Goal: Task Accomplishment & Management: Manage account settings

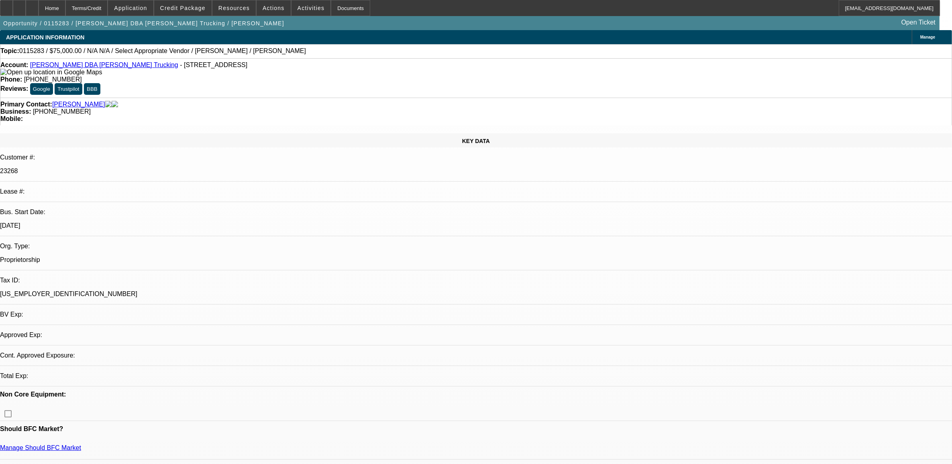
select select "0"
select select "2"
select select "0.1"
select select "1"
select select "2"
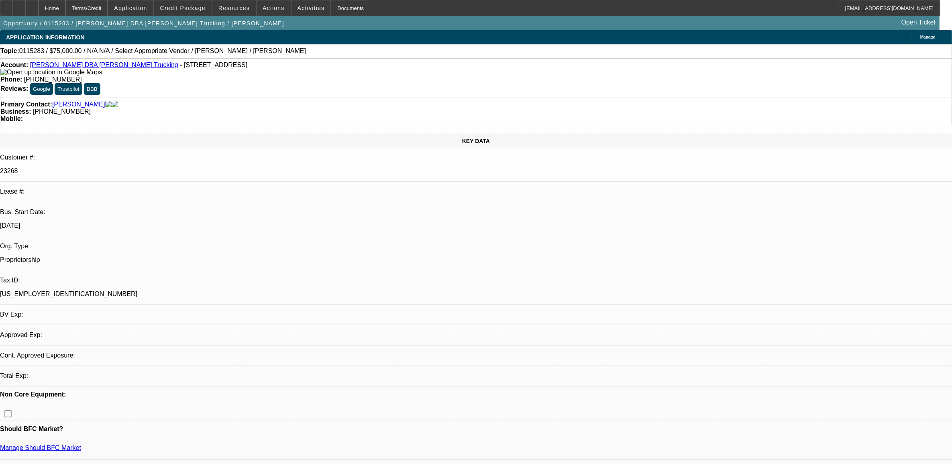
select select
click at [82, 67] on link "Harold Ray Wellert DBA Wellert Trucking" at bounding box center [104, 64] width 148 height 7
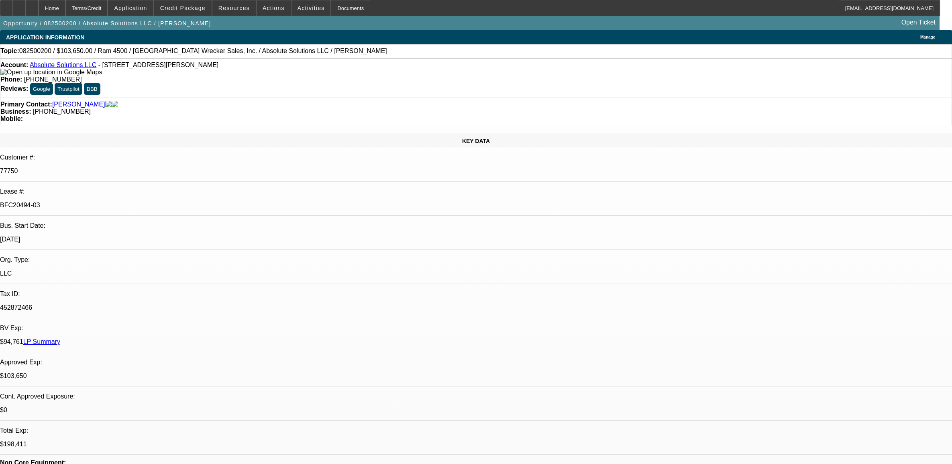
select select "0"
select select "0.1"
select select "4"
select select "0"
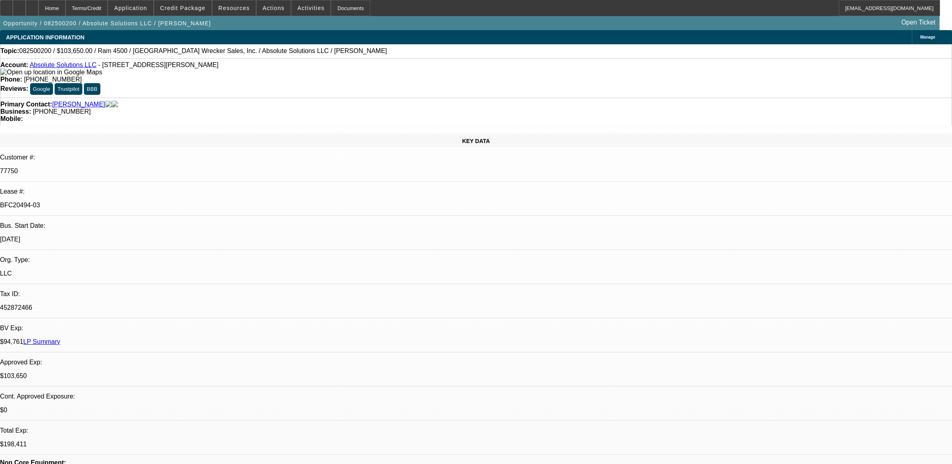
select select "0"
select select "5"
select select "0"
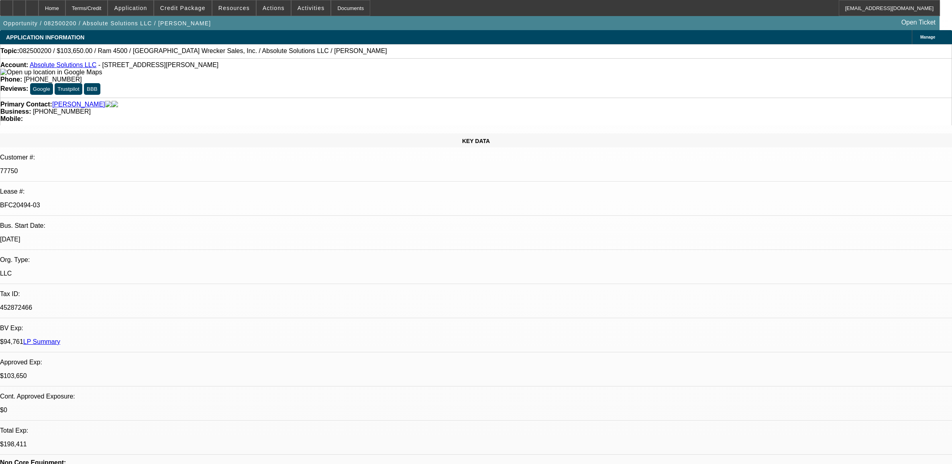
select select "0"
select select "6"
select select "0"
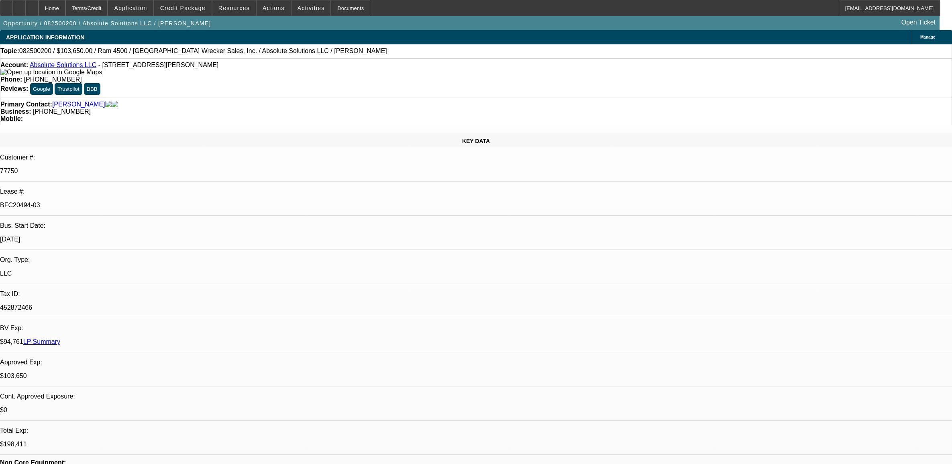
select select "6"
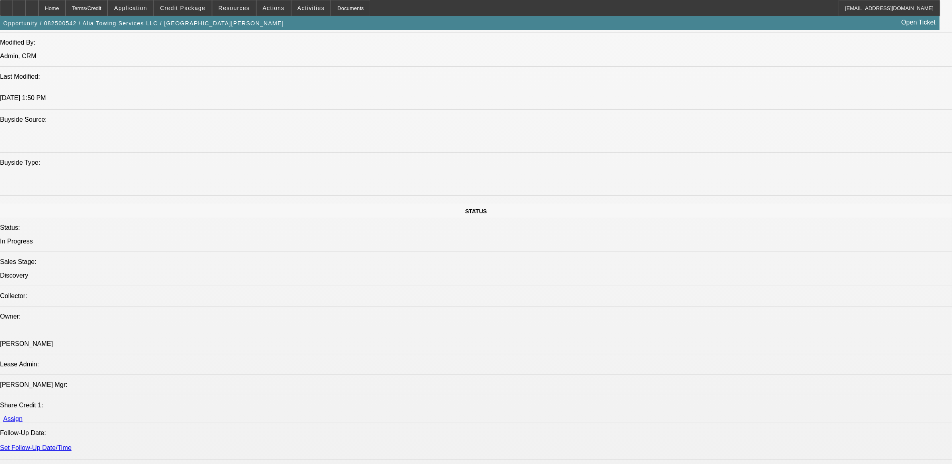
select select "0"
select select "2"
select select "0.1"
select select "4"
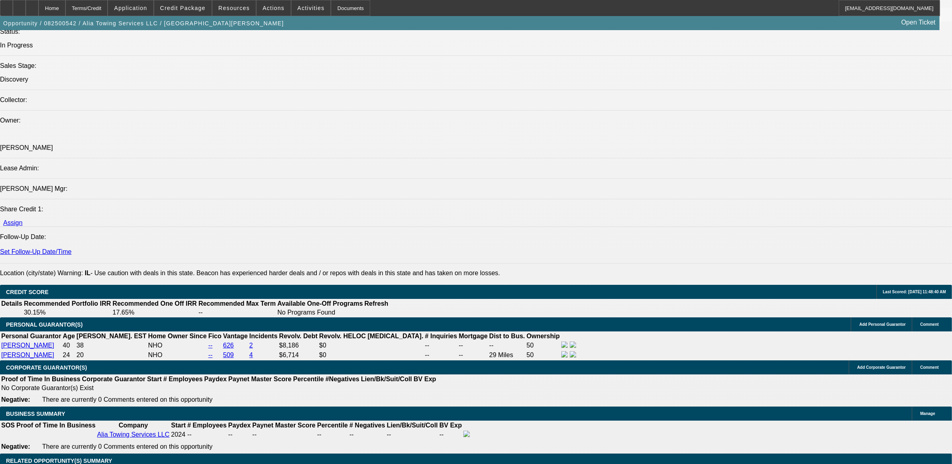
scroll to position [882, 0]
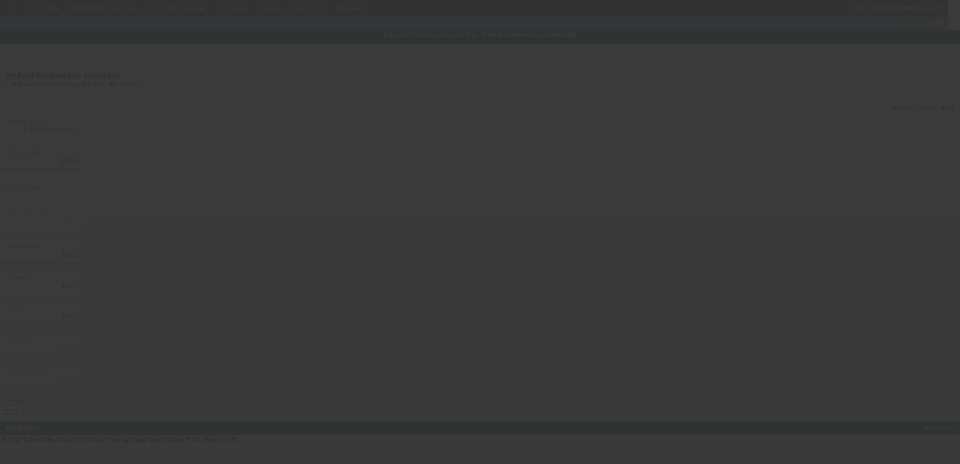
type input "$75,000.00"
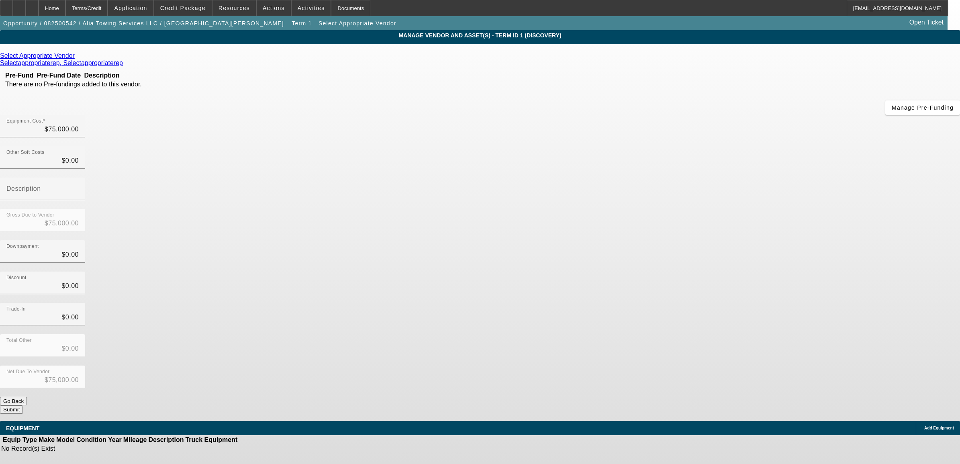
click at [916, 421] on div "Add Equipment" at bounding box center [938, 428] width 44 height 14
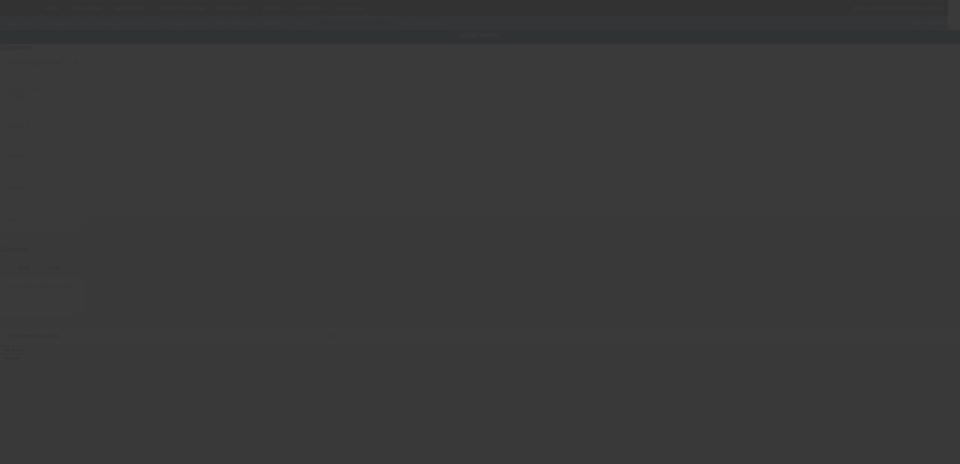
type input "7153 99th St Spt 2N"
type input "Chicago Ridge"
type input "60415"
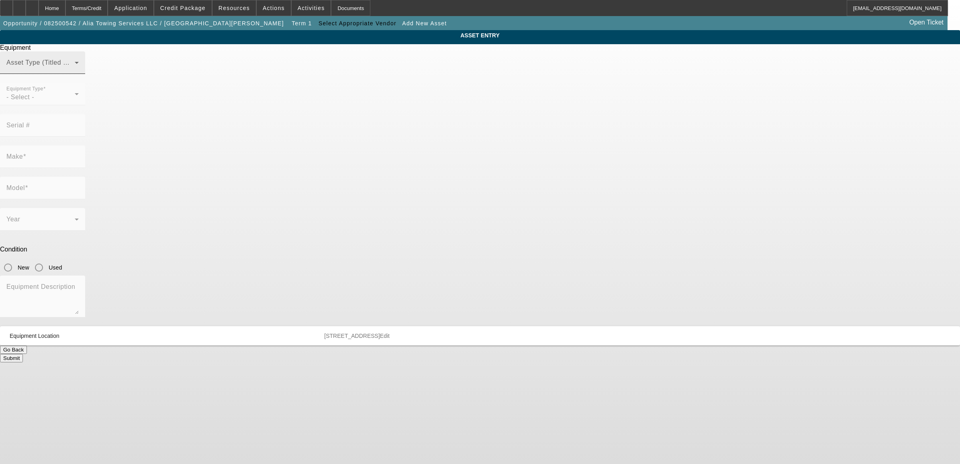
click at [75, 71] on span at bounding box center [40, 66] width 68 height 10
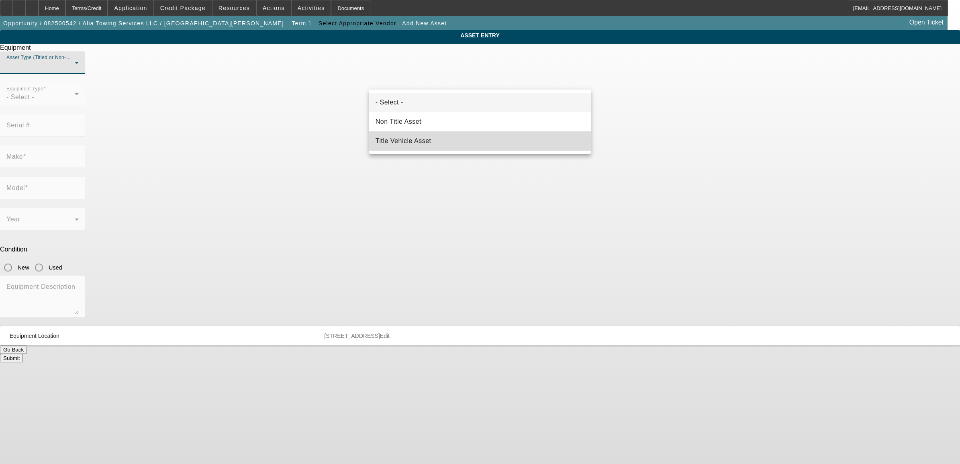
click at [393, 137] on span "Title Vehicle Asset" at bounding box center [404, 141] width 56 height 10
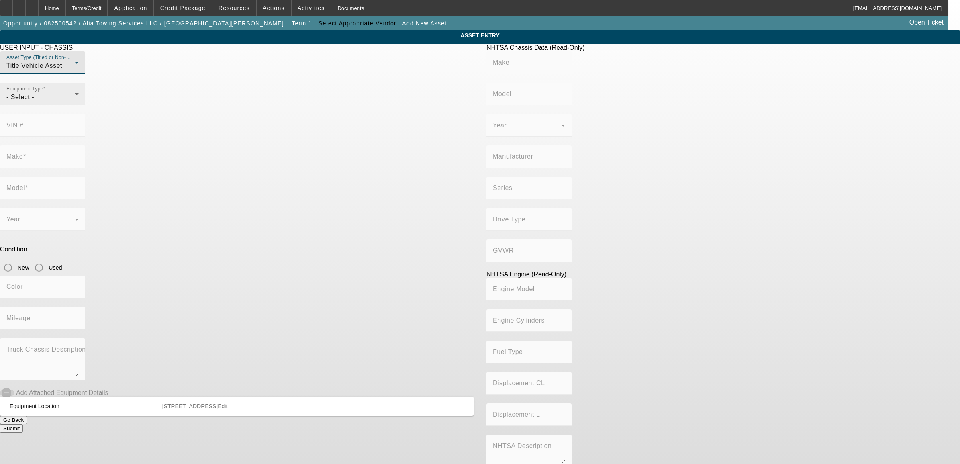
click at [75, 102] on div "- Select -" at bounding box center [40, 97] width 68 height 10
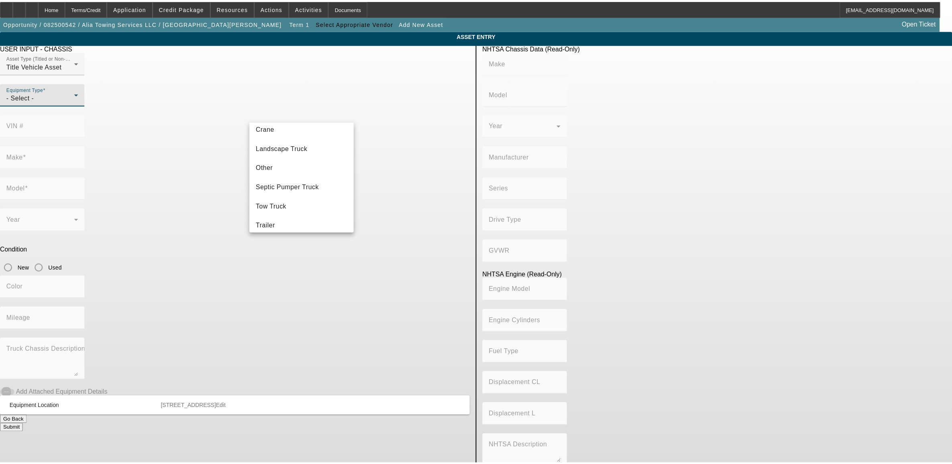
scroll to position [89, 0]
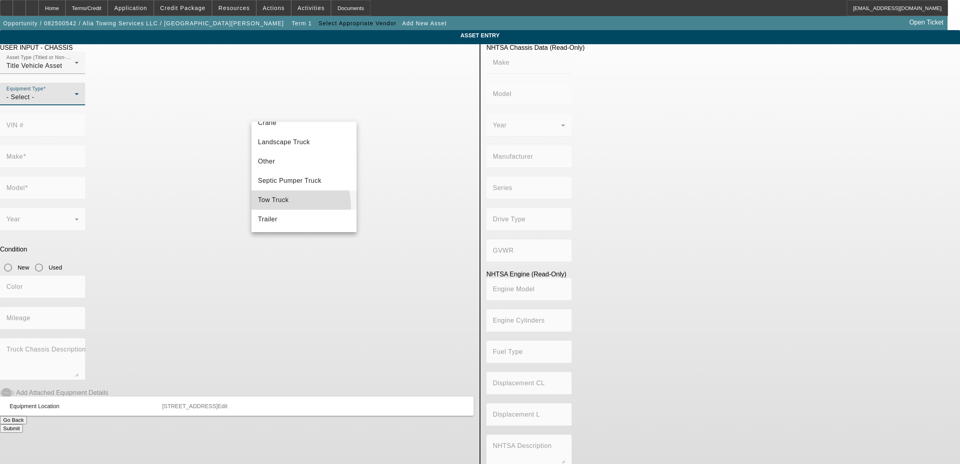
drag, startPoint x: 276, startPoint y: 207, endPoint x: 302, endPoint y: 176, distance: 40.3
click at [277, 207] on mat-option "Tow Truck" at bounding box center [303, 199] width 105 height 19
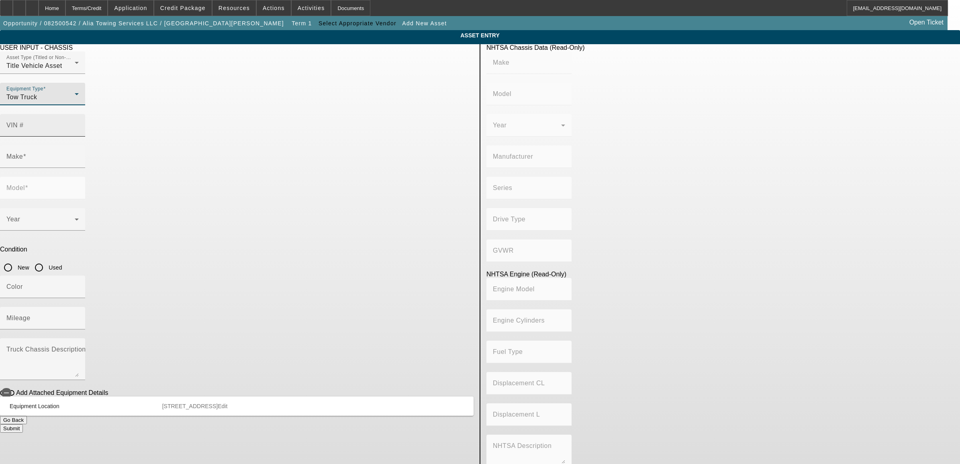
click at [79, 118] on div "VIN #" at bounding box center [42, 125] width 72 height 22
paste input "1HTEUMML8SS673828"
type input "1HTEUMML8SS673828"
click at [47, 259] on input "Used" at bounding box center [39, 267] width 16 height 16
radio input "true"
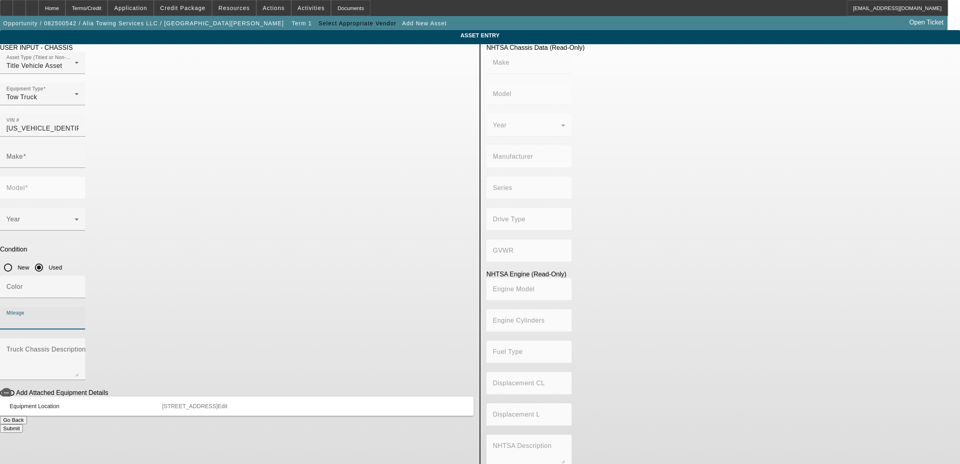
click at [79, 316] on input "Mileage" at bounding box center [42, 321] width 72 height 10
type input "INTERNATIONAL"
type input "MV607"
type input "INTERNATIONAL MOTORS, LLC"
type input "MV"
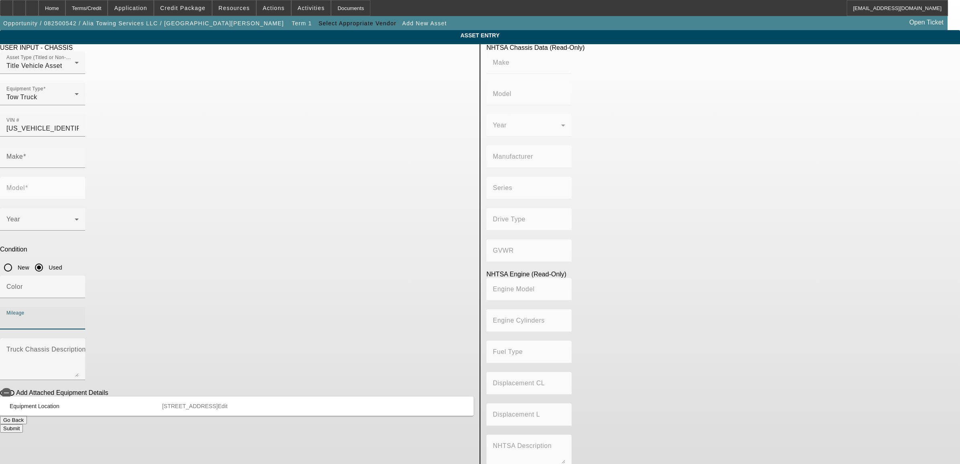
type input "4x2"
type input "Class 6: 19,501 - 26,000 lb (8,845 - 11,794 kg)"
type input "B 6.7"
type input "Diesel"
type input "408.85908543470"
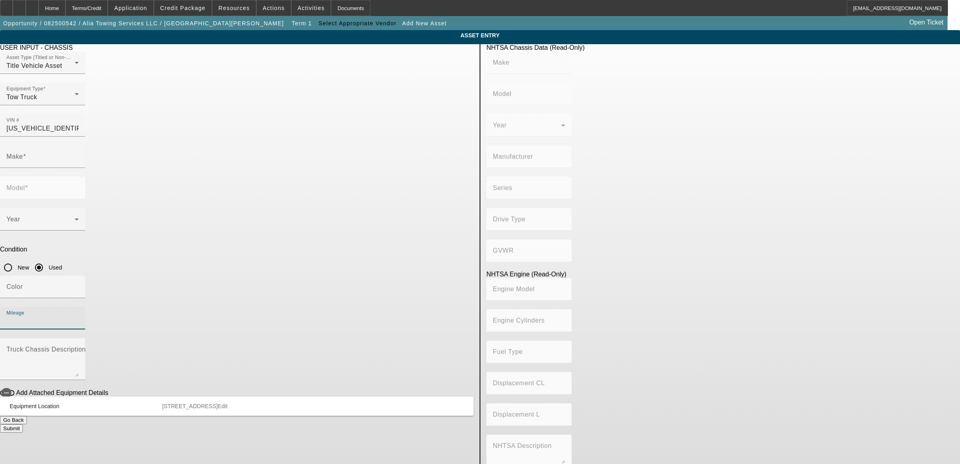
type input "6.7"
type input "INTERNATIONAL"
type input "MV607"
type input "54020"
click at [187, 346] on mat-label "Truck Chassis Description (Describe the truck chassis only)" at bounding box center [96, 349] width 181 height 7
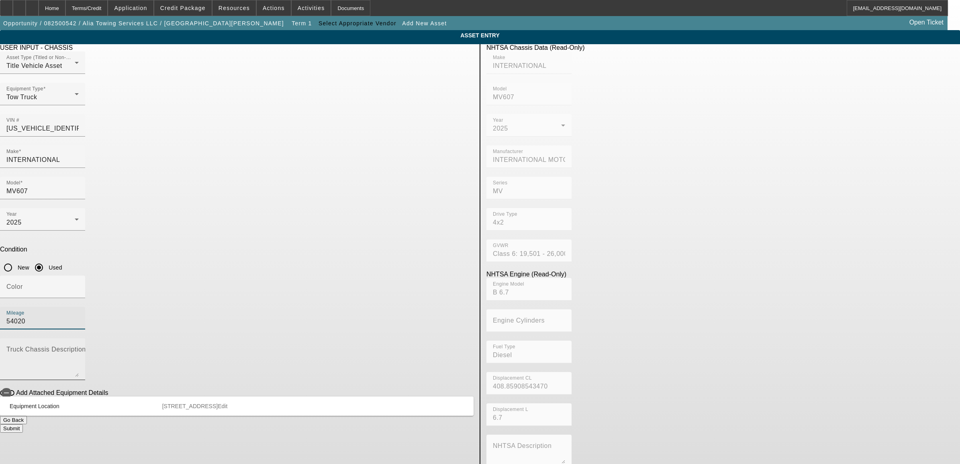
click at [79, 348] on textarea "Truck Chassis Description (Describe the truck chassis only)" at bounding box center [42, 362] width 72 height 29
drag, startPoint x: 361, startPoint y: 243, endPoint x: 176, endPoint y: 254, distance: 186.2
click at [176, 253] on app-asset-collateral-manage "ASSET ENTRY USER INPUT - CHASSIS Asset Type (Titled or Non-Titled) Title Vehicl…" at bounding box center [480, 252] width 960 height 445
type textarea "ex cab"
click at [10, 389] on icon "button" at bounding box center [6, 392] width 7 height 7
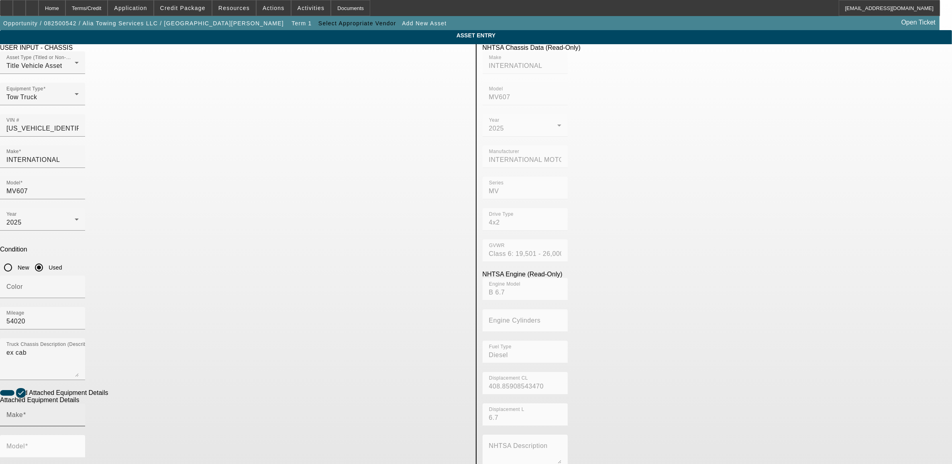
click at [23, 411] on mat-label "Make" at bounding box center [14, 414] width 16 height 7
click at [79, 413] on input "Make" at bounding box center [42, 418] width 72 height 10
drag, startPoint x: 262, startPoint y: 355, endPoint x: 290, endPoint y: 354, distance: 28.6
click at [274, 361] on mat-option "Jerr-Dan" at bounding box center [300, 367] width 105 height 19
type input "Jerr-Dan"
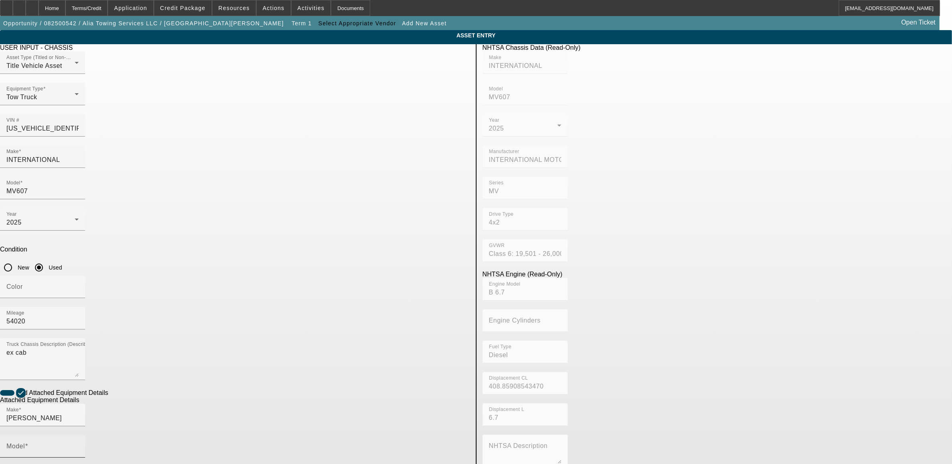
click at [25, 443] on mat-label "Model" at bounding box center [15, 446] width 18 height 7
click at [79, 445] on input "Model" at bounding box center [42, 450] width 72 height 10
click at [400, 365] on mat-option "22' Rollback" at bounding box center [417, 367] width 105 height 19
type input "22' Rollback"
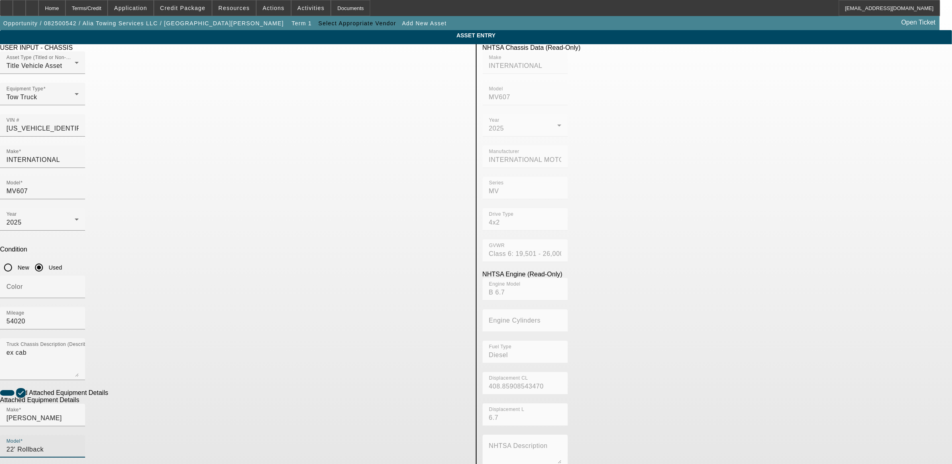
radio input "true"
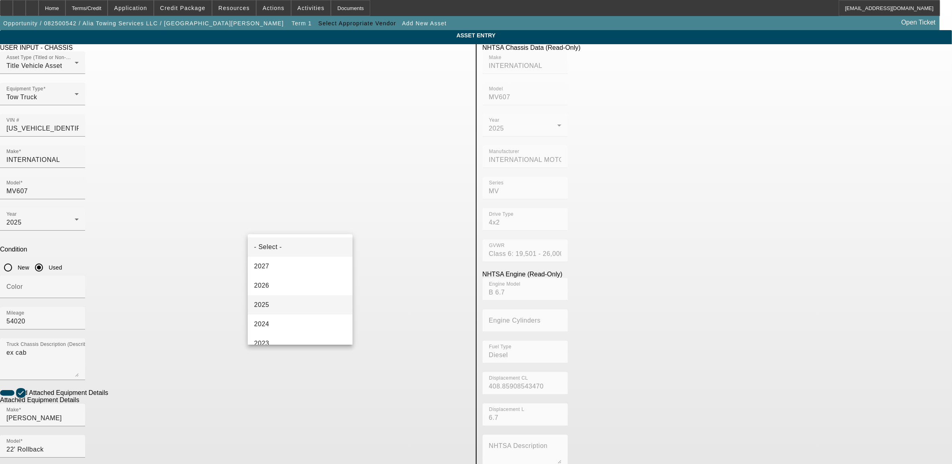
click at [284, 305] on mat-option "2025" at bounding box center [300, 304] width 105 height 19
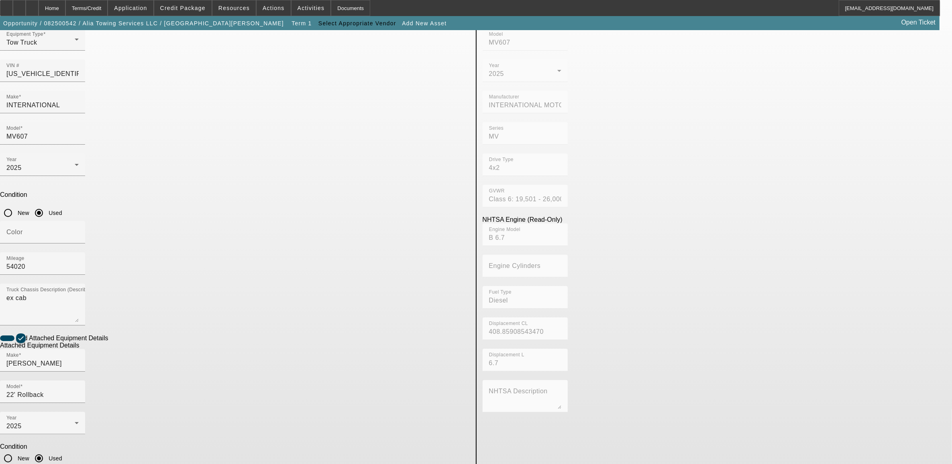
scroll to position [55, 0]
type textarea "rollback"
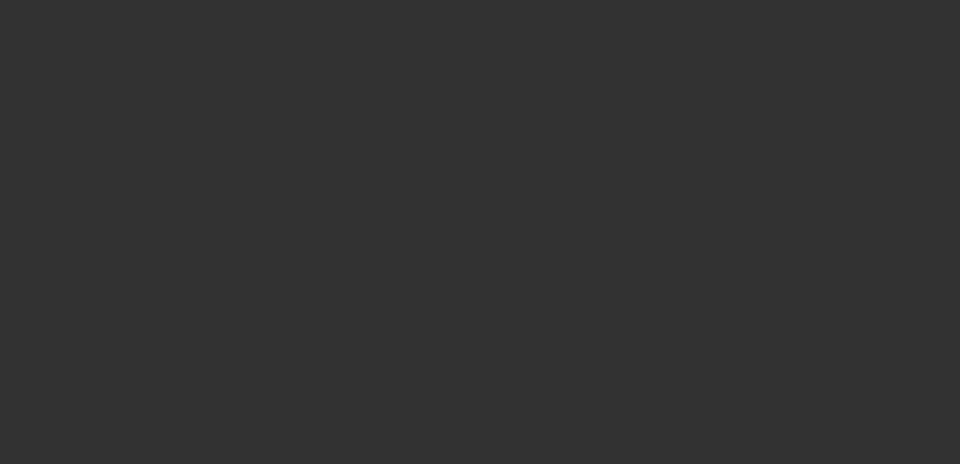
type input "$75,000.00"
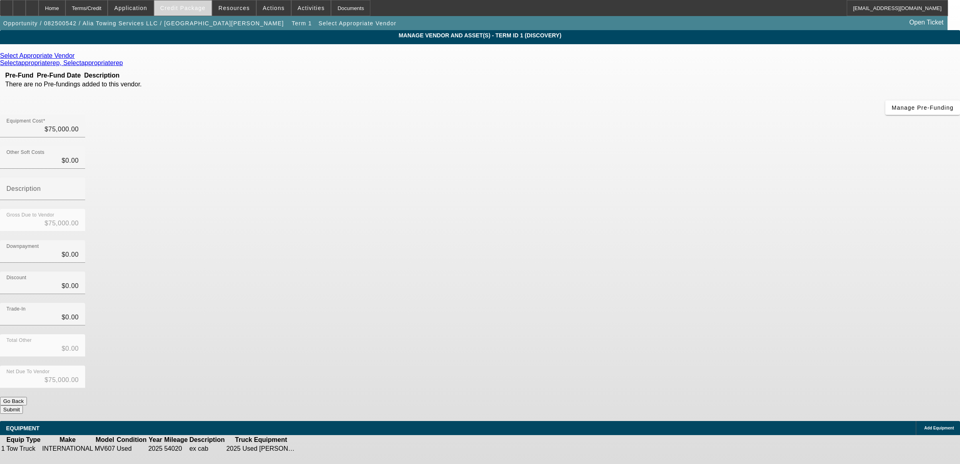
click at [188, 11] on span at bounding box center [182, 7] width 57 height 19
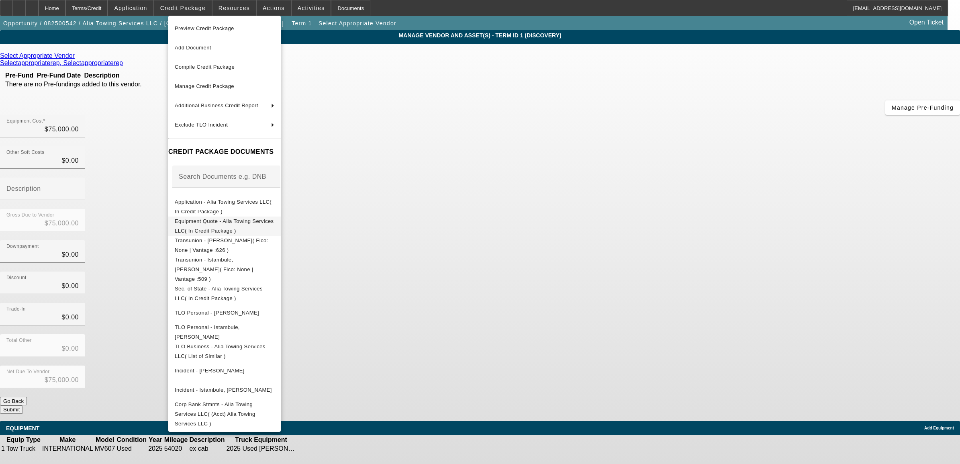
click at [216, 226] on span "Equipment Quote - Alia Towing Services LLC( In Credit Package )" at bounding box center [225, 225] width 100 height 19
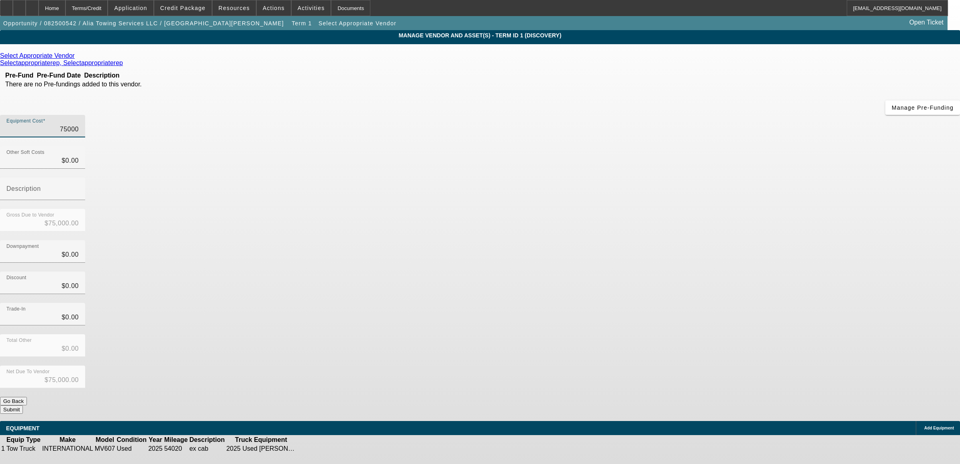
click at [79, 125] on input "75000" at bounding box center [42, 130] width 72 height 10
type input "1"
type input "$1.00"
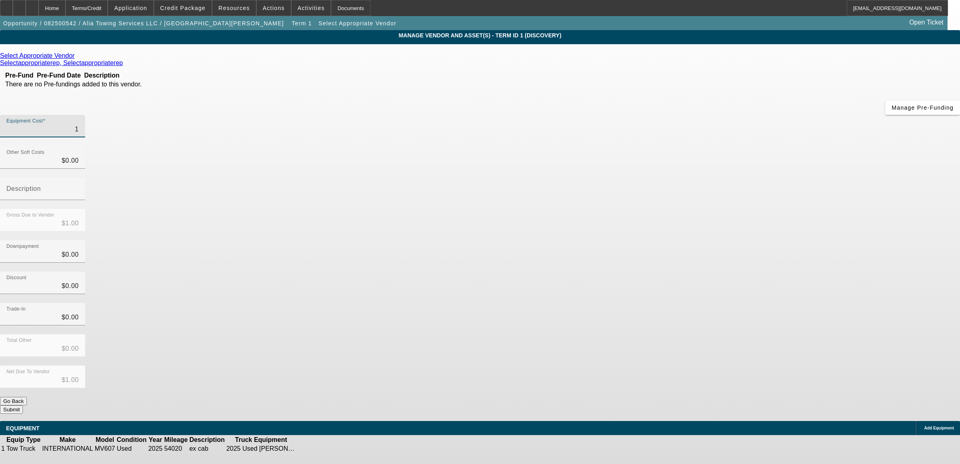
type input "10"
type input "$10.00"
type input "105"
type input "$105.00"
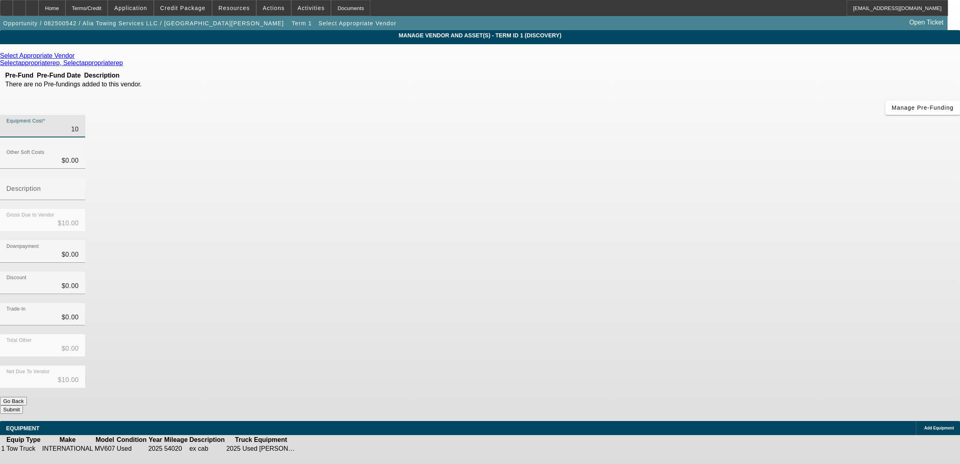
type input "$105.00"
type input "1050"
type input "$1,050.00"
type input "10500"
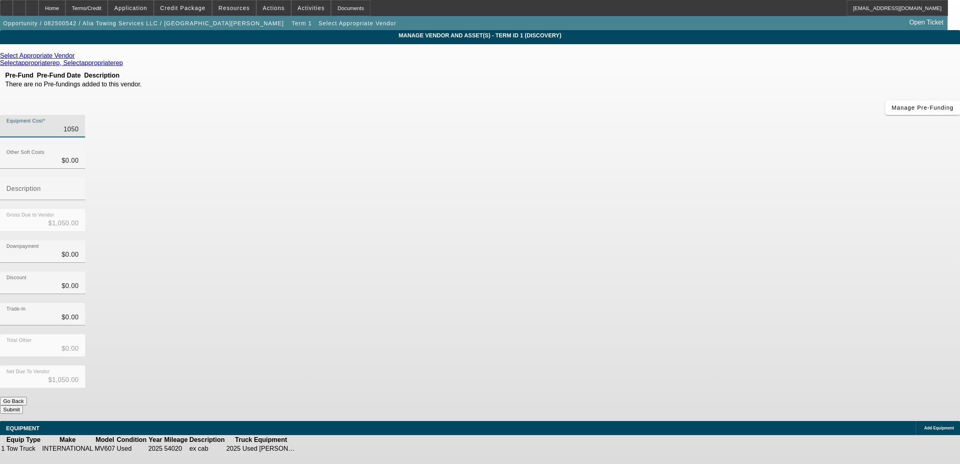
type input "$10,500.00"
type input "105000"
type input "$105,000.00"
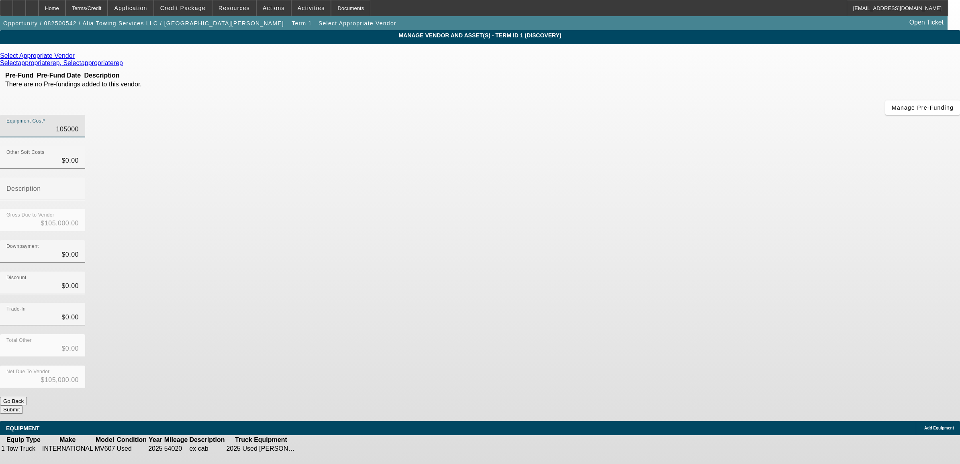
type input "$105,000.00"
drag, startPoint x: 669, startPoint y: 182, endPoint x: 665, endPoint y: 176, distance: 6.9
click at [665, 176] on div "Equipment Cost $105,000.00 Other Soft Costs $0.00 Description Gross Due to Vend…" at bounding box center [480, 264] width 960 height 299
drag, startPoint x: 665, startPoint y: 176, endPoint x: 580, endPoint y: 101, distance: 113.2
click at [79, 156] on input "0" at bounding box center [42, 161] width 72 height 10
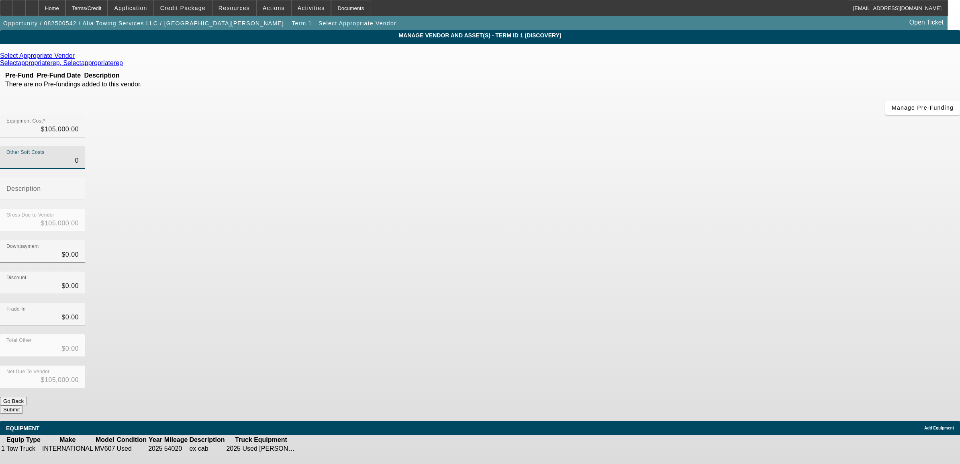
click at [79, 156] on input "0" at bounding box center [42, 161] width 72 height 10
type input "9"
type input "$105,009.00"
type input "91"
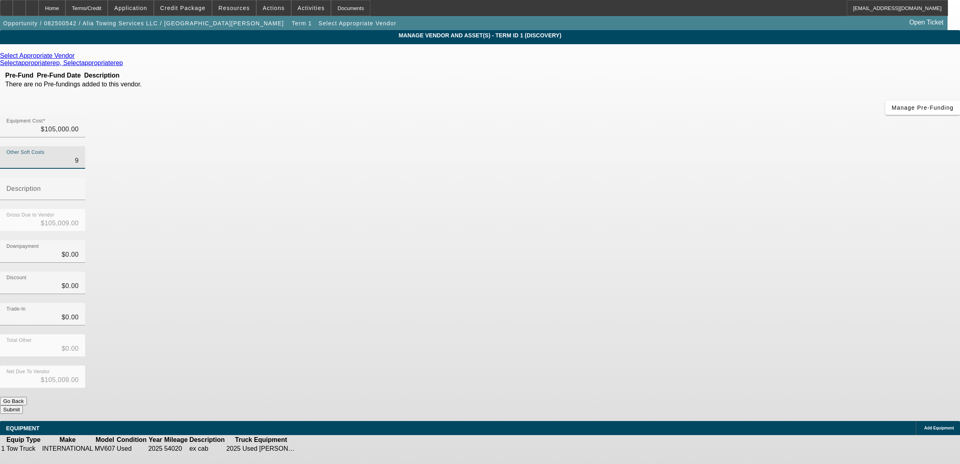
type input "$105,091.00"
type input "911"
type input "$105,911.00"
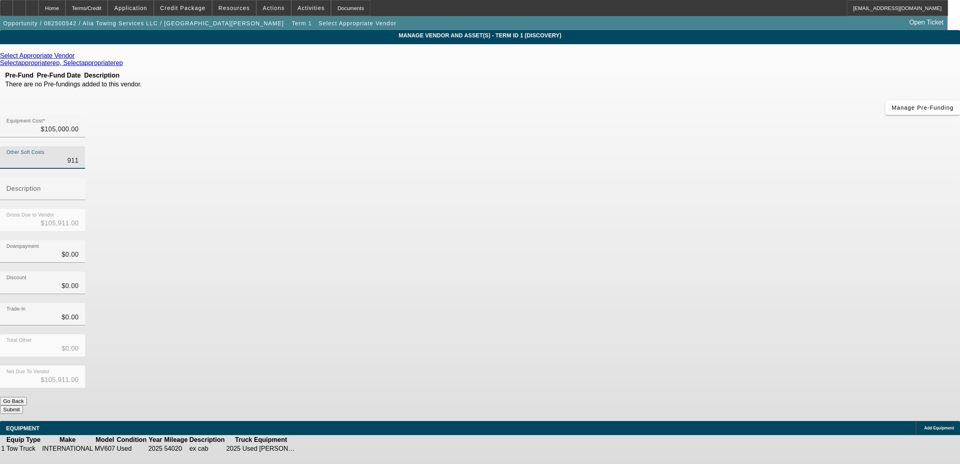
type input "9118"
type input "$114,118.00"
type input "$9,118.00"
type input "tax"
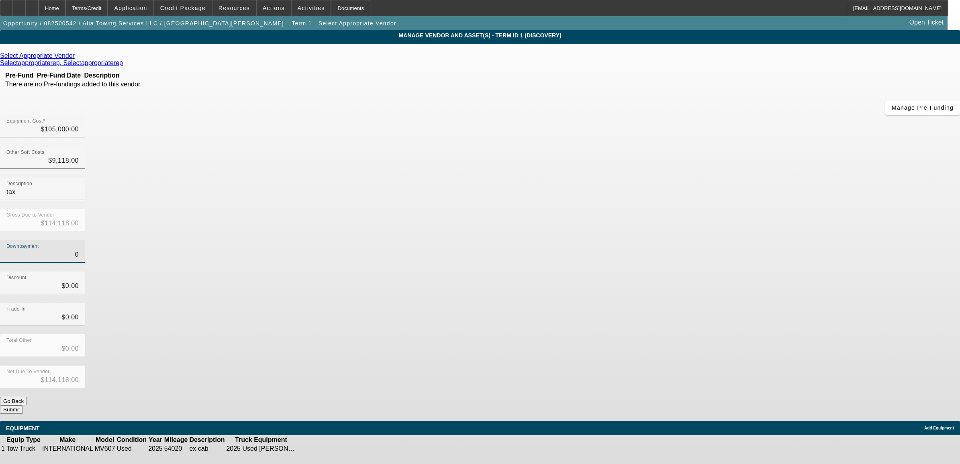
type input "$0.00"
click at [23, 405] on button "Submit" at bounding box center [11, 409] width 23 height 8
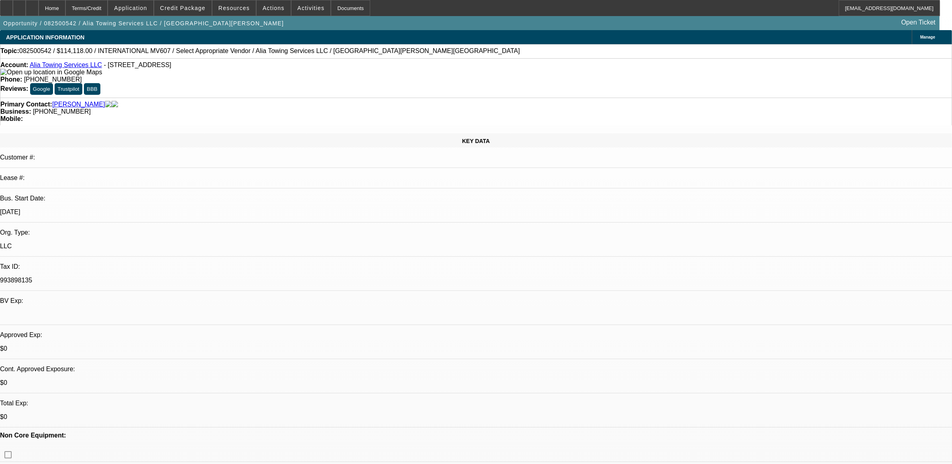
select select "0"
select select "2"
select select "0.1"
select select "4"
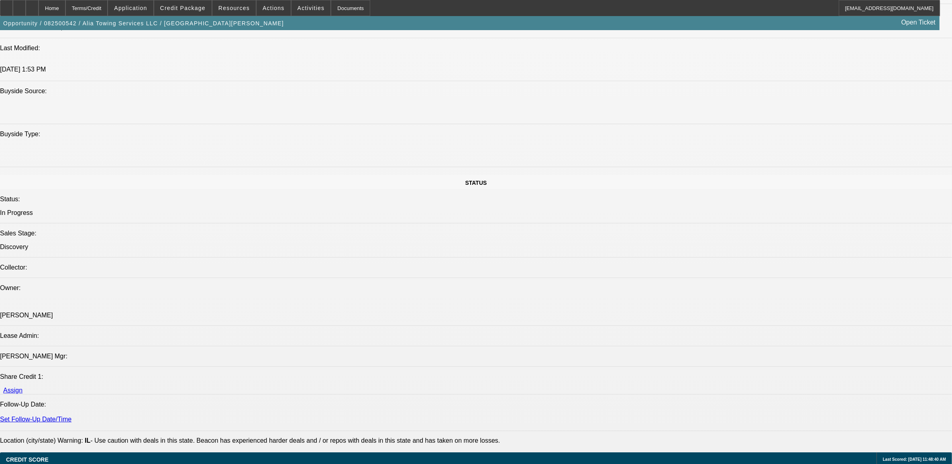
scroll to position [1004, 0]
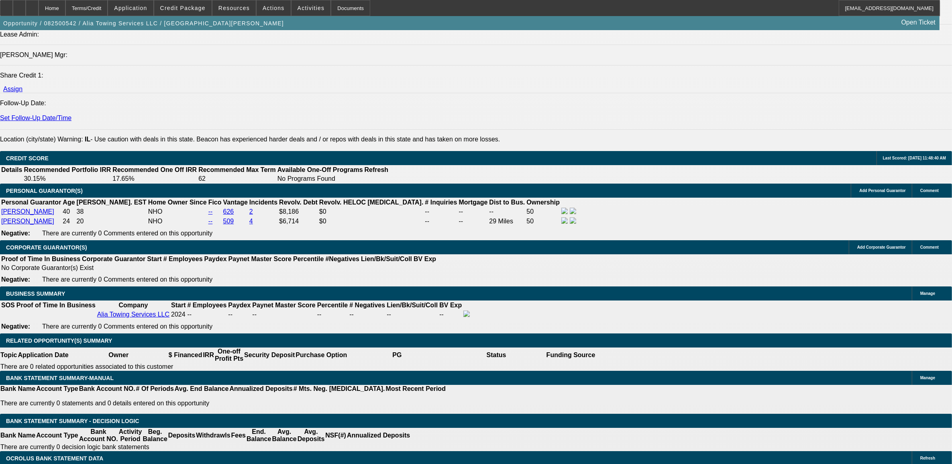
type input "$0.00"
select select "0.15"
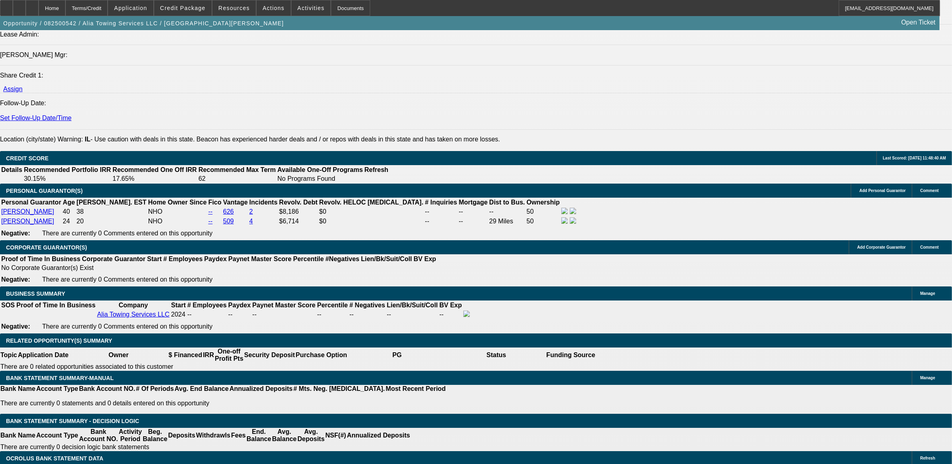
type input "$17,117.70"
select select "0.2"
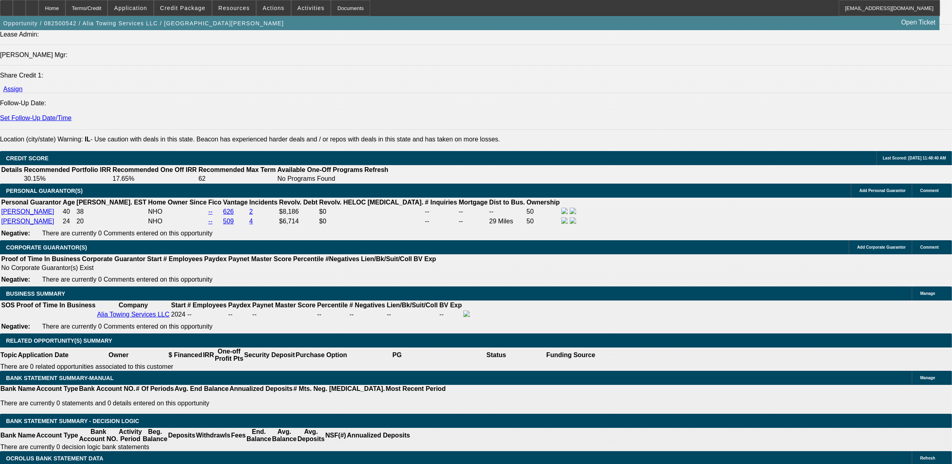
type input "$20,000.00"
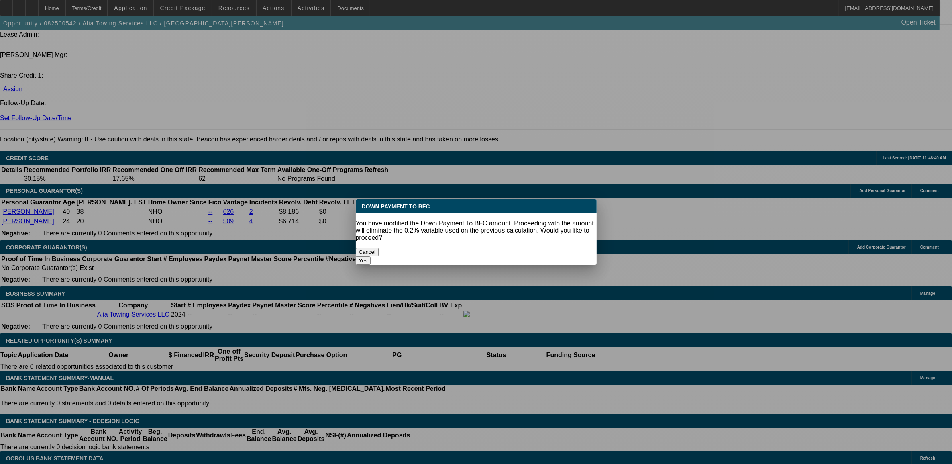
click at [371, 256] on button "Yes" at bounding box center [363, 260] width 15 height 8
select select "0"
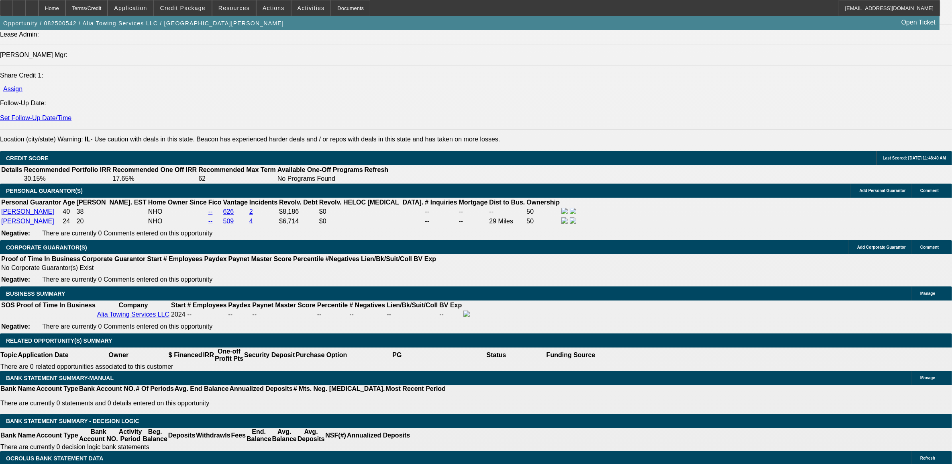
type input "60"
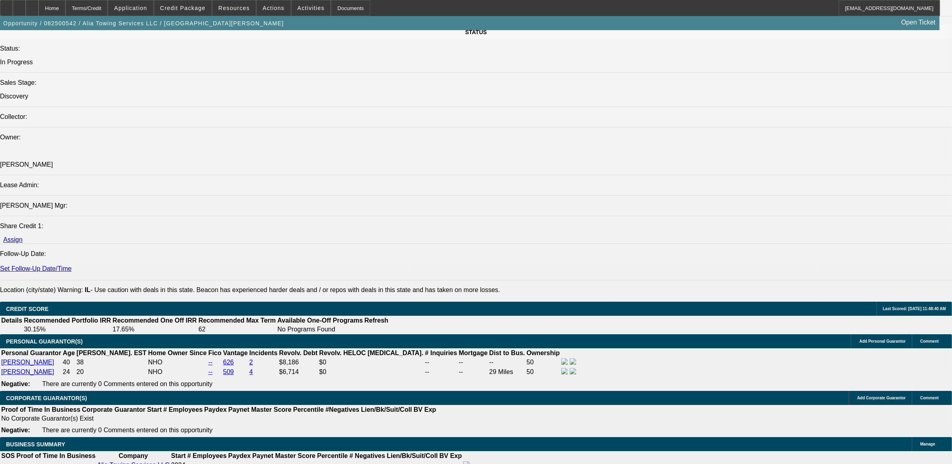
scroll to position [1104, 0]
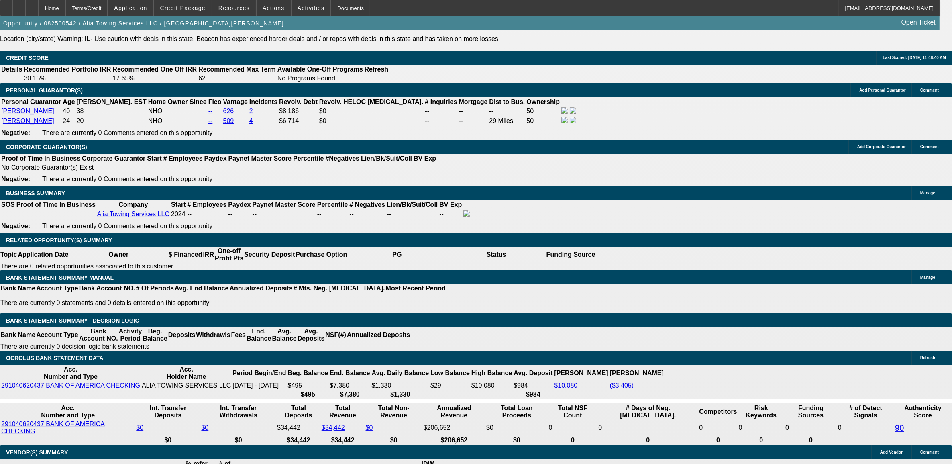
type input "1"
type input "22.9"
type input "$3,217.66"
type input "$1,608.83"
type input "$4,882.94"
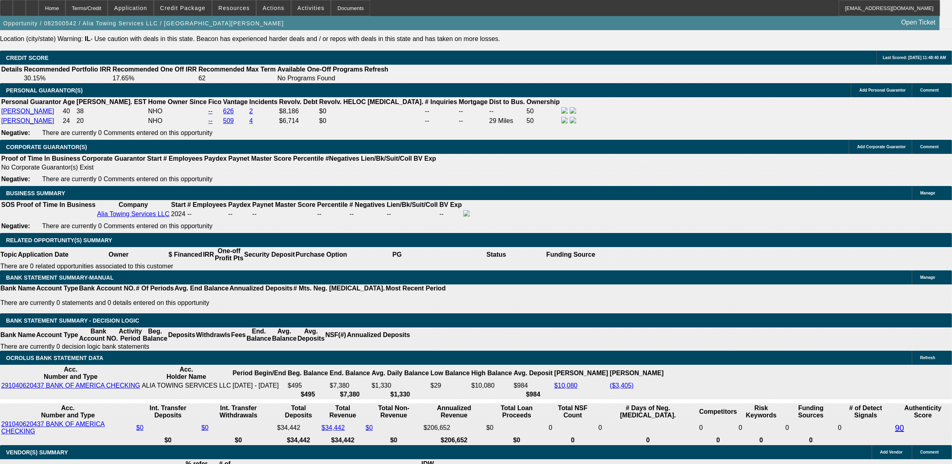
type input "$2,441.47"
drag, startPoint x: 86, startPoint y: 384, endPoint x: 123, endPoint y: 356, distance: 45.9
type input "$5,295.66"
type input "$2,647.83"
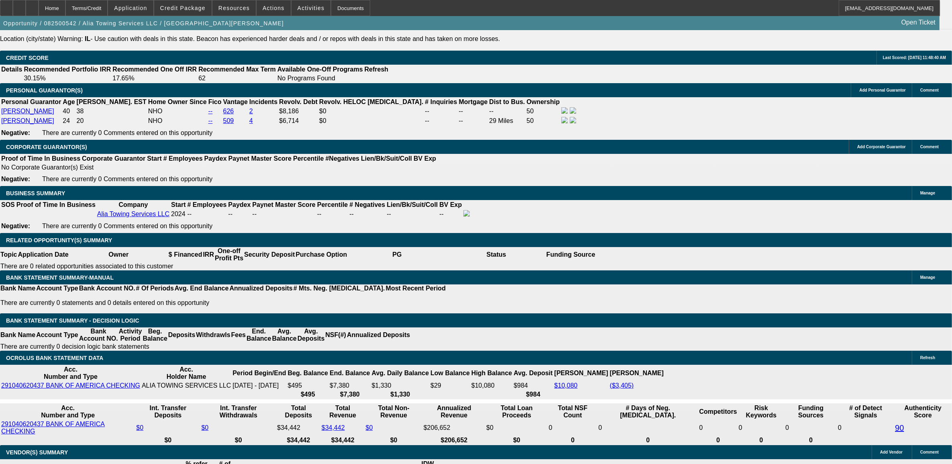
type input "$3,217.66"
type input "$1,608.83"
type input "$3,299.36"
type input "$1,649.68"
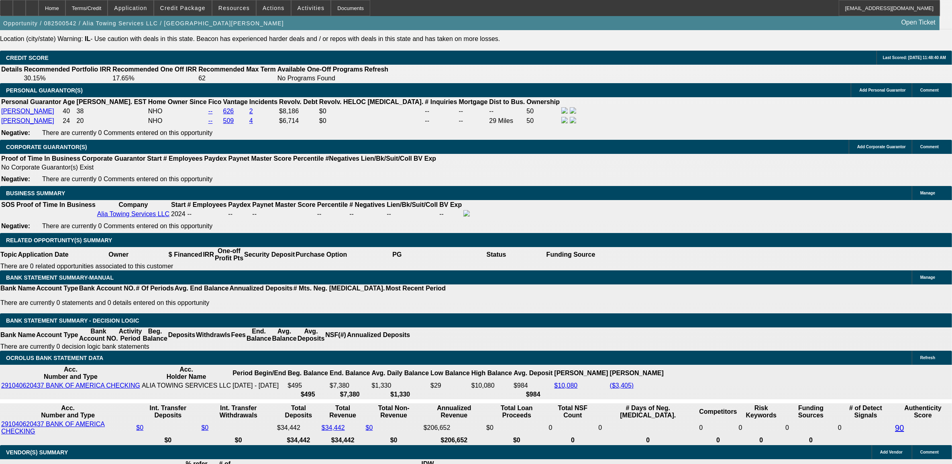
type input "22.9"
type input "$5,198.88"
type input "$2,599.44"
type input "$3,299.36"
type input "$1,649.68"
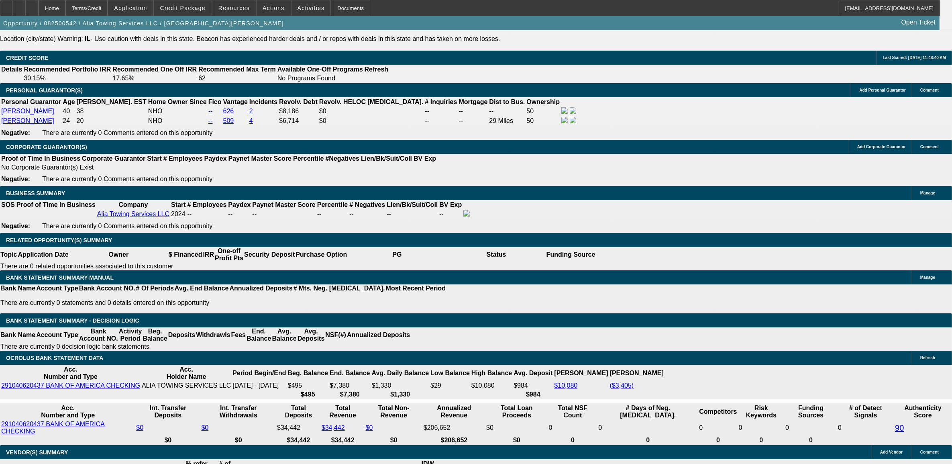
type input "$5,295.66"
type input "$2,647.83"
type input "22.9"
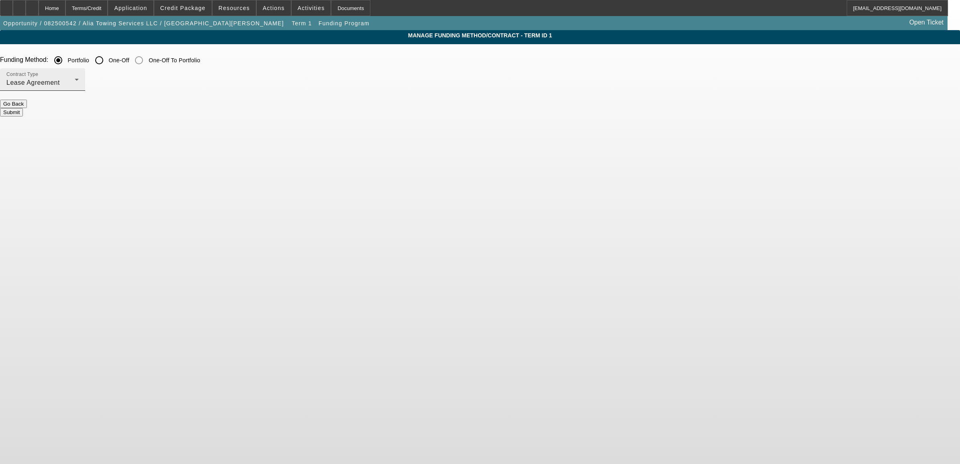
click at [75, 85] on div "Lease Agreement" at bounding box center [40, 83] width 68 height 10
click at [301, 116] on span "Equipment Finance Agreement" at bounding box center [304, 123] width 92 height 19
click at [404, 99] on div "Contract Type Equipment Finance Agreement" at bounding box center [480, 83] width 960 height 31
click at [23, 108] on button "Submit" at bounding box center [11, 112] width 23 height 8
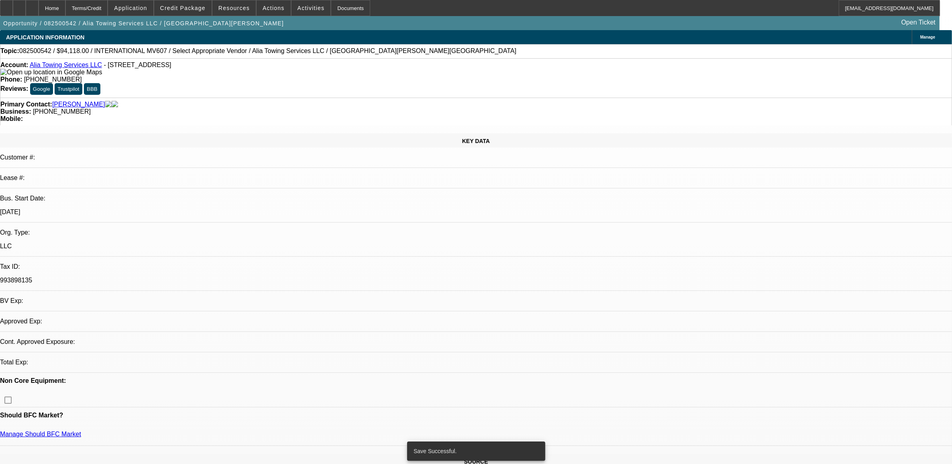
select select "0"
select select "2"
select select "0"
select select "6"
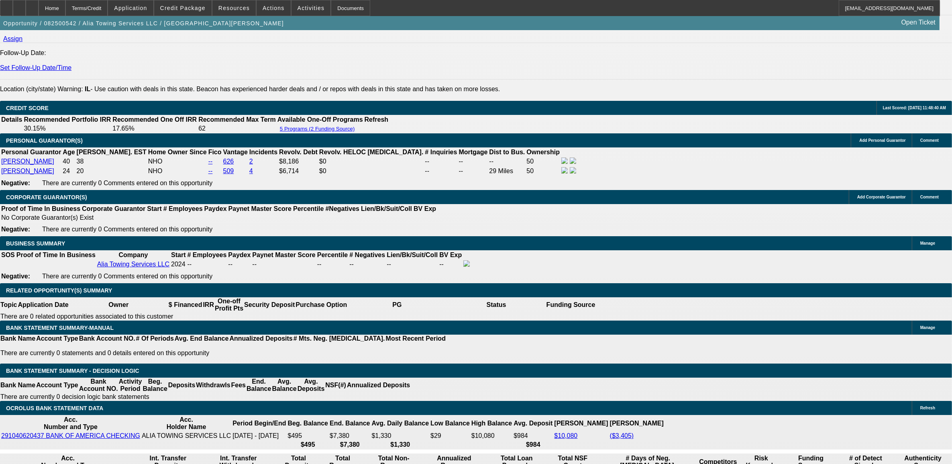
scroll to position [1104, 0]
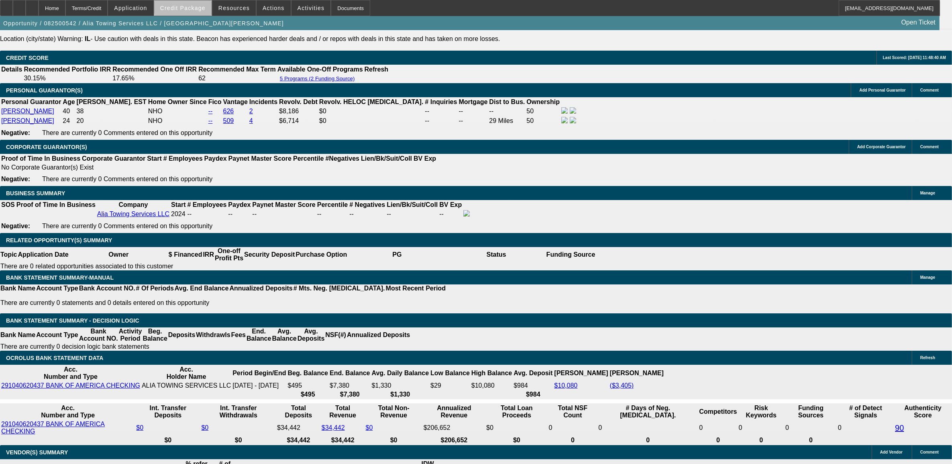
click at [201, 7] on span "Credit Package" at bounding box center [182, 8] width 45 height 6
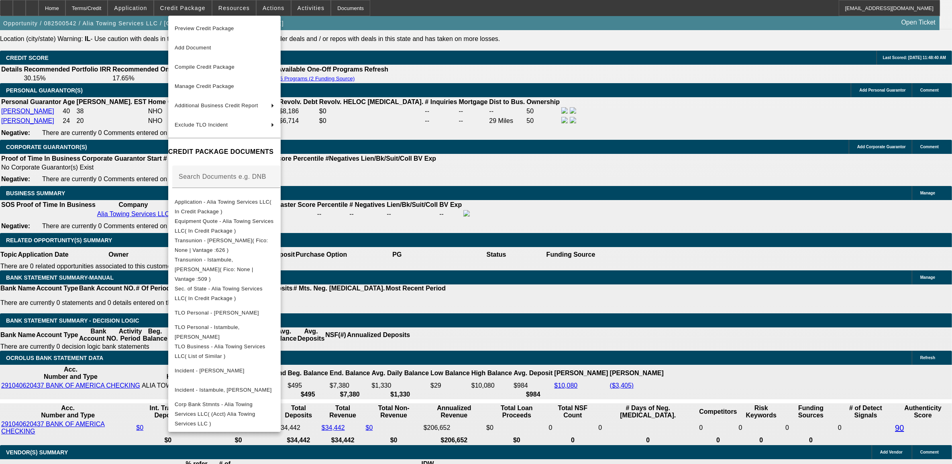
click at [484, 147] on div at bounding box center [476, 232] width 952 height 464
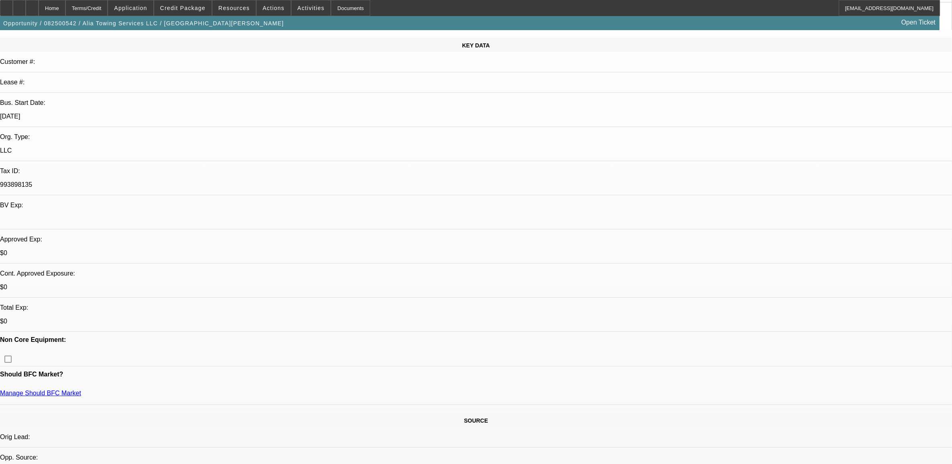
scroll to position [50, 0]
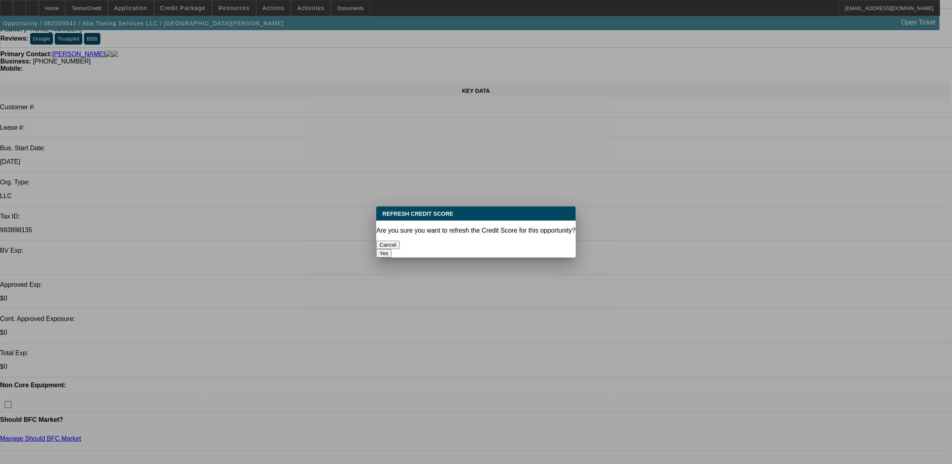
scroll to position [0, 0]
click at [534, 249] on div "Yes" at bounding box center [475, 253] width 199 height 8
click at [392, 249] on button "Yes" at bounding box center [383, 253] width 15 height 8
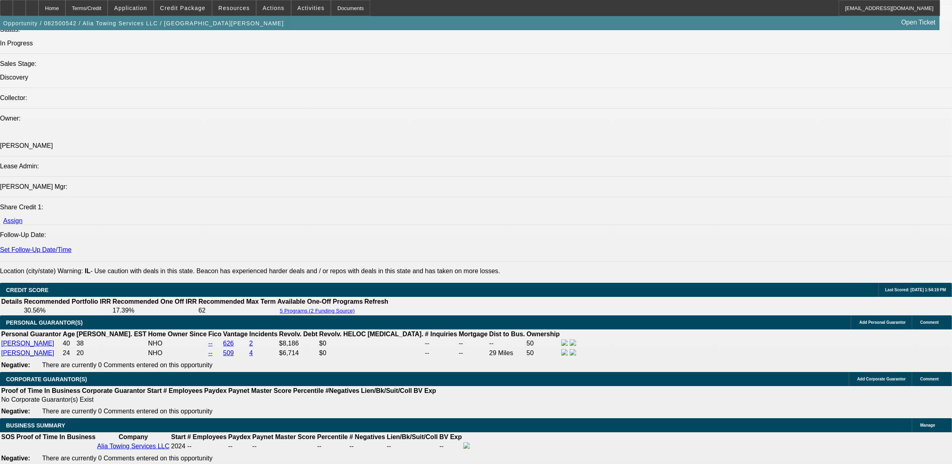
scroll to position [1004, 0]
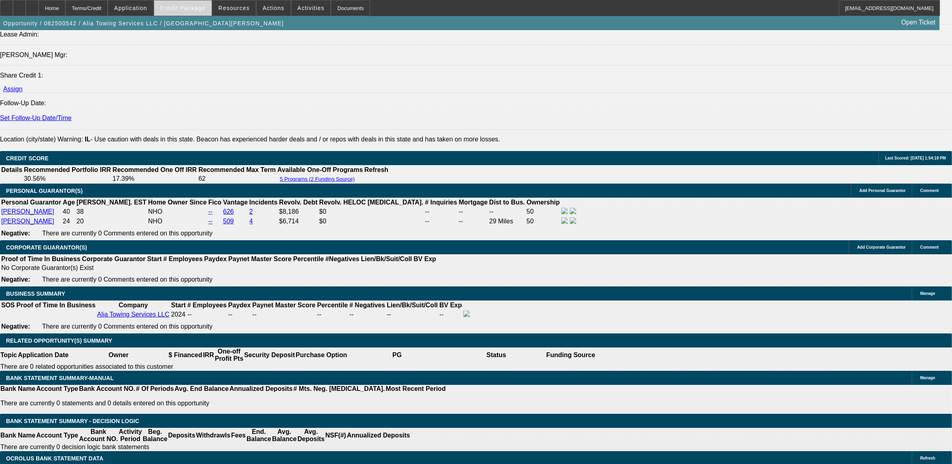
click at [182, 13] on span at bounding box center [182, 7] width 57 height 19
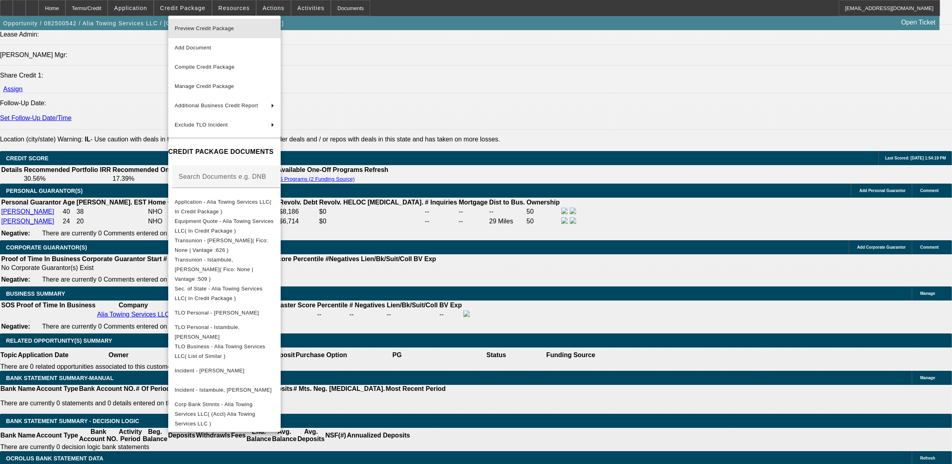
click at [217, 31] on span "Preview Credit Package" at bounding box center [225, 29] width 100 height 10
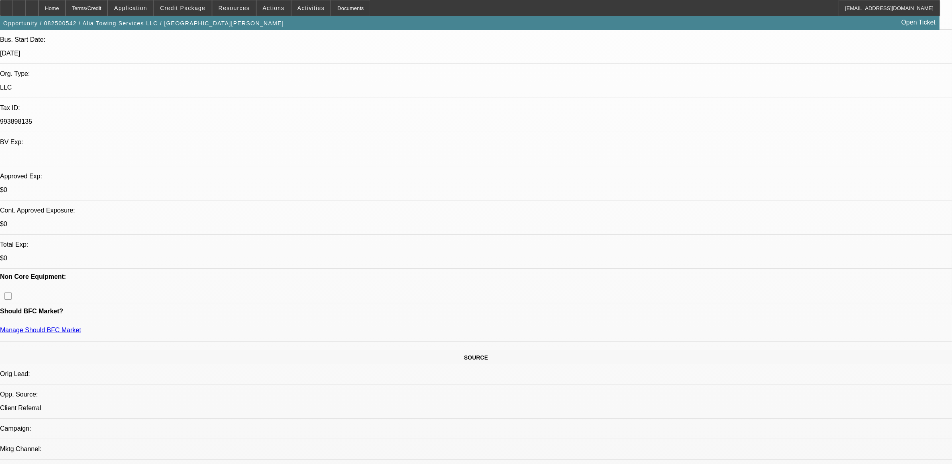
scroll to position [151, 0]
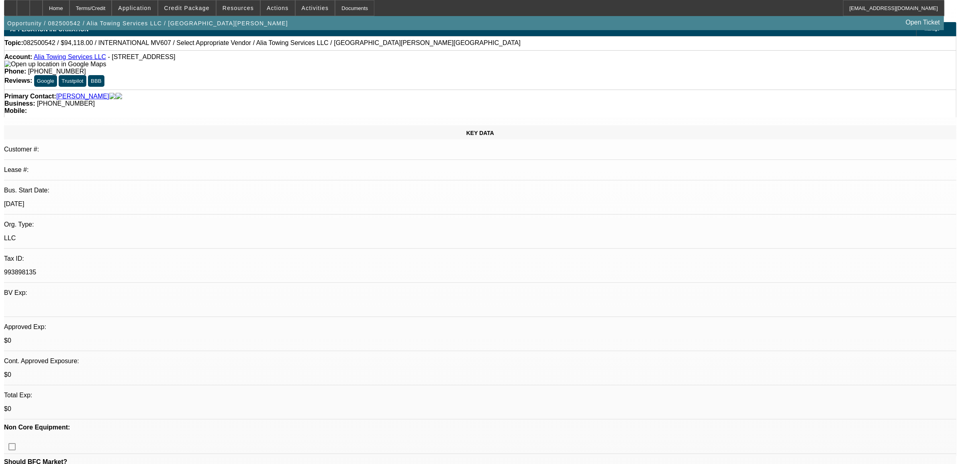
scroll to position [0, 0]
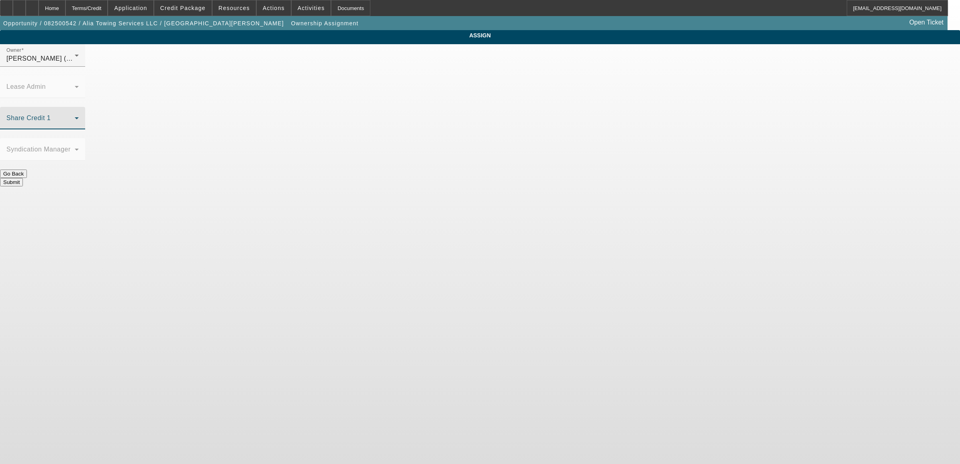
click at [75, 116] on span at bounding box center [40, 121] width 68 height 10
click at [416, 174] on span "Arida, Michael (Lvl 21)" at bounding box center [416, 179] width 80 height 10
click at [87, 118] on span "Arida, Michael (Lvl 21)" at bounding box center [46, 121] width 80 height 7
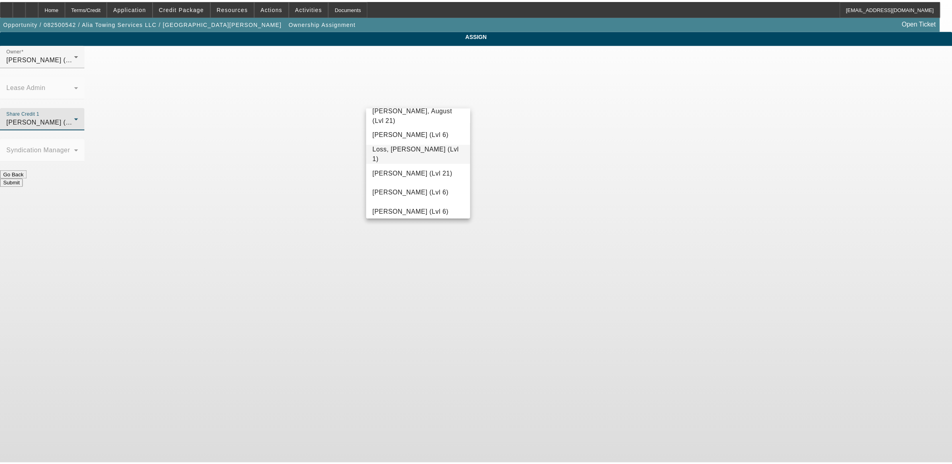
scroll to position [602, 0]
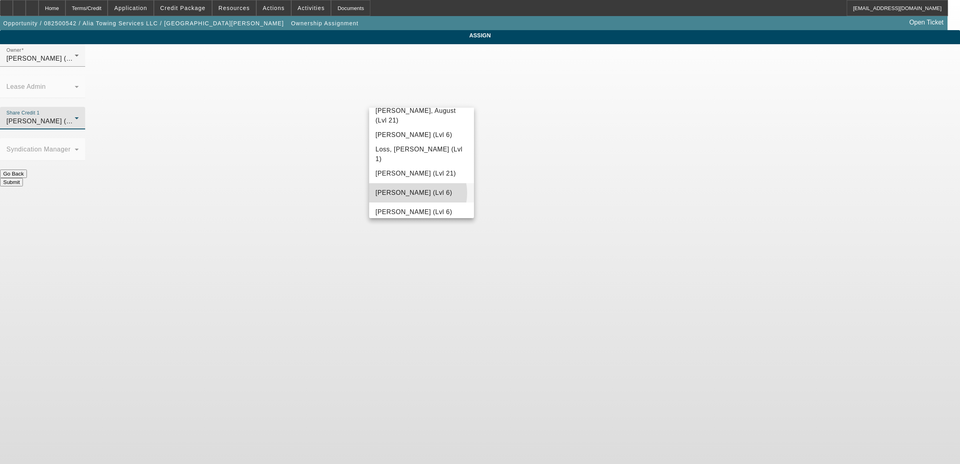
click at [413, 193] on span "Mansfield, Jeff (Lvl 6)" at bounding box center [414, 193] width 77 height 10
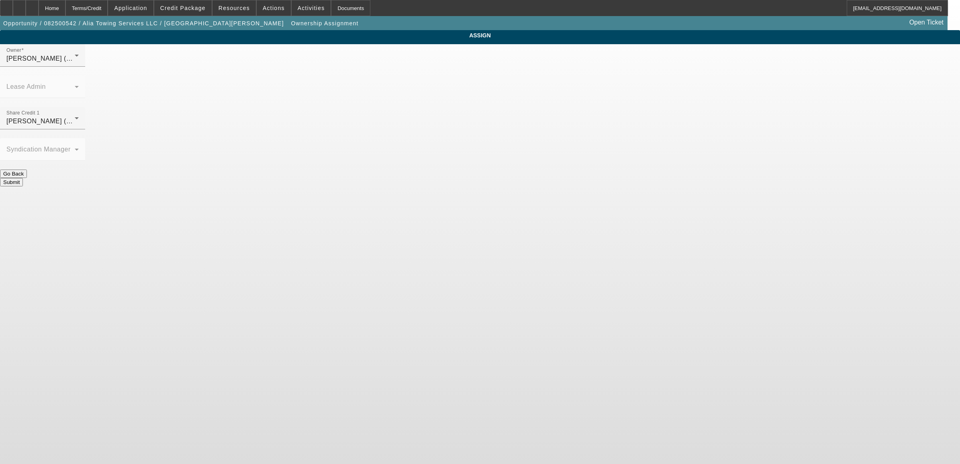
click at [23, 178] on button "Submit" at bounding box center [11, 182] width 23 height 8
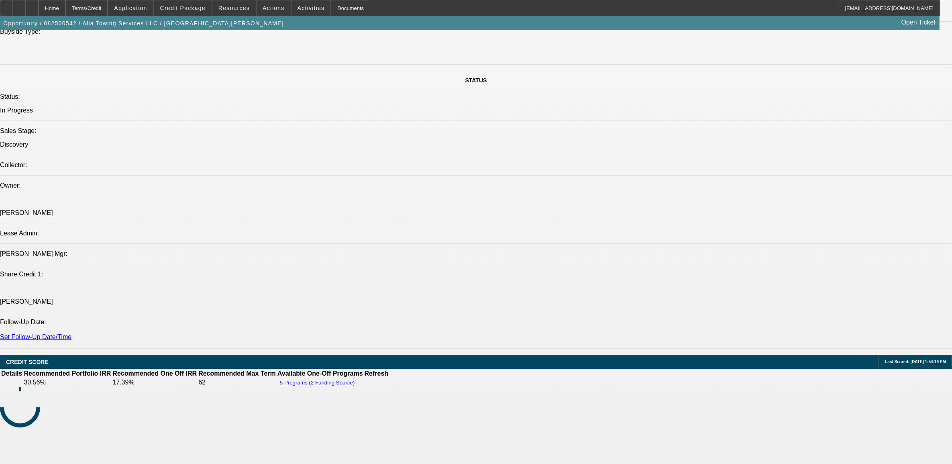
select select "0"
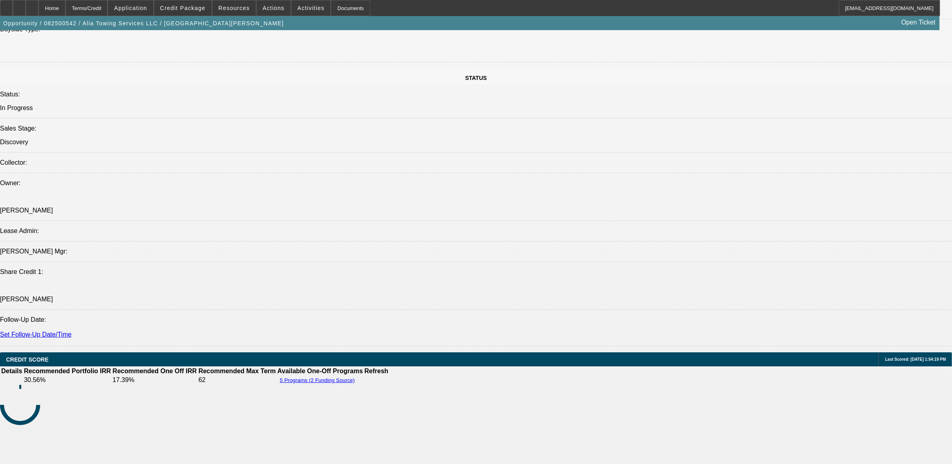
select select "2"
select select "0"
select select "6"
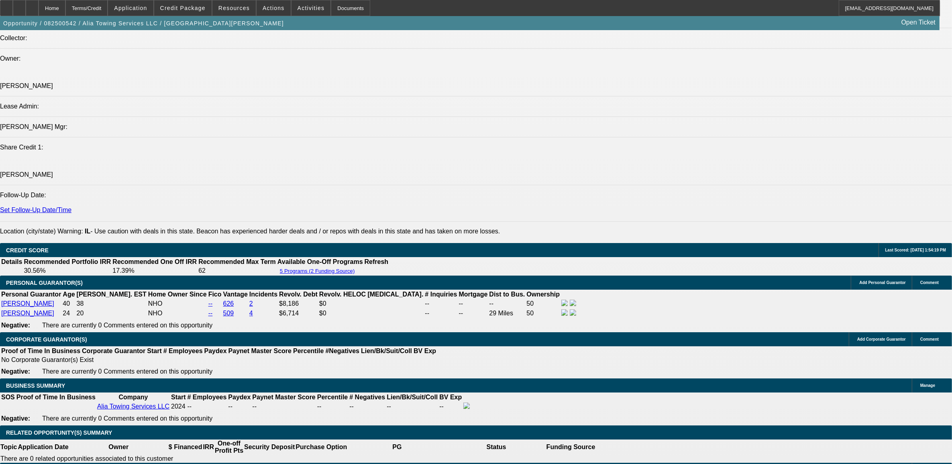
scroll to position [1087, 0]
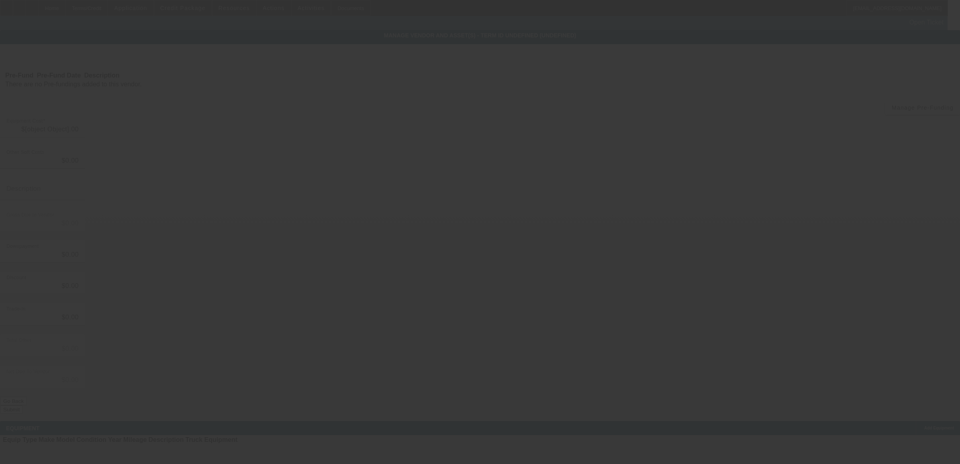
type input "$105,000.00"
type input "$9,118.00"
type input "tax"
type input "$114,118.00"
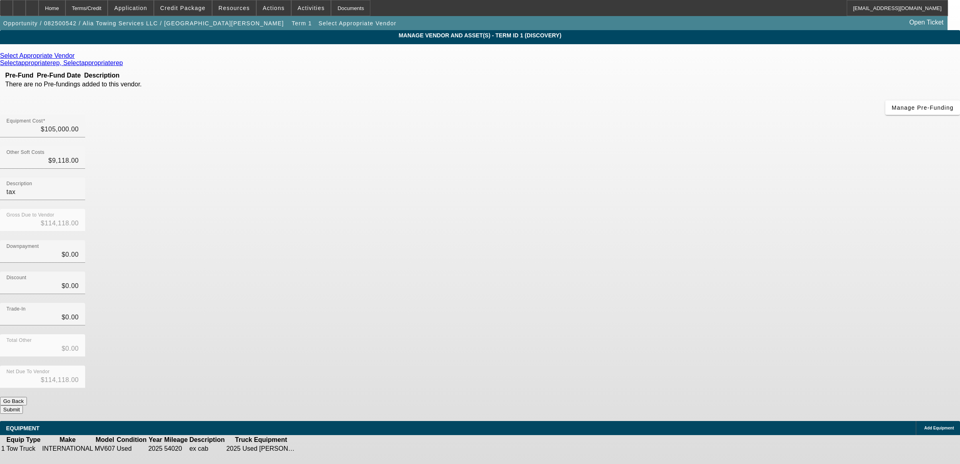
click at [77, 57] on icon at bounding box center [77, 55] width 0 height 7
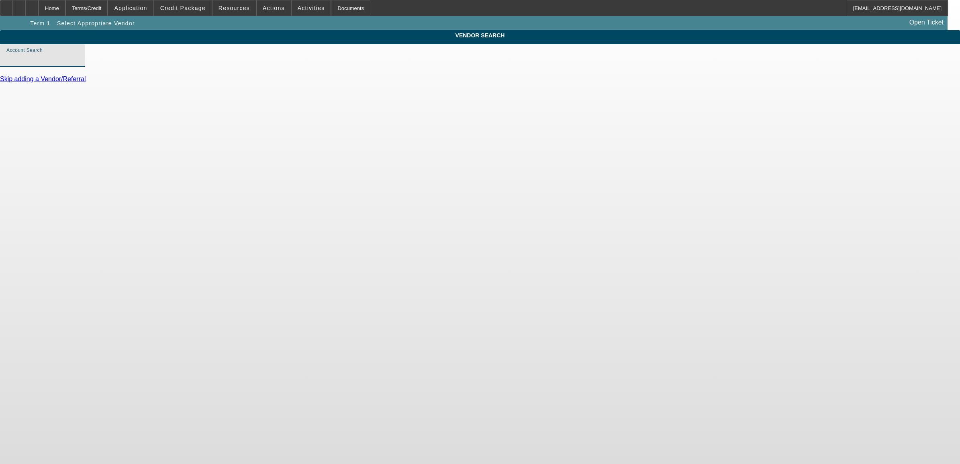
click at [79, 63] on input "Account Search" at bounding box center [42, 59] width 72 height 10
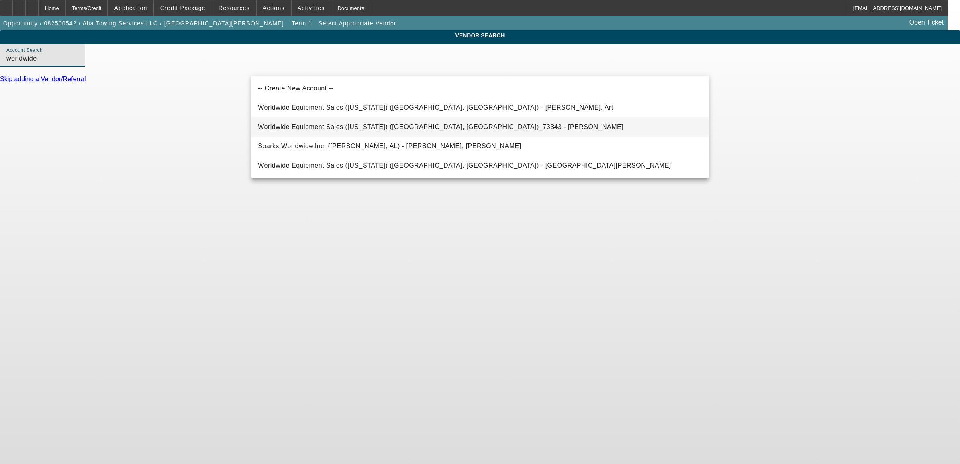
click at [378, 131] on span "Worldwide Equipment Sales (Illinois) (Rockdale, IL)_73343 - Winer, Patrick" at bounding box center [440, 127] width 365 height 10
type input "Worldwide Equipment Sales (Illinois) (Rockdale, IL)_73343 - Winer, Patrick"
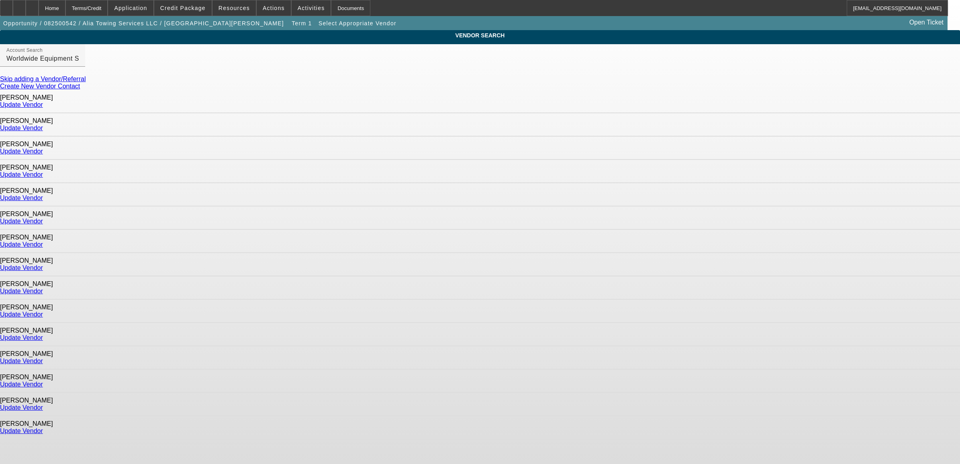
click at [702, 276] on div "Karbarz, Valarie Update Vendor" at bounding box center [480, 287] width 960 height 23
click at [688, 264] on div "Update Vendor" at bounding box center [480, 267] width 960 height 7
click at [43, 264] on link "Update Vendor" at bounding box center [21, 267] width 43 height 7
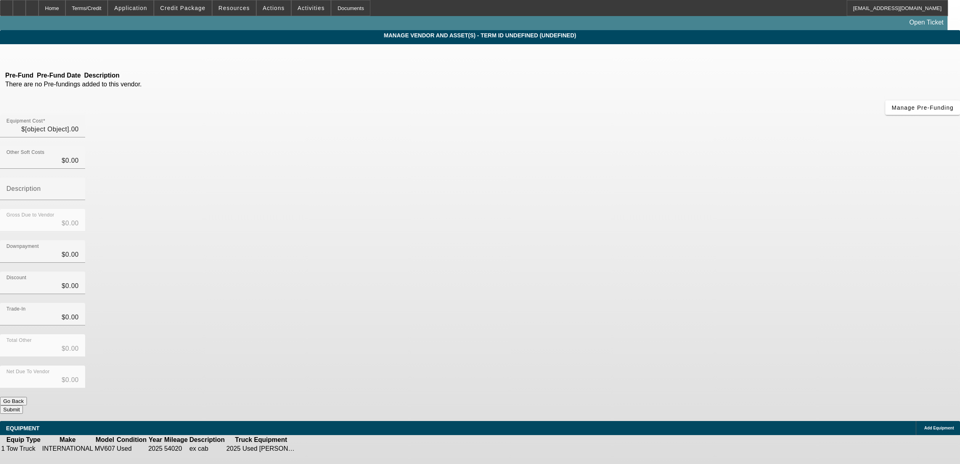
type input "$105,000.00"
type input "$9,118.00"
type input "tax"
type input "$114,118.00"
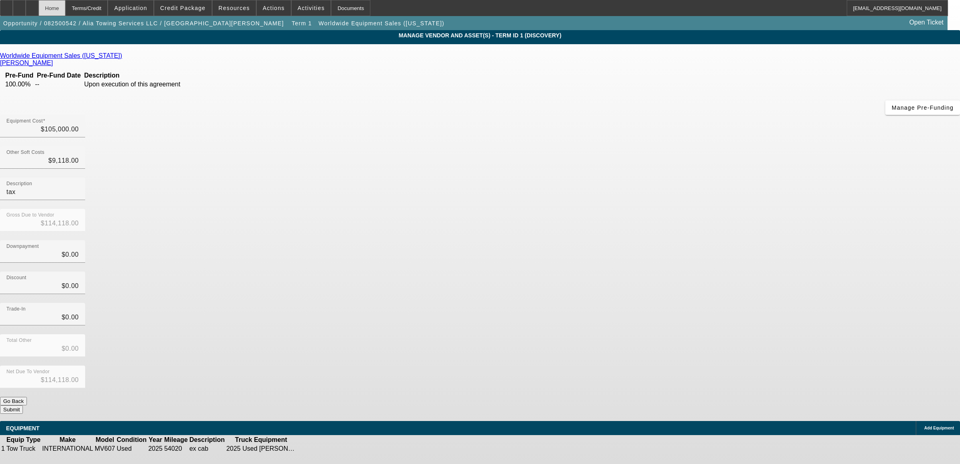
click at [65, 11] on div "Home" at bounding box center [52, 8] width 27 height 16
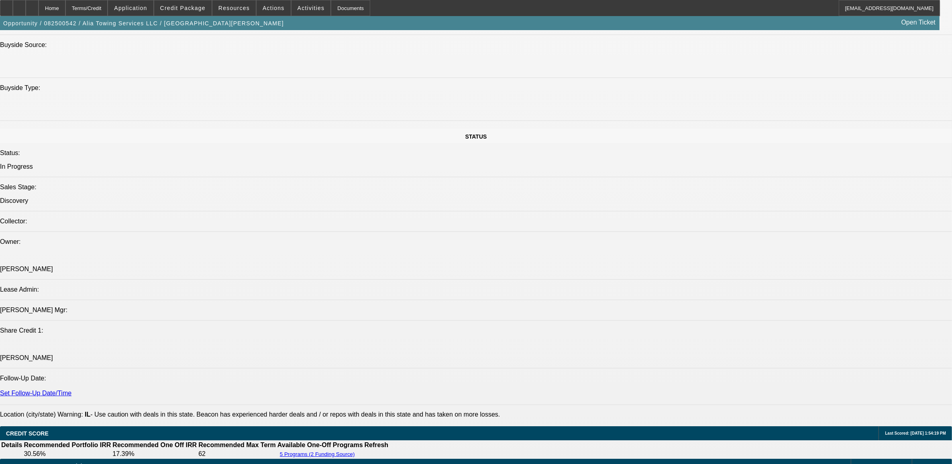
select select "0"
select select "2"
select select "0"
select select "6"
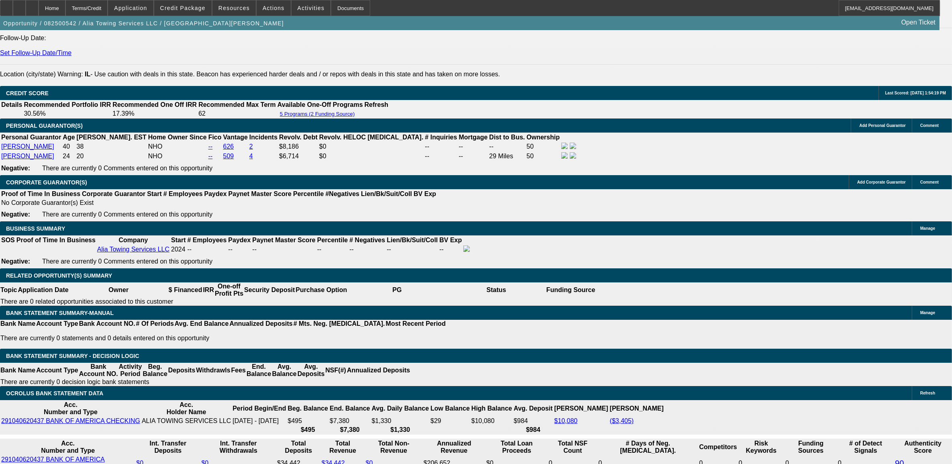
scroll to position [1145, 0]
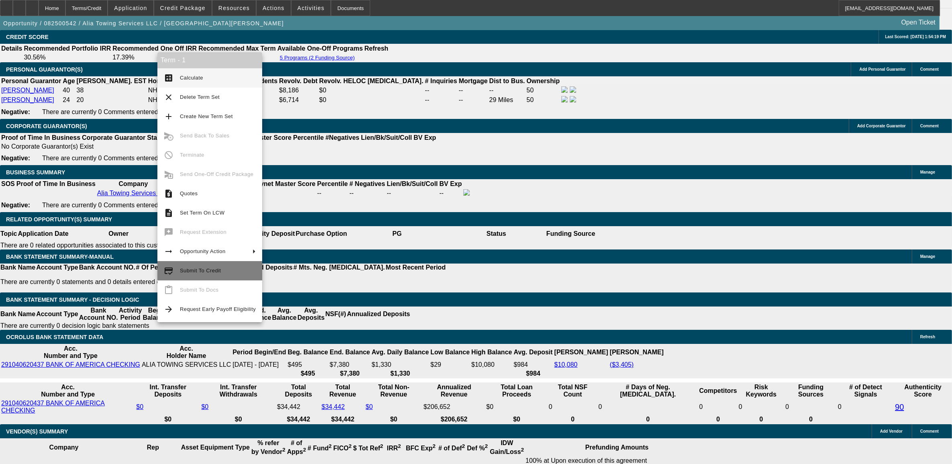
click at [188, 276] on button "credit_score Submit To Credit" at bounding box center [209, 270] width 105 height 19
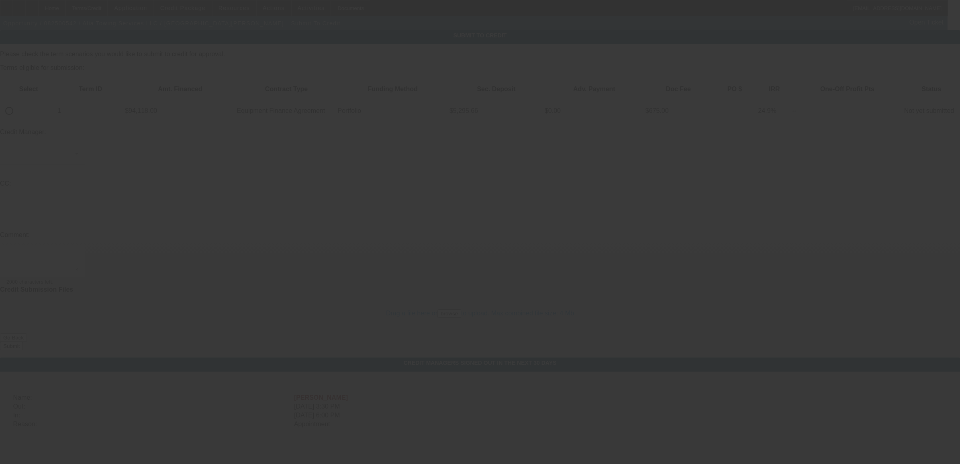
click at [416, 296] on div at bounding box center [480, 232] width 960 height 464
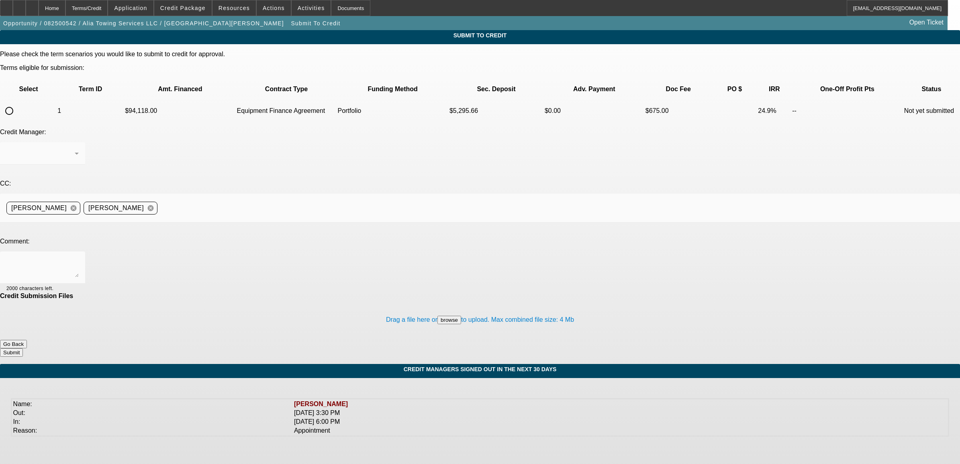
click at [27, 340] on button "Go Back" at bounding box center [13, 344] width 27 height 8
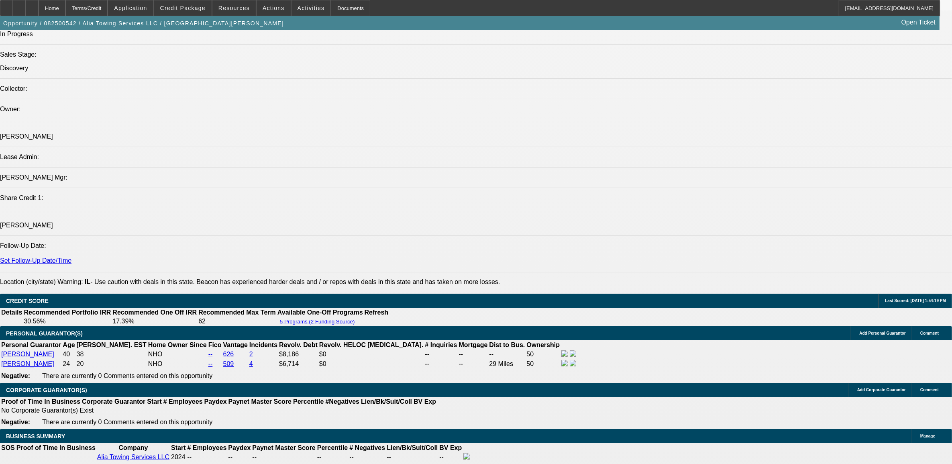
select select "0"
select select "2"
select select "0"
select select "6"
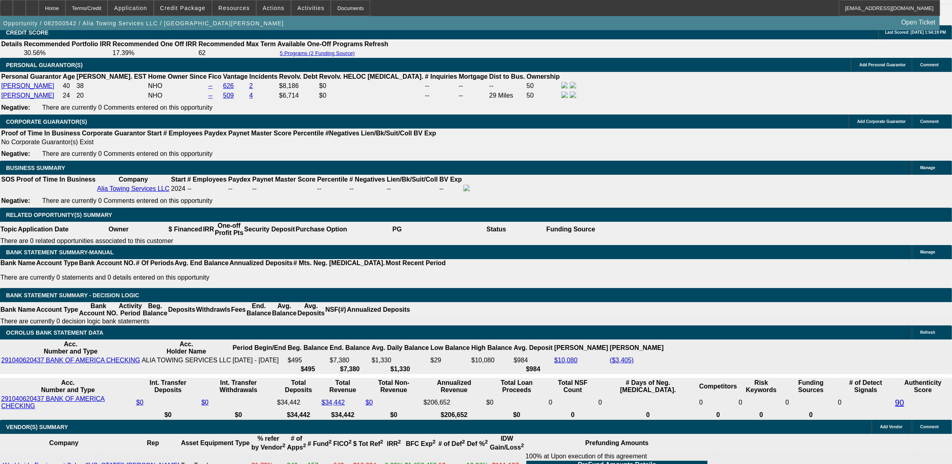
scroll to position [1155, 0]
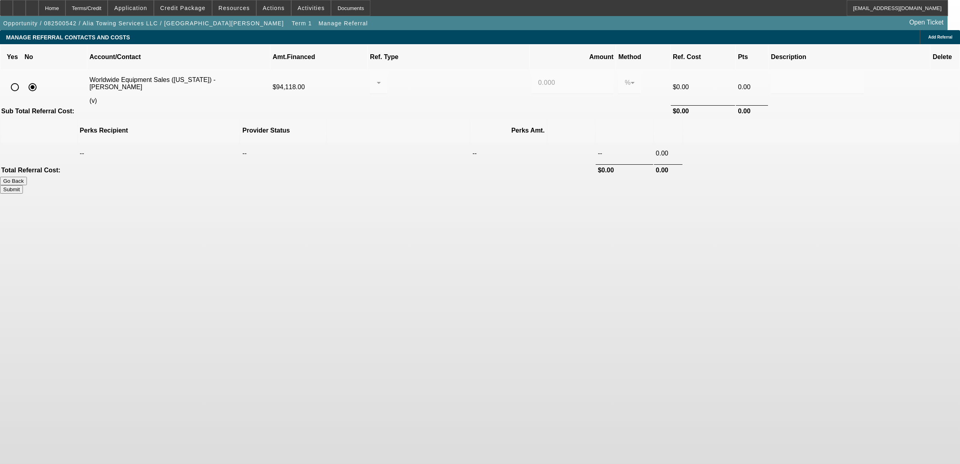
click at [23, 79] on input "radio" at bounding box center [15, 87] width 16 height 16
radio input "true"
click at [377, 78] on div at bounding box center [376, 83] width 0 height 10
click at [443, 113] on span "Pay vendor COMPANY" at bounding box center [448, 114] width 70 height 10
click at [538, 78] on input "0.000" at bounding box center [572, 83] width 69 height 10
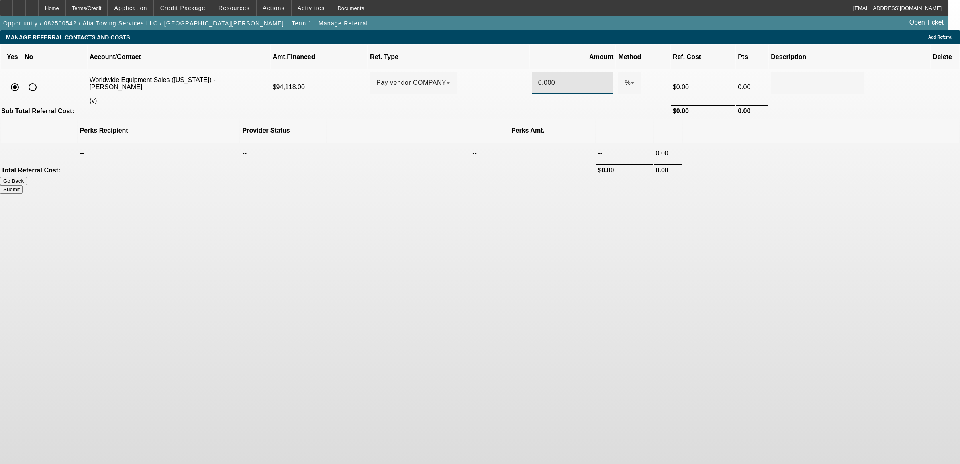
click at [538, 78] on input "0.000" at bounding box center [572, 83] width 69 height 10
click at [23, 185] on button "Submit" at bounding box center [11, 189] width 23 height 8
type input "1.000"
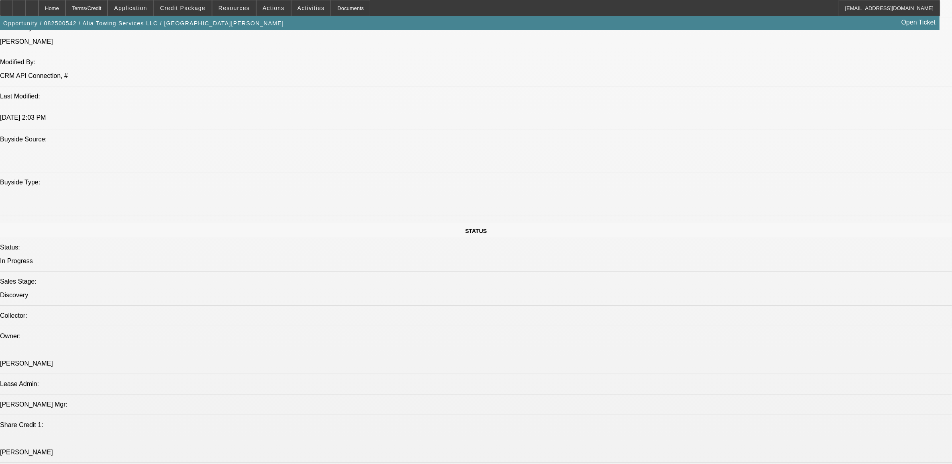
select select "0"
select select "2"
select select "0"
select select "6"
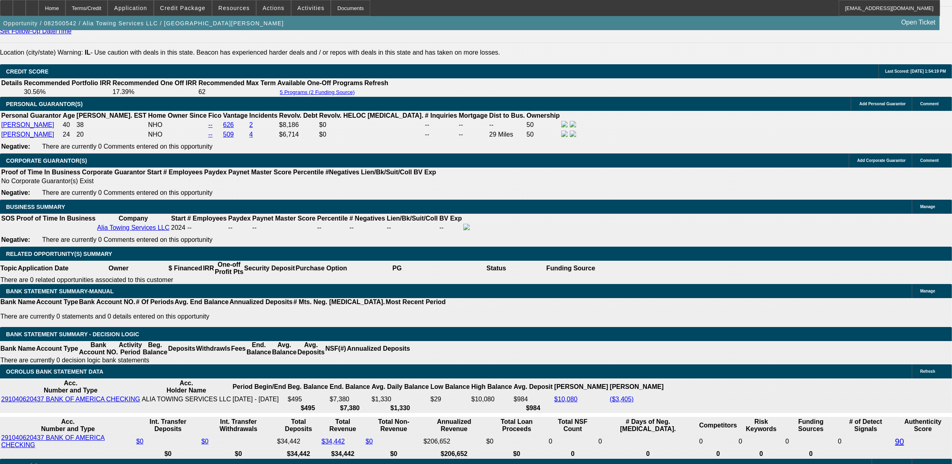
scroll to position [1133, 0]
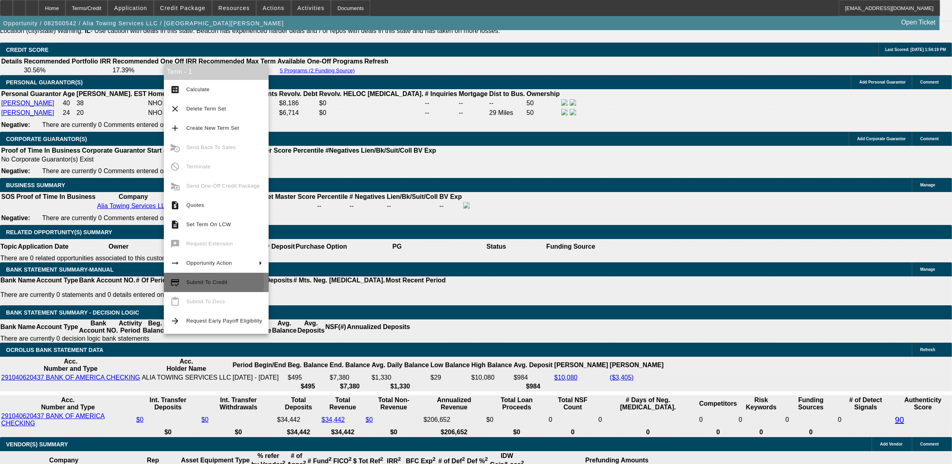
click at [210, 282] on span "Submit To Credit" at bounding box center [206, 282] width 41 height 6
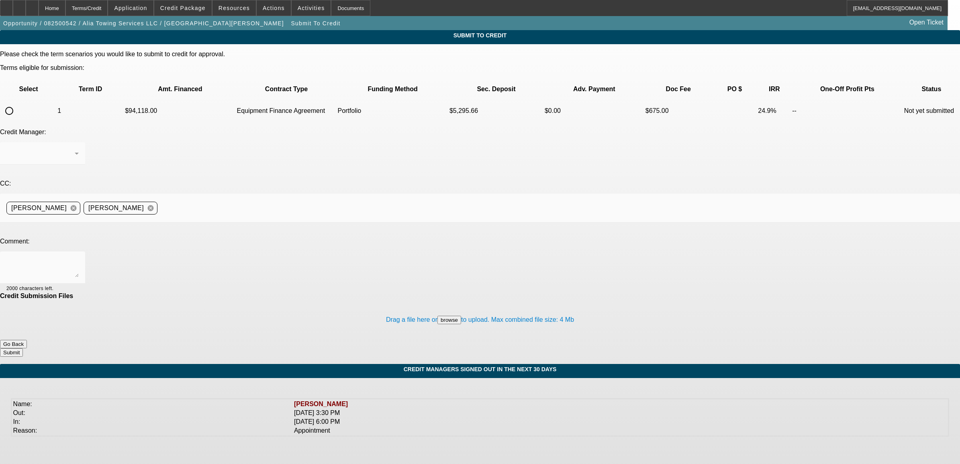
click at [17, 103] on input "radio" at bounding box center [9, 111] width 16 height 16
radio input "true"
click at [75, 149] on div "Arida, George" at bounding box center [40, 154] width 68 height 10
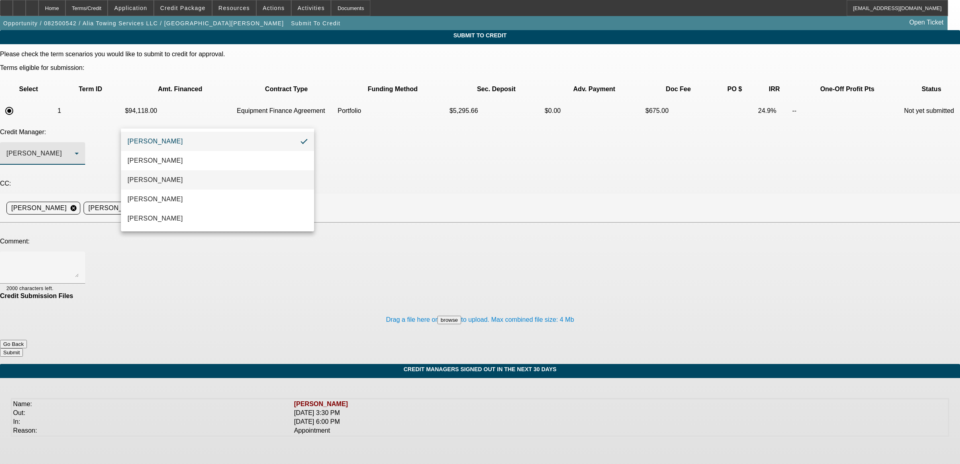
click at [153, 177] on span "[PERSON_NAME]" at bounding box center [154, 180] width 55 height 10
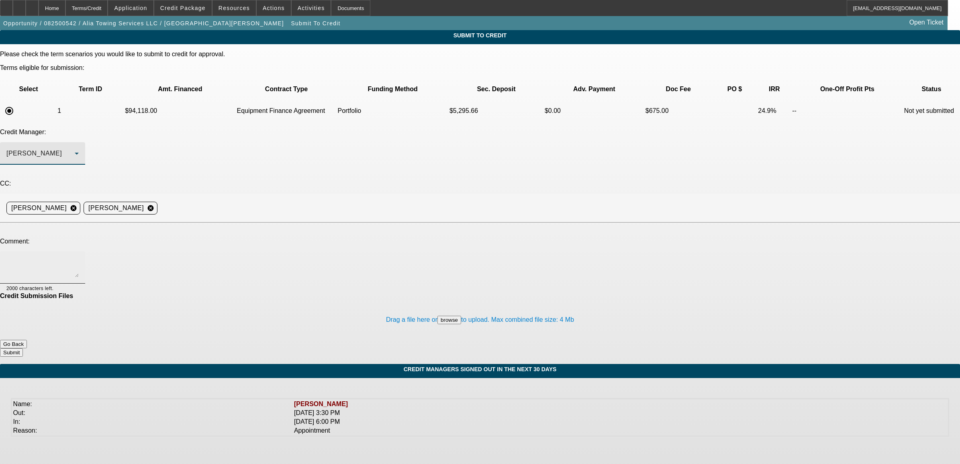
click at [79, 251] on div at bounding box center [42, 267] width 72 height 32
click at [79, 258] on textarea "Michael, please review." at bounding box center [42, 267] width 72 height 19
click at [79, 258] on textarea "Michael, please review. younger company with two owners. They bought two trucks…" at bounding box center [42, 267] width 72 height 19
type textarea "Michael, please review. younger company with two owners. They bought two trucks…"
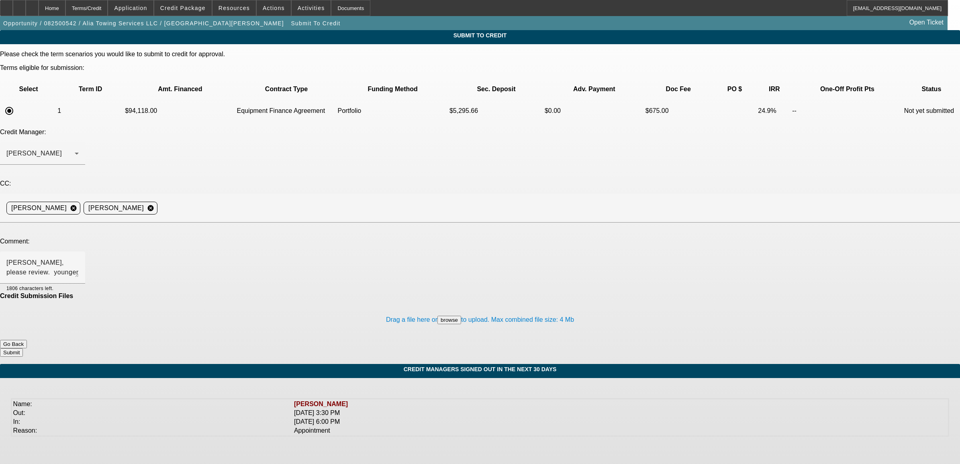
click at [23, 348] on button "Submit" at bounding box center [11, 352] width 23 height 8
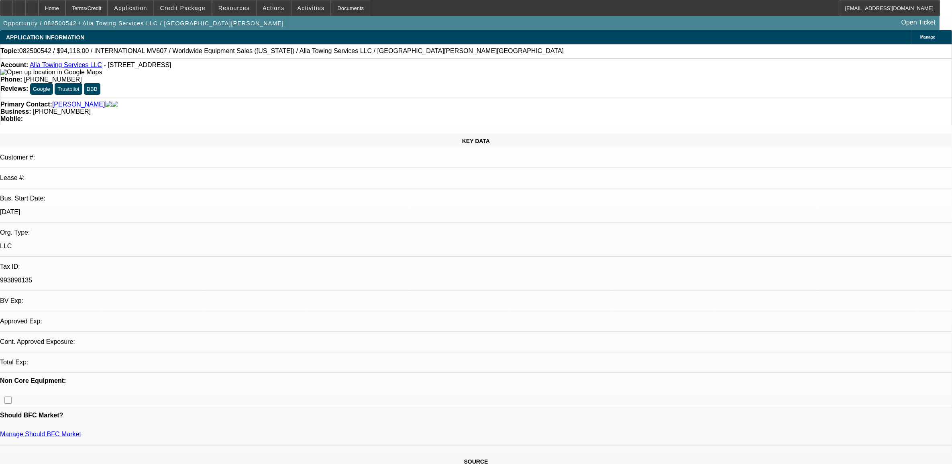
select select "0"
select select "2"
select select "0"
select select "6"
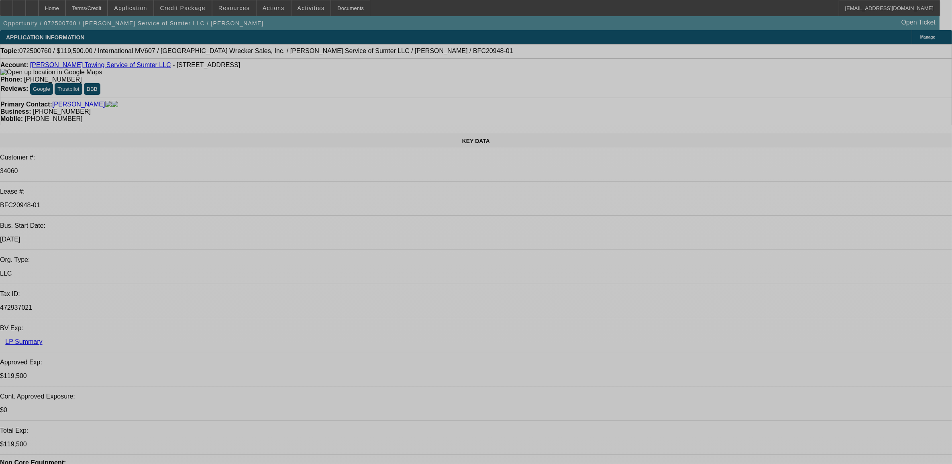
select select "0"
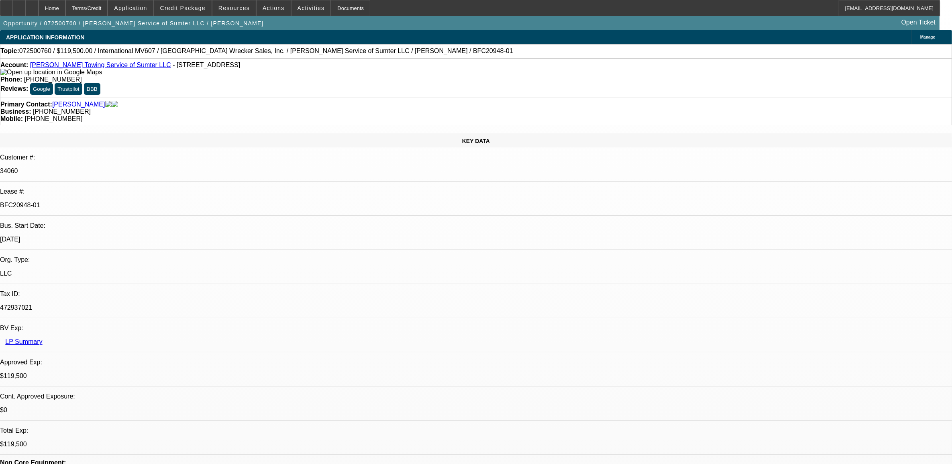
select select "2"
select select "0"
select select "2"
select select "0"
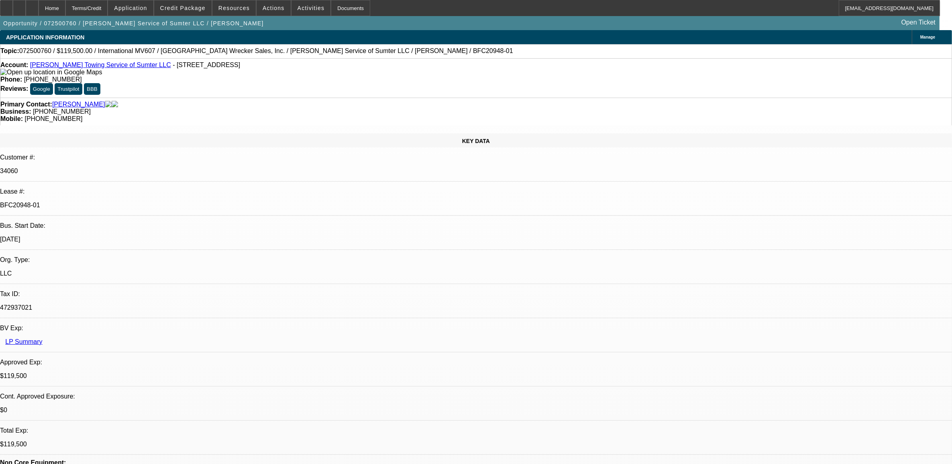
select select "0"
select select "2"
select select "0"
select select "2"
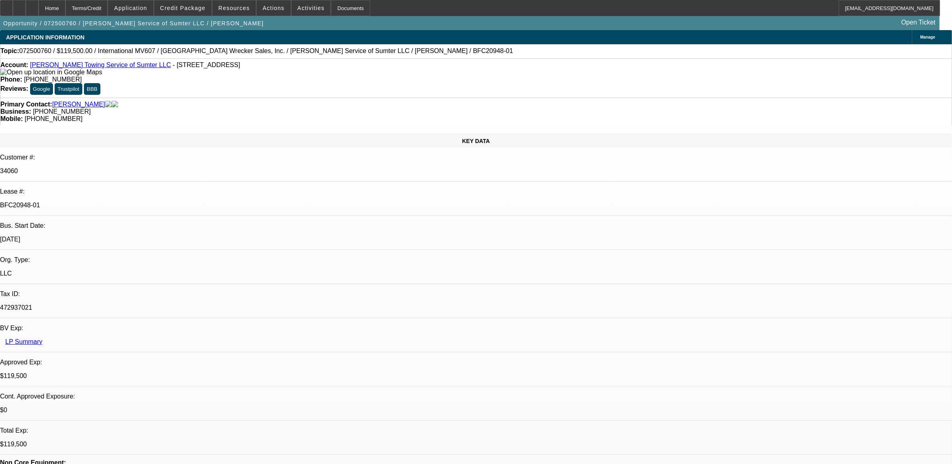
select select "0"
select select "1"
select select "2"
select select "6"
select select "1"
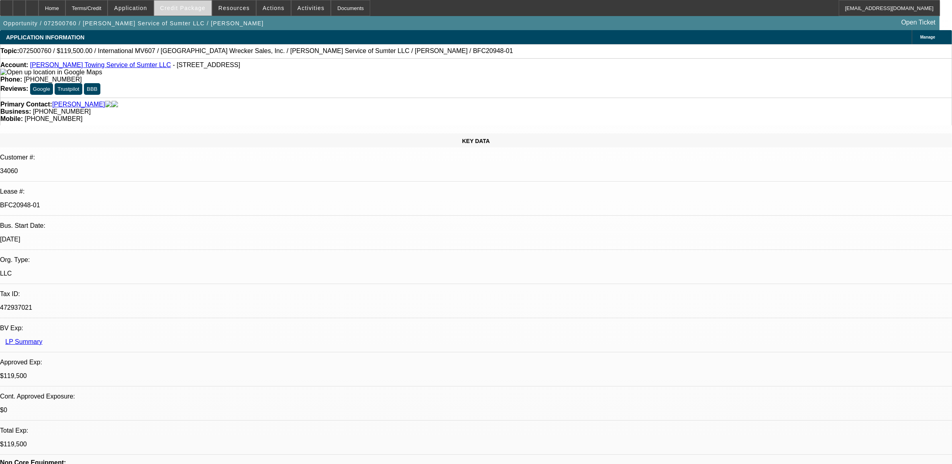
select select "2"
select select "6"
select select "1"
select select "2"
select select "6"
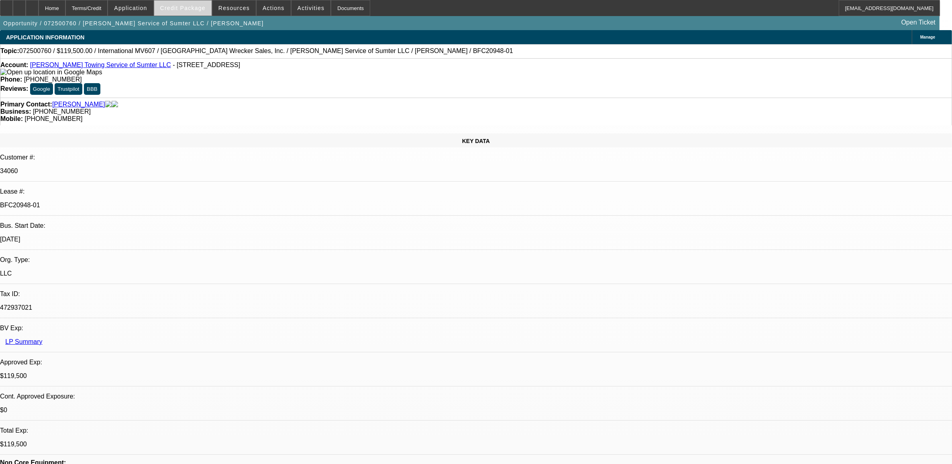
select select "1"
select select "2"
select select "6"
click at [202, 5] on span "Credit Package" at bounding box center [182, 8] width 45 height 6
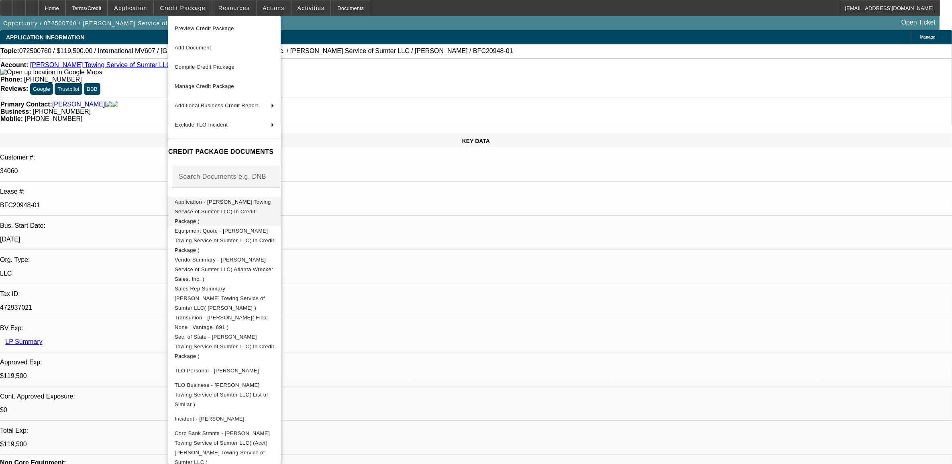
click at [207, 204] on span "Application - Graham Towing Service of Sumter LLC( In Credit Package )" at bounding box center [223, 210] width 96 height 25
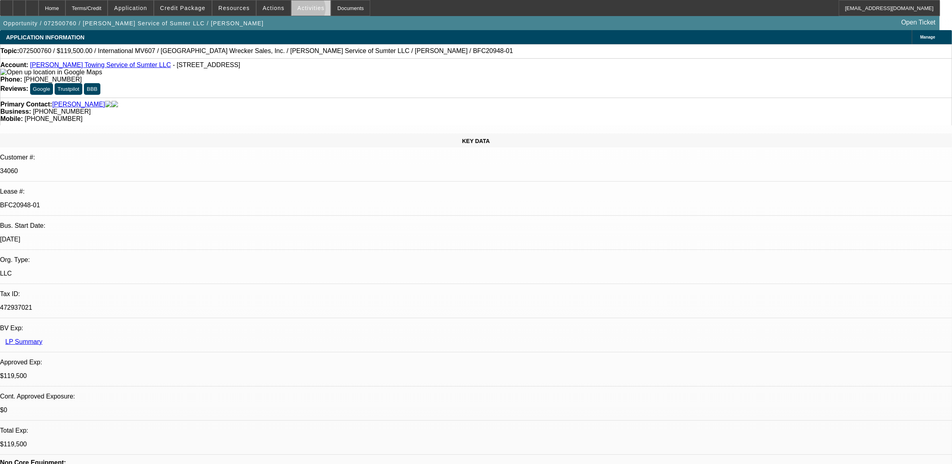
click at [299, 10] on span "Activities" at bounding box center [311, 8] width 27 height 6
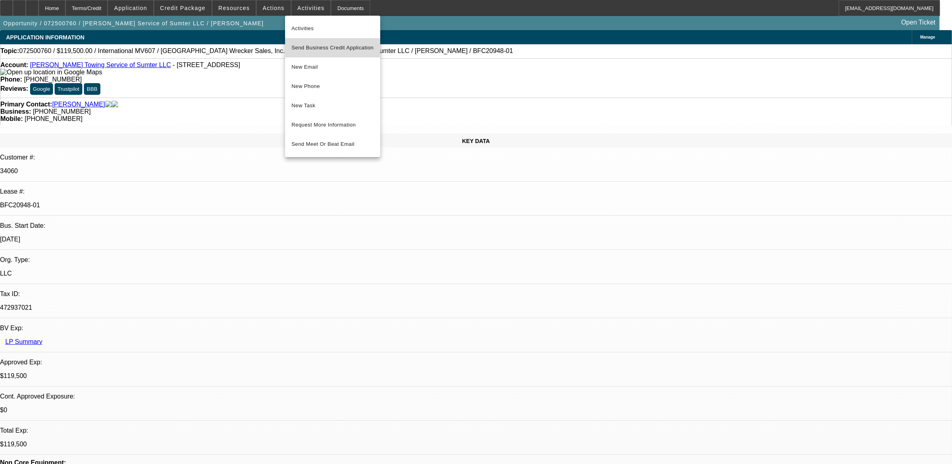
click at [331, 48] on span "Send Business Credit Application" at bounding box center [333, 48] width 82 height 10
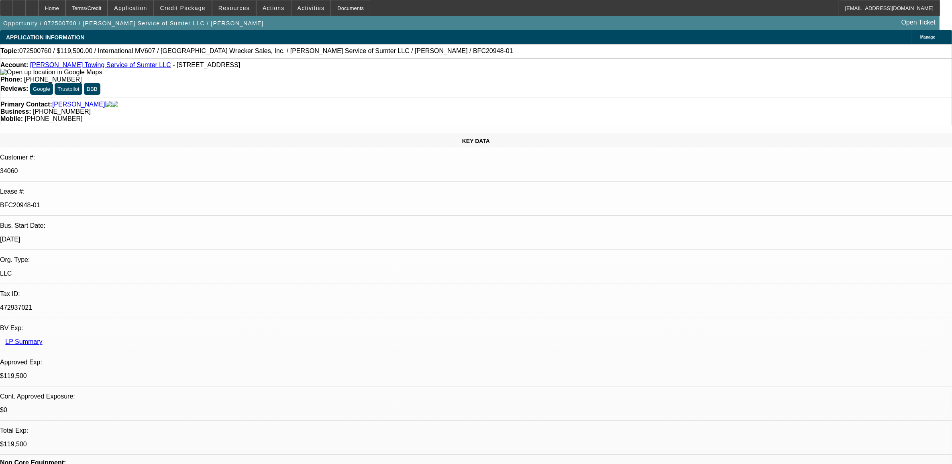
click at [921, 37] on span "Manage" at bounding box center [928, 37] width 15 height 4
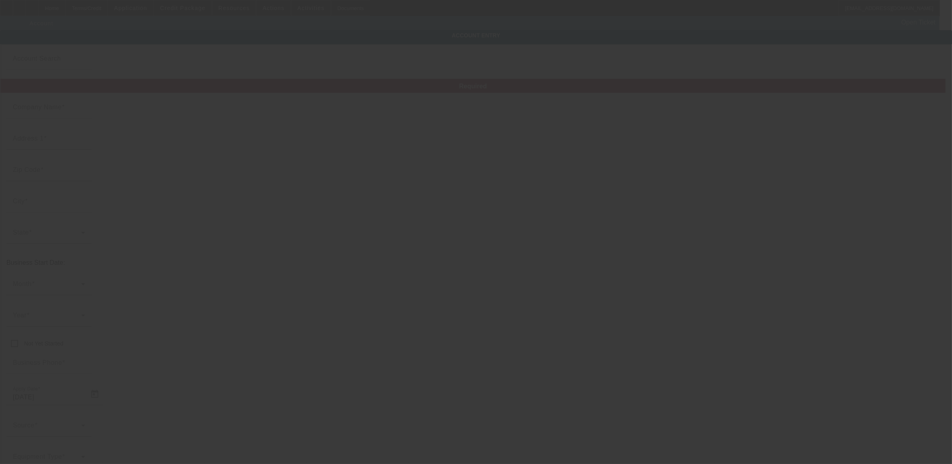
type input "Graham Towing Service of Sumter LLC"
type input "1050 South Pike West"
type input "29150"
type input "Sumter"
type input "(803) 468-8942"
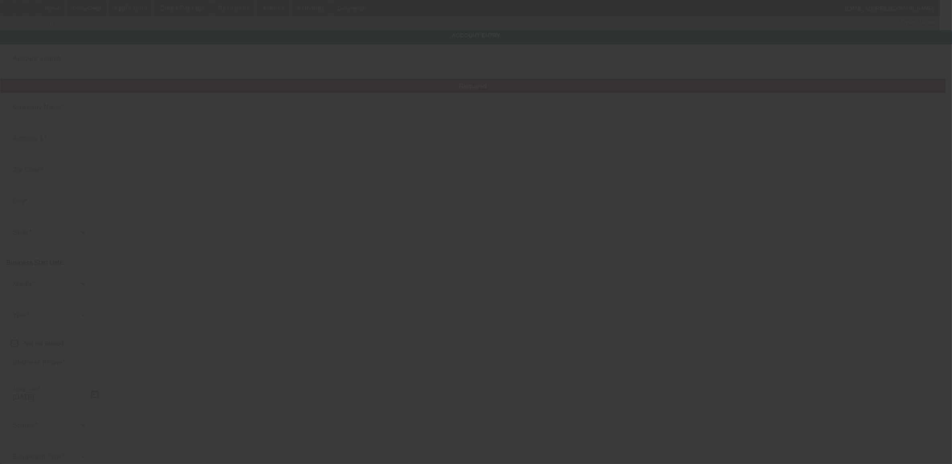
type input "philipgraham27@yahoo.com"
type input "Sumter"
type input "472937021"
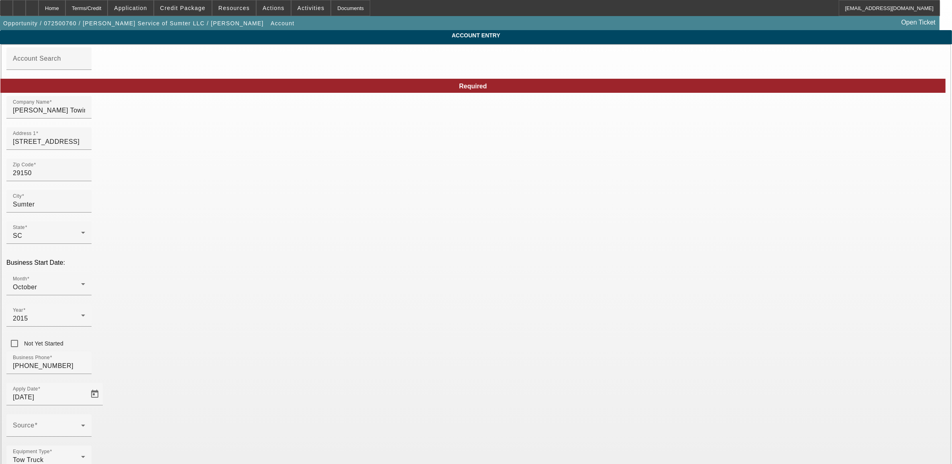
type input "7/31/2025"
click at [65, 12] on div "Home" at bounding box center [52, 8] width 27 height 16
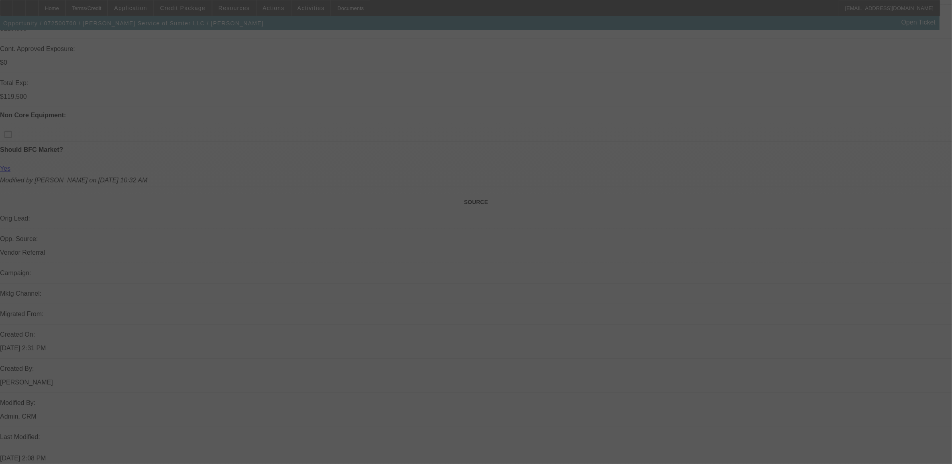
scroll to position [227, 0]
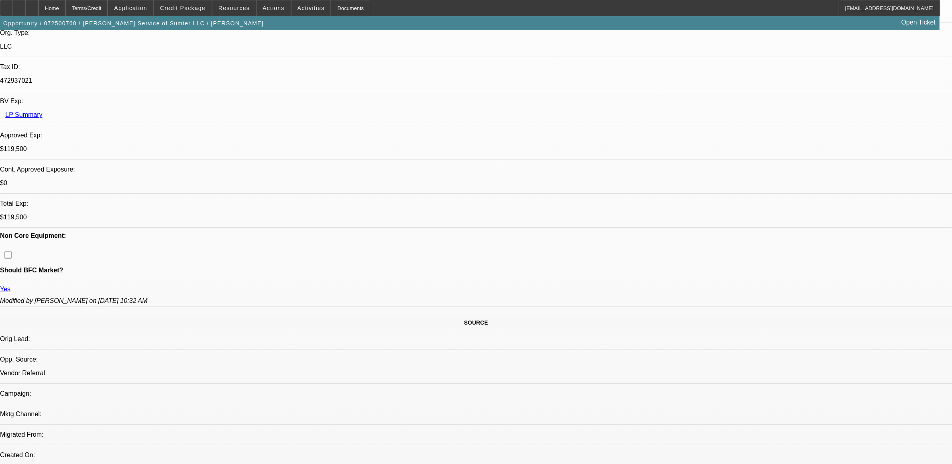
select select "0"
select select "2"
select select "0"
select select "6"
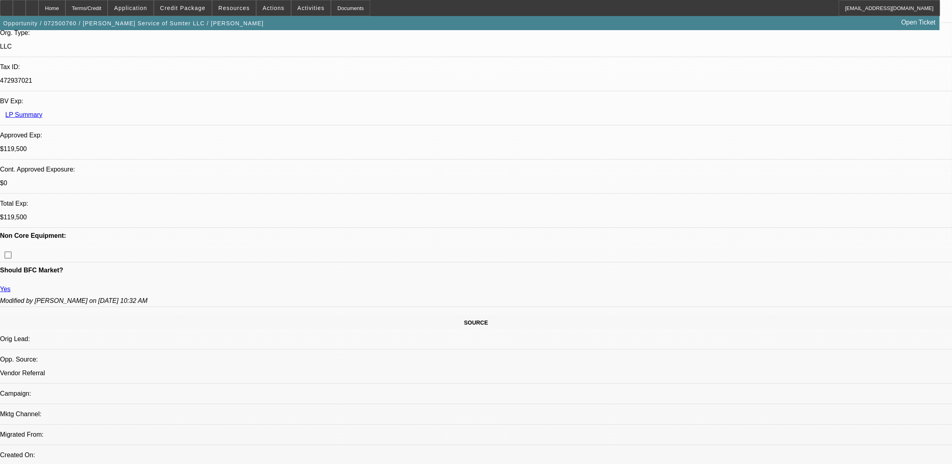
select select "0"
select select "2"
select select "0"
select select "6"
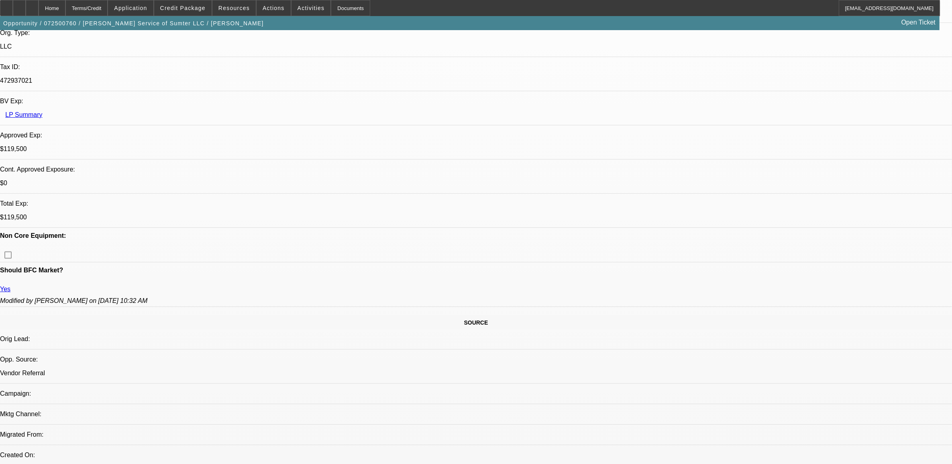
select select "0"
select select "2"
select select "0"
select select "6"
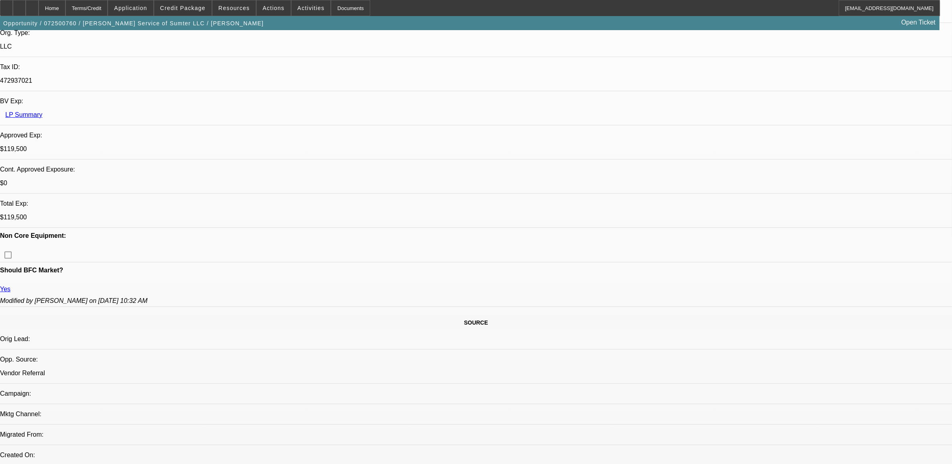
select select "0"
select select "2"
select select "0"
select select "6"
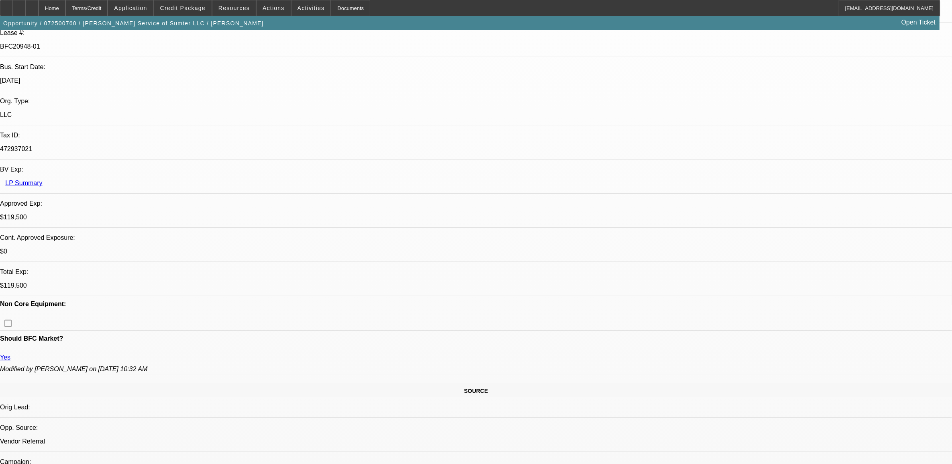
scroll to position [100, 0]
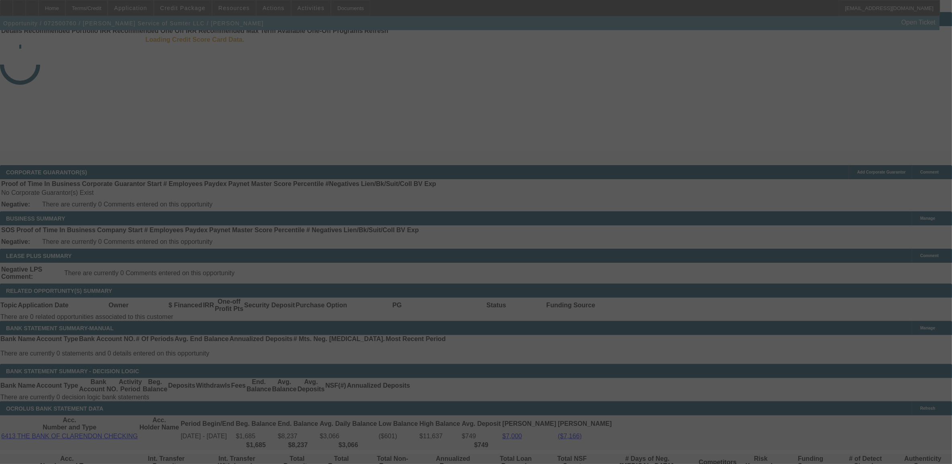
scroll to position [18, 0]
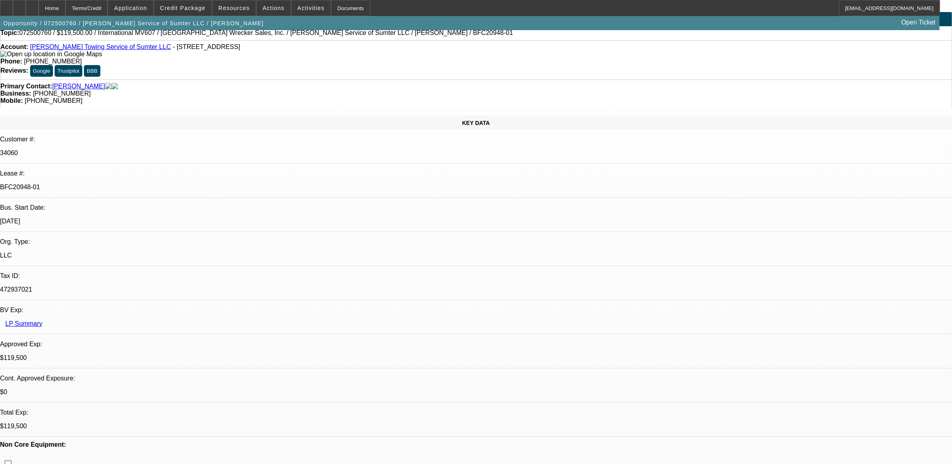
select select "0"
select select "2"
select select "0"
select select "6"
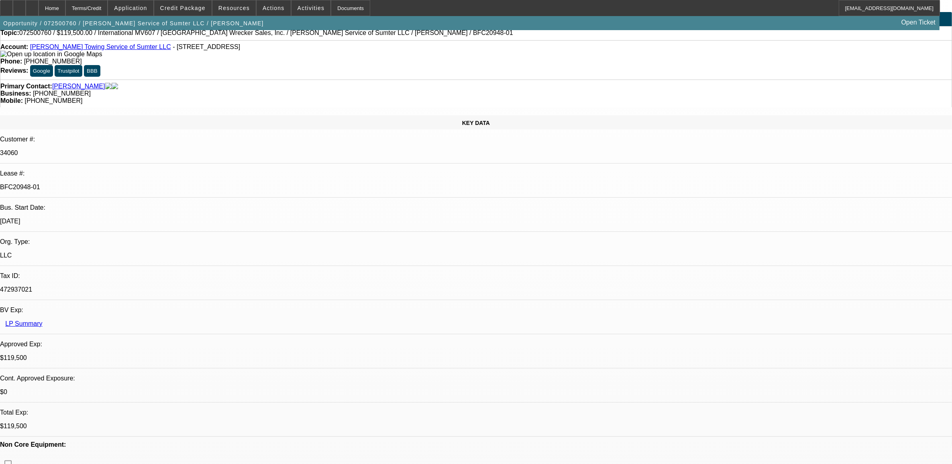
select select "0"
select select "2"
select select "0"
select select "6"
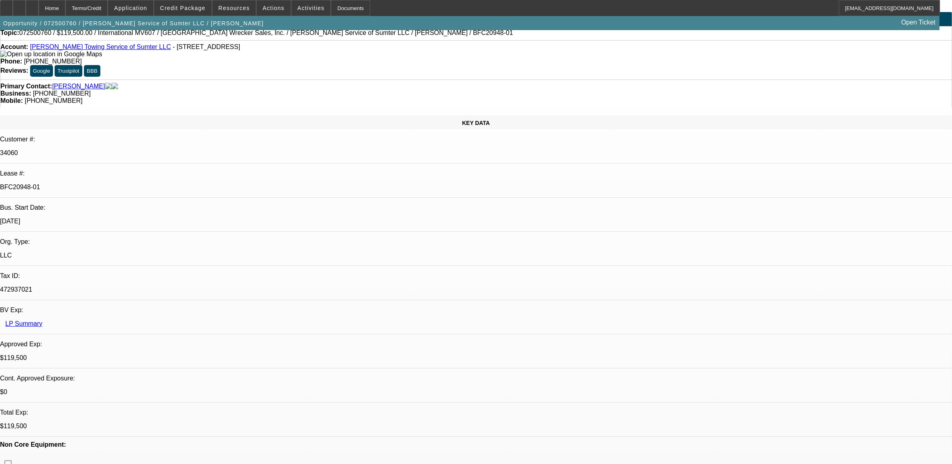
select select "0"
select select "2"
select select "0"
select select "6"
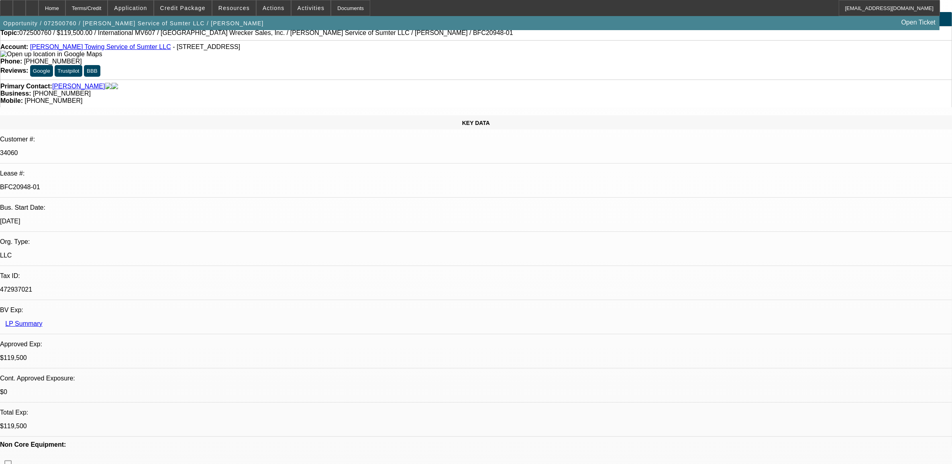
select select "0"
select select "2"
select select "0"
select select "6"
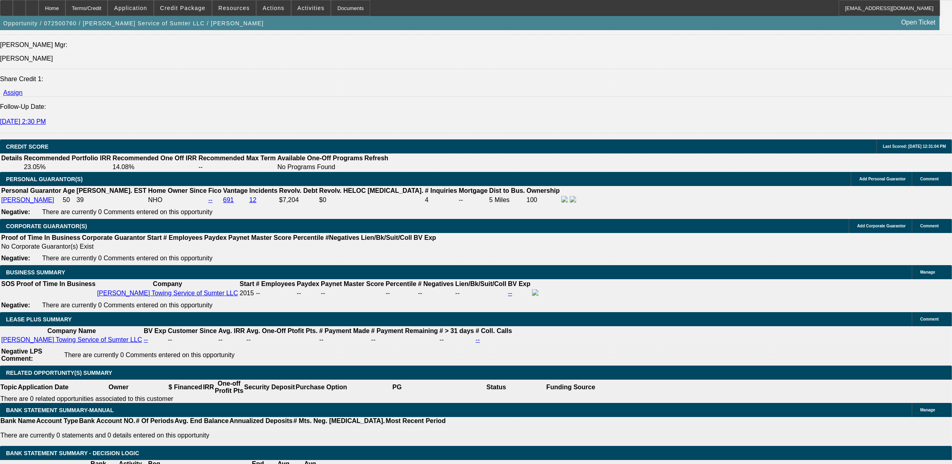
scroll to position [1072, 0]
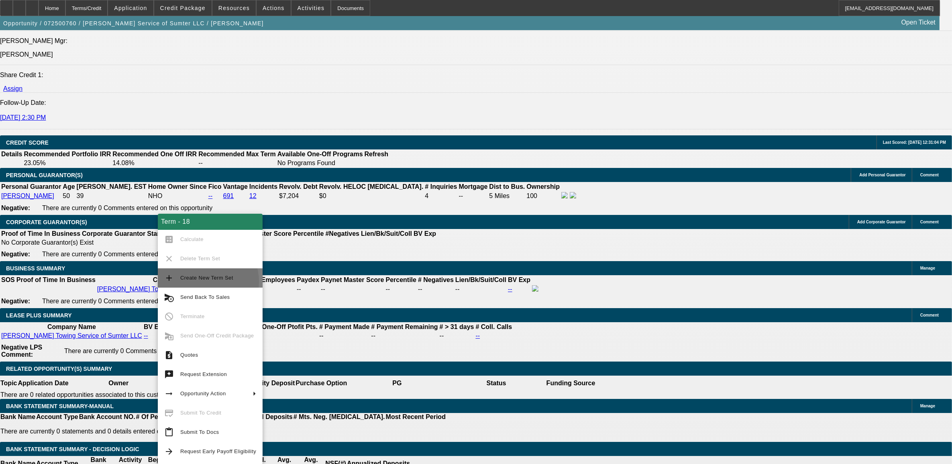
click at [201, 282] on span "Create New Term Set" at bounding box center [218, 278] width 76 height 10
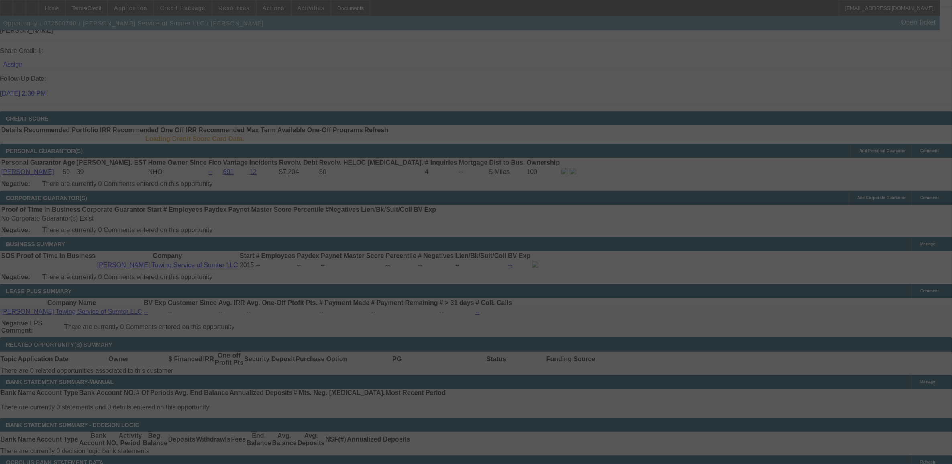
scroll to position [1105, 0]
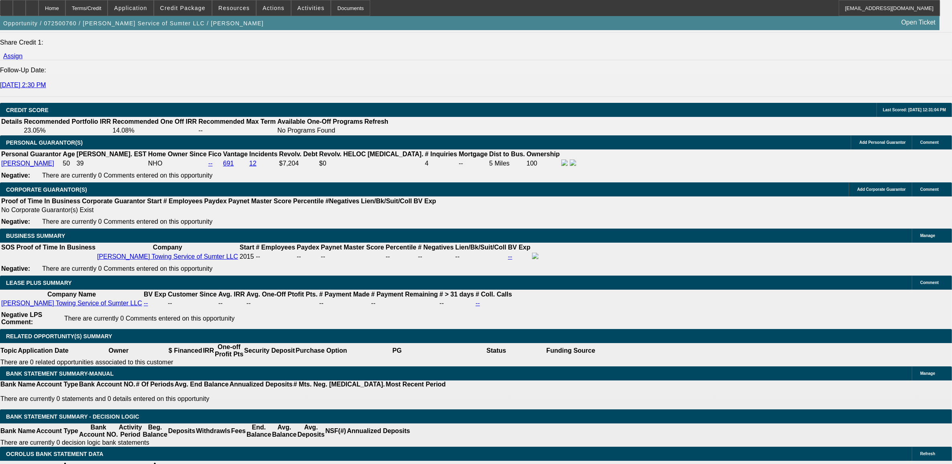
select select "0"
select select "2"
select select "0"
select select "2"
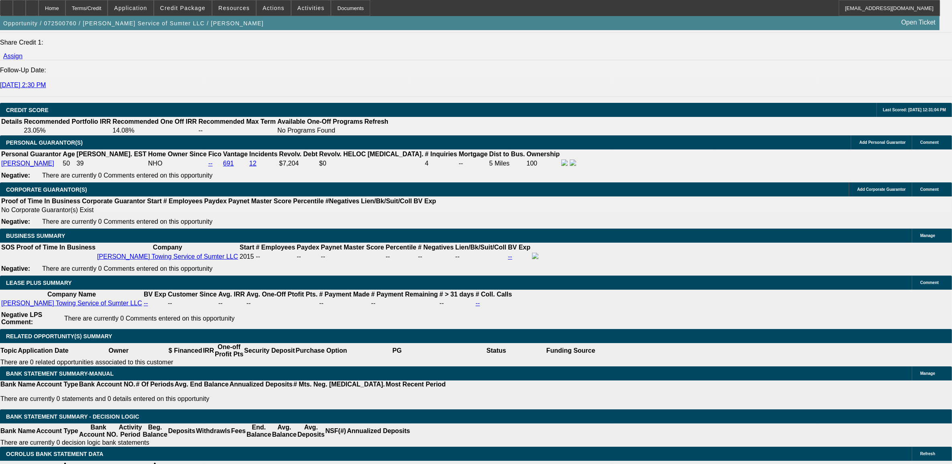
select select "0"
select select "2"
select select "0"
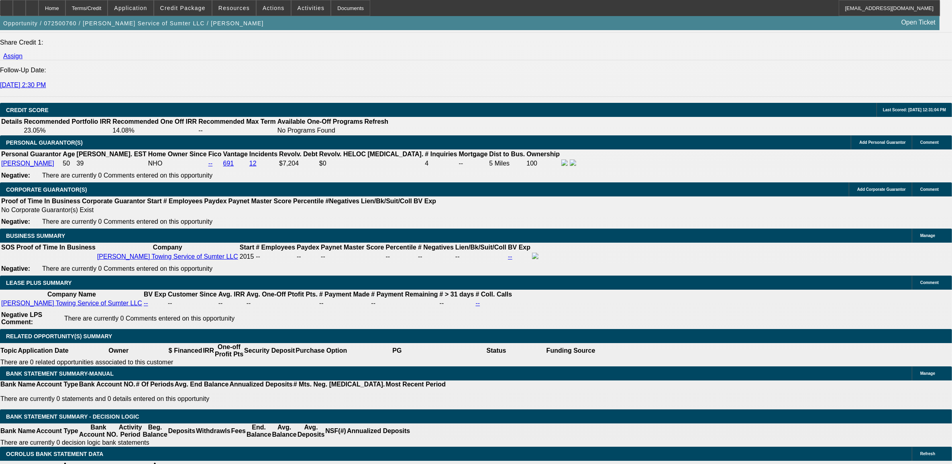
select select "2"
select select "0"
select select "1"
select select "2"
select select "6"
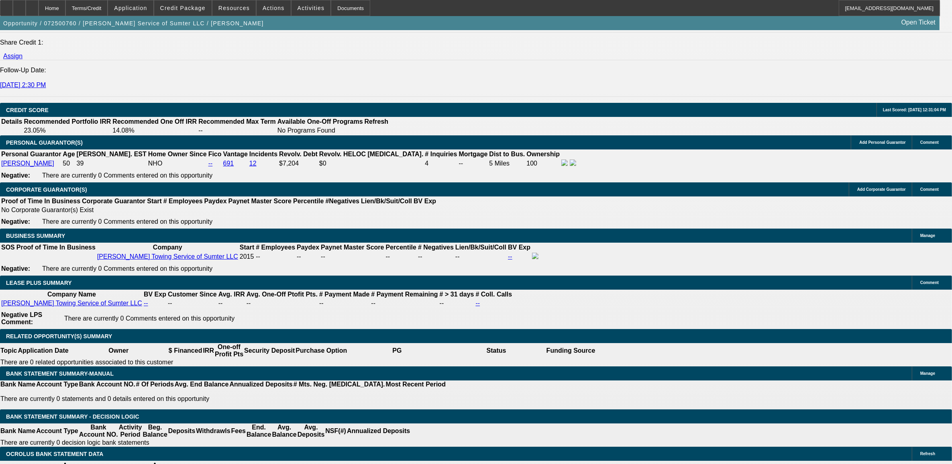
select select "1"
select select "2"
select select "6"
select select "1"
select select "2"
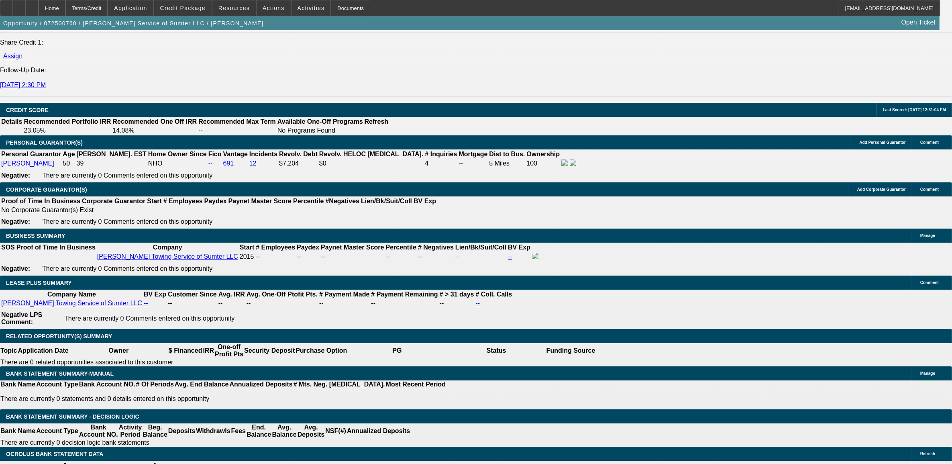
select select "6"
select select "1"
select select "2"
select select "6"
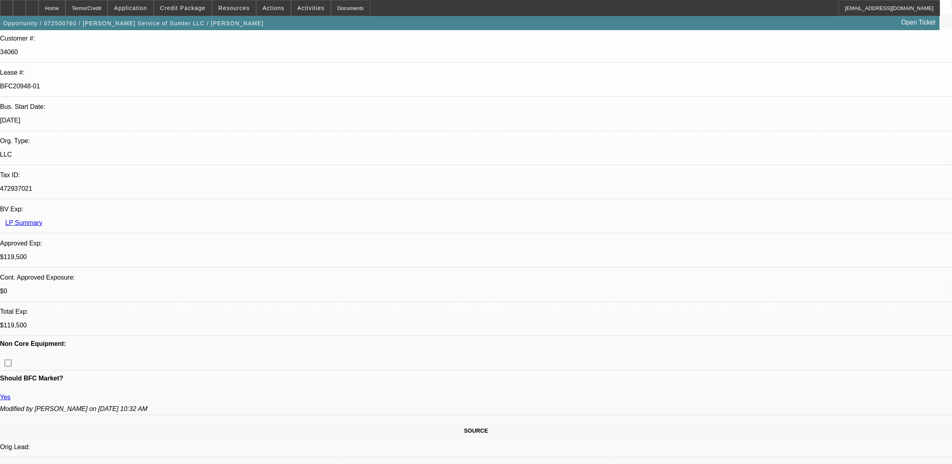
scroll to position [101, 0]
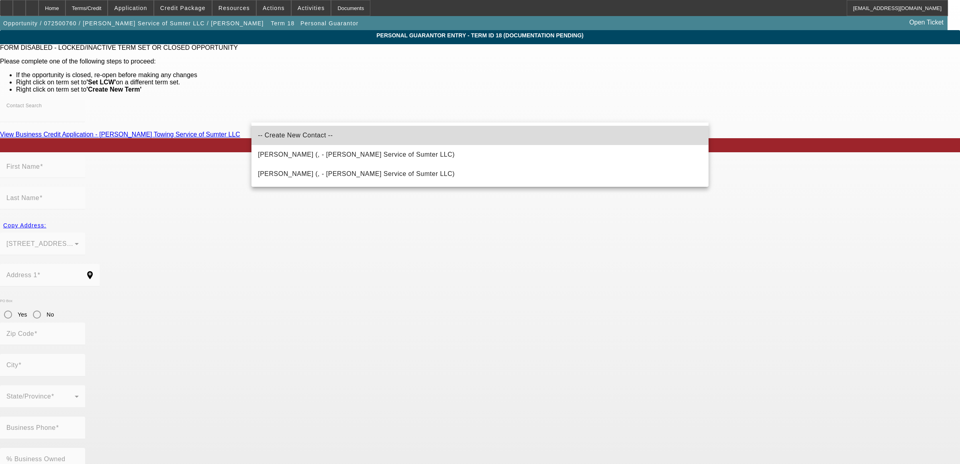
click at [300, 131] on span "-- Create New Contact --" at bounding box center [295, 136] width 75 height 10
type input "-- Create New Contact --"
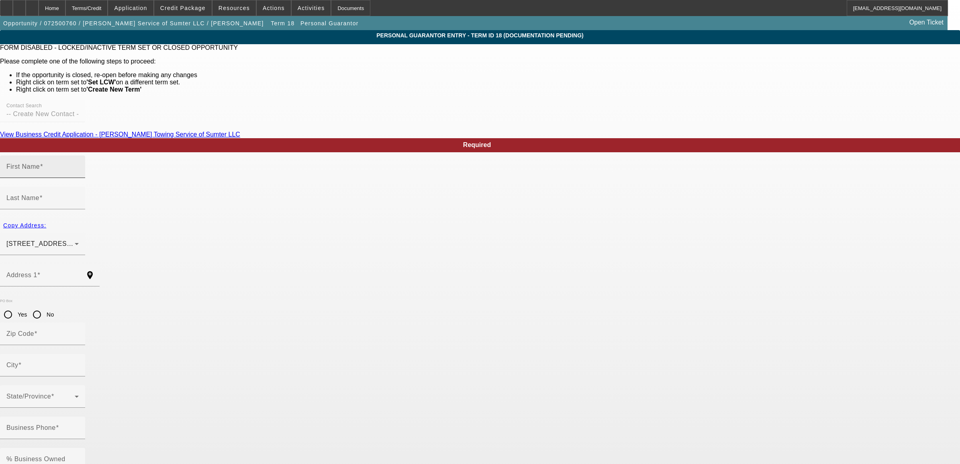
click at [40, 169] on mat-label "First Name" at bounding box center [22, 166] width 33 height 7
click at [79, 169] on input "First Name" at bounding box center [42, 170] width 72 height 10
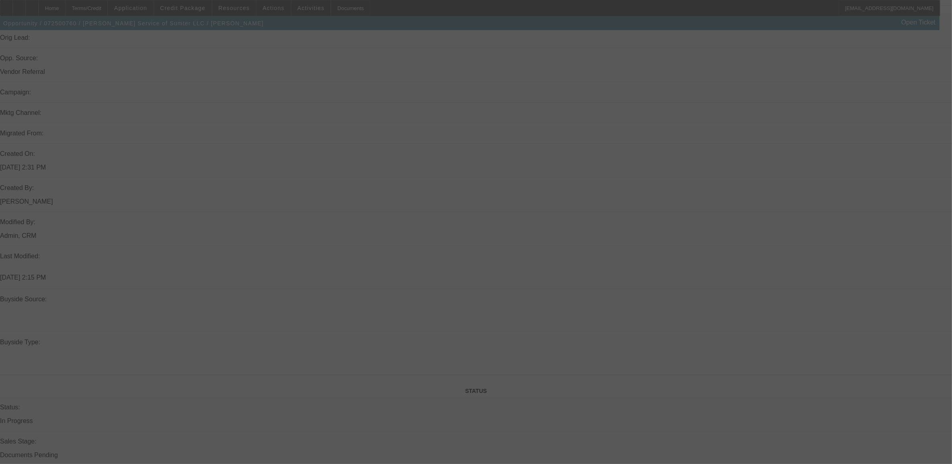
scroll to position [541, 0]
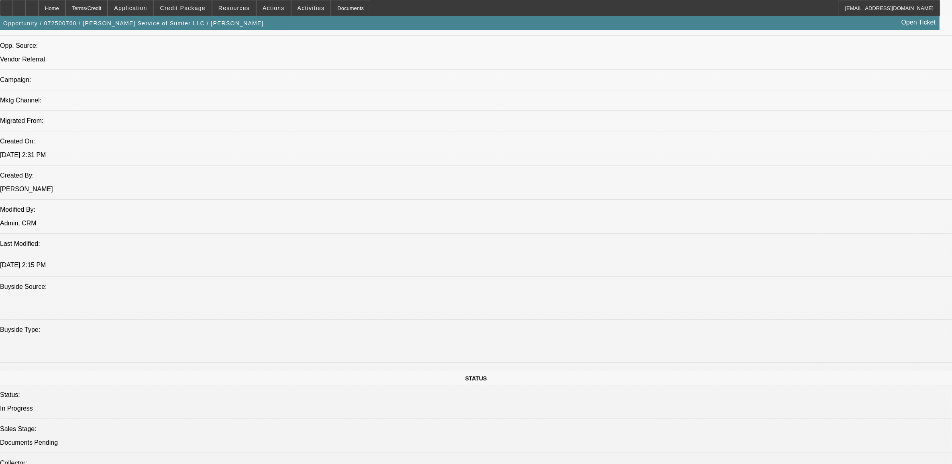
select select "0"
select select "2"
select select "0"
select select "6"
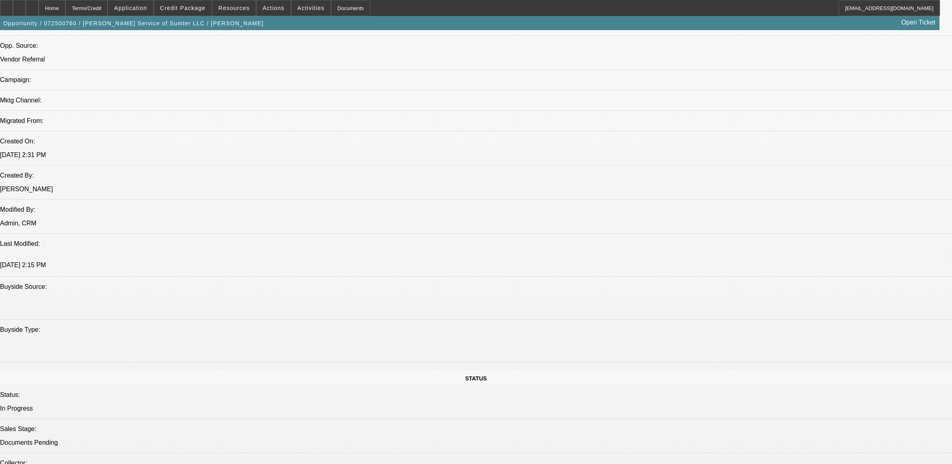
select select "0"
select select "2"
select select "0"
select select "6"
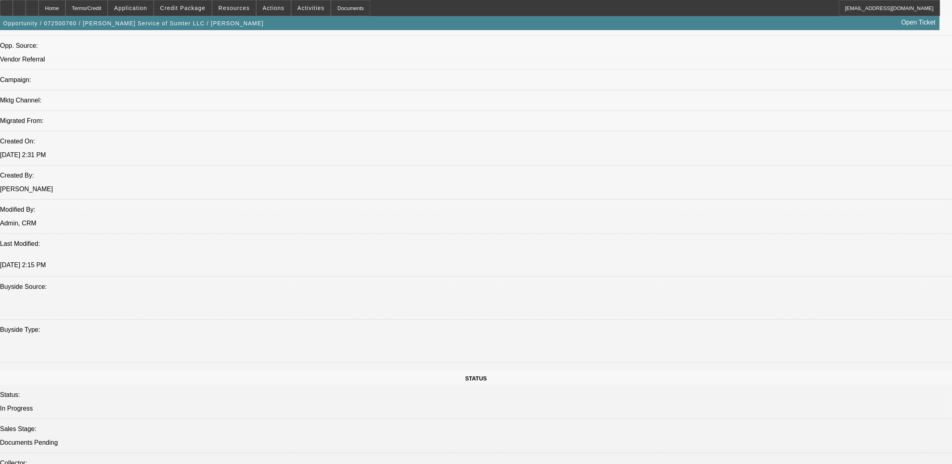
select select "0"
select select "2"
select select "0"
select select "6"
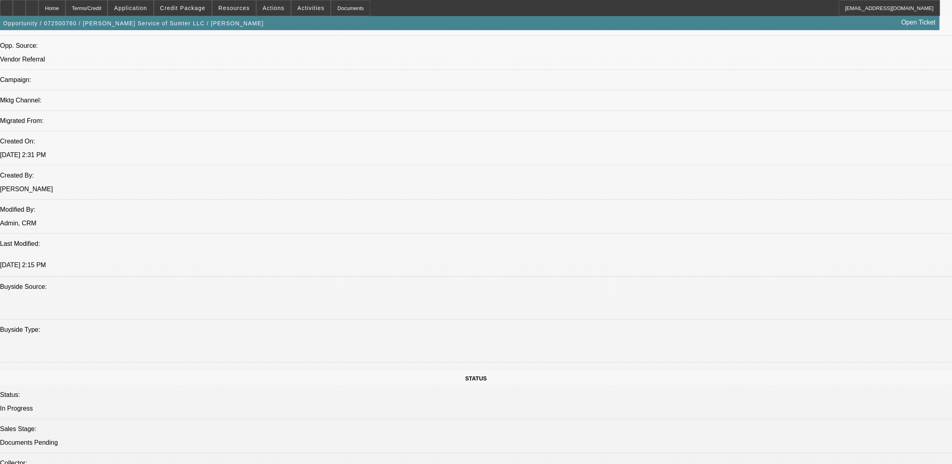
select select "0"
select select "2"
select select "0"
select select "6"
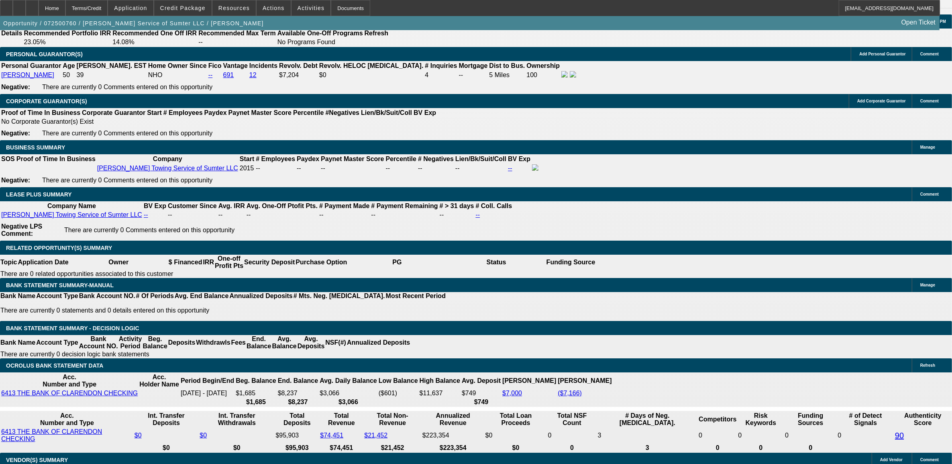
scroll to position [1143, 0]
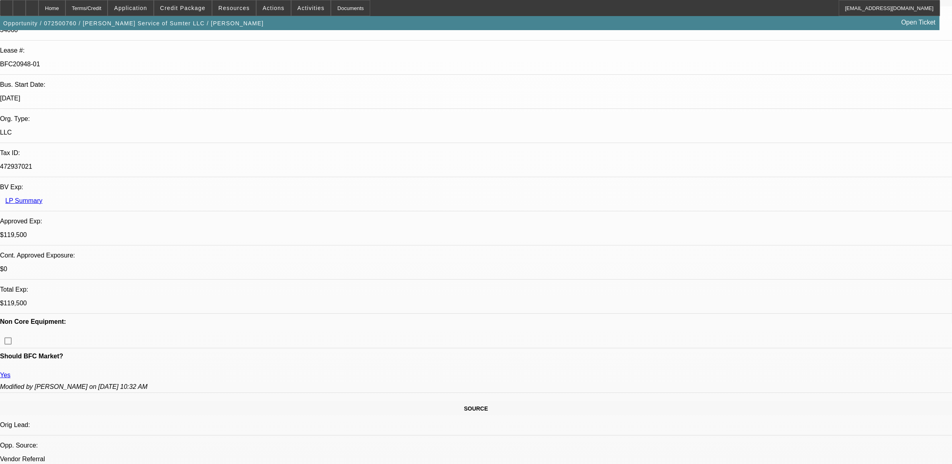
scroll to position [139, 0]
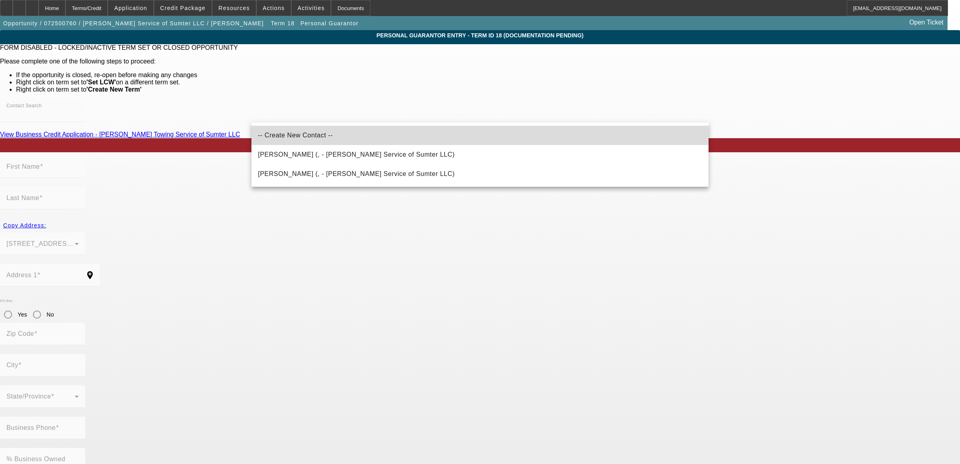
click at [280, 137] on span "-- Create New Contact --" at bounding box center [295, 135] width 75 height 7
type input "-- Create New Contact --"
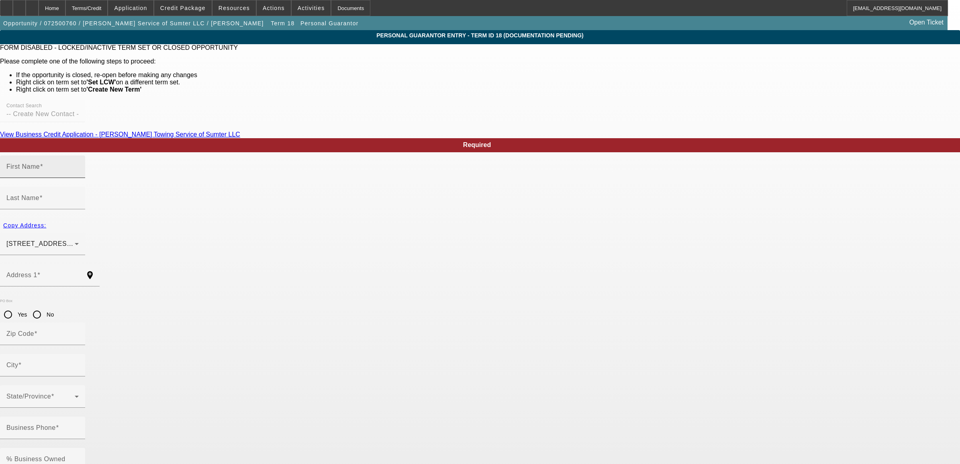
click at [79, 175] on input "First Name" at bounding box center [42, 170] width 72 height 10
type input "Etta"
type input "Graham"
click at [274, 218] on div "Copy Address:" at bounding box center [480, 225] width 960 height 14
click at [272, 218] on div "Copy Address:" at bounding box center [480, 225] width 960 height 14
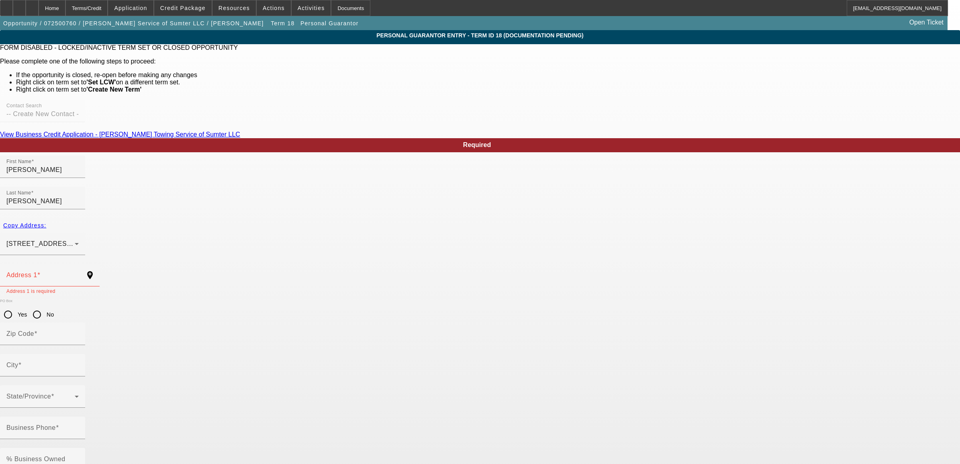
click at [274, 218] on div "Copy Address:" at bounding box center [480, 225] width 960 height 14
click at [79, 233] on div "3305 Nazarene Church Road Sumter, SC 29154" at bounding box center [42, 244] width 72 height 22
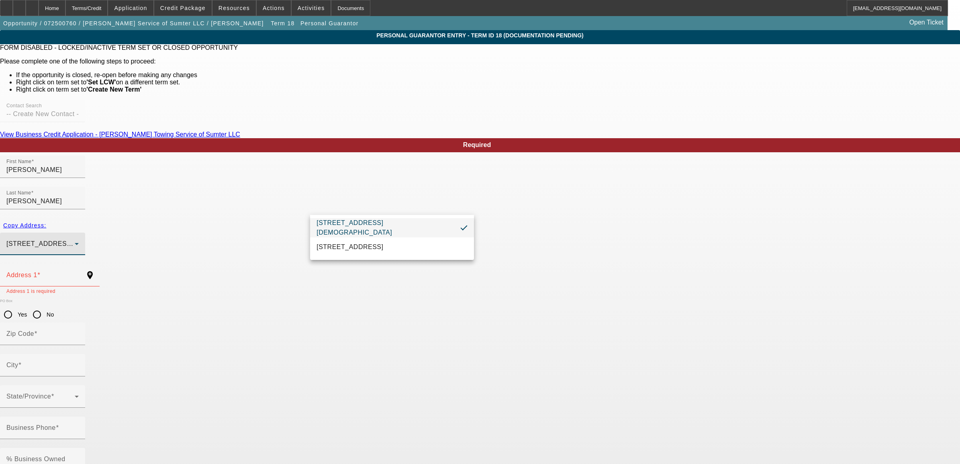
click at [403, 230] on span "3305 Nazarene Church Road Sumter, SC 29154" at bounding box center [384, 227] width 137 height 19
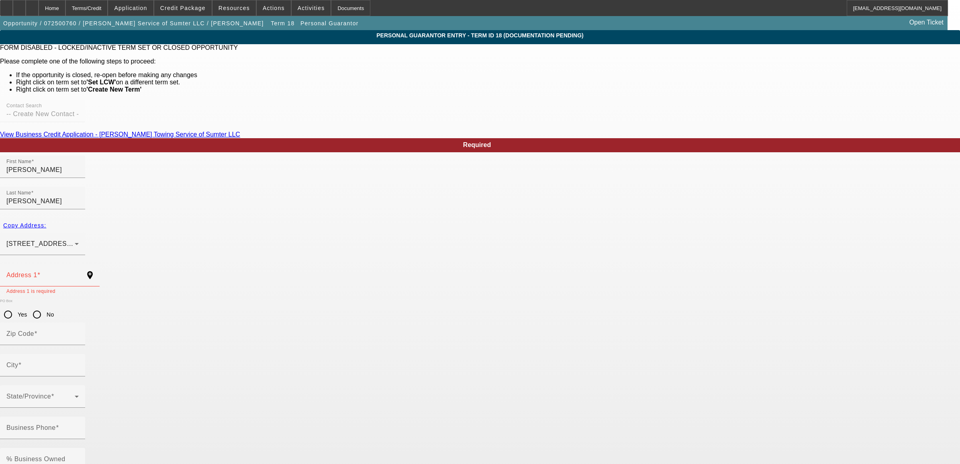
click at [272, 218] on div "Copy Address:" at bounding box center [480, 225] width 960 height 14
click at [79, 274] on input "Address 1" at bounding box center [42, 279] width 72 height 10
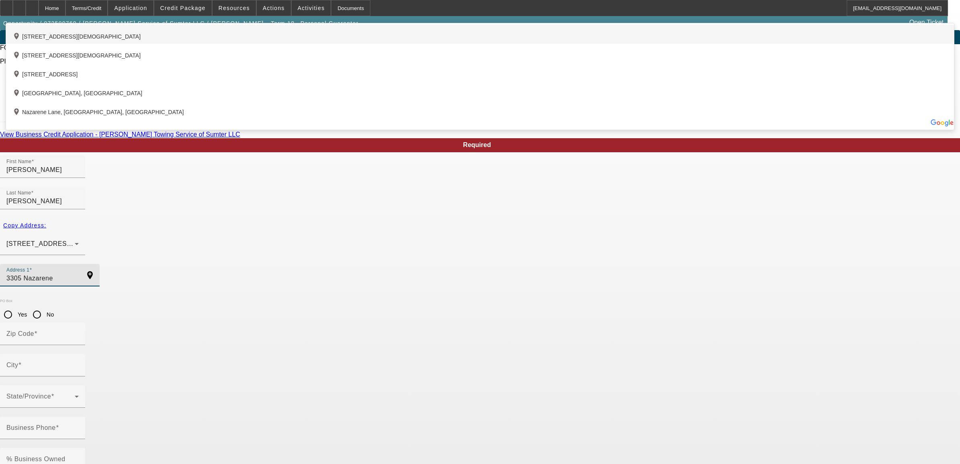
click at [324, 44] on div "add_location 3305 Nazarene Church Road, Sumter, SC 29154, US" at bounding box center [480, 34] width 948 height 19
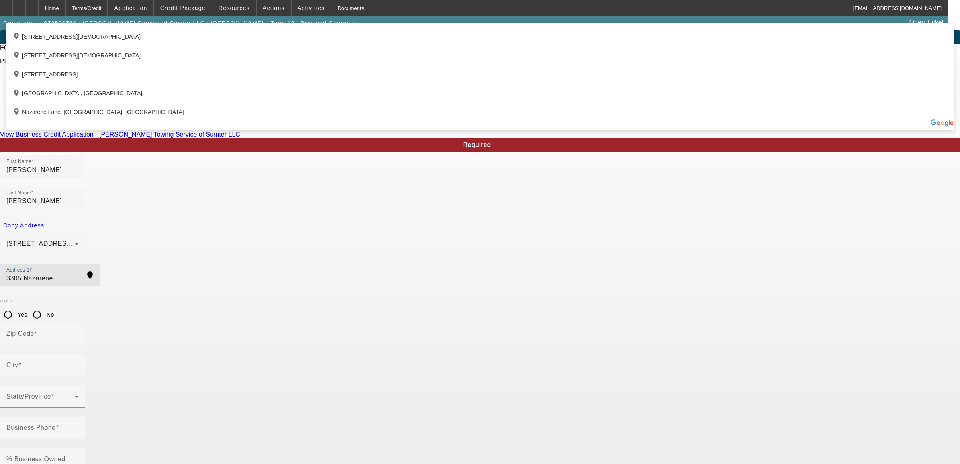
type input "3305 Nazarene Church Road"
type input "29154"
type input "Sumter"
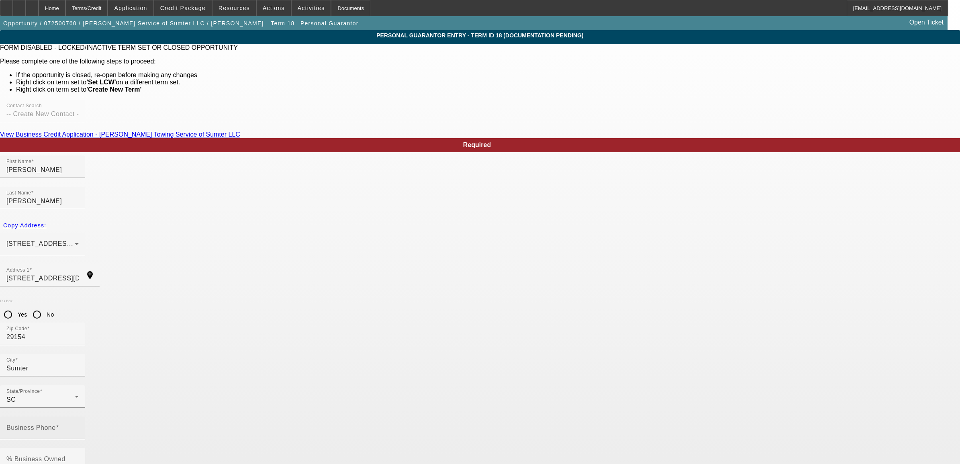
click at [79, 426] on input "Business Phone" at bounding box center [42, 431] width 72 height 10
type input "(803) 468-8942"
click at [65, 455] on mat-label "% Business Owned" at bounding box center [35, 458] width 59 height 7
click at [79, 457] on input "% Business Owned" at bounding box center [42, 462] width 72 height 10
type input "0"
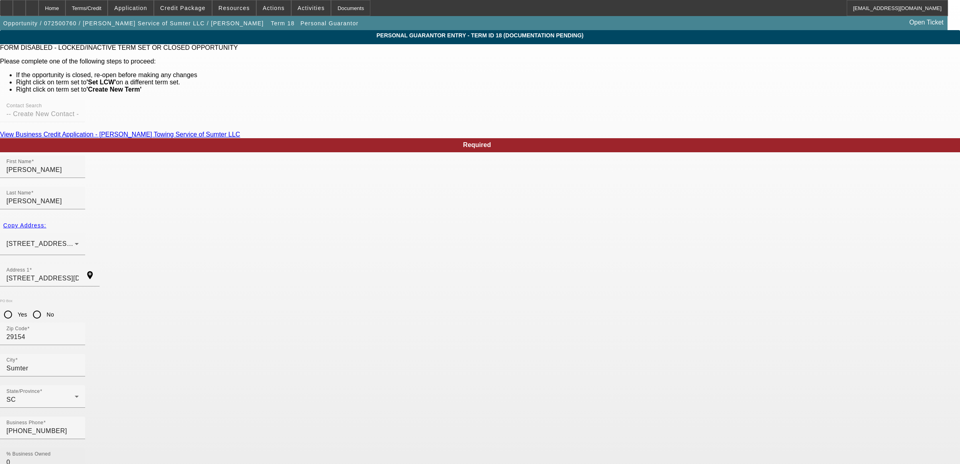
type input "249-59-4813"
click at [65, 11] on div "Home" at bounding box center [52, 8] width 27 height 16
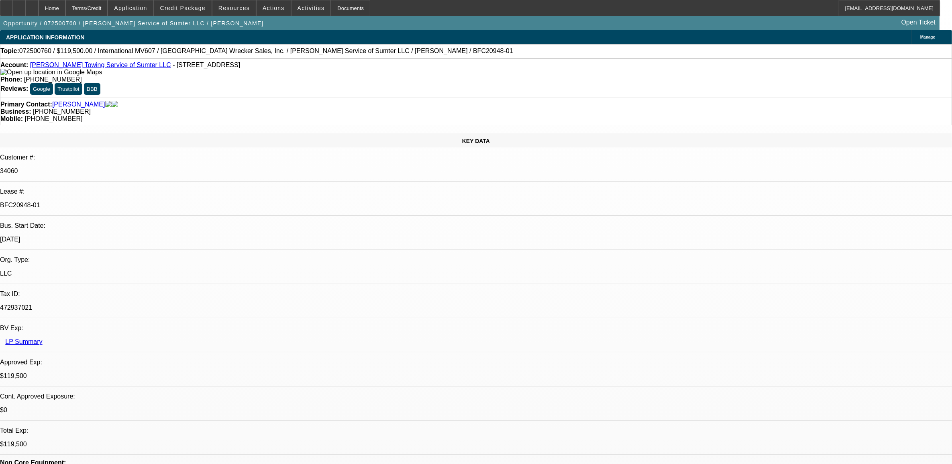
select select "0"
select select "2"
select select "0"
select select "6"
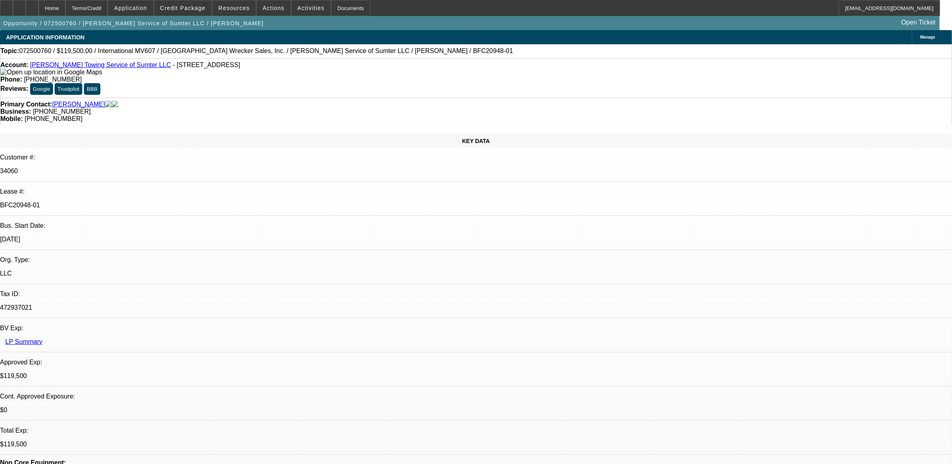
select select "0"
select select "2"
select select "0"
select select "6"
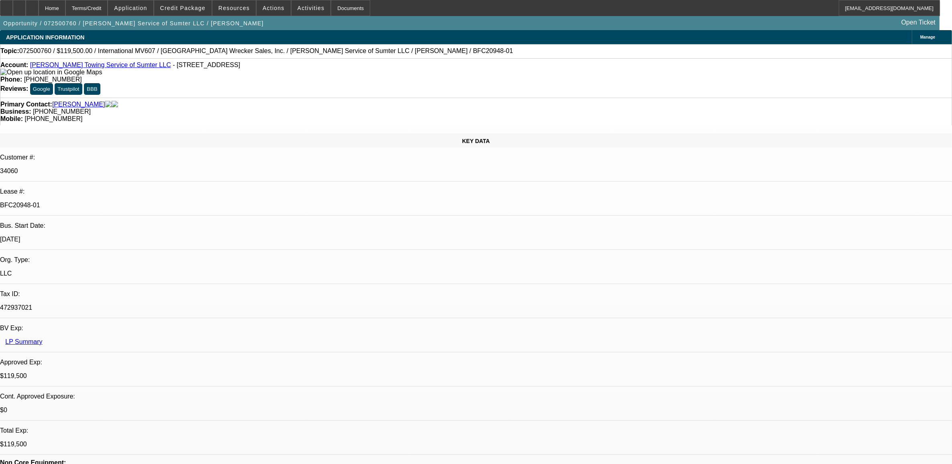
select select "0"
select select "2"
select select "0"
select select "6"
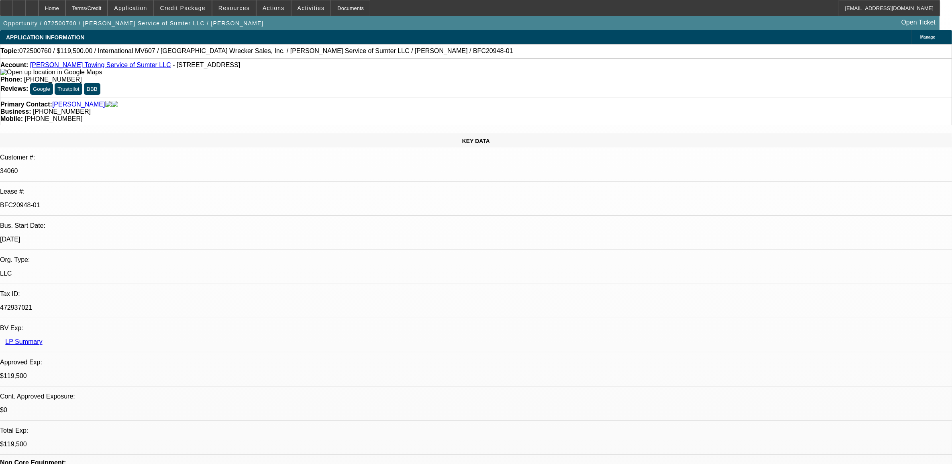
select select "0"
select select "2"
select select "0"
select select "6"
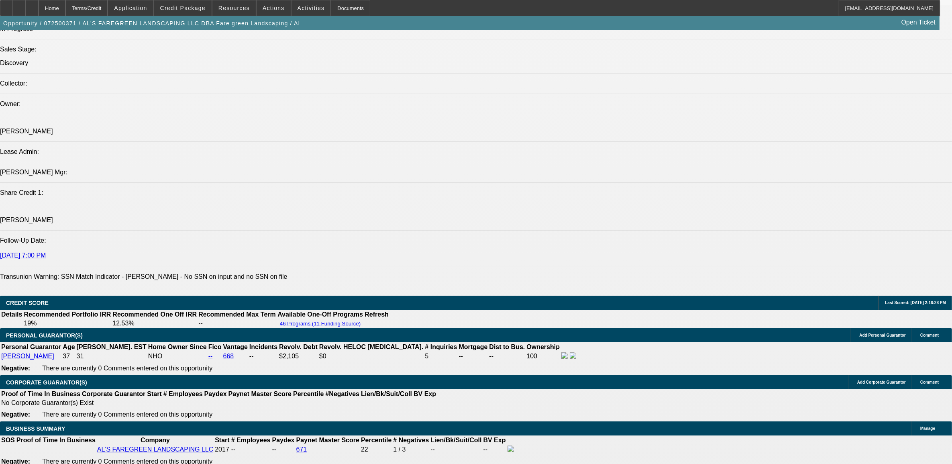
select select "0"
select select "2"
select select "0.1"
select select "0"
select select "2"
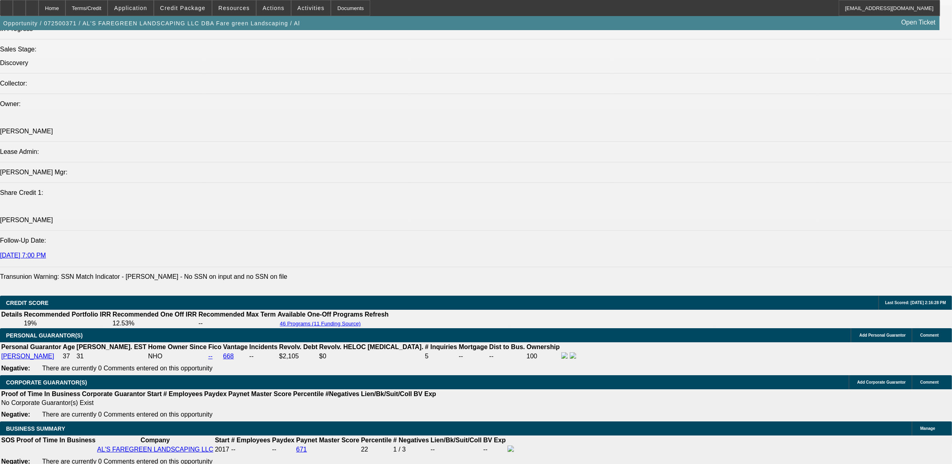
select select "0.1"
select select "0"
select select "2"
select select "0.1"
select select "0"
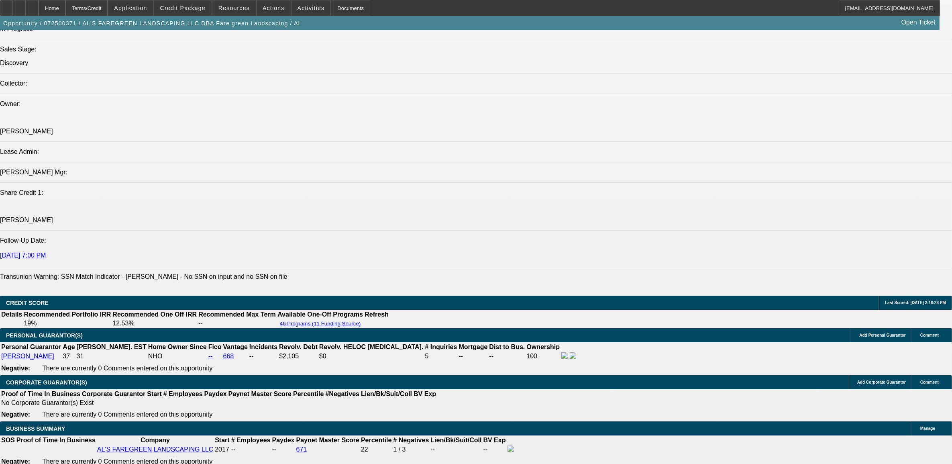
select select "0"
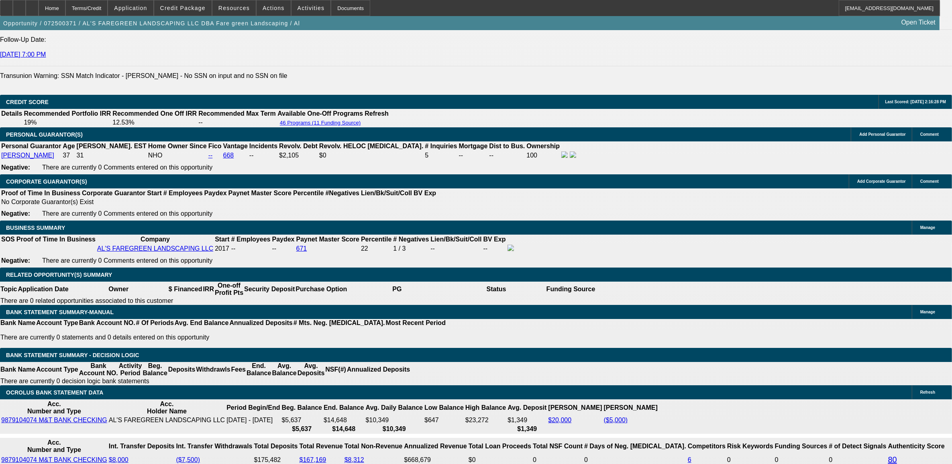
select select "1"
select select "2"
select select "4"
select select "1"
select select "2"
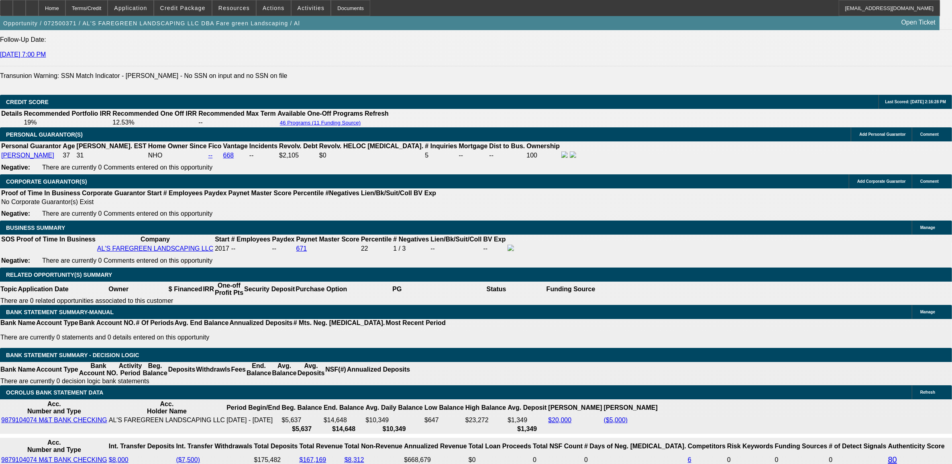
select select "4"
select select "1"
select select "2"
select select "4"
select select "1"
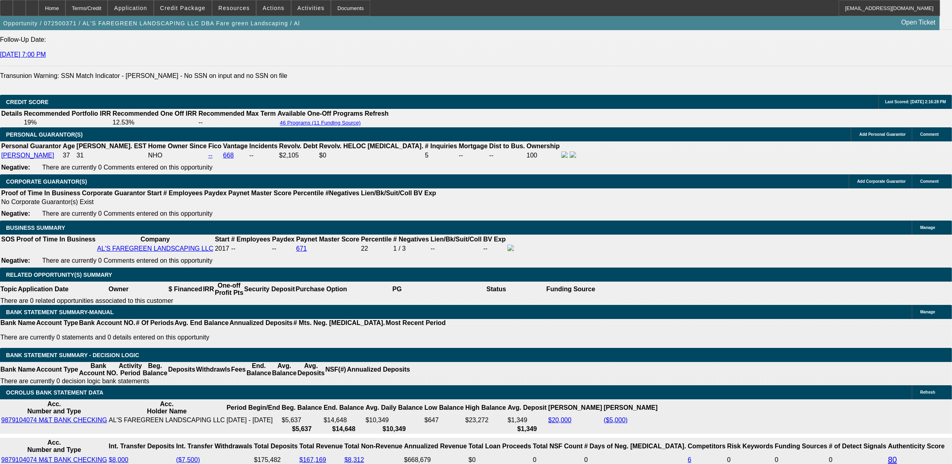
select select "2"
select select "6"
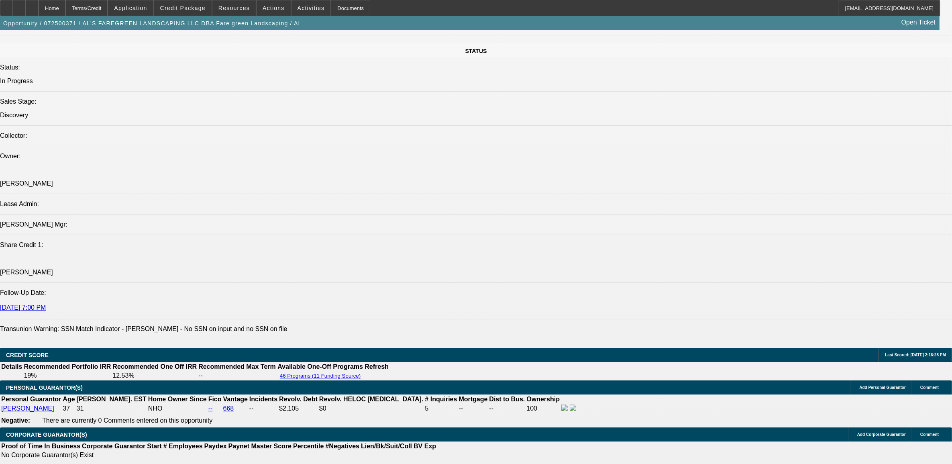
scroll to position [1049, 0]
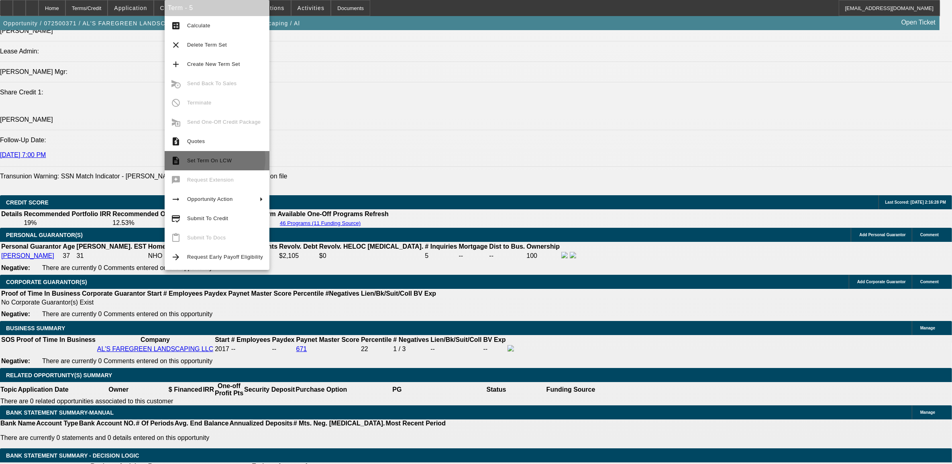
click at [208, 159] on span "Set Term On LCW" at bounding box center [209, 160] width 45 height 6
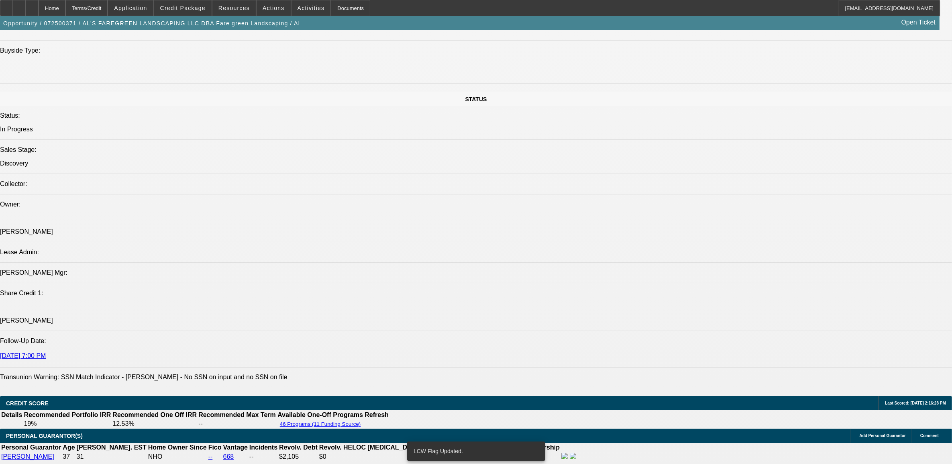
scroll to position [718, 0]
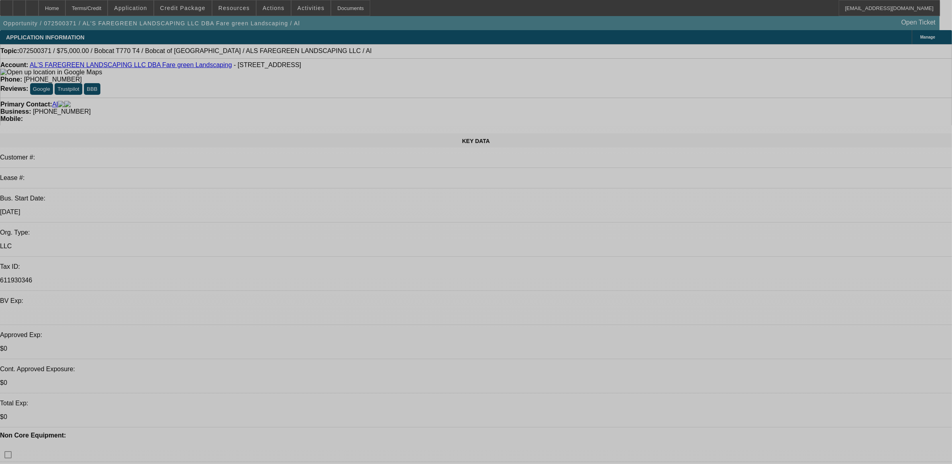
select select "0"
select select "2"
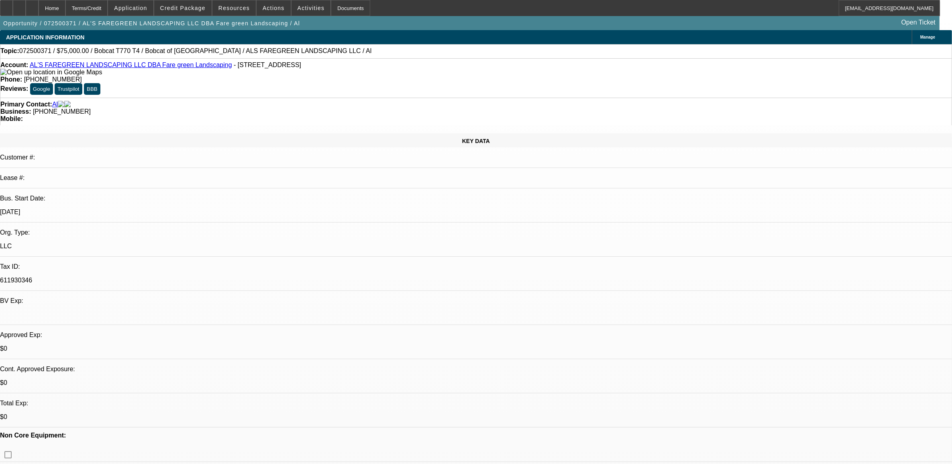
select select "0.1"
select select "0"
select select "2"
select select "0.1"
select select "0"
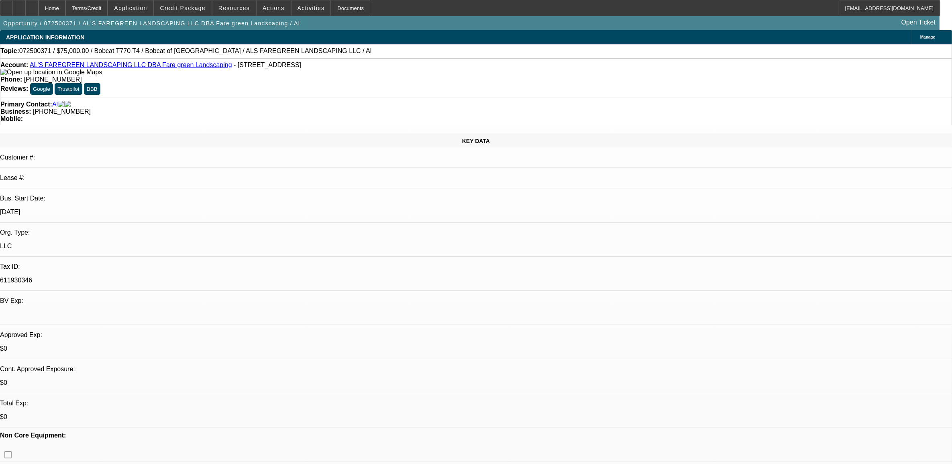
select select "2"
select select "0.1"
select select "0"
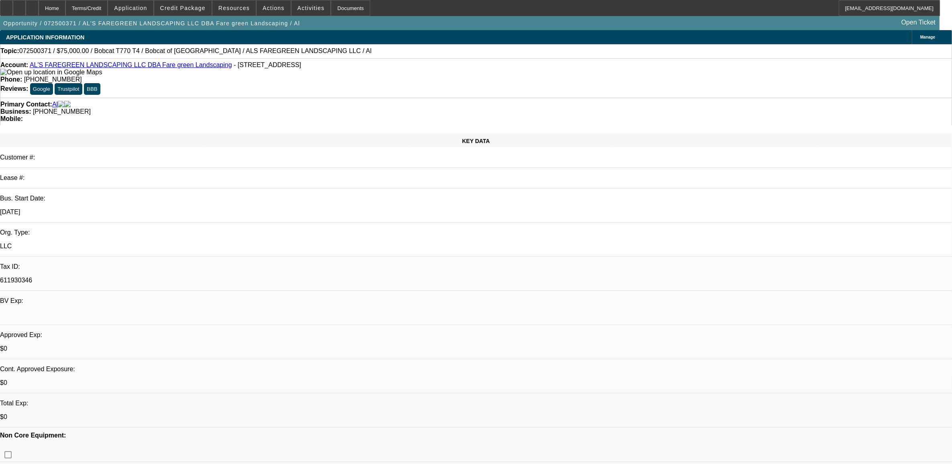
select select "1"
select select "2"
select select "4"
select select "1"
select select "2"
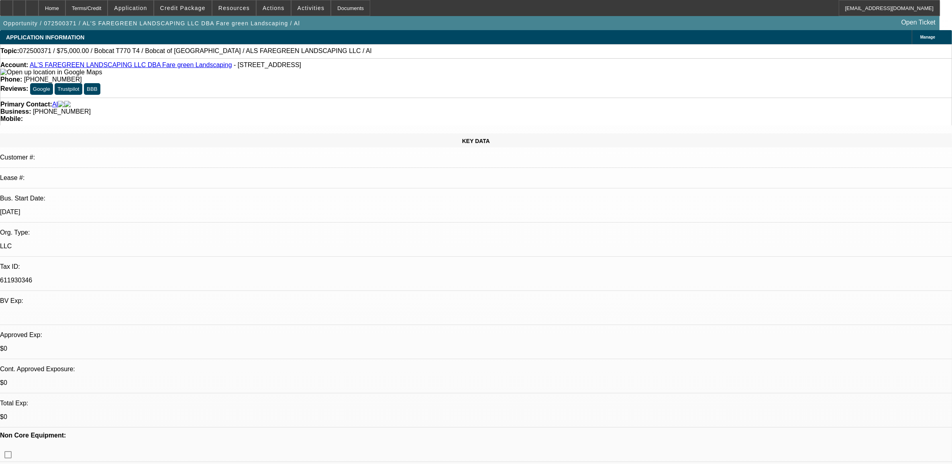
select select "4"
select select "1"
select select "2"
select select "4"
select select "1"
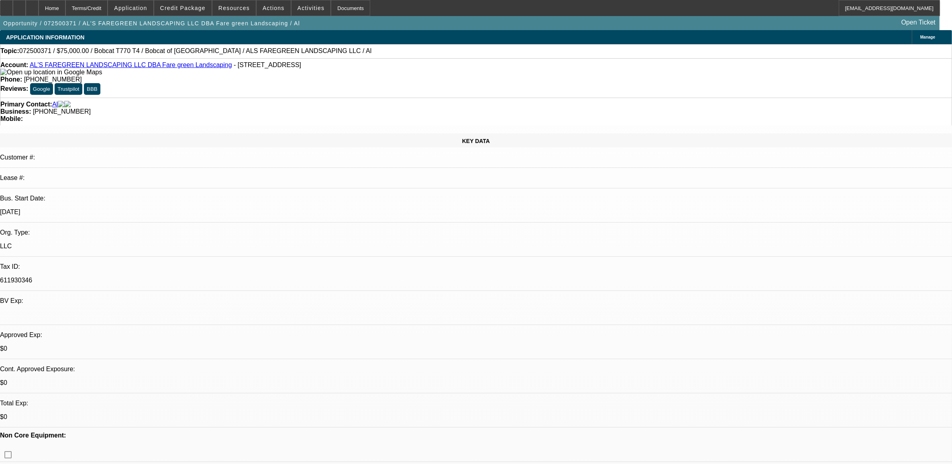
select select "2"
select select "6"
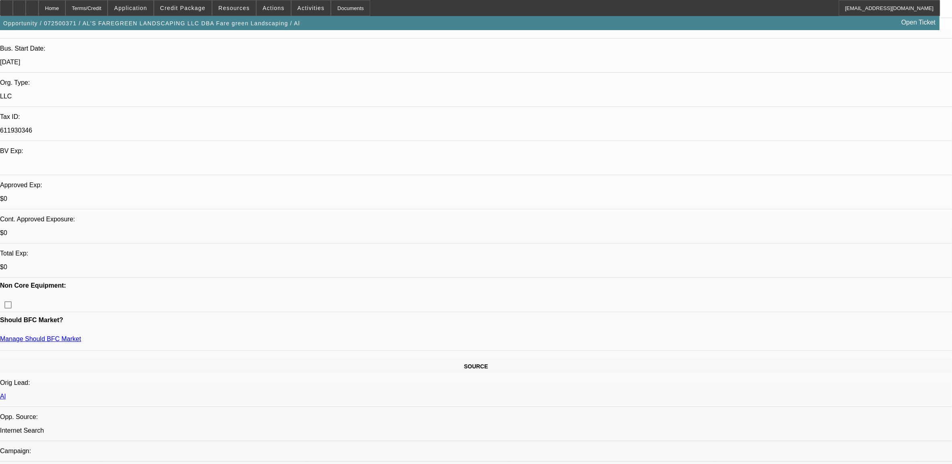
scroll to position [151, 0]
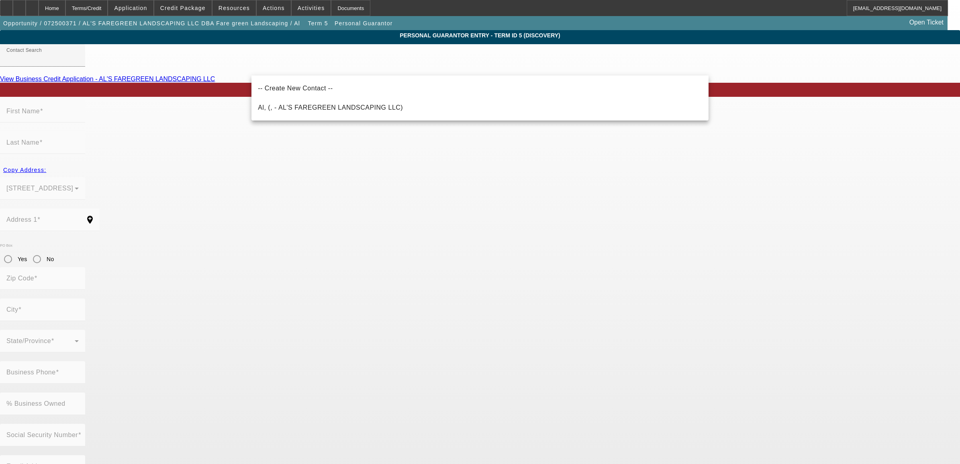
click at [280, 88] on span "-- Create New Contact --" at bounding box center [295, 88] width 75 height 7
type input "-- Create New Contact --"
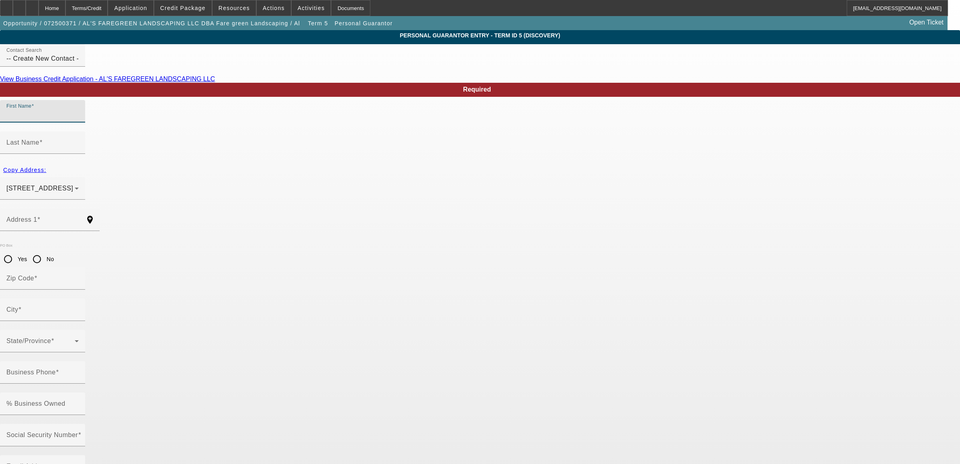
click at [79, 119] on input "First Name" at bounding box center [42, 115] width 72 height 10
type input "Etta"
type input "Graham"
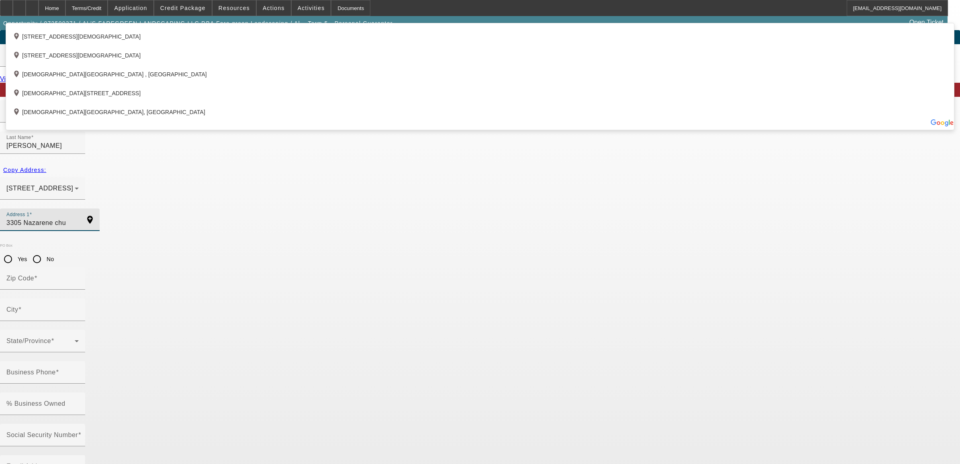
click at [325, 44] on div "add_location 3305 Nazarene Church Road, Sumter, SC 29154, US" at bounding box center [480, 34] width 948 height 19
type input "3305 Nazarene Church Road"
type input "29154"
type input "Sumter"
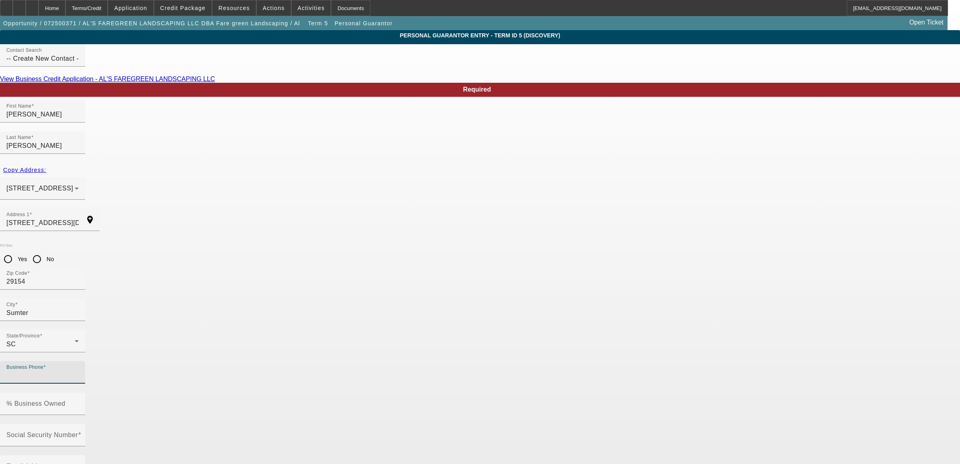
click at [79, 371] on input "Business Phone" at bounding box center [42, 376] width 72 height 10
type input "(803) 468-4942"
type input "1"
type input "249-59-4813"
drag, startPoint x: 392, startPoint y: 290, endPoint x: 374, endPoint y: 292, distance: 17.7
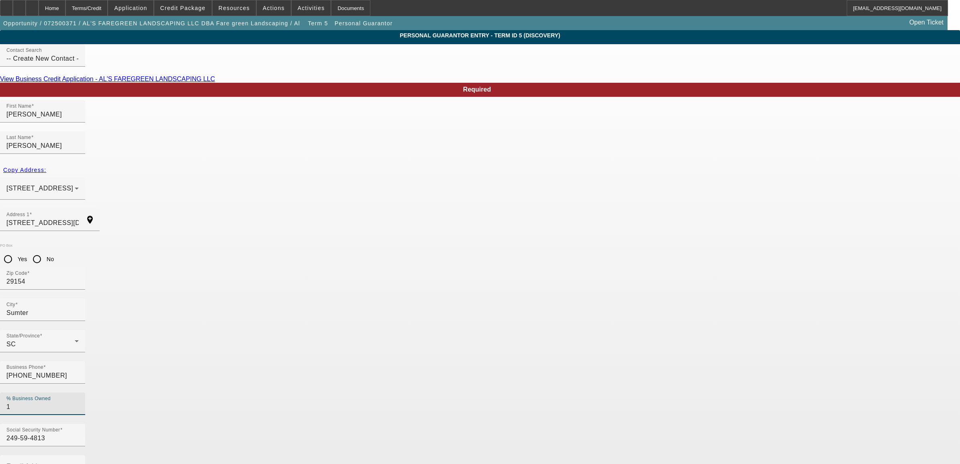
click at [85, 392] on div "% Business Owned 1" at bounding box center [42, 403] width 85 height 22
type input "0"
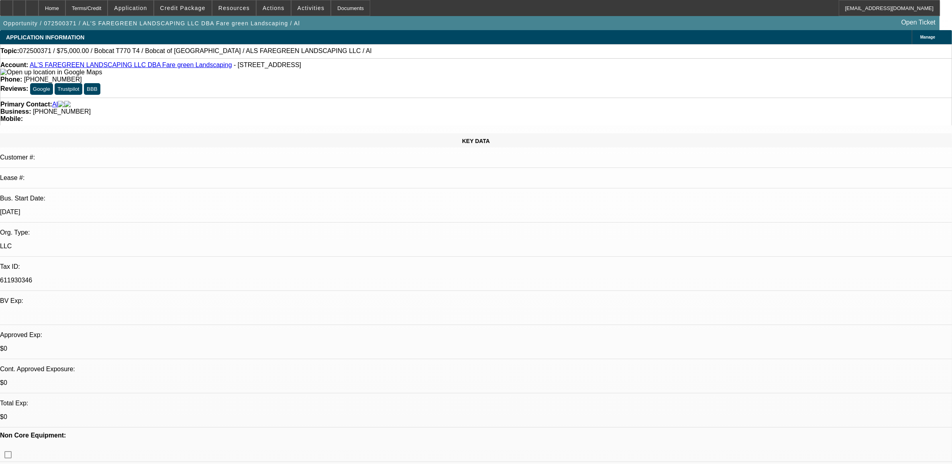
select select "0"
select select "2"
select select "0.1"
select select "4"
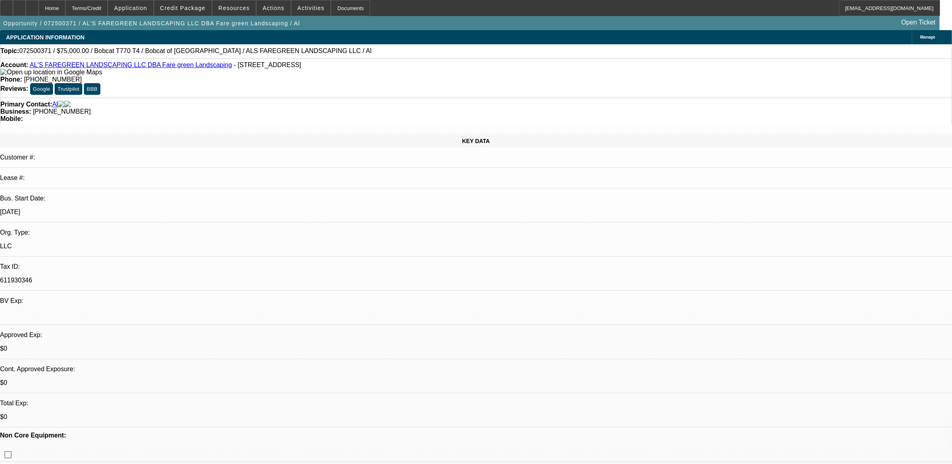
select select "0"
select select "2"
select select "0.1"
select select "4"
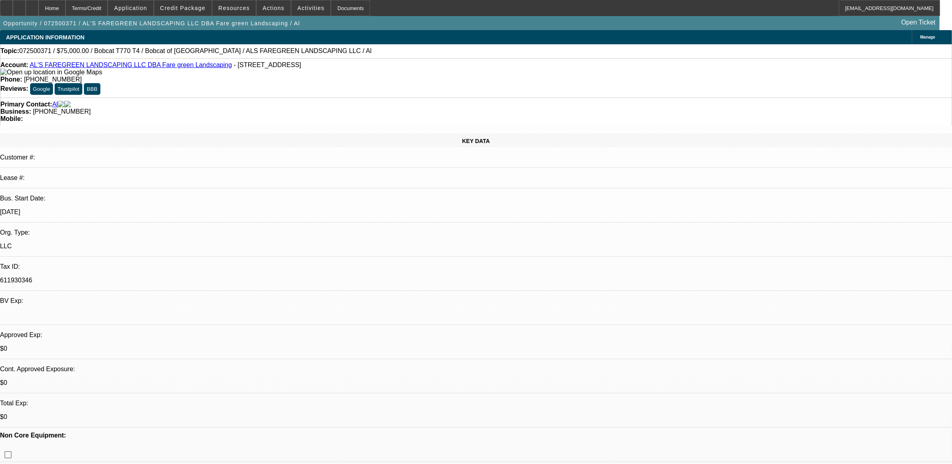
select select "0"
select select "2"
select select "0.1"
select select "4"
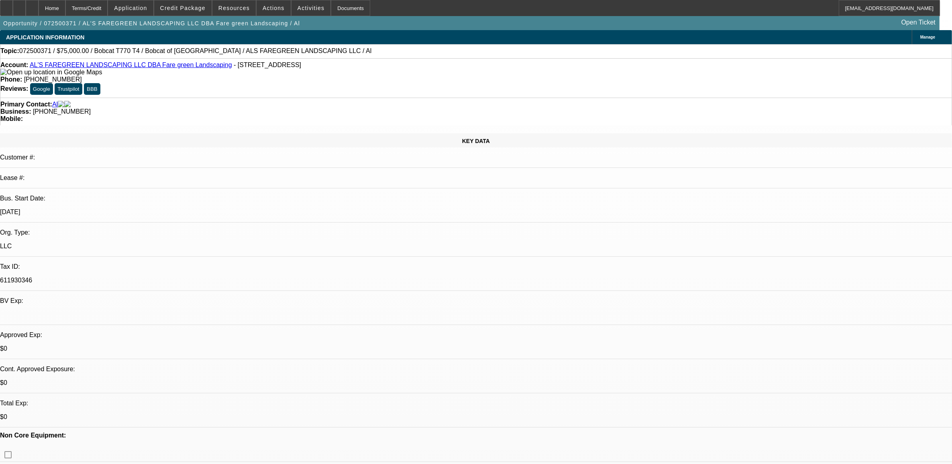
select select "0"
select select "2"
select select "0"
select select "6"
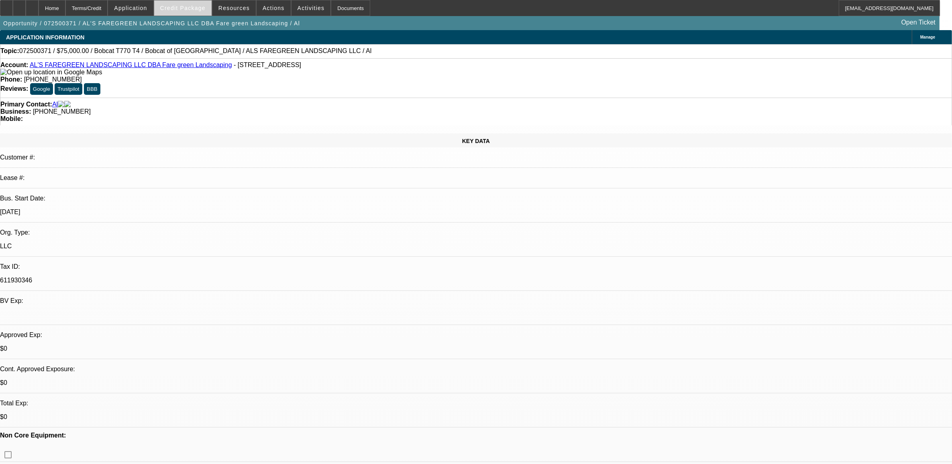
click at [203, 9] on span "Credit Package" at bounding box center [182, 8] width 45 height 6
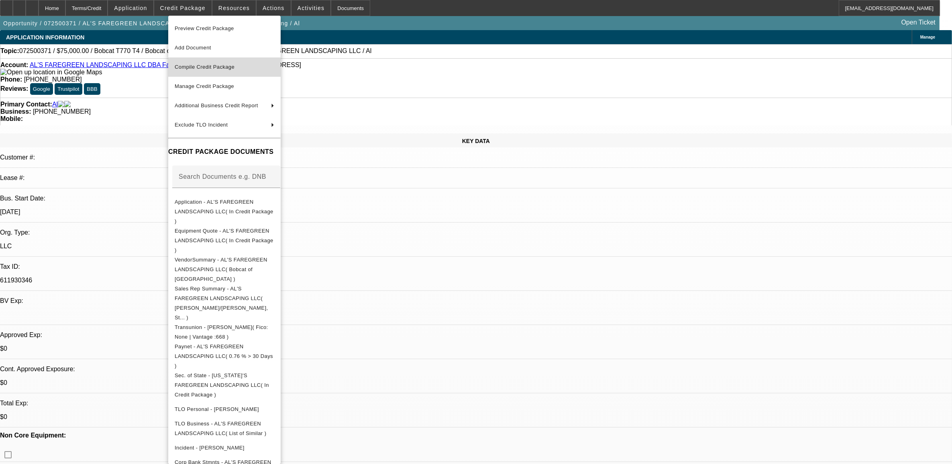
click at [218, 66] on span "Compile Credit Package" at bounding box center [205, 67] width 60 height 6
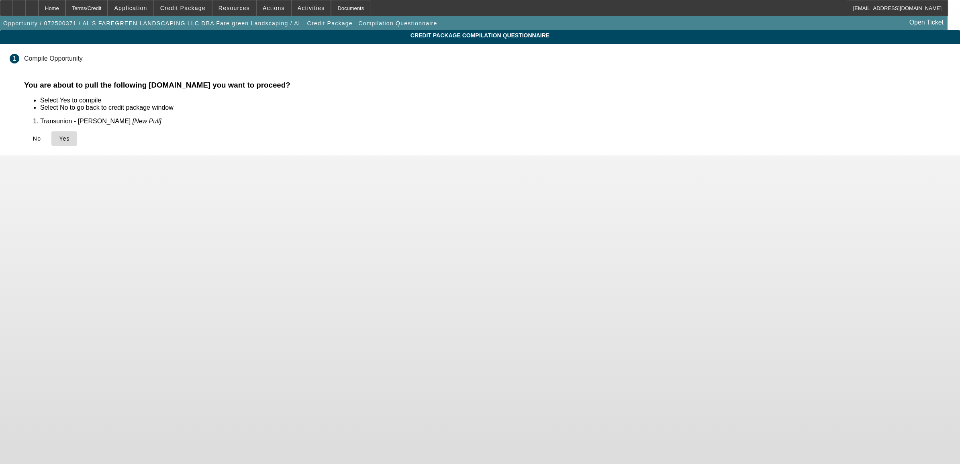
click at [59, 137] on icon at bounding box center [59, 138] width 0 height 6
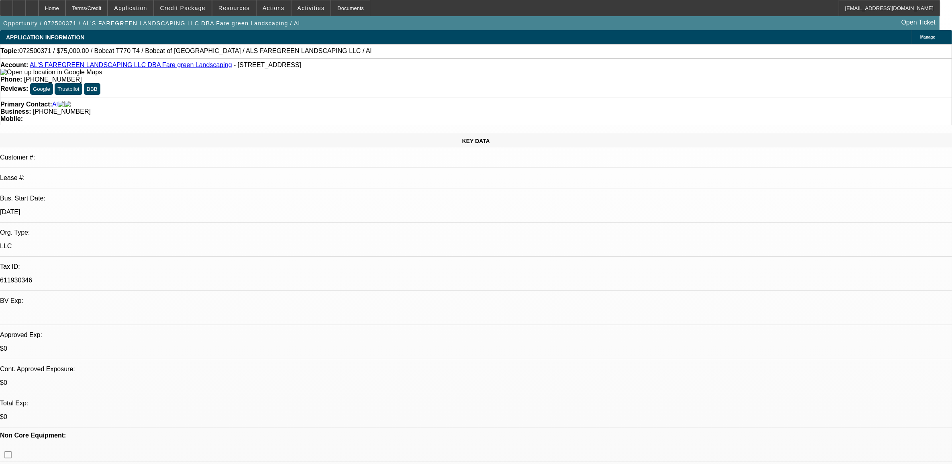
select select "0"
select select "2"
select select "0.1"
select select "4"
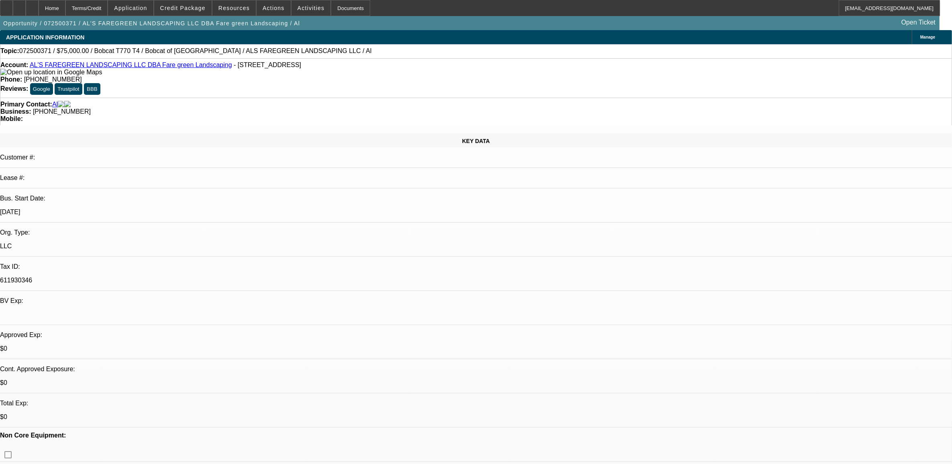
select select "0"
select select "2"
select select "0.1"
select select "4"
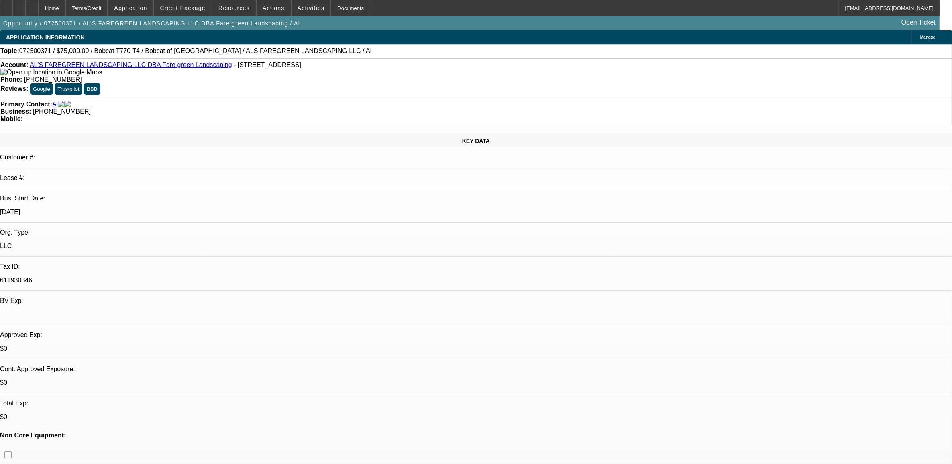
select select "0"
select select "2"
select select "0.1"
select select "4"
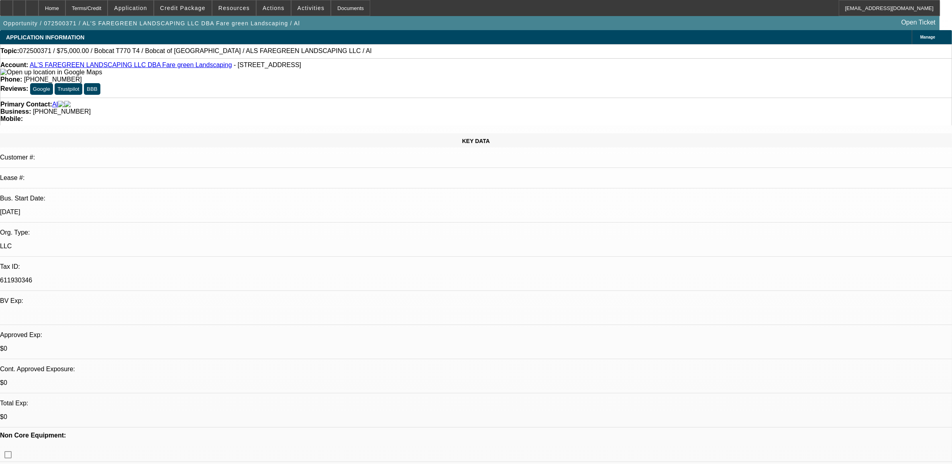
select select "0"
select select "2"
select select "0"
select select "6"
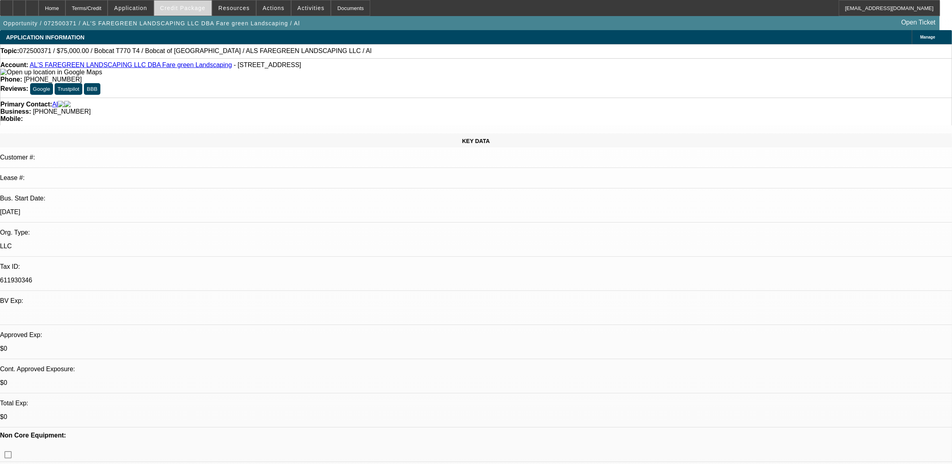
click at [179, 9] on span "Credit Package" at bounding box center [182, 8] width 45 height 6
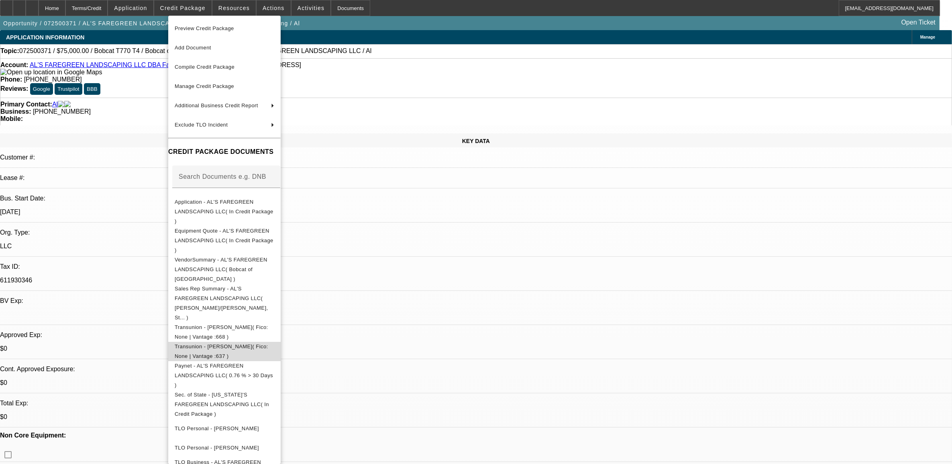
click at [243, 341] on span "Transunion - Graham, Etta( Fico: None | Vantage :637 )" at bounding box center [225, 350] width 100 height 19
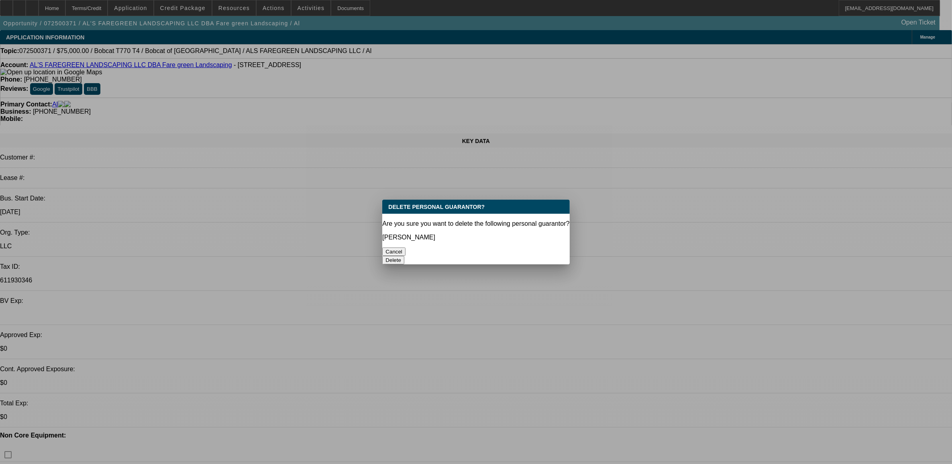
click at [404, 256] on button "Delete" at bounding box center [393, 260] width 22 height 8
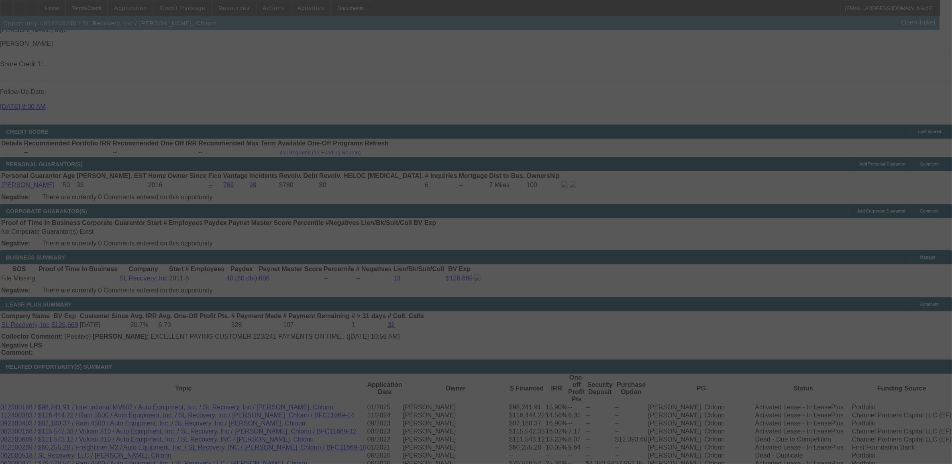
scroll to position [1143, 0]
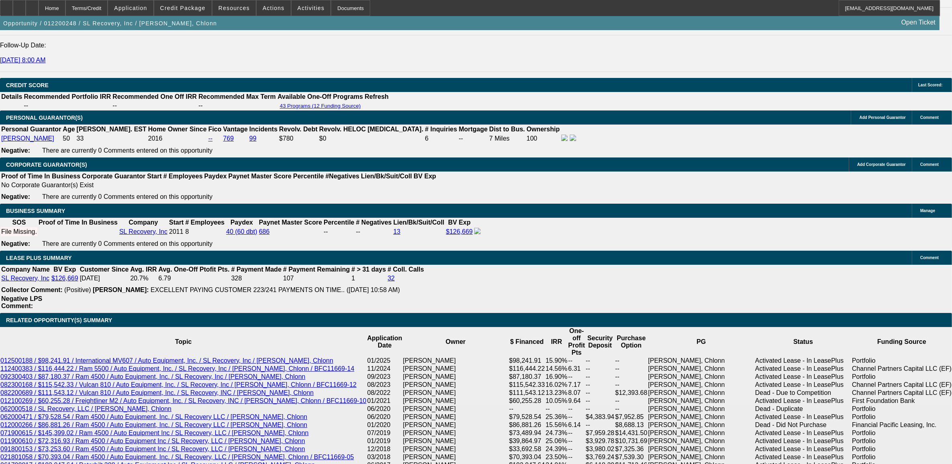
select select "0"
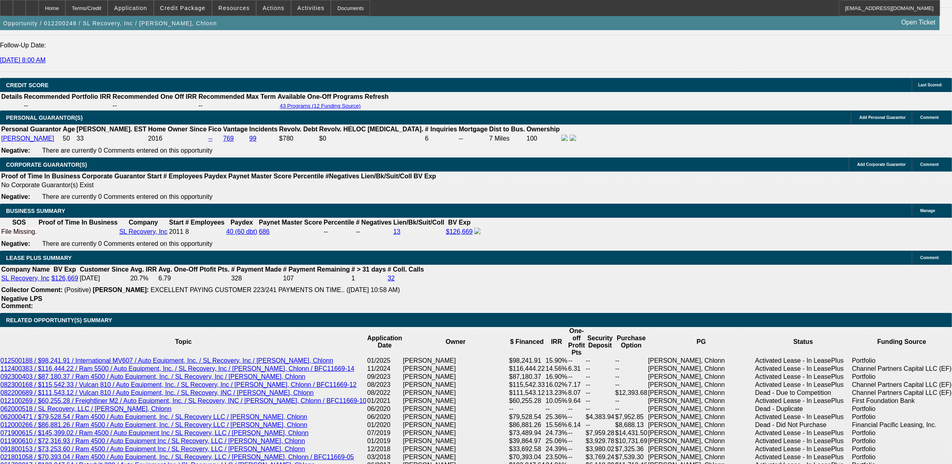
select select "0"
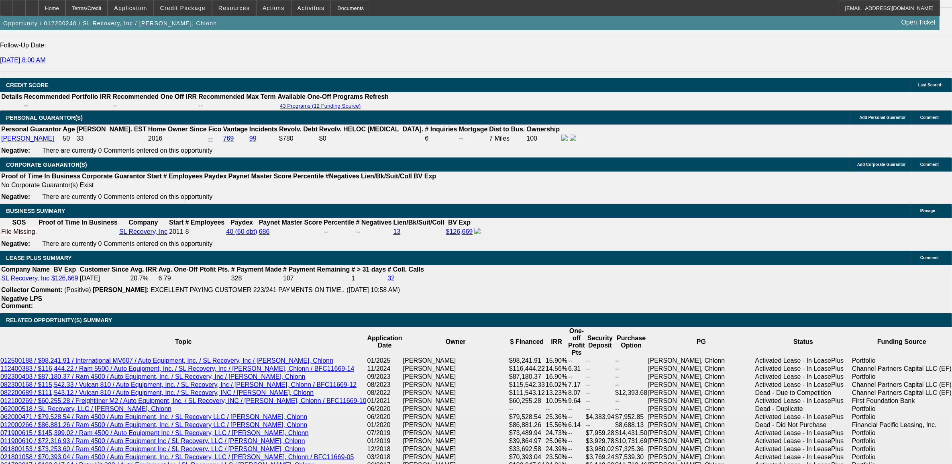
select select "0"
select select "1"
select select "6"
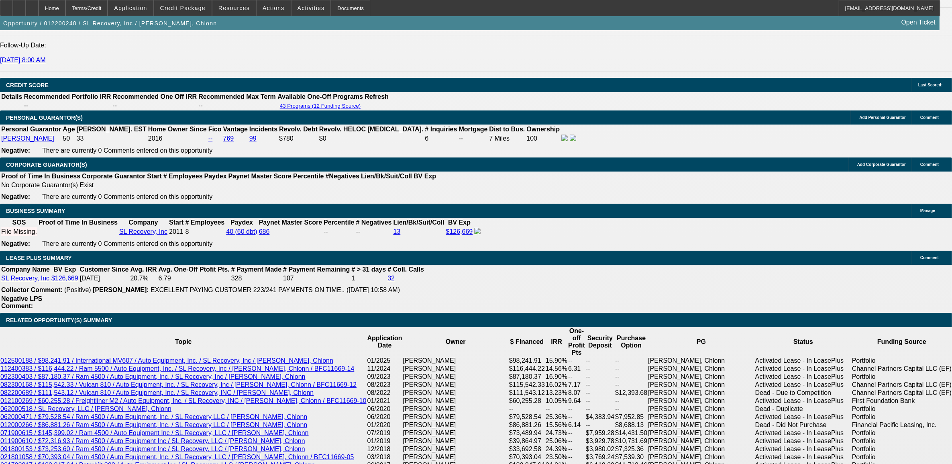
select select "1"
select select "2"
select select "6"
select select "1"
select select "2"
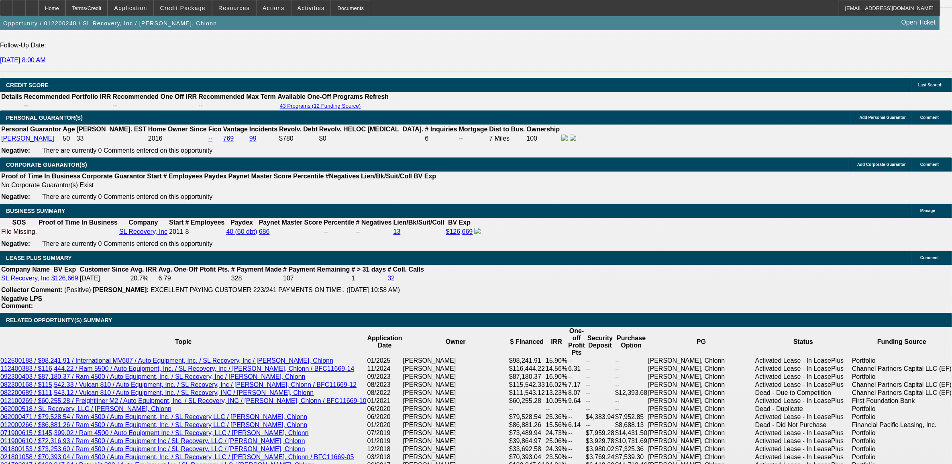
select select "6"
select select "1"
select select "2"
select select "6"
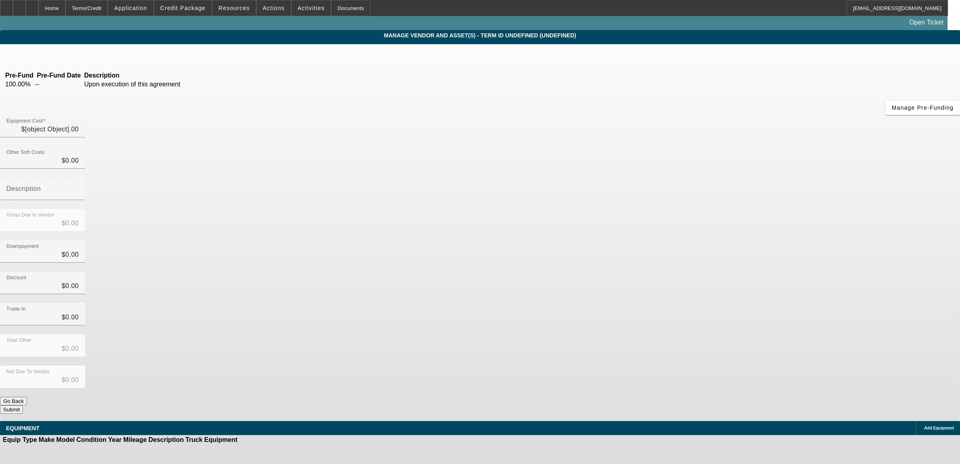
type input "$99,769.68"
type input "$2,799.06"
type input "sales tax"
type input "$102,568.74"
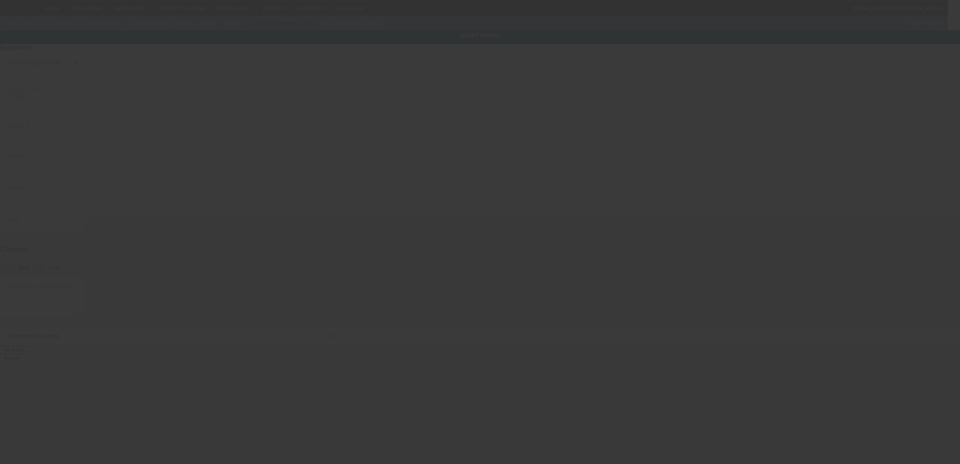
type input "[US_VEHICLE_IDENTIFICATION_NUMBER]"
type input "ram"
type input "4500"
radio input "true"
type textarea "with"
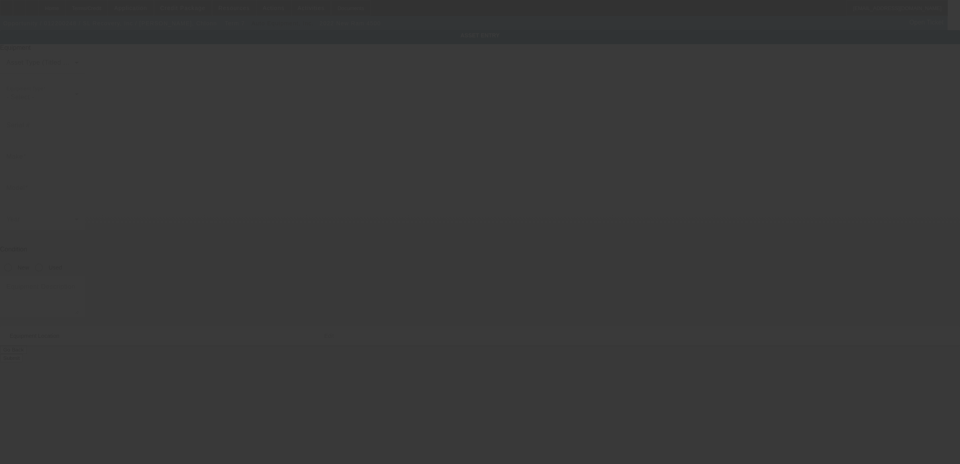
type input "[STREET_ADDRESS][PERSON_NAME]"
type input "Charlotte"
type input "28217"
type input "Mecklenburg"
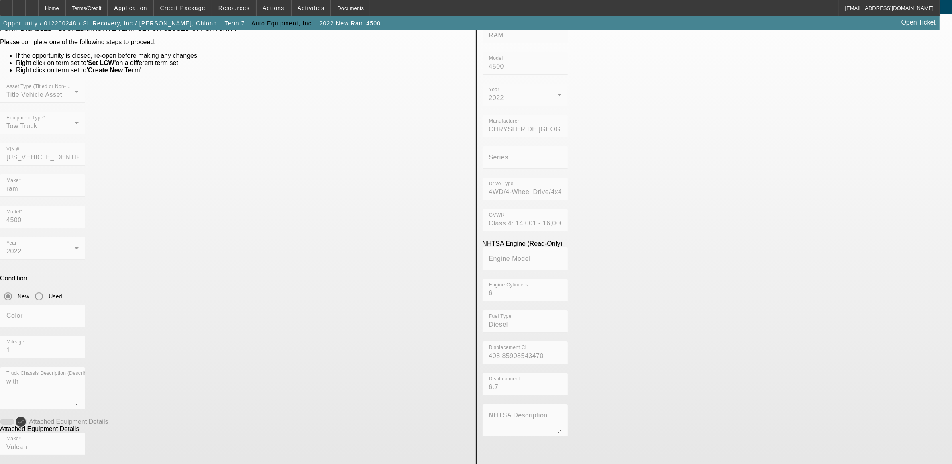
scroll to position [106, 0]
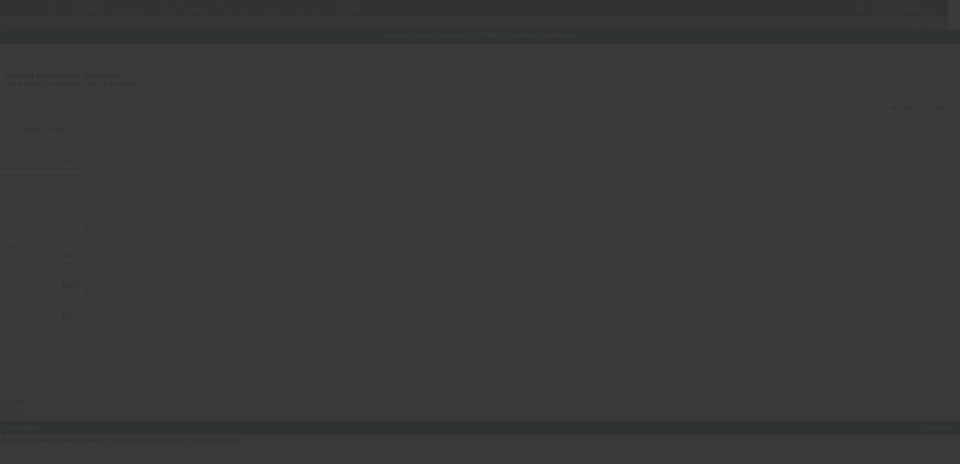
type input "$99,769.68"
type input "$2,799.06"
type input "sales tax"
type input "$102,568.74"
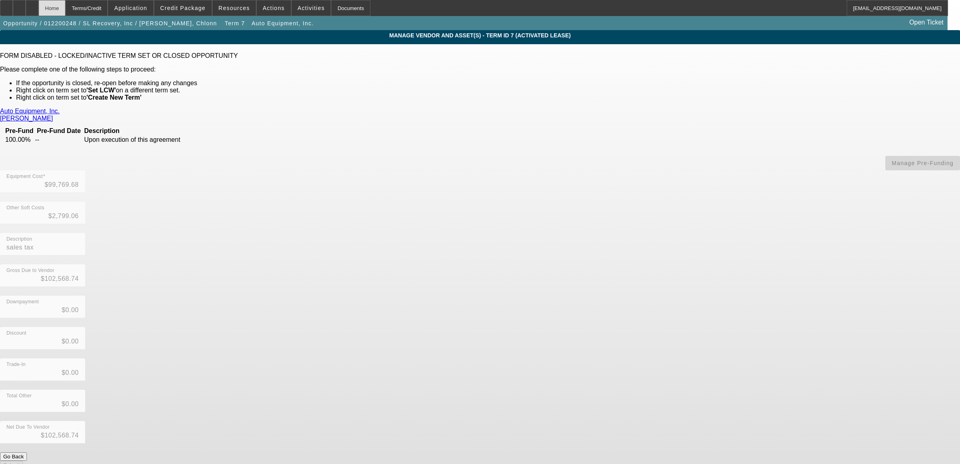
click at [65, 7] on div "Home" at bounding box center [52, 8] width 27 height 16
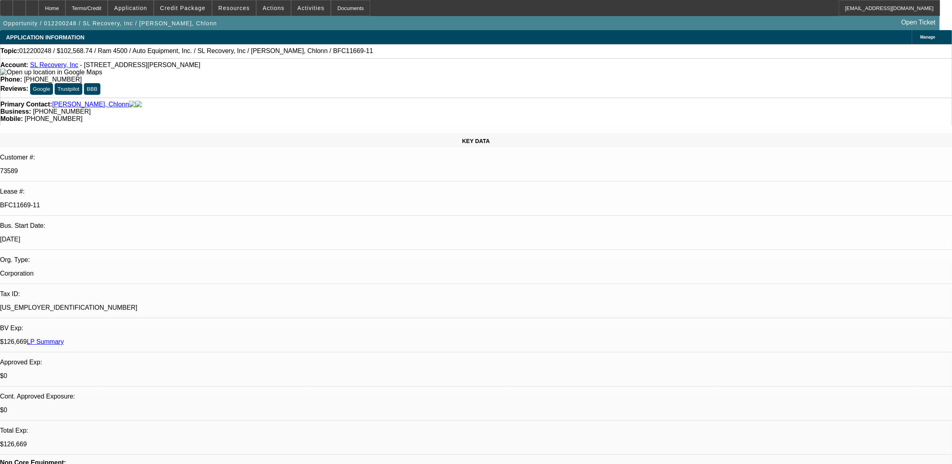
select select "0"
select select "6"
select select "0"
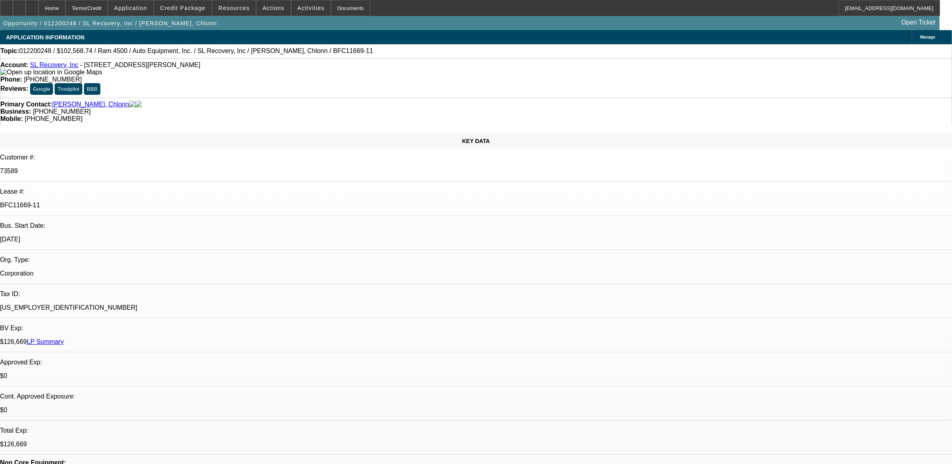
select select "0"
select select "2"
select select "0"
select select "6"
select select "0"
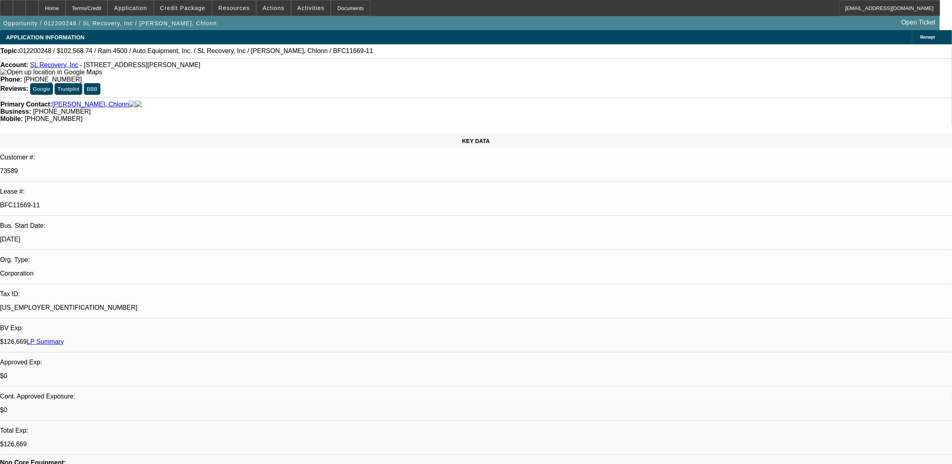
select select "0"
select select "2"
select select "0"
select select "6"
select select "0"
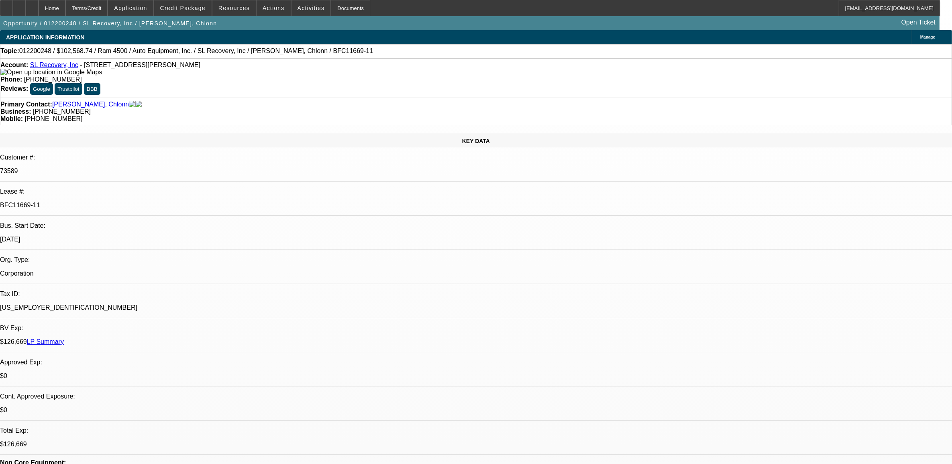
select select "0"
select select "2"
select select "0"
select select "6"
drag, startPoint x: 153, startPoint y: 135, endPoint x: 114, endPoint y: 137, distance: 39.4
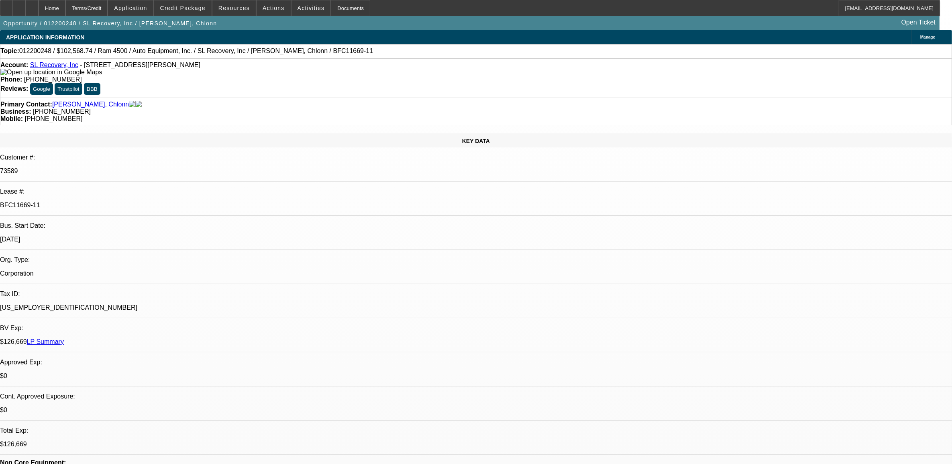
click at [114, 202] on div "BFC11669-11" at bounding box center [476, 205] width 952 height 7
copy p "BFC11669-11"
click at [53, 64] on div "Account: SL Recovery, Inc - [STREET_ADDRESS][PERSON_NAME]" at bounding box center [475, 68] width 951 height 14
click at [53, 68] on link "SL Recovery, Inc" at bounding box center [54, 64] width 48 height 7
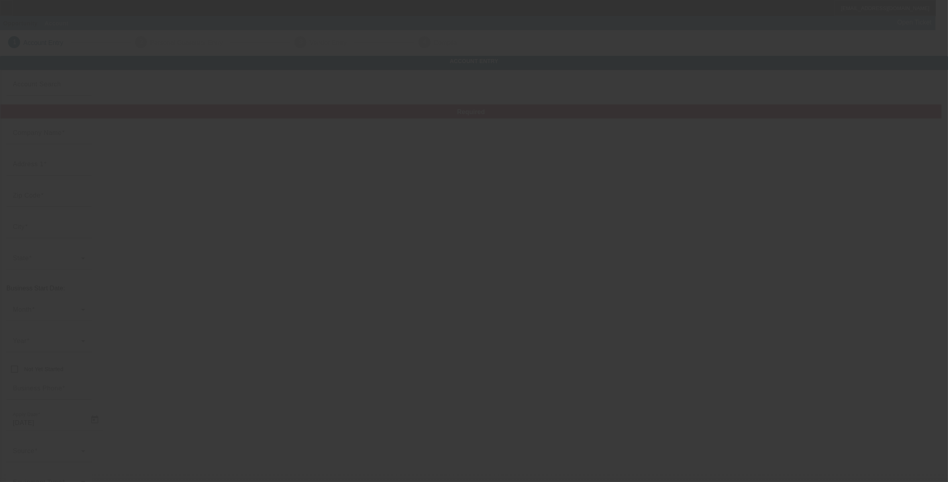
type input "SL Recovery, Inc"
type input "542 Rountree Rd"
type input "28217"
type input "Charlotte"
type input "(704) 889-2608"
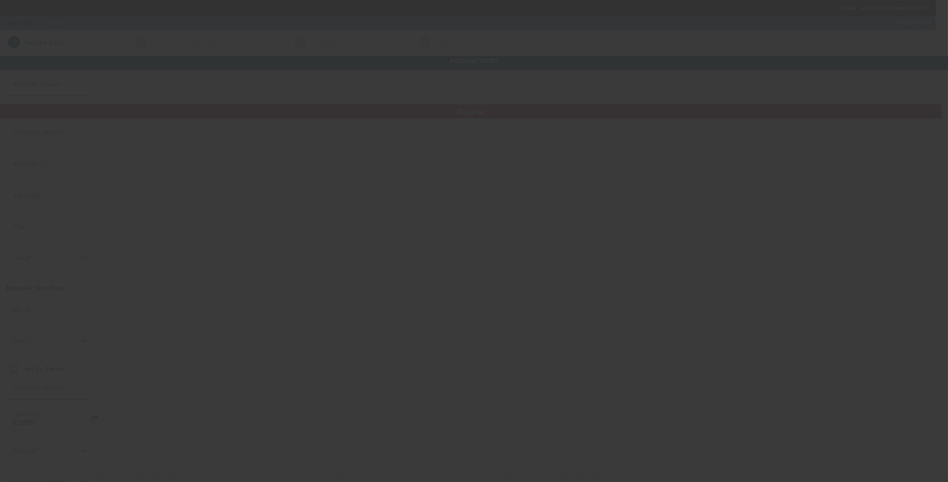
type input "sl.recoverytowing@gmail.com"
type input "Mecklenburg"
type input "46-4346098"
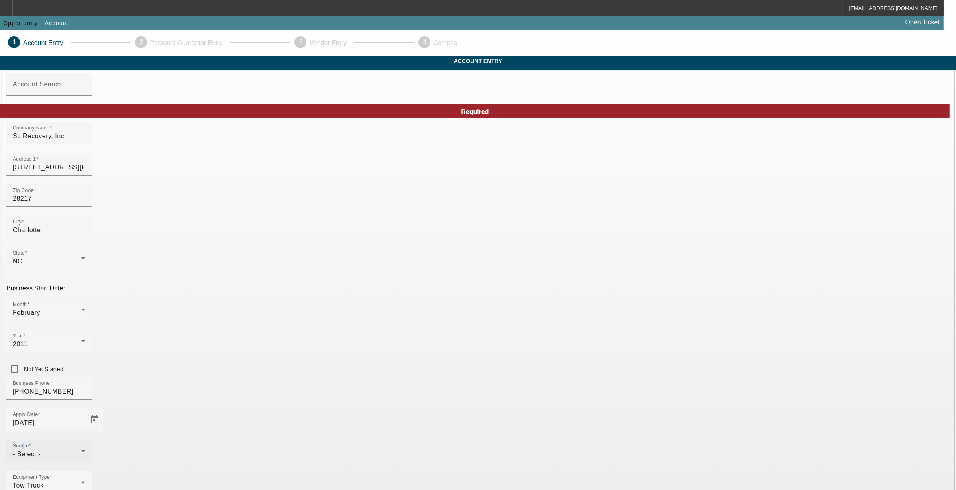
click at [29, 443] on mat-label "Source" at bounding box center [21, 445] width 16 height 5
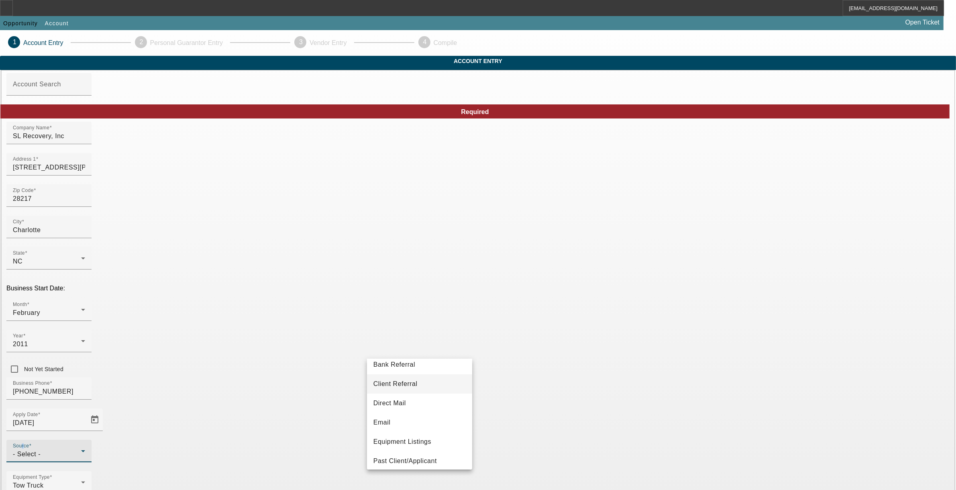
scroll to position [100, 0]
click at [400, 386] on span "Past Client/Applicant" at bounding box center [405, 387] width 63 height 10
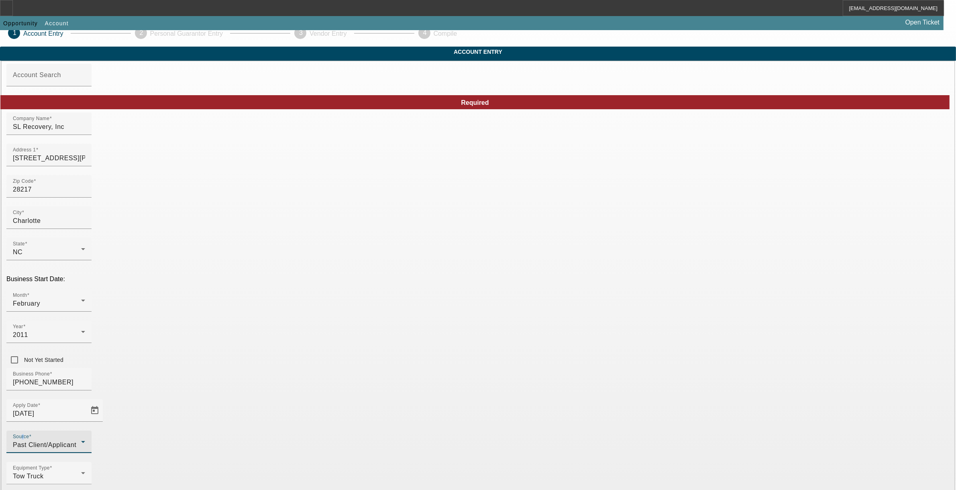
scroll to position [18, 0]
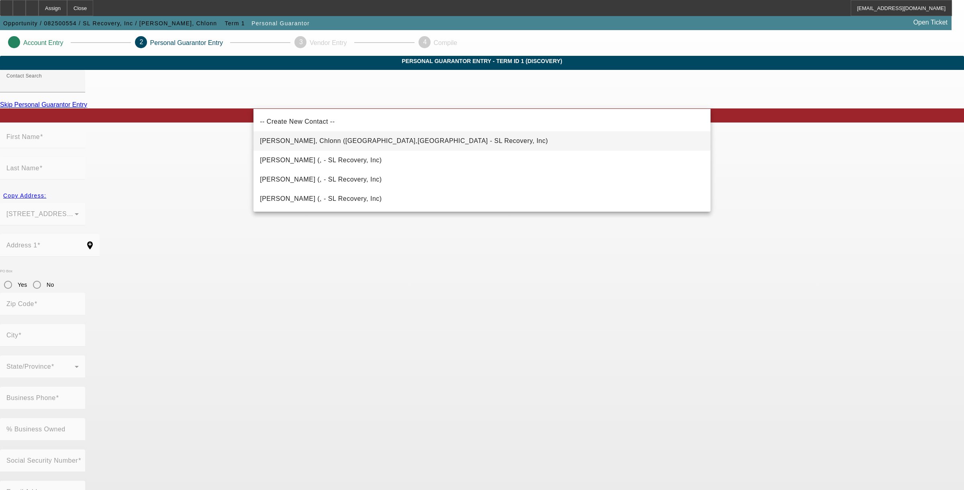
click at [301, 137] on span "Williams, Chlonn (Charlotte,NC - SL Recovery, Inc)" at bounding box center [404, 141] width 288 height 10
type input "Williams, Chlonn (Charlotte,NC - SL Recovery, Inc)"
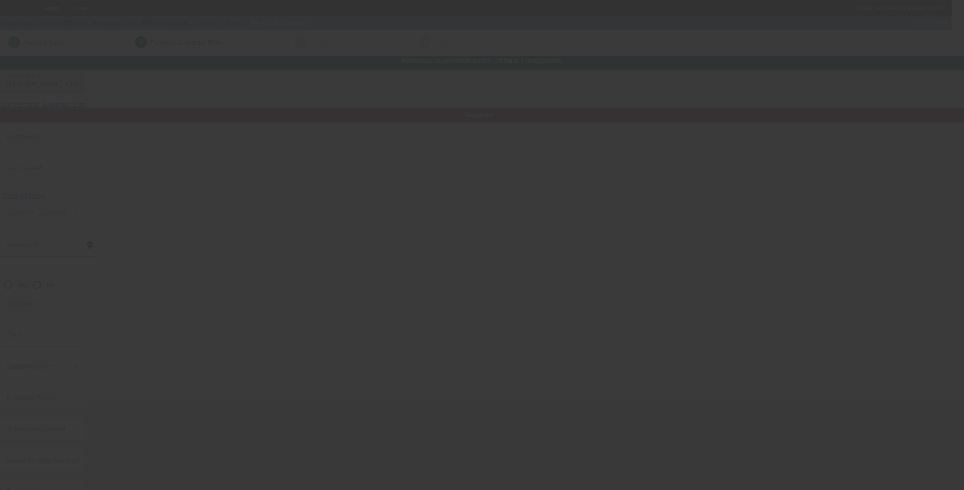
type input "Chlonn"
type input "Williams"
type input "16111 Alsace Drive"
radio input "true"
type input "28278"
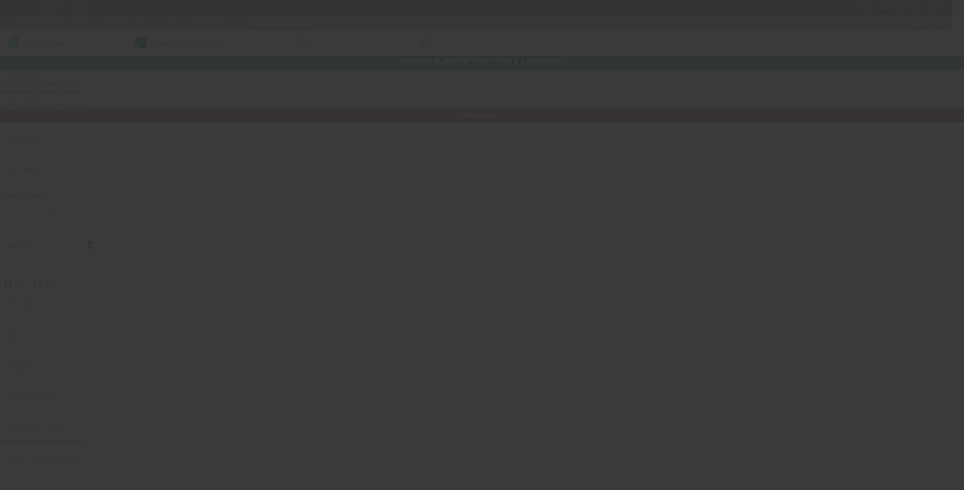
type input "Charlotte"
type input "(704) 889-2608"
type input "100"
type input "578-96-3753"
type input "sl.recoverytowing@gmail.com"
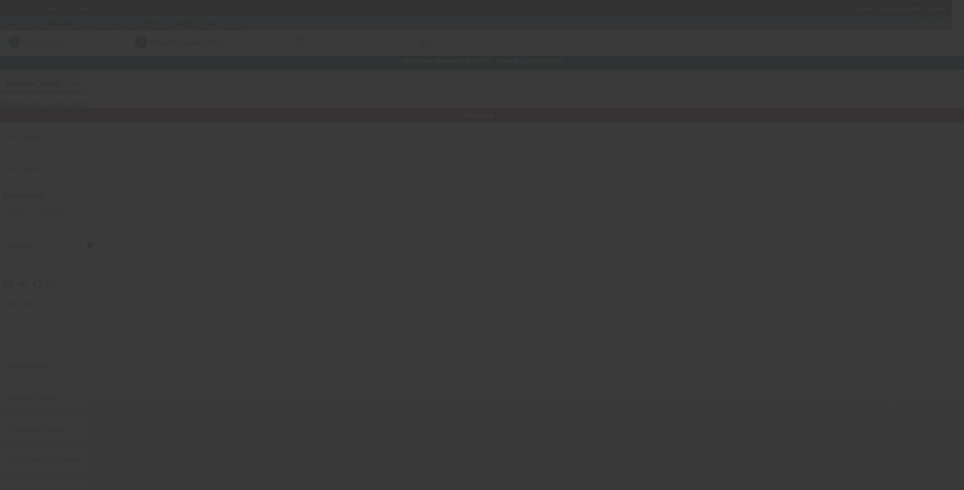
type input "(704) 588-4463"
type input "(704) 606-6814"
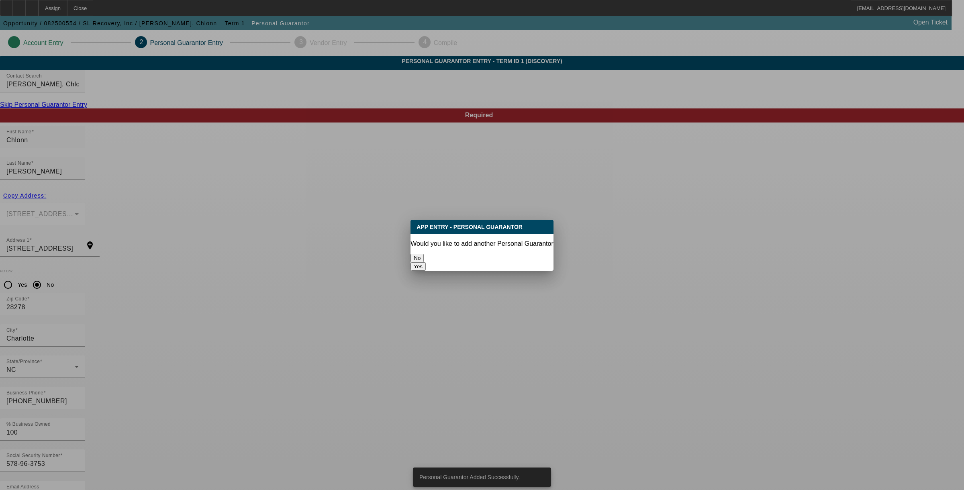
click at [424, 254] on button "No" at bounding box center [416, 258] width 13 height 8
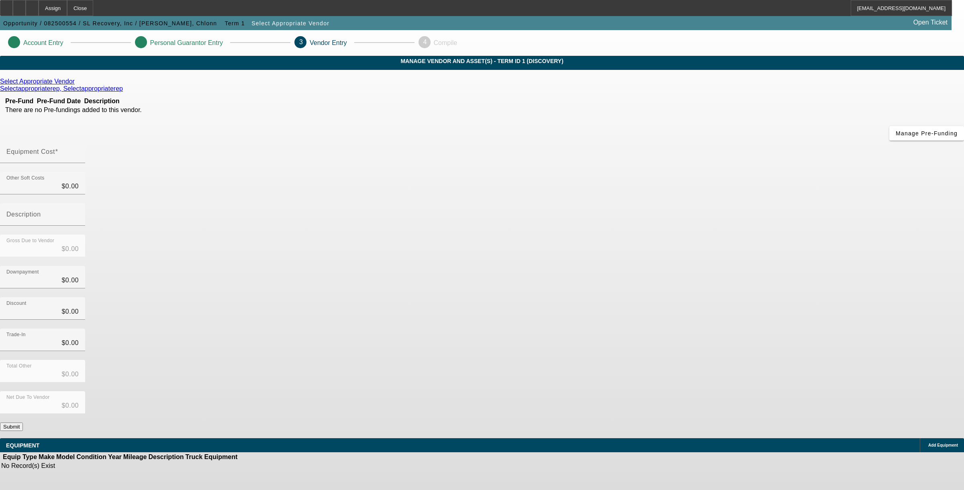
click at [77, 85] on icon at bounding box center [77, 81] width 0 height 7
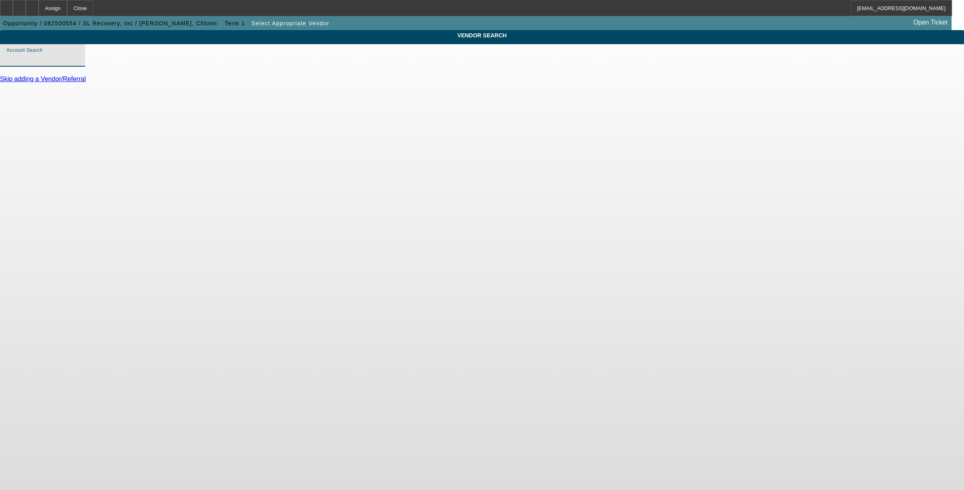
click at [79, 63] on input "Account Search" at bounding box center [42, 59] width 72 height 10
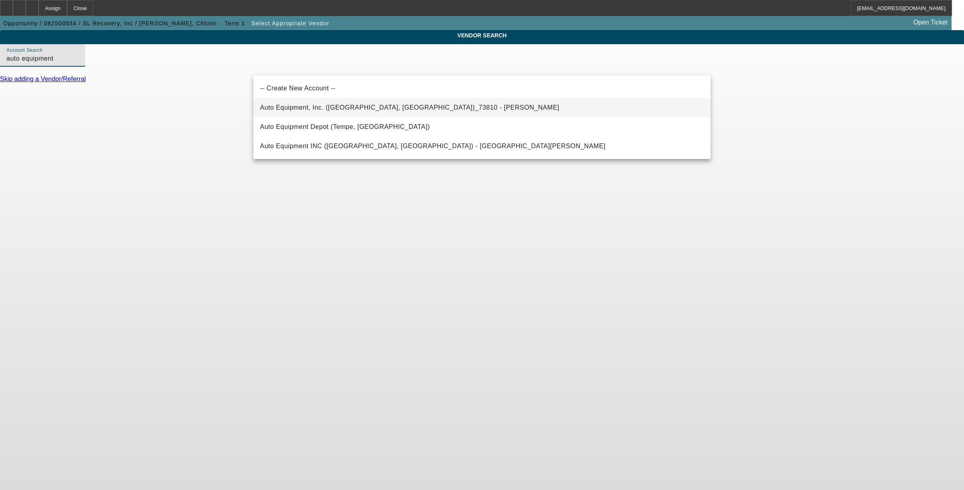
click at [298, 108] on span "Auto Equipment, Inc. (Statesville, NC)_73810 - Reavis, Dick" at bounding box center [409, 107] width 299 height 7
type input "Auto Equipment, Inc. (Statesville, NC)_73810 - Reavis, Dick"
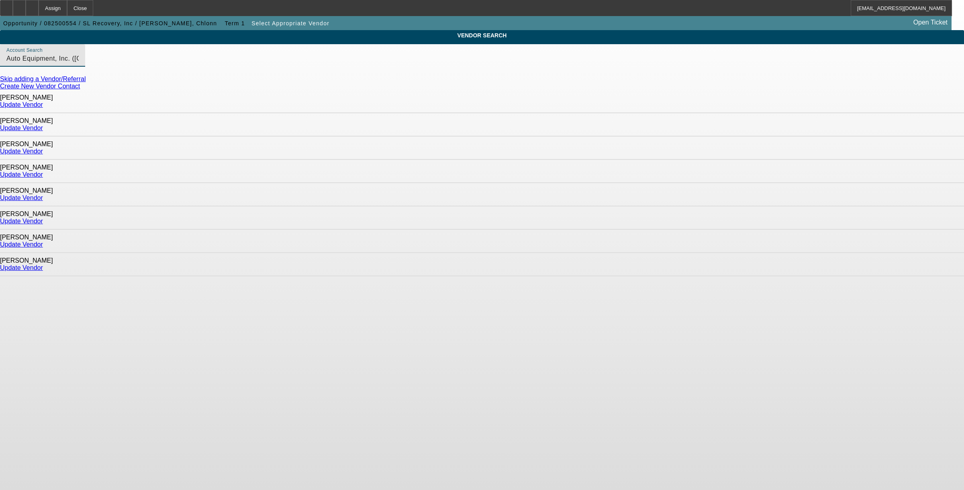
click at [43, 171] on link "Update Vendor" at bounding box center [21, 174] width 43 height 7
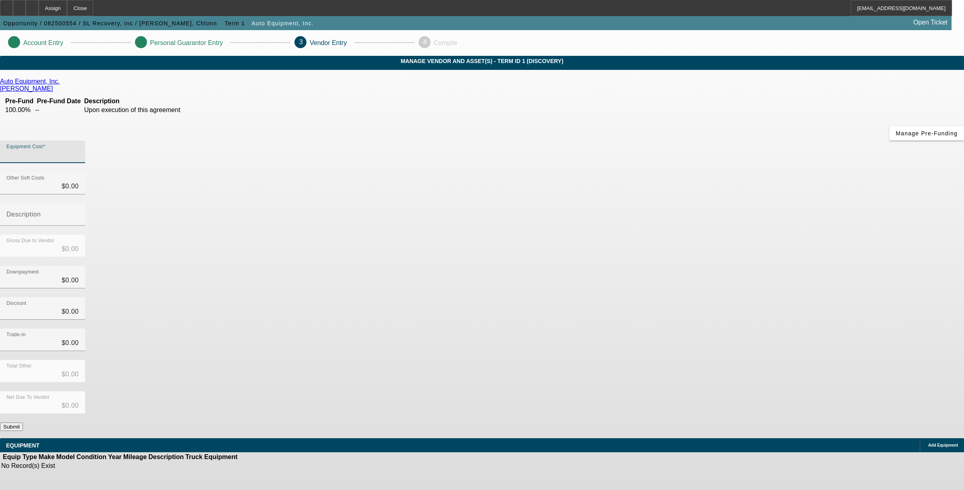
click at [79, 150] on input "Equipment Cost" at bounding box center [42, 155] width 72 height 10
type input "1"
type input "$1.00"
type input "12"
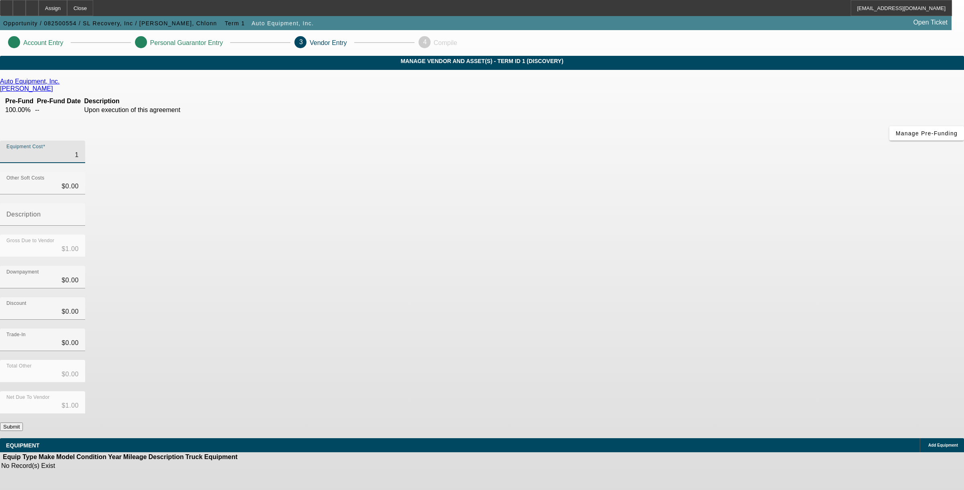
type input "$12.00"
type input "120"
type input "$120.00"
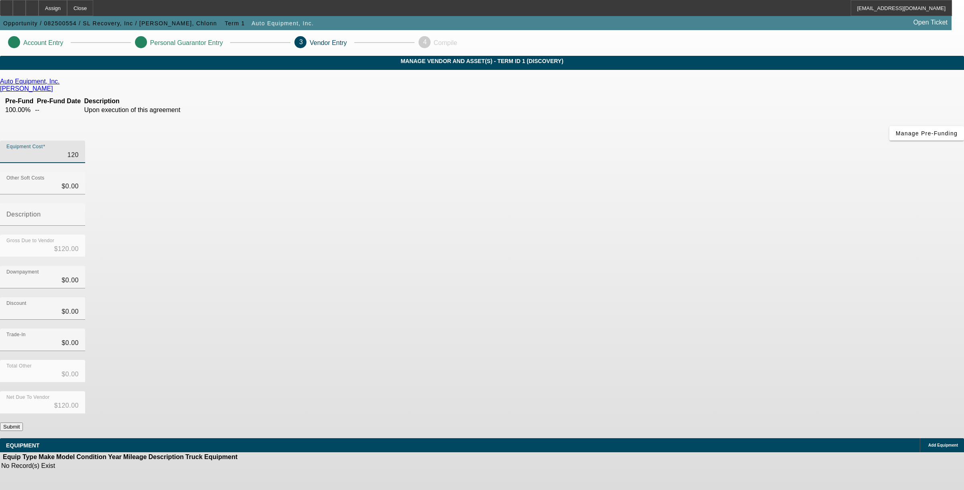
type input "1200"
type input "$1,200.00"
type input "12000"
type input "$12,000.00"
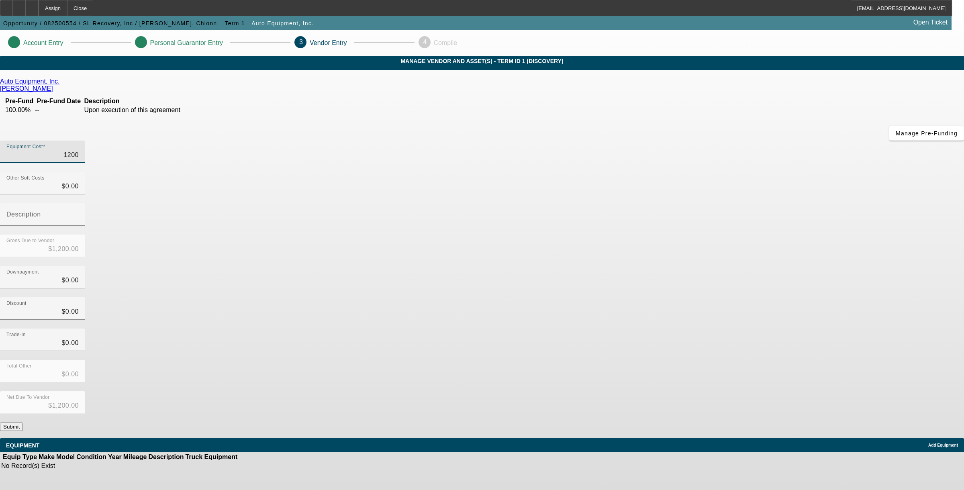
type input "$12,000.00"
type input "120000"
type input "$120,000.00"
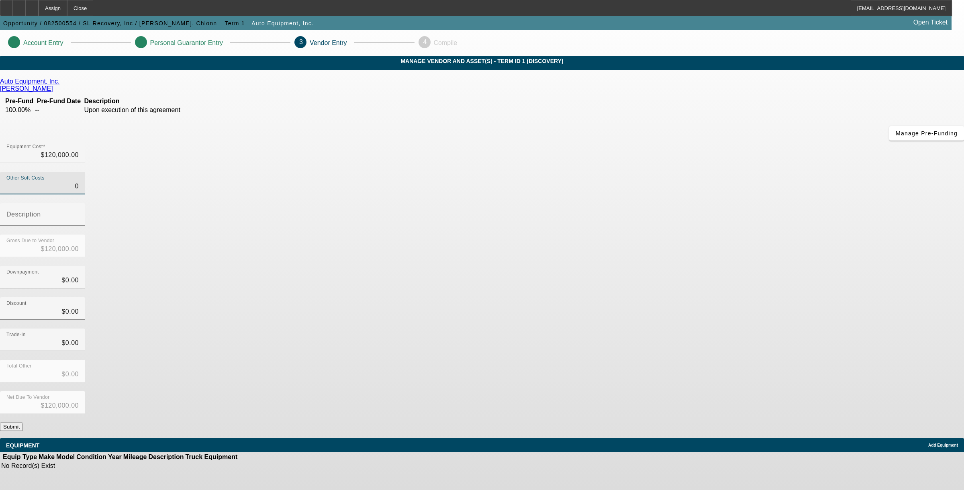
type input "$0.00"
click at [23, 423] on button "Submit" at bounding box center [11, 427] width 23 height 8
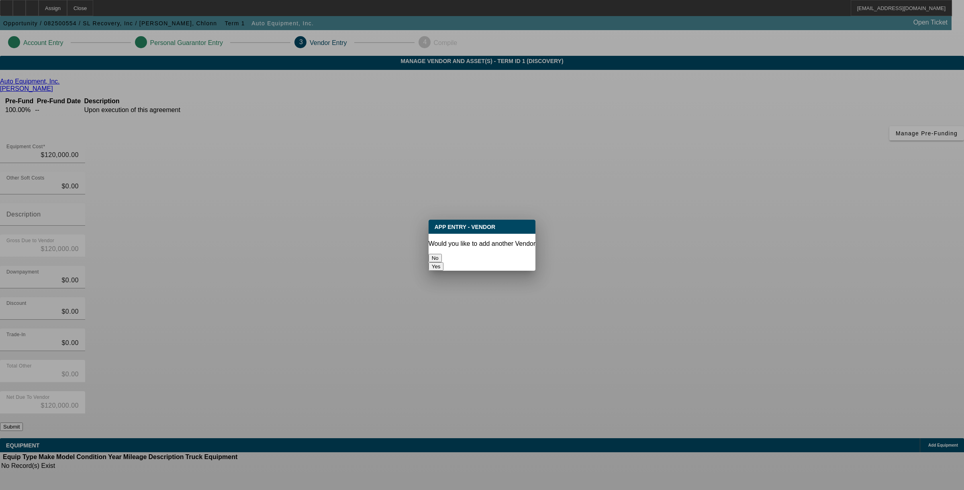
click at [442, 254] on button "No" at bounding box center [435, 258] width 13 height 8
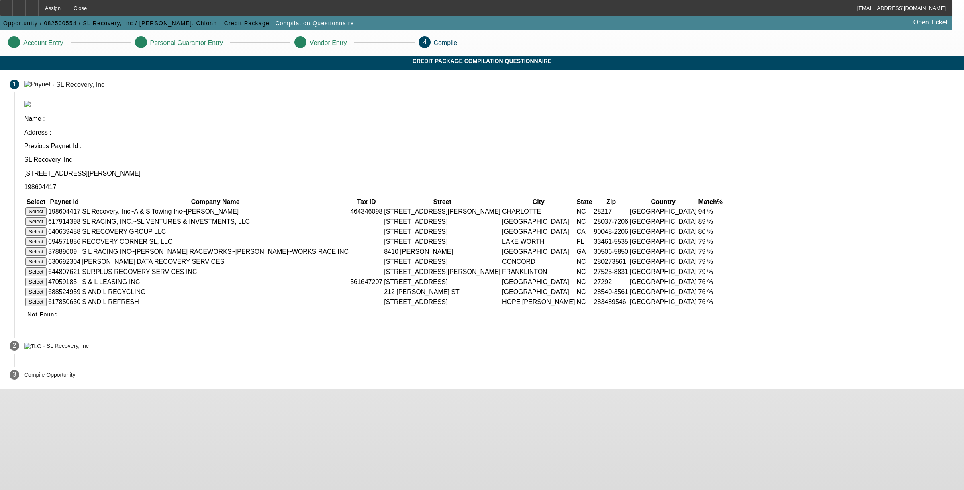
click at [47, 207] on button "Select" at bounding box center [35, 211] width 21 height 8
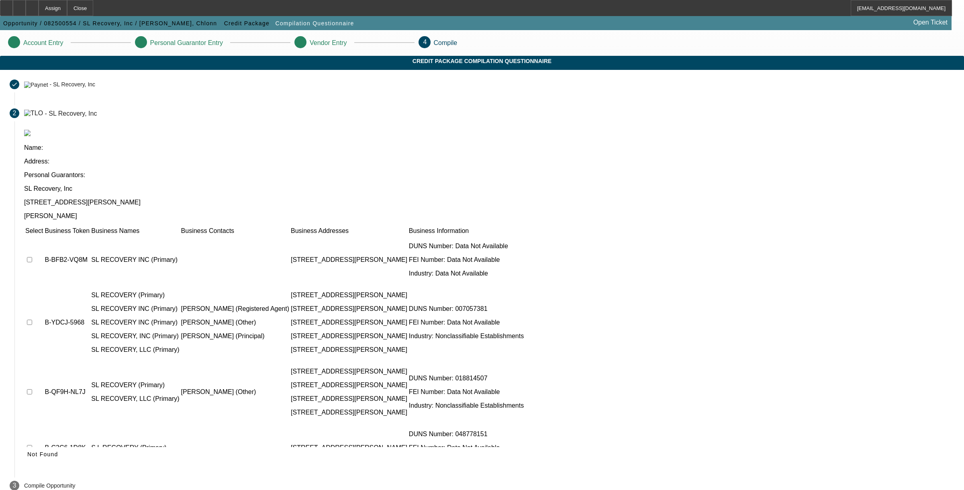
click at [32, 257] on input "checkbox" at bounding box center [29, 259] width 5 height 5
checkbox input "true"
click at [27, 451] on icon at bounding box center [27, 454] width 0 height 6
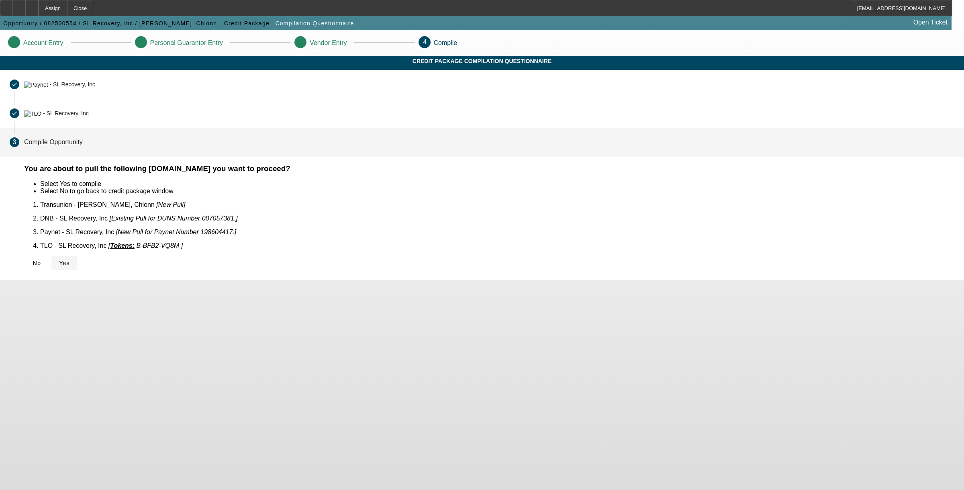
click at [59, 260] on icon at bounding box center [59, 263] width 0 height 6
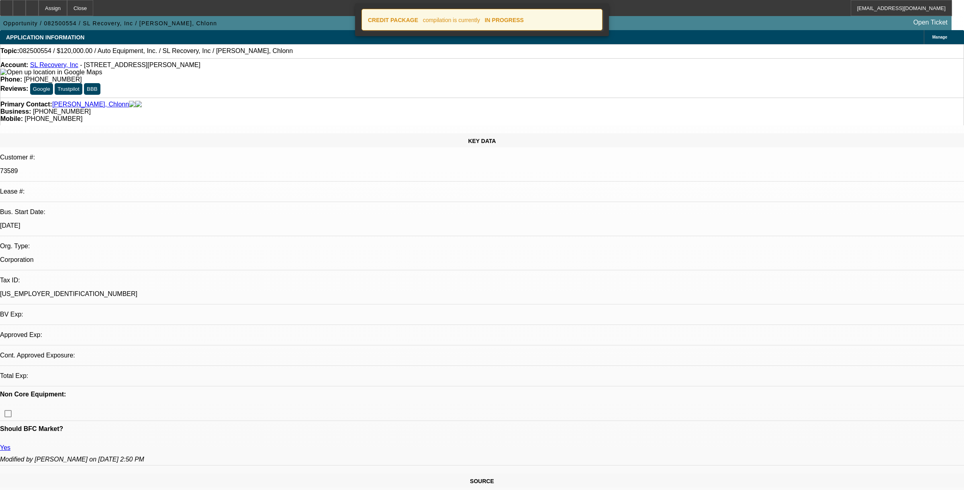
select select "0"
select select "2"
select select "0.1"
select select "4"
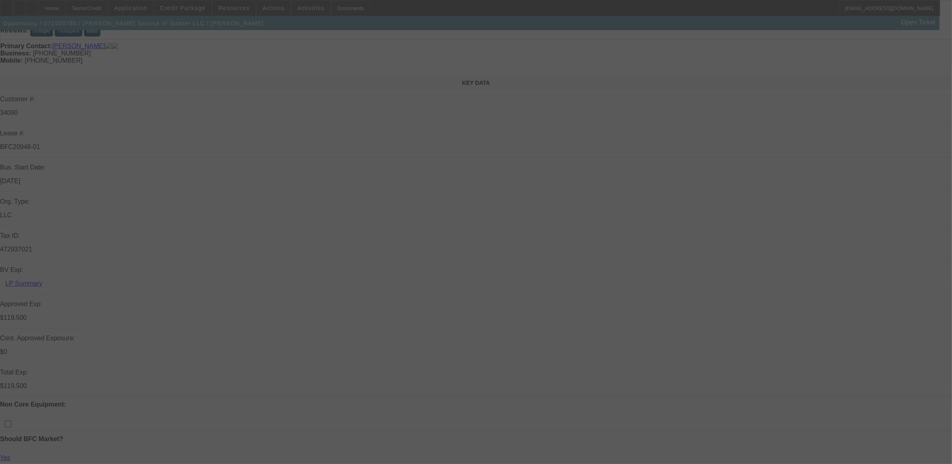
scroll to position [151, 0]
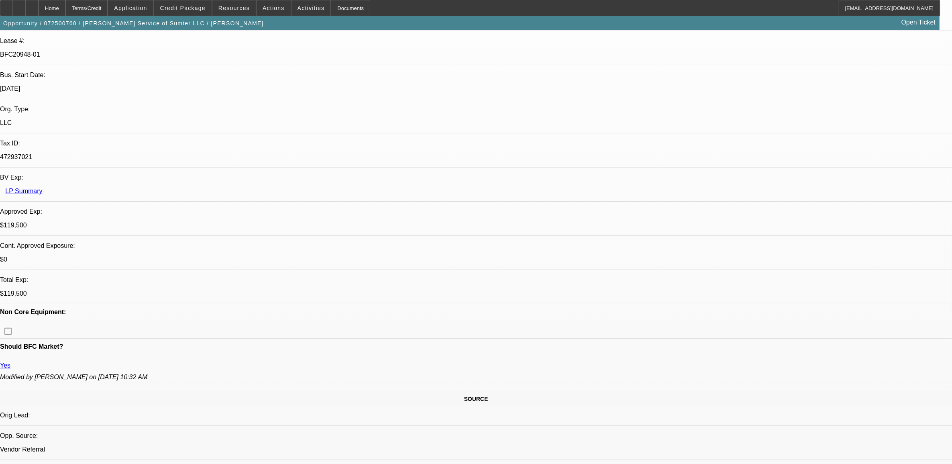
select select "0"
select select "2"
select select "0"
select select "2"
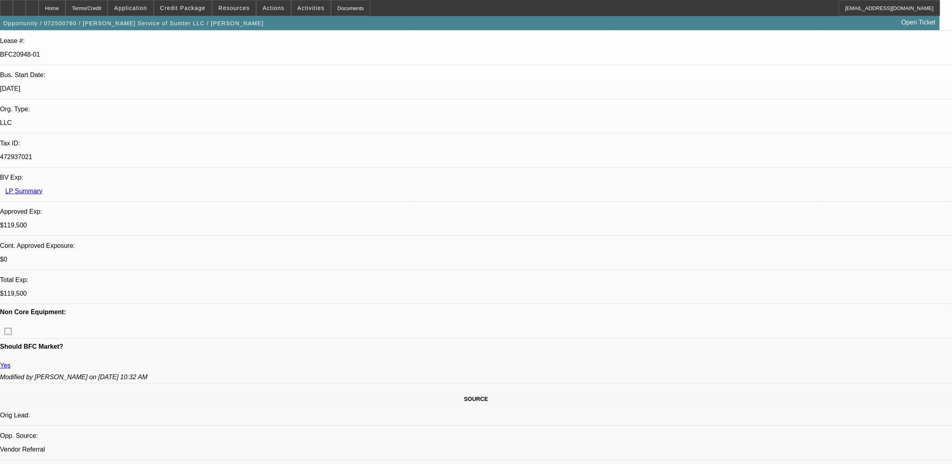
select select "0"
select select "2"
select select "0"
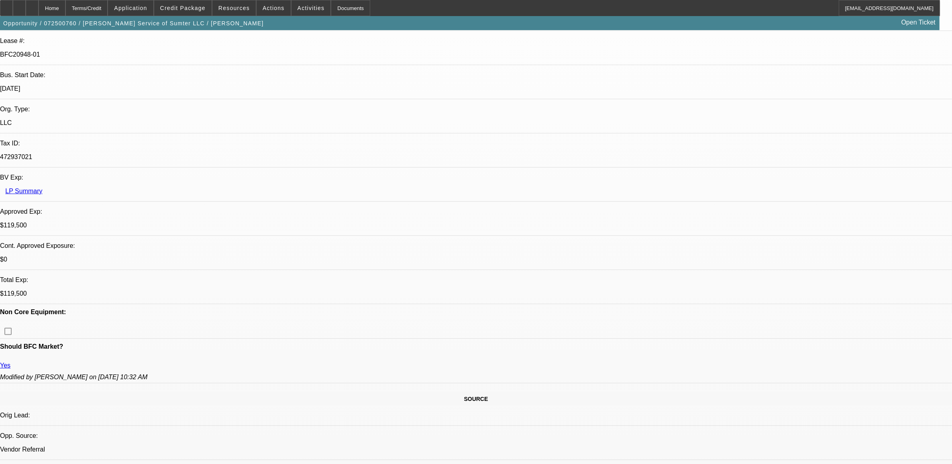
select select "2"
select select "0"
select select "1"
select select "2"
select select "6"
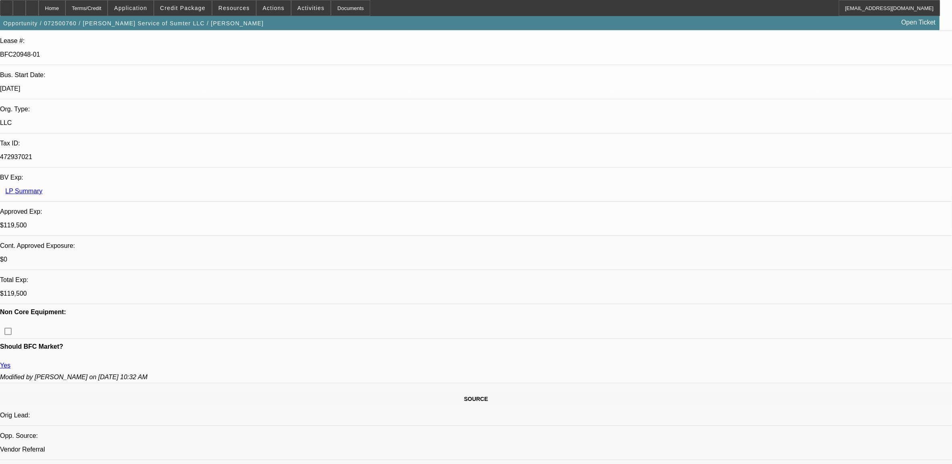
select select "1"
select select "2"
select select "6"
select select "1"
select select "2"
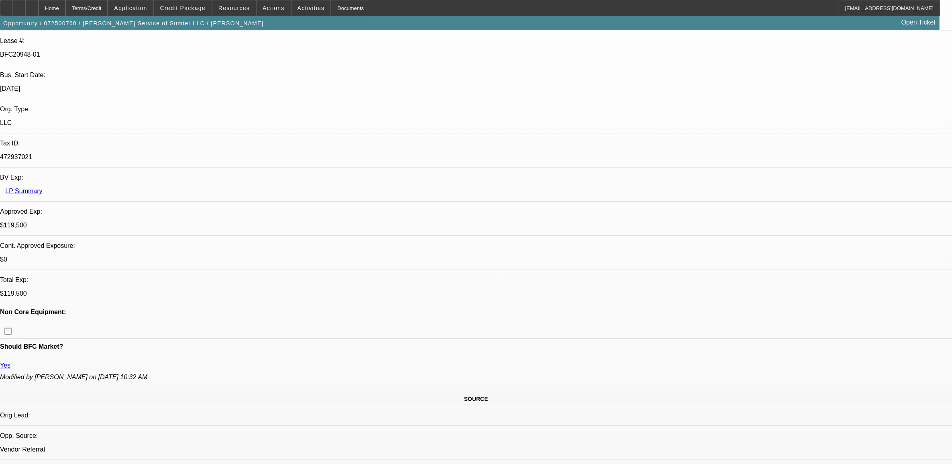
select select "6"
select select "1"
select select "2"
select select "6"
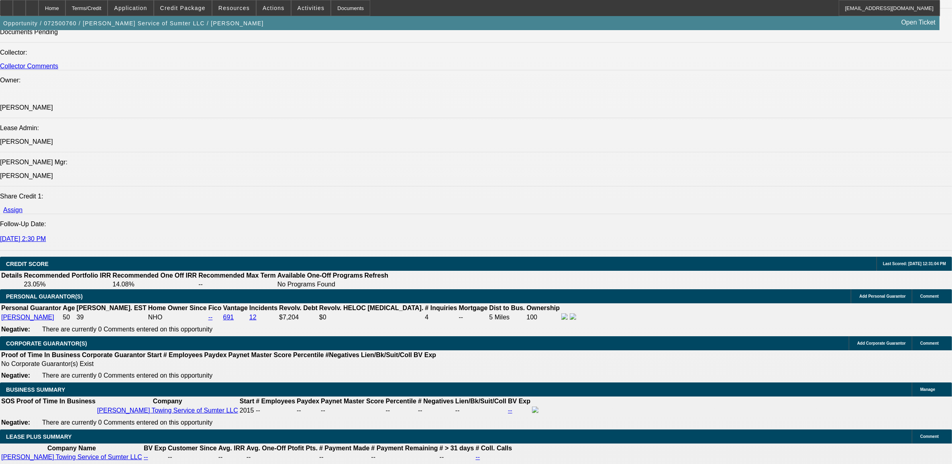
scroll to position [954, 0]
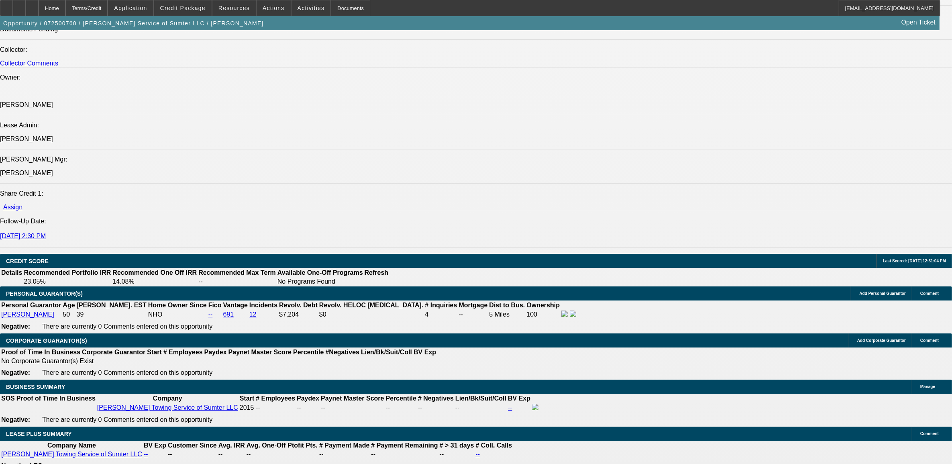
scroll to position [966, 0]
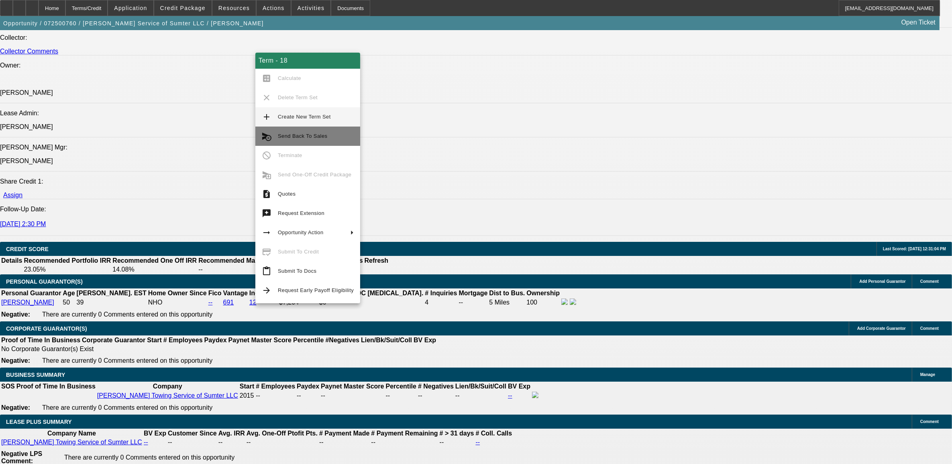
click at [308, 144] on button "cancel_schedule_send Send Back To Sales" at bounding box center [307, 136] width 105 height 19
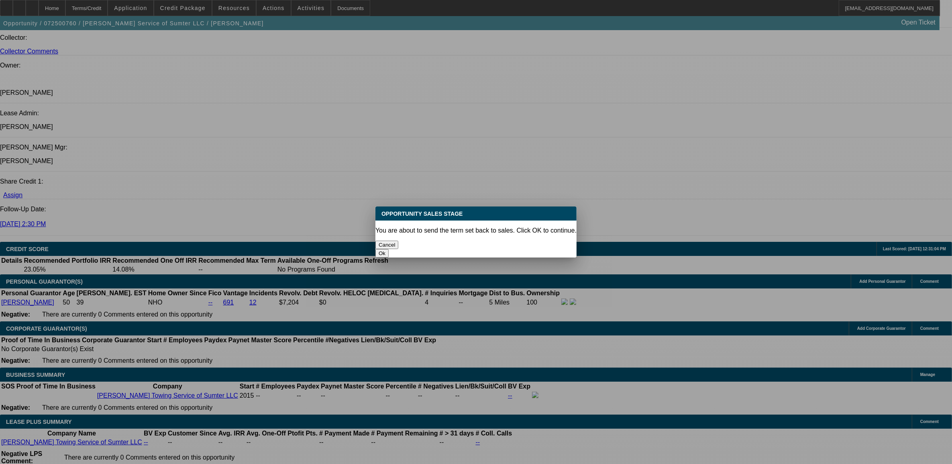
scroll to position [0, 0]
click at [389, 249] on button "Ok" at bounding box center [382, 253] width 13 height 8
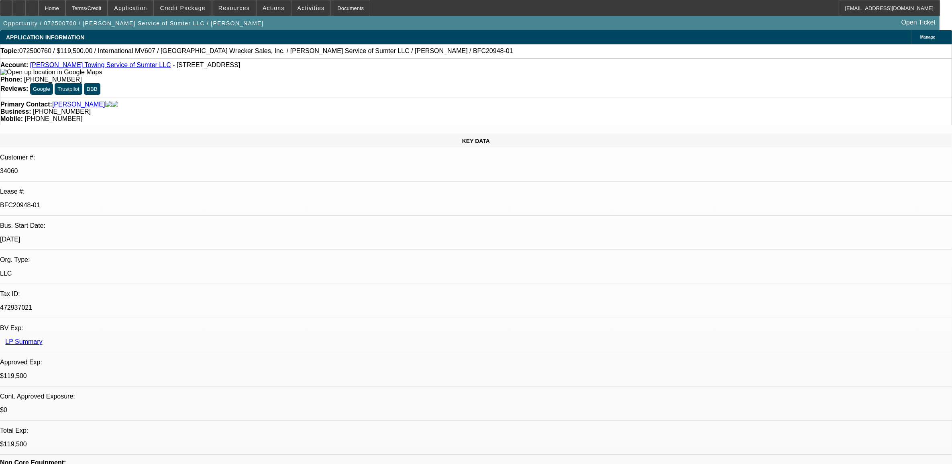
type textarea "a"
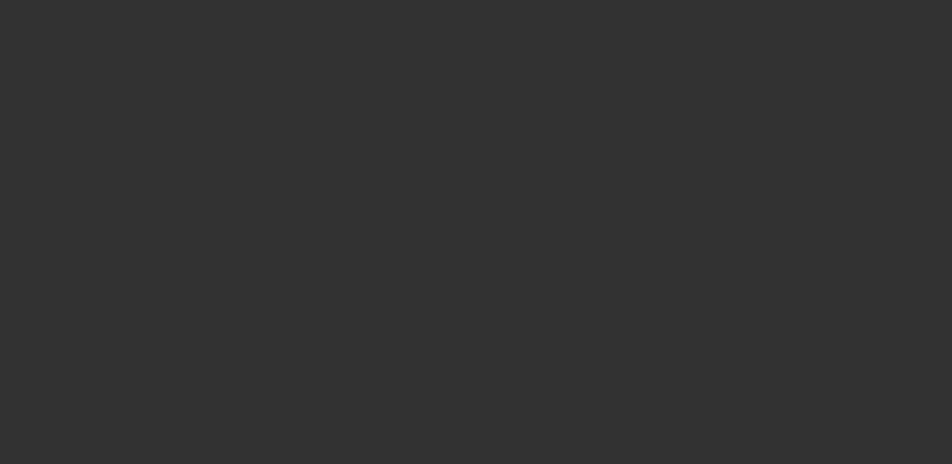
select select "0"
select select "2"
select select "0"
select select "6"
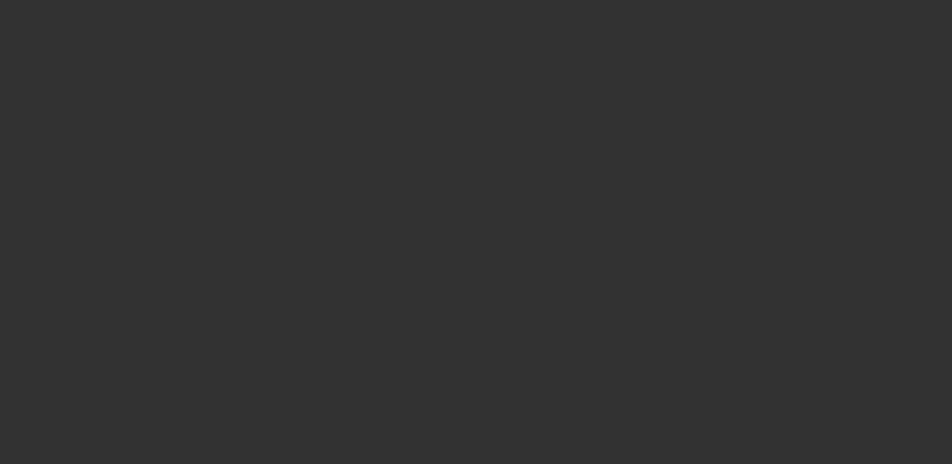
select select "0"
select select "2"
select select "0"
select select "6"
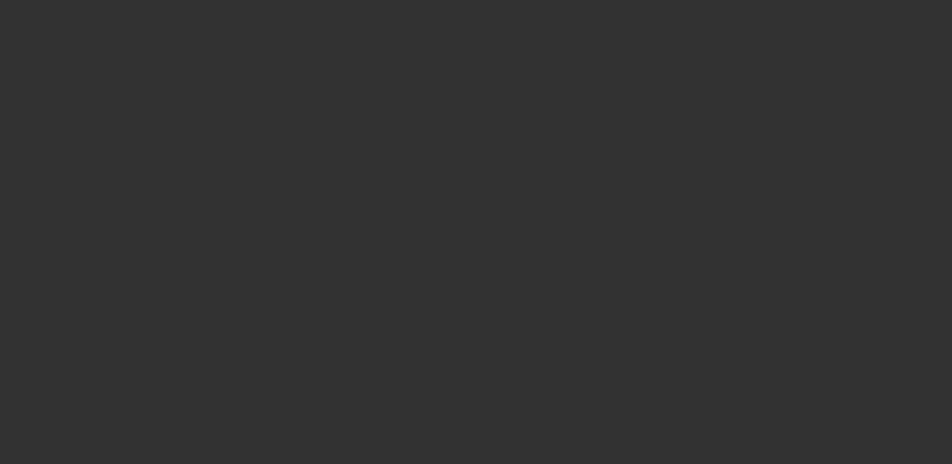
select select "0"
select select "2"
select select "0"
select select "6"
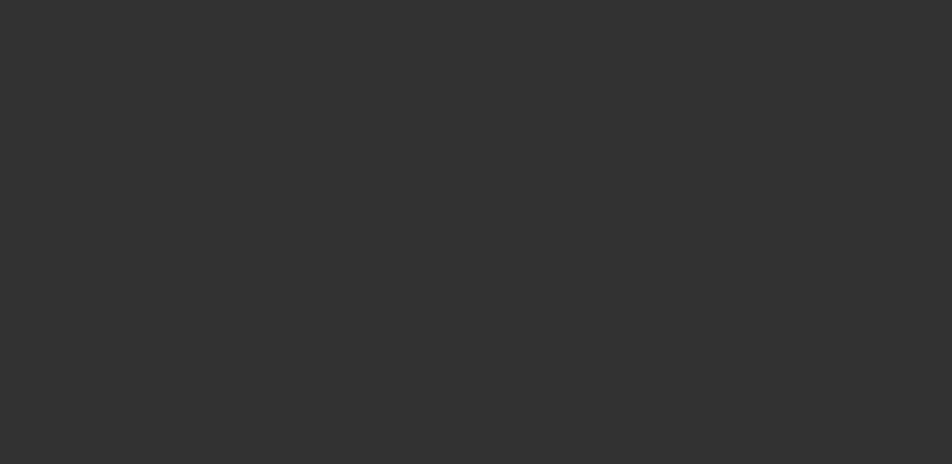
select select "0"
select select "2"
select select "0"
select select "6"
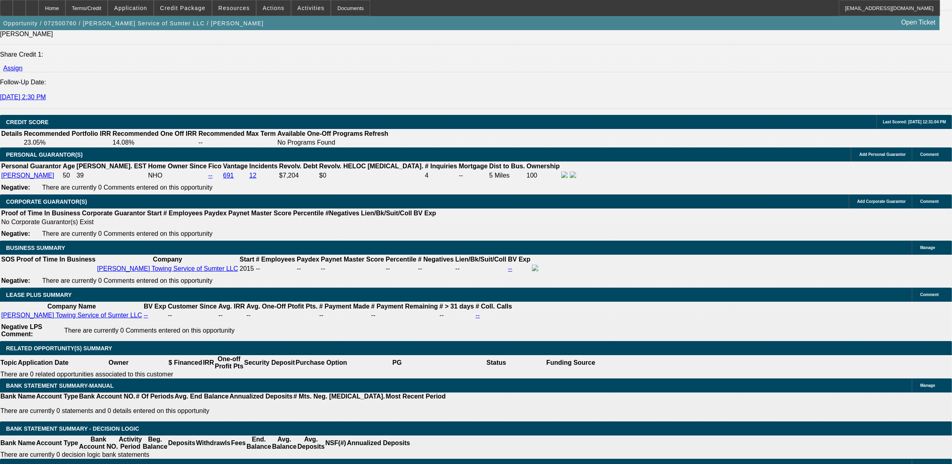
scroll to position [1104, 0]
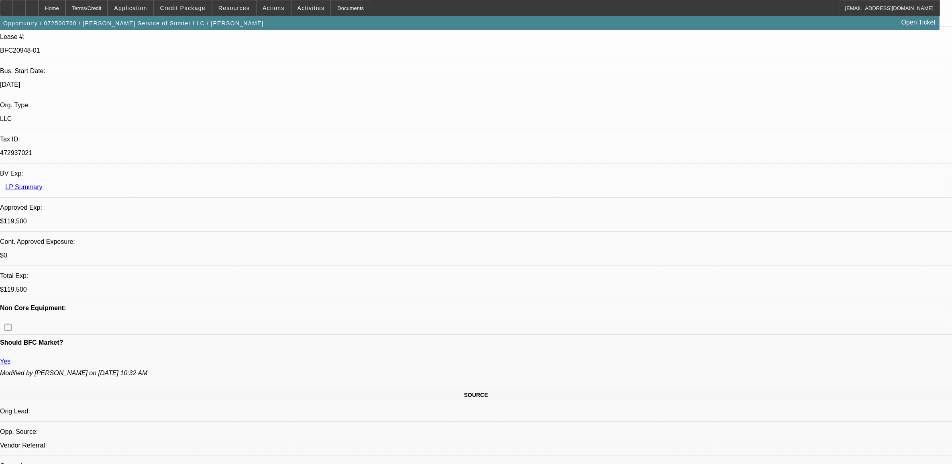
scroll to position [151, 0]
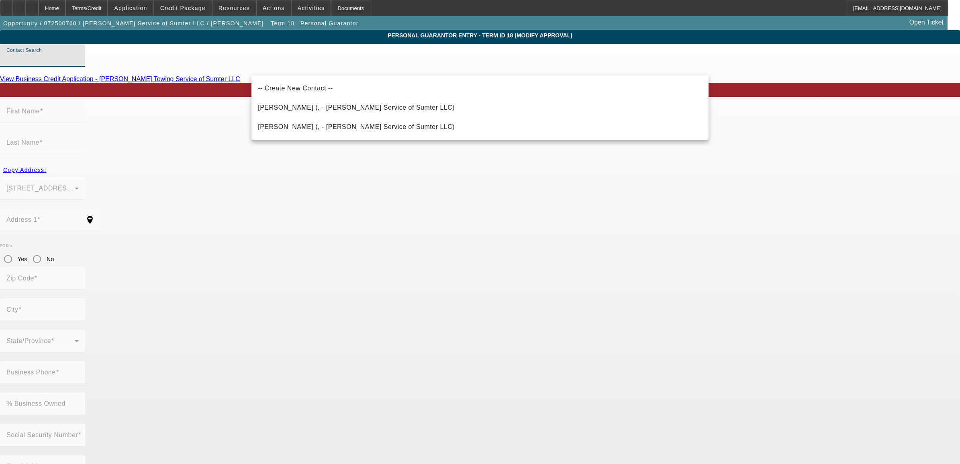
click at [79, 63] on input "Contact Search" at bounding box center [42, 59] width 72 height 10
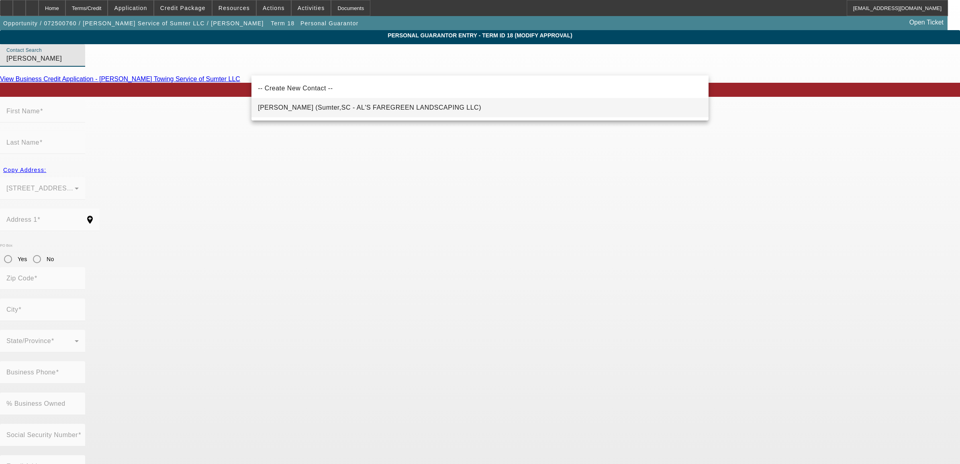
click at [310, 108] on span "Graham, Etta (Sumter,SC - AL'S FAREGREEN LANDSCAPING LLC)" at bounding box center [369, 107] width 223 height 7
type input "Graham, Etta (Sumter,SC - AL'S FAREGREEN LANDSCAPING LLC)"
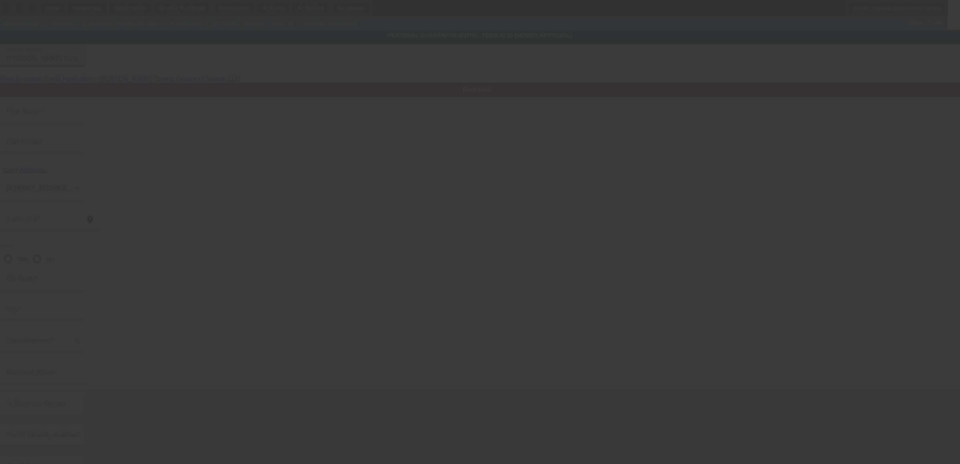
type input "Etta"
type input "Graham"
type input "3305 Nazarene Church Road"
radio input "true"
type input "29154"
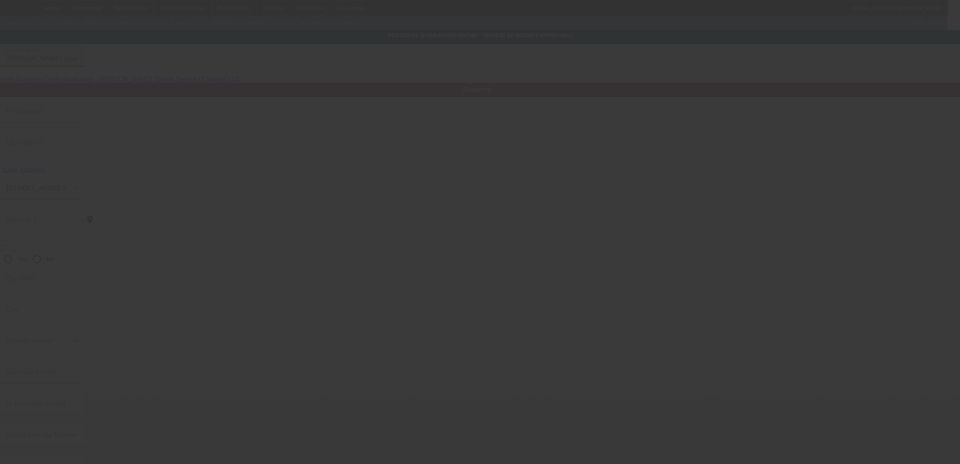
type input "Sumter"
type input "(803) 468-4942"
type input "0"
type input "249-59-4813"
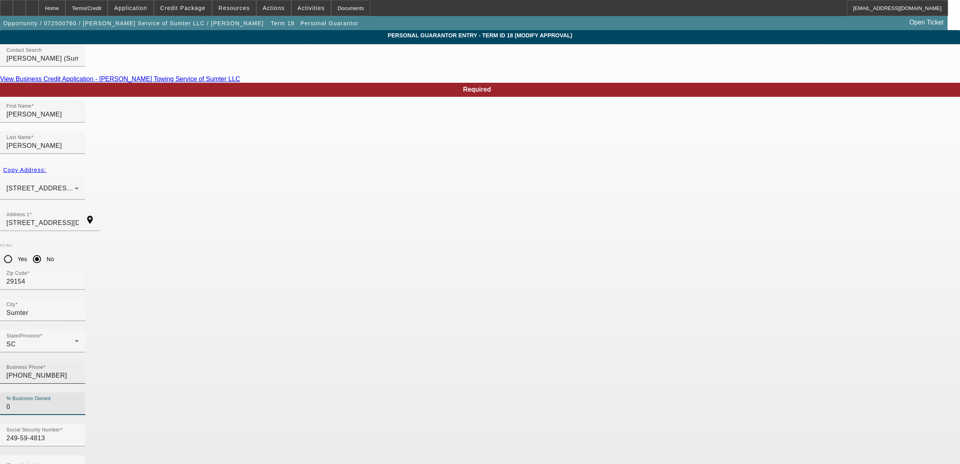
drag, startPoint x: 414, startPoint y: 290, endPoint x: 340, endPoint y: 282, distance: 74.8
click at [340, 361] on div "Business Phone (803) 468-4942 % Business Owned 0" at bounding box center [480, 392] width 960 height 63
type input "100"
click at [349, 378] on body "Home Terms/Credit Application Credit Package Resources Actions Activities Docum…" at bounding box center [480, 417] width 960 height 834
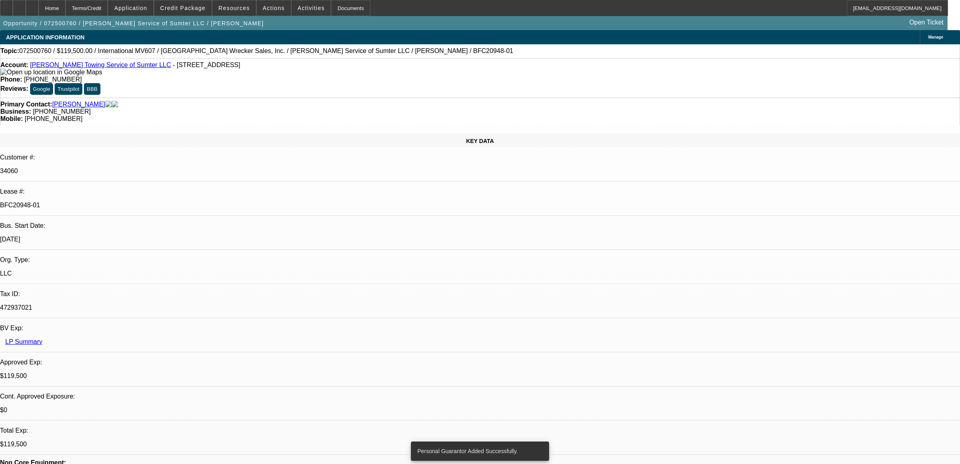
select select "0"
select select "2"
select select "0"
select select "6"
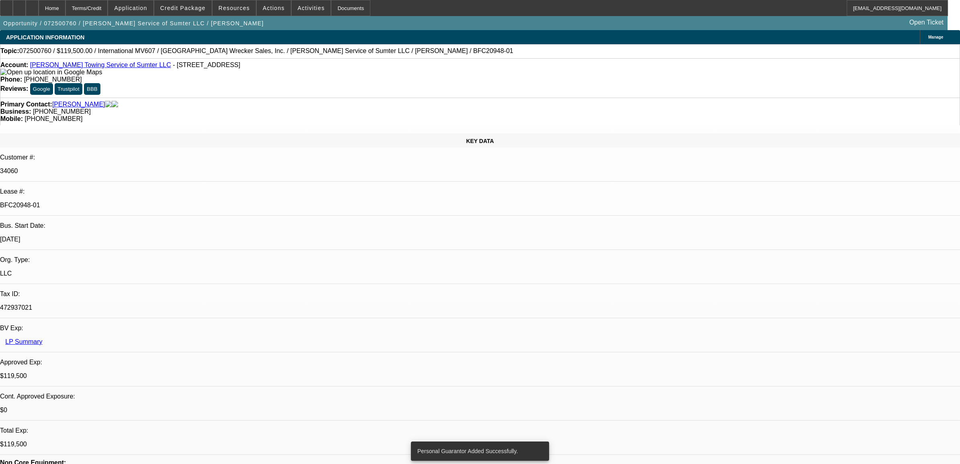
select select "0"
select select "2"
select select "0"
select select "6"
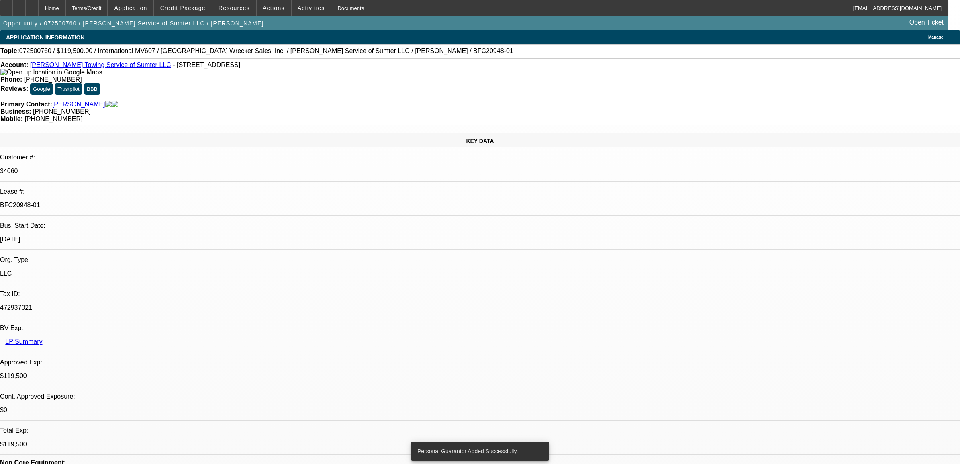
select select "0"
select select "2"
select select "0"
select select "6"
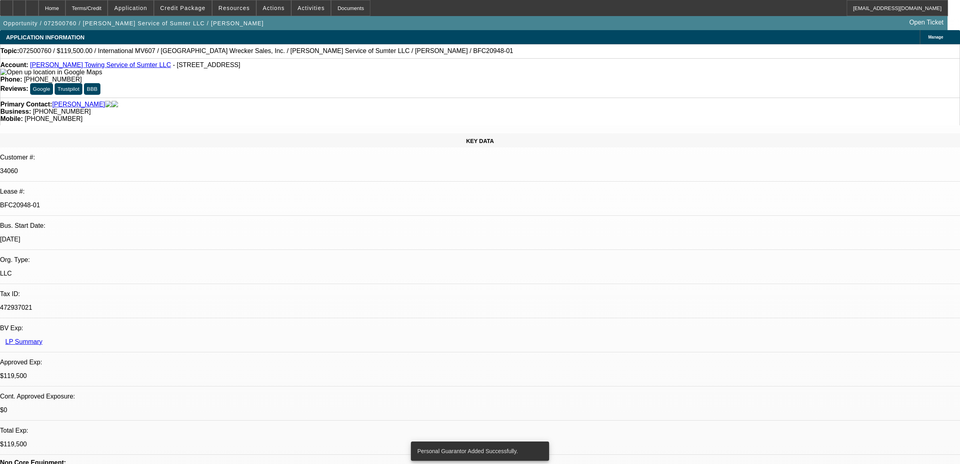
select select "0"
select select "2"
select select "0"
select select "6"
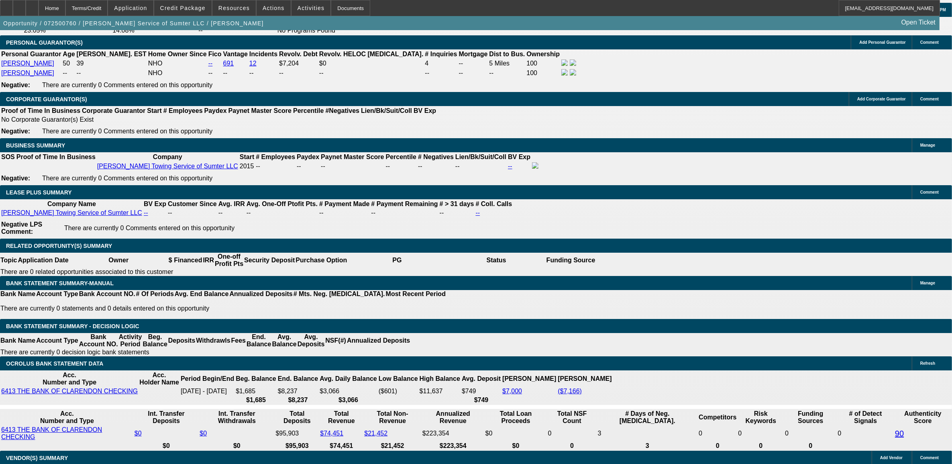
scroll to position [1155, 0]
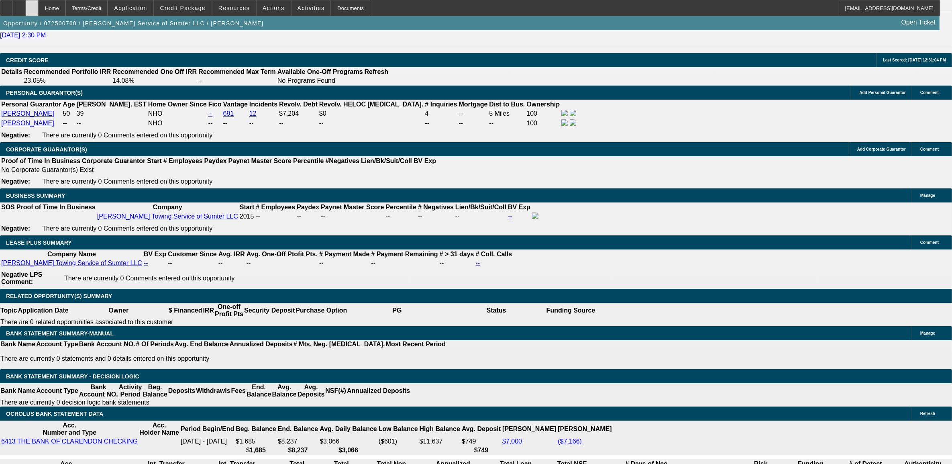
click at [39, 8] on div at bounding box center [32, 8] width 13 height 16
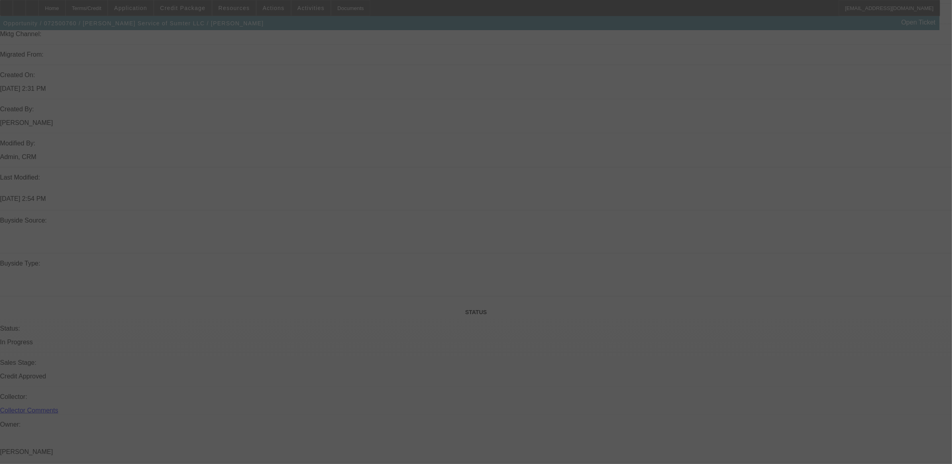
scroll to position [548, 0]
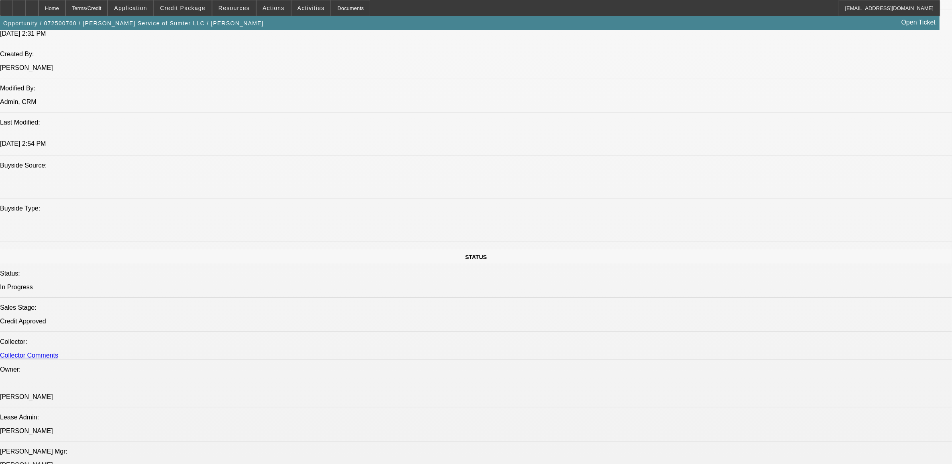
select select "0"
select select "2"
select select "0"
select select "2"
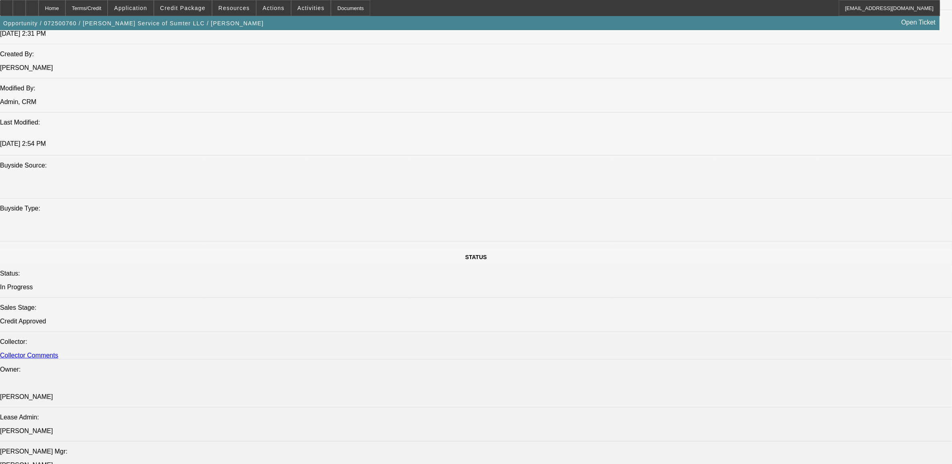
select select "0"
select select "2"
select select "0"
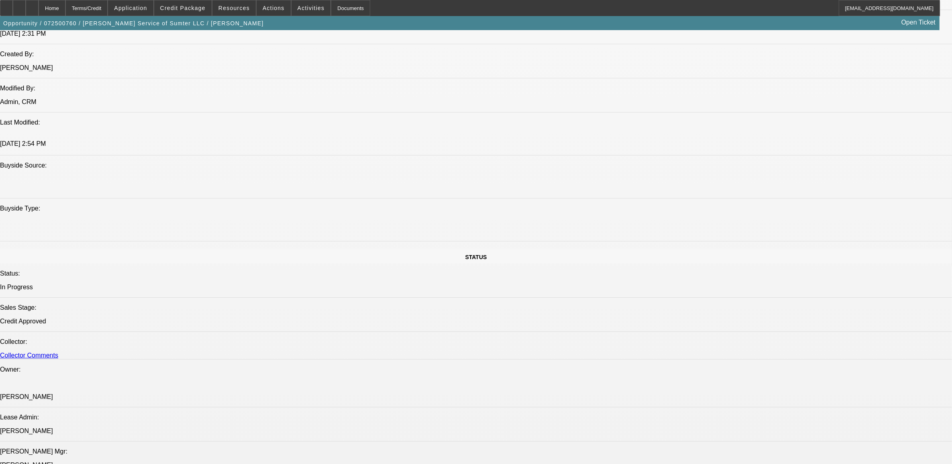
select select "2"
select select "0"
select select "1"
select select "2"
select select "6"
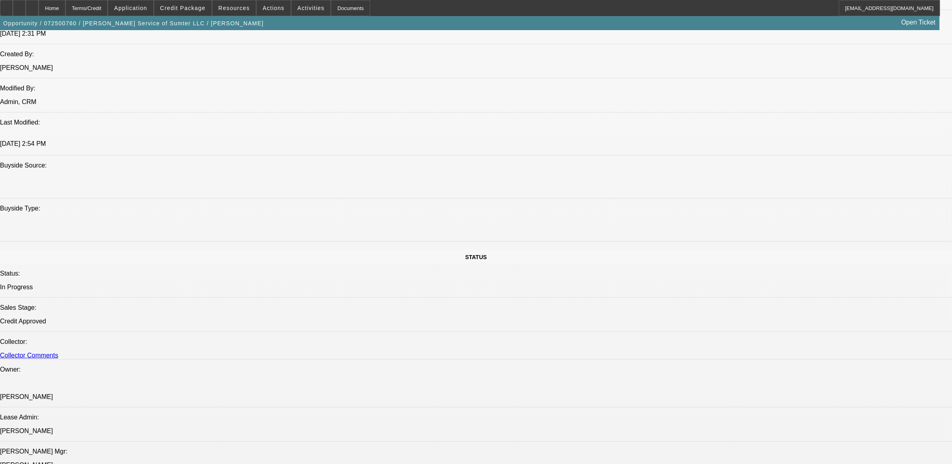
select select "1"
select select "2"
select select "6"
select select "1"
select select "2"
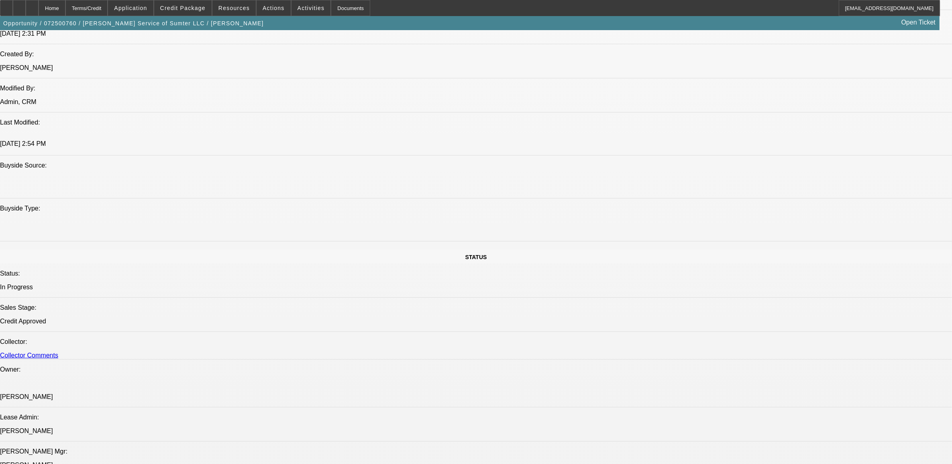
select select "6"
select select "1"
select select "2"
select select "6"
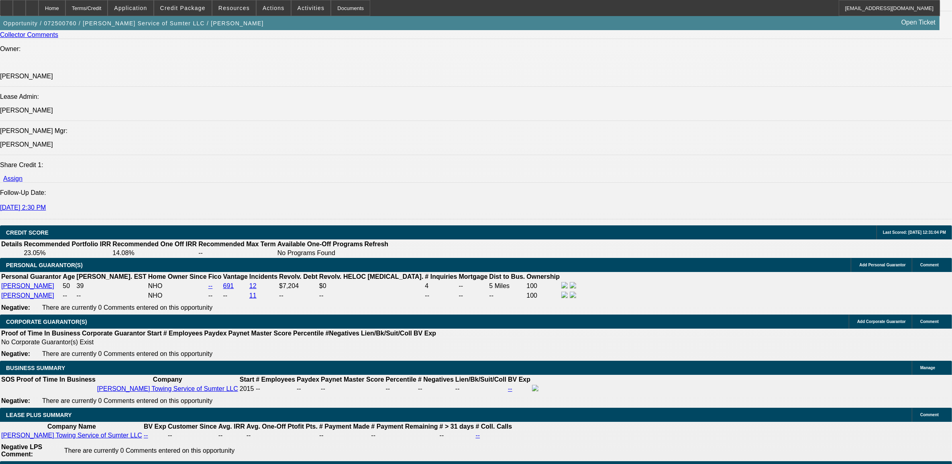
scroll to position [1000, 0]
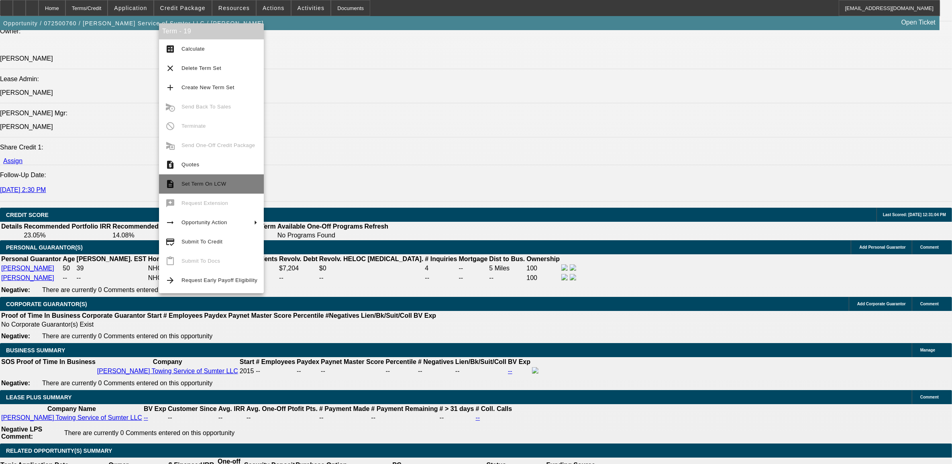
click at [198, 186] on span "Set Term On LCW" at bounding box center [204, 184] width 45 height 6
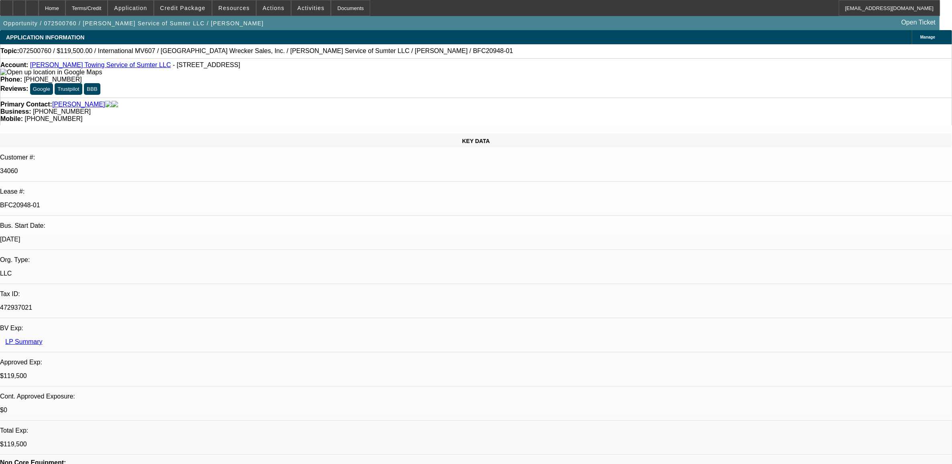
select select "0"
select select "2"
select select "0"
select select "6"
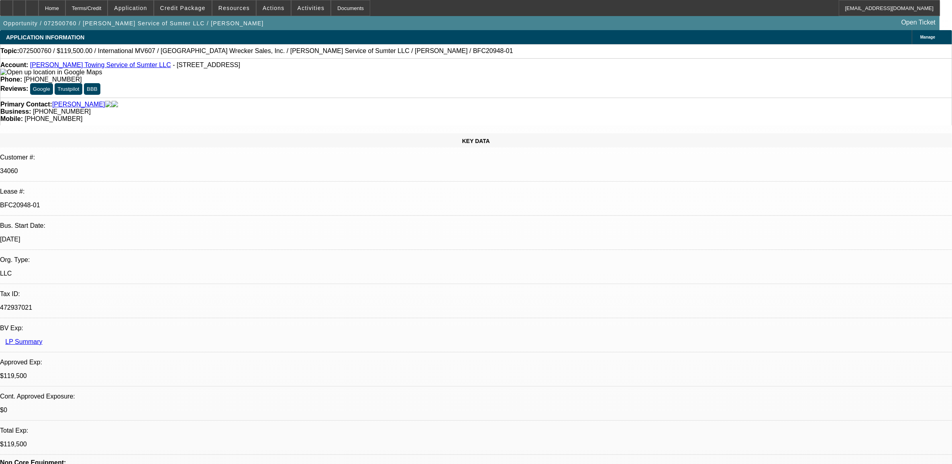
select select "0"
select select "2"
select select "0"
select select "6"
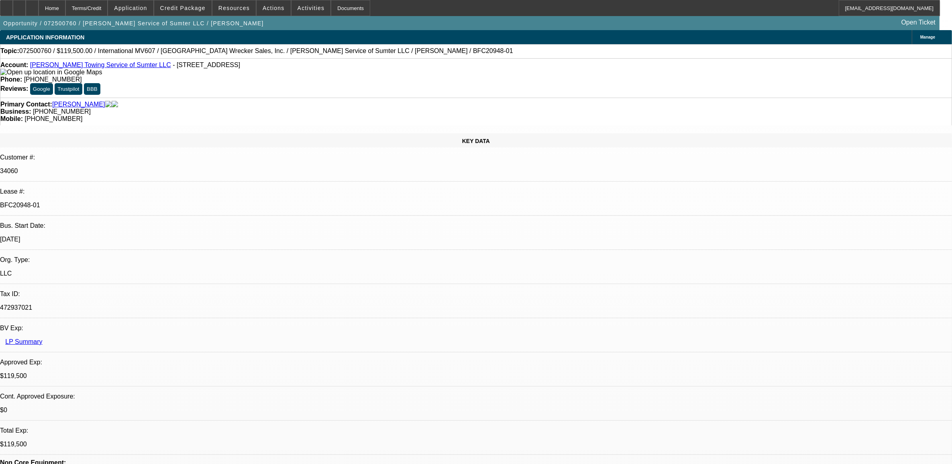
select select "0"
select select "2"
select select "0"
select select "6"
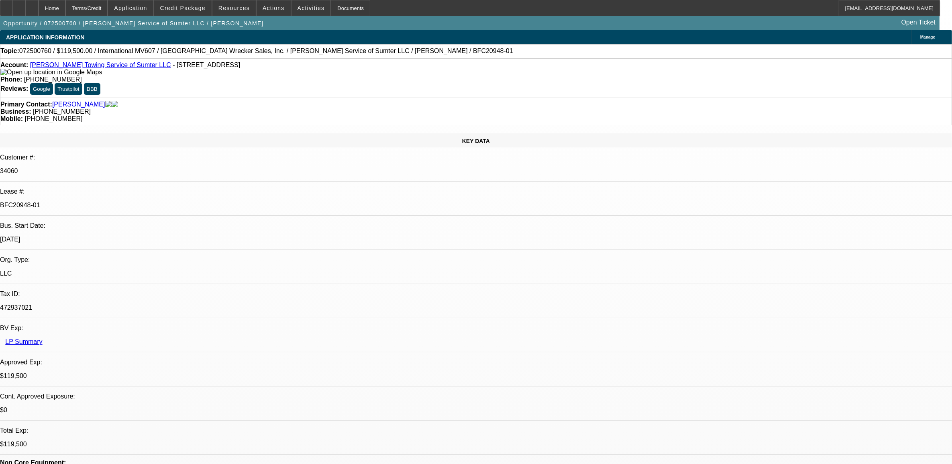
select select "0"
select select "2"
select select "0"
select select "6"
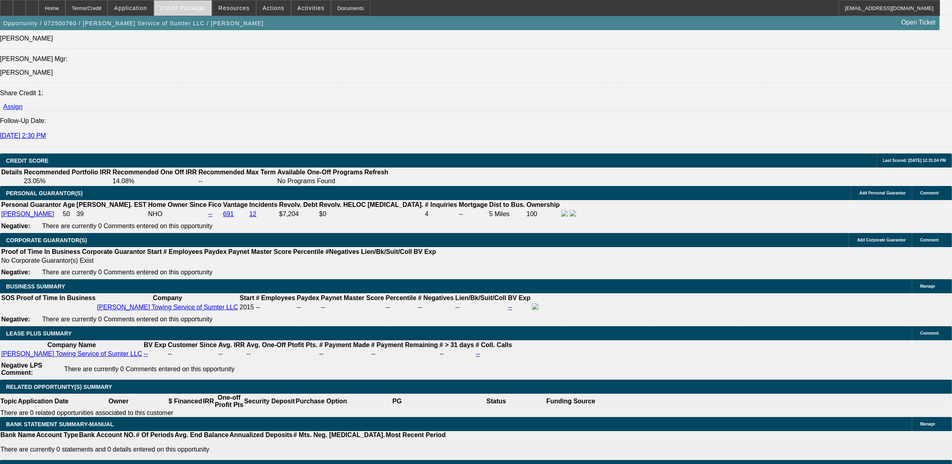
scroll to position [1066, 0]
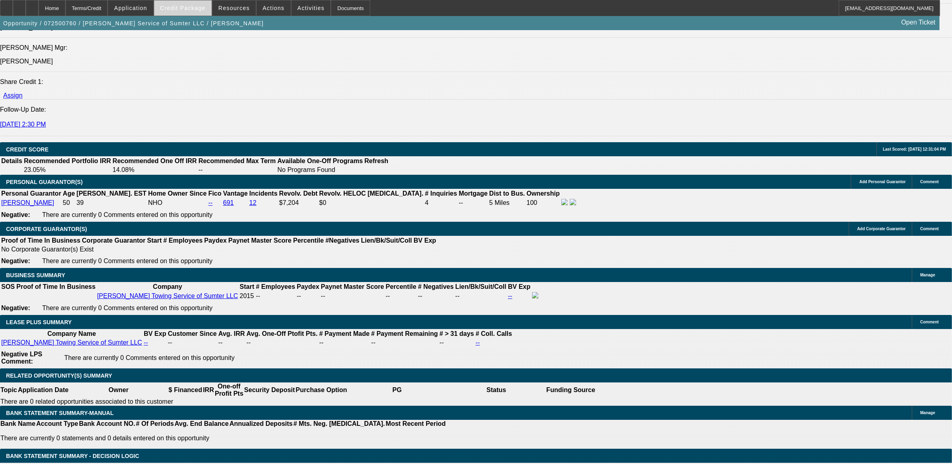
click at [193, 7] on span "Credit Package" at bounding box center [182, 8] width 45 height 6
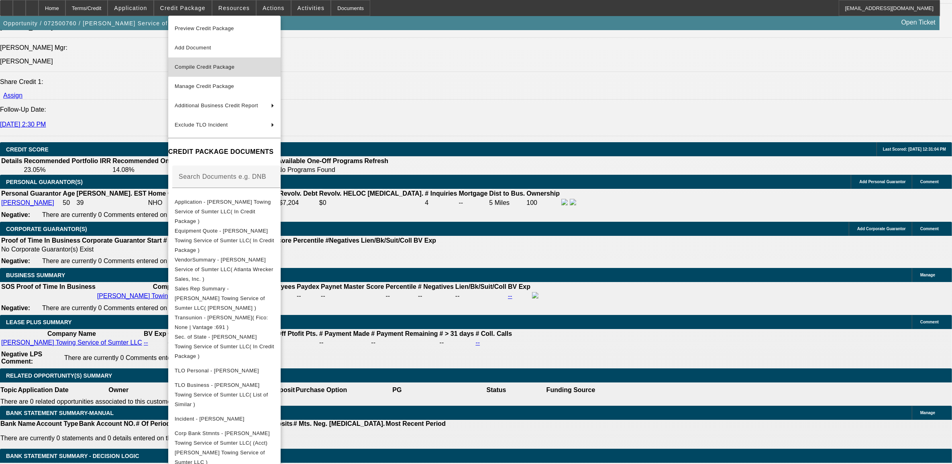
click at [197, 67] on span "Compile Credit Package" at bounding box center [205, 67] width 60 height 6
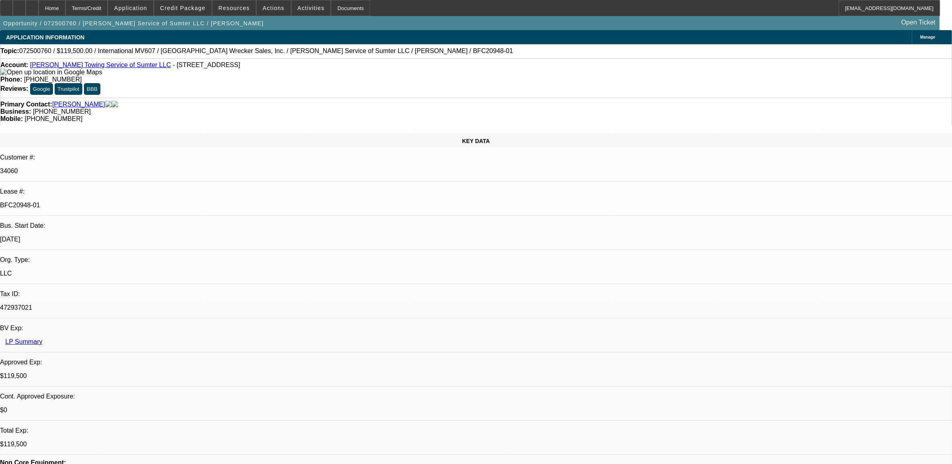
select select "0"
select select "2"
select select "0"
select select "6"
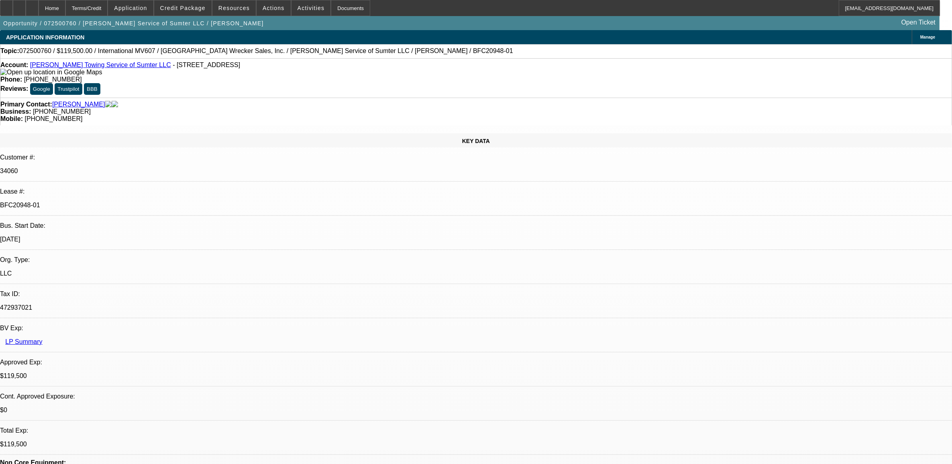
select select "0"
select select "2"
select select "0"
select select "6"
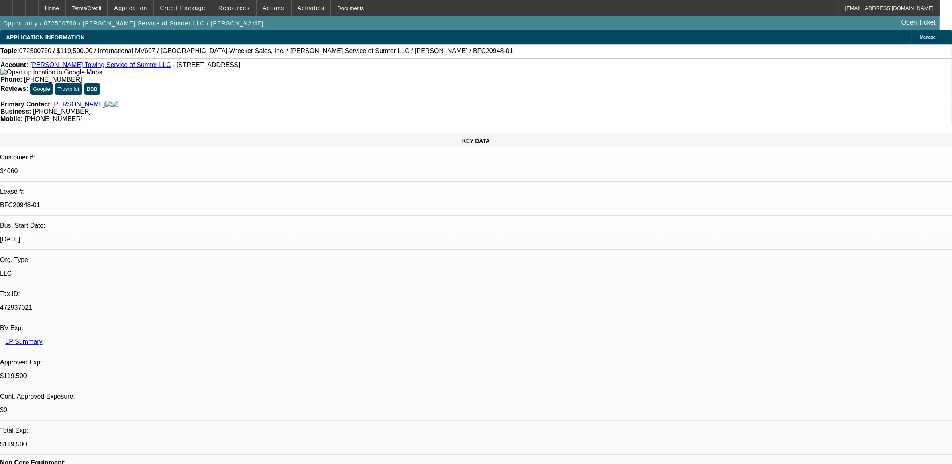
select select "0"
select select "2"
select select "0"
select select "6"
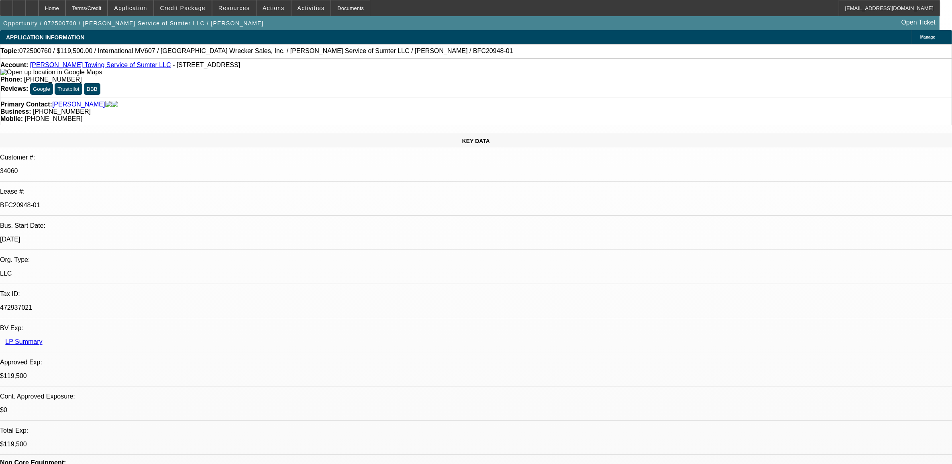
select select "0"
select select "2"
select select "0"
select select "6"
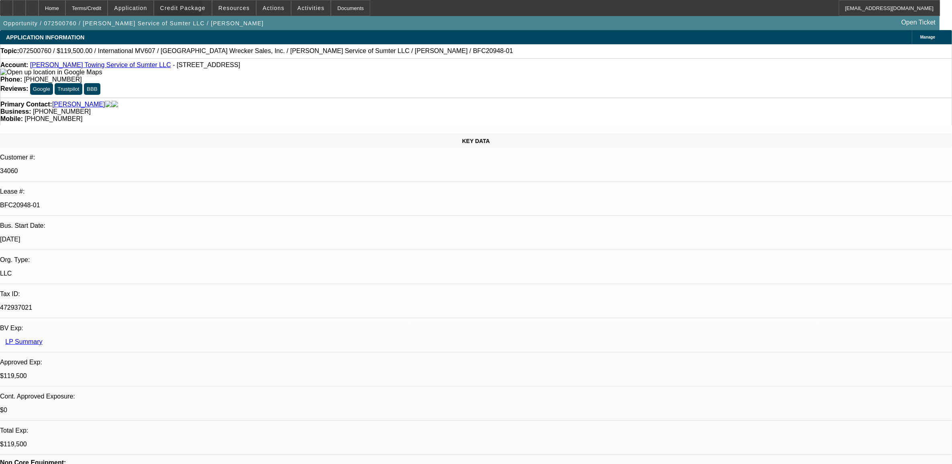
click at [186, 9] on span "Credit Package" at bounding box center [182, 8] width 45 height 6
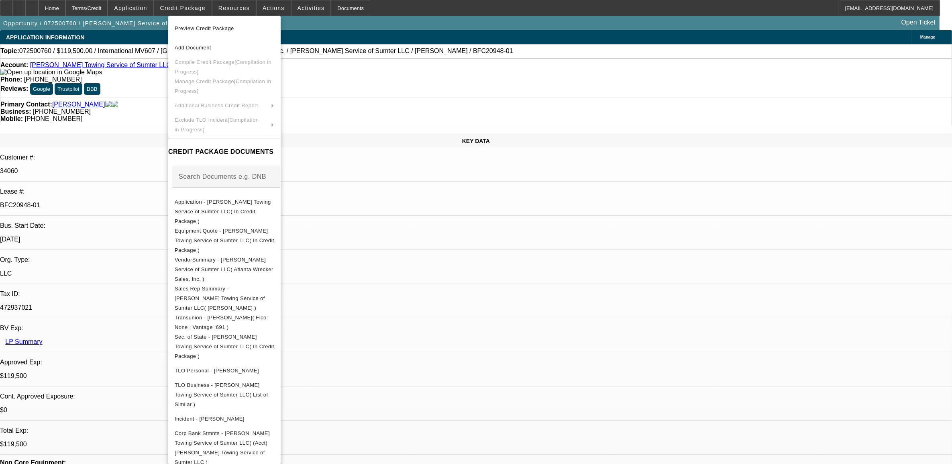
click at [426, 225] on div at bounding box center [476, 232] width 952 height 464
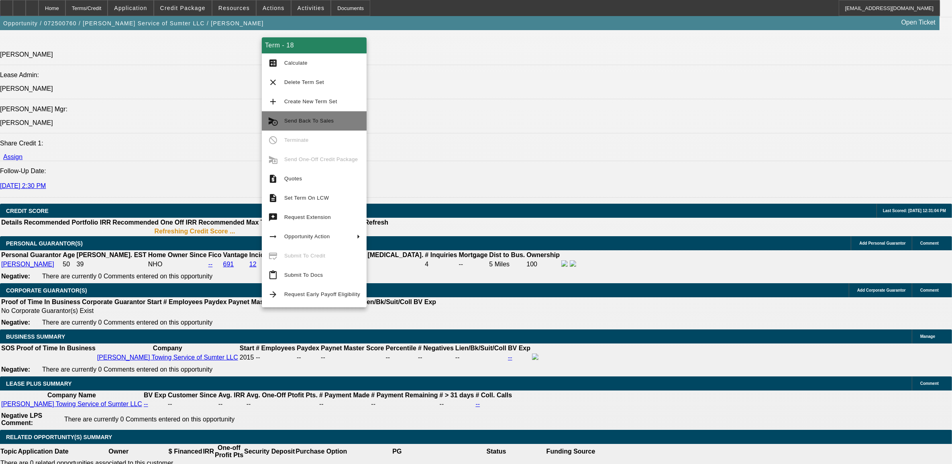
scroll to position [1019, 0]
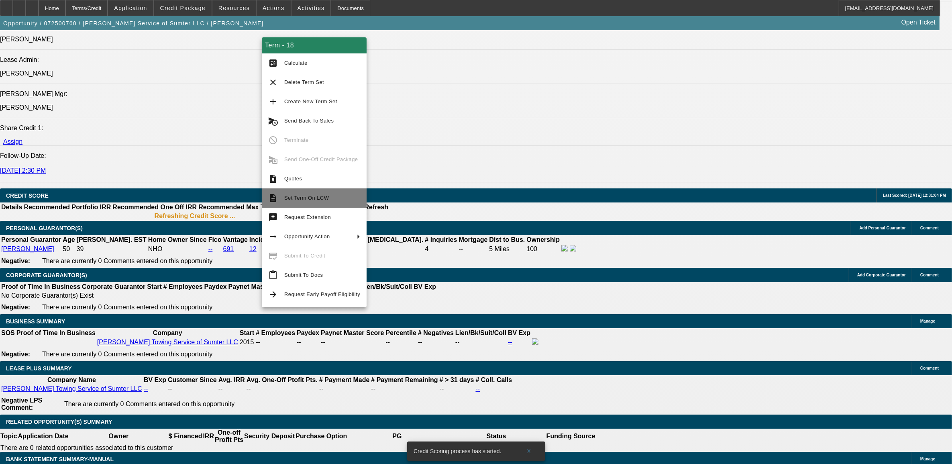
click at [303, 201] on span "Set Term On LCW" at bounding box center [322, 198] width 76 height 10
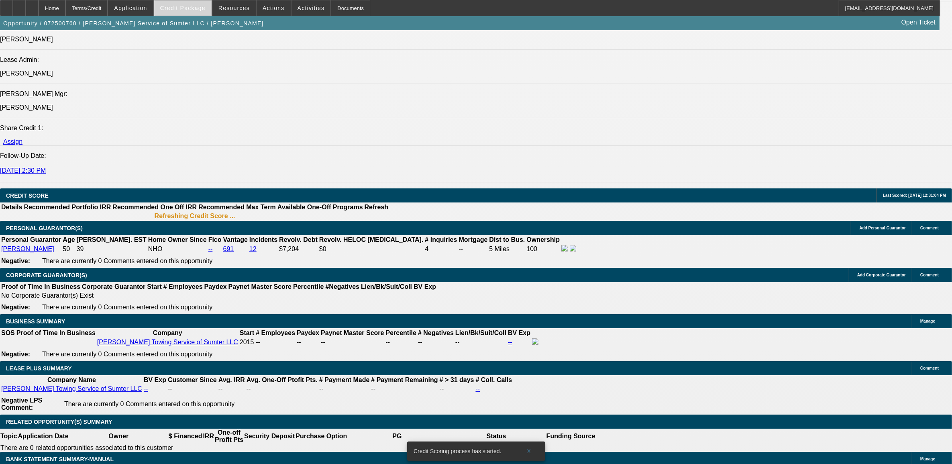
click at [193, 10] on span "Credit Package" at bounding box center [182, 8] width 45 height 6
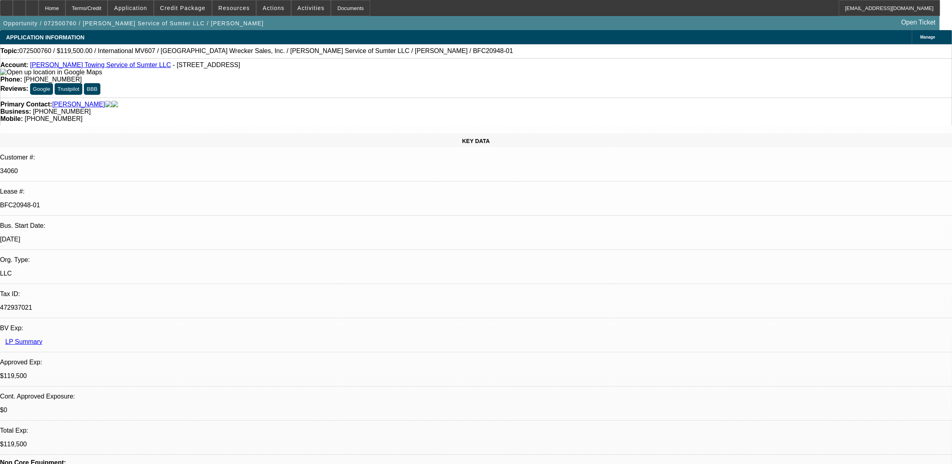
select select "0"
select select "2"
select select "0"
select select "2"
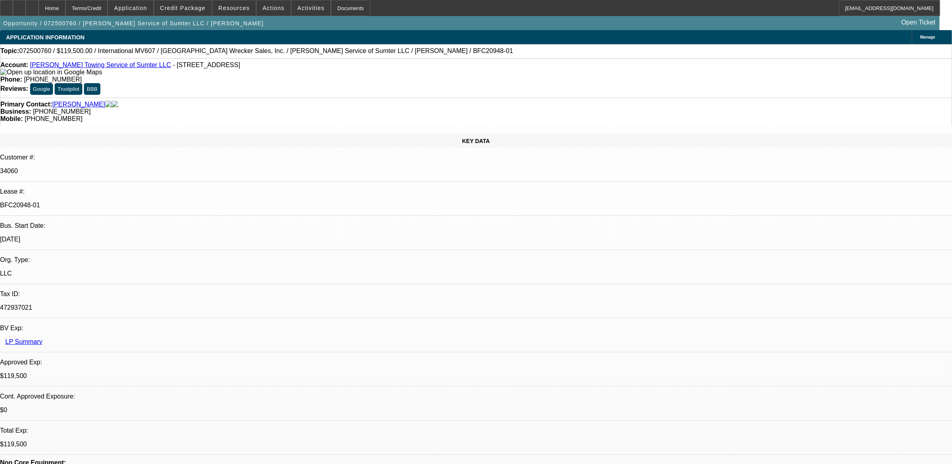
select select "0"
select select "2"
select select "0"
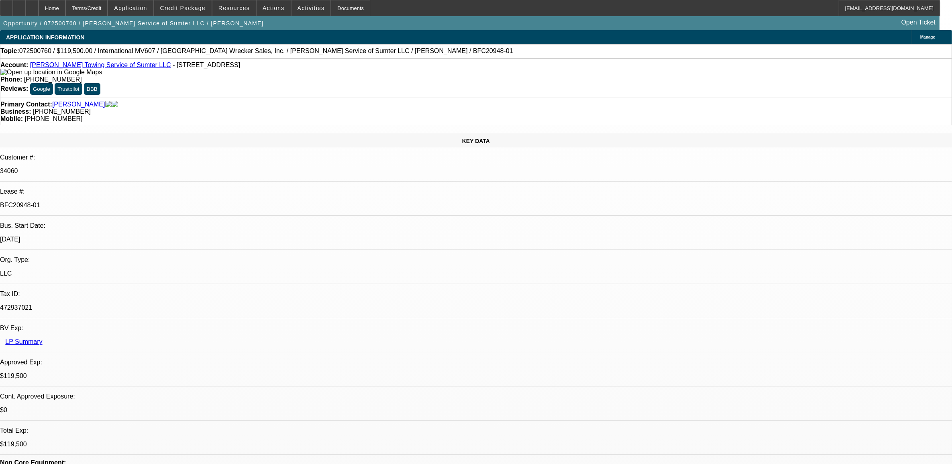
select select "2"
select select "0"
select select "1"
select select "2"
select select "6"
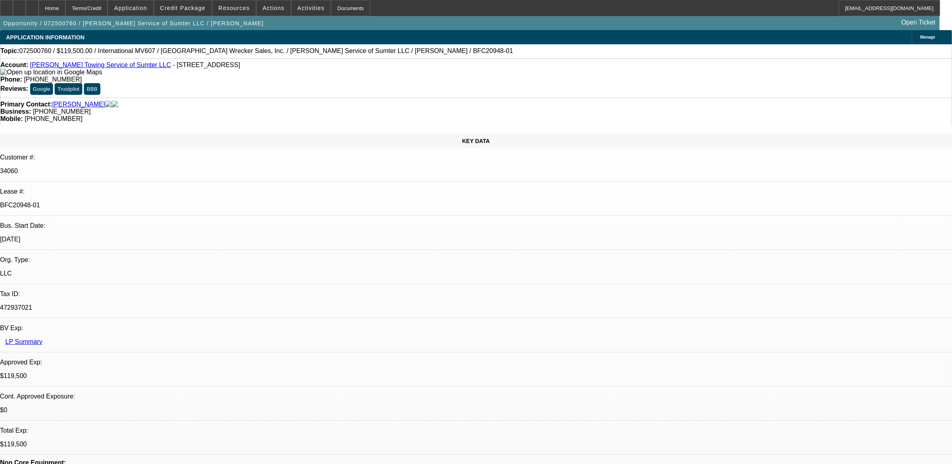
select select "1"
select select "2"
select select "6"
select select "1"
select select "2"
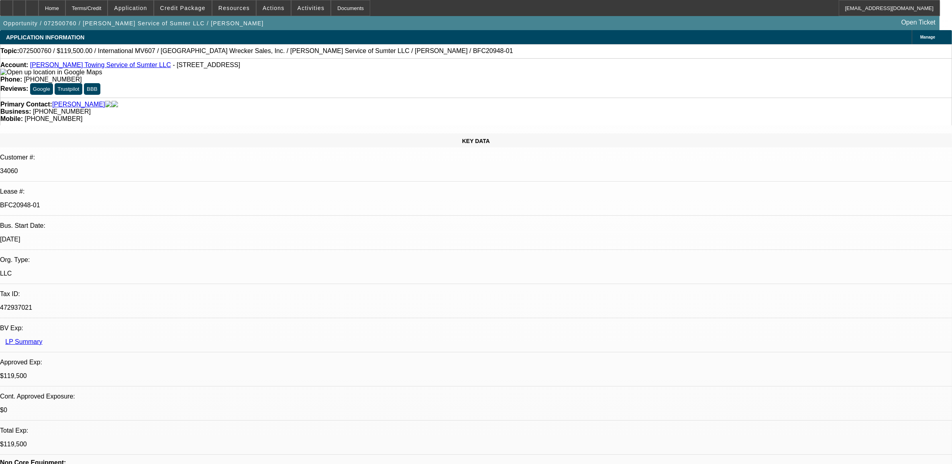
select select "6"
select select "1"
select select "2"
select select "6"
click at [201, 10] on span "Credit Package" at bounding box center [182, 8] width 45 height 6
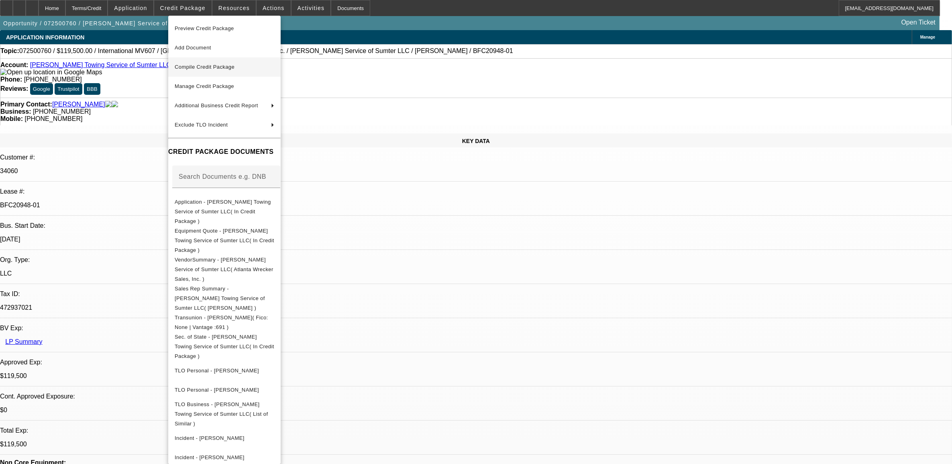
click at [201, 69] on span "Compile Credit Package" at bounding box center [225, 67] width 100 height 10
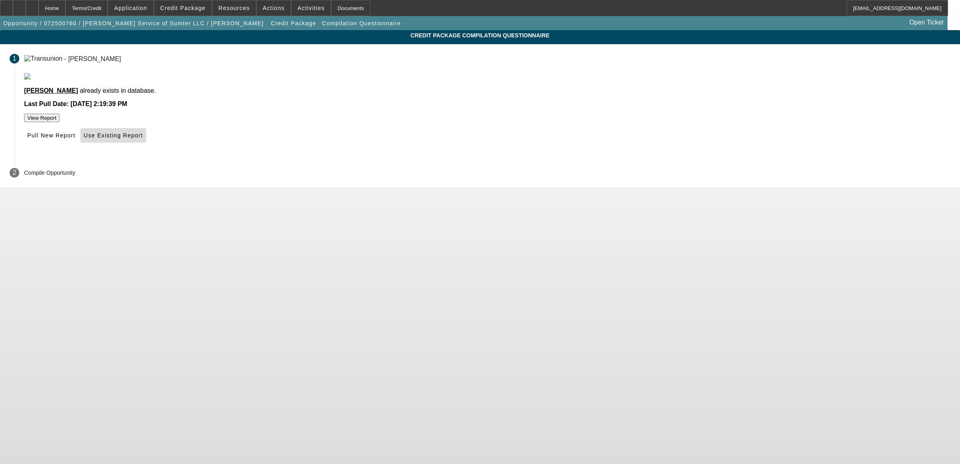
click at [143, 139] on span "Use Existing Report" at bounding box center [113, 135] width 59 height 6
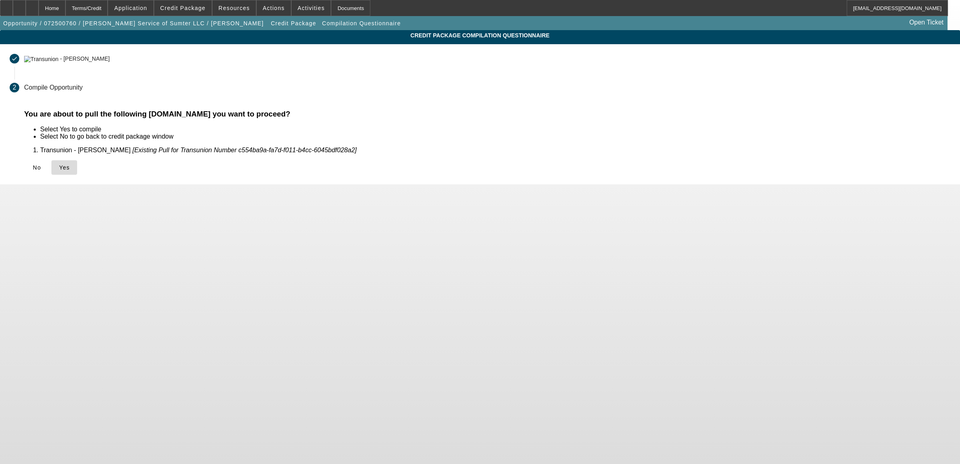
click at [59, 165] on icon at bounding box center [59, 167] width 0 height 6
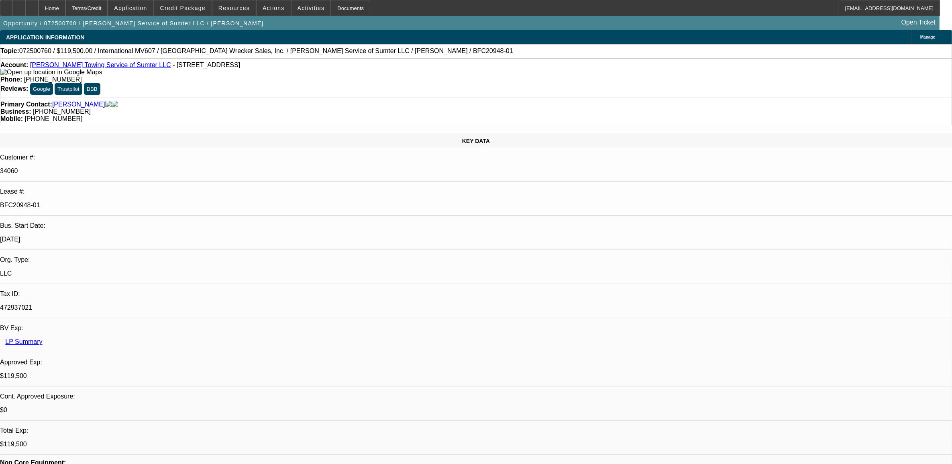
select select "0"
select select "2"
select select "0"
select select "6"
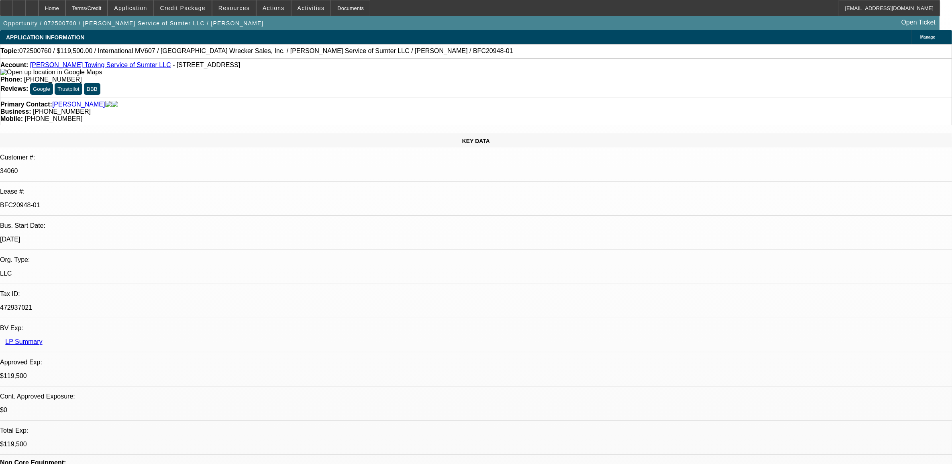
select select "0"
select select "2"
select select "0"
select select "6"
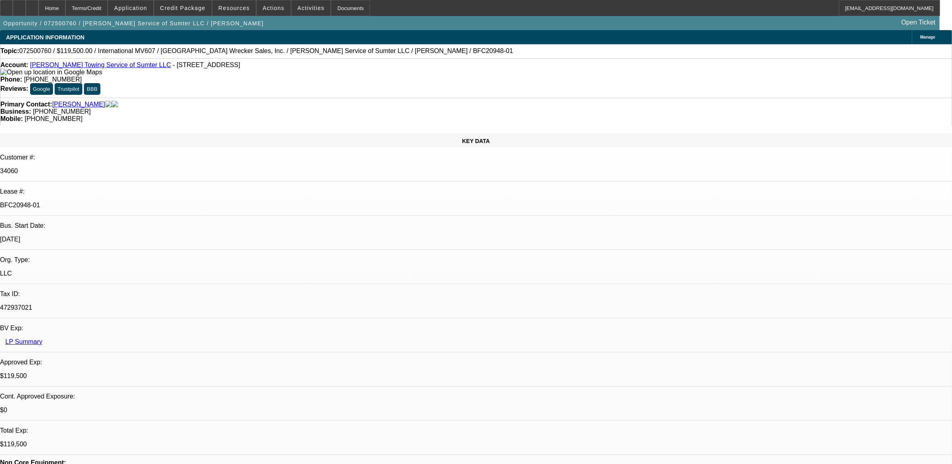
select select "0"
select select "2"
select select "0"
select select "6"
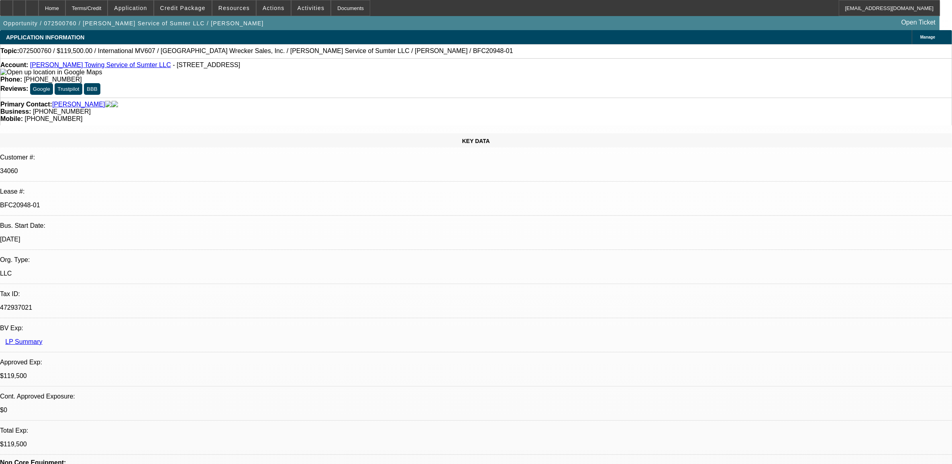
select select "0"
select select "2"
select select "0"
select select "6"
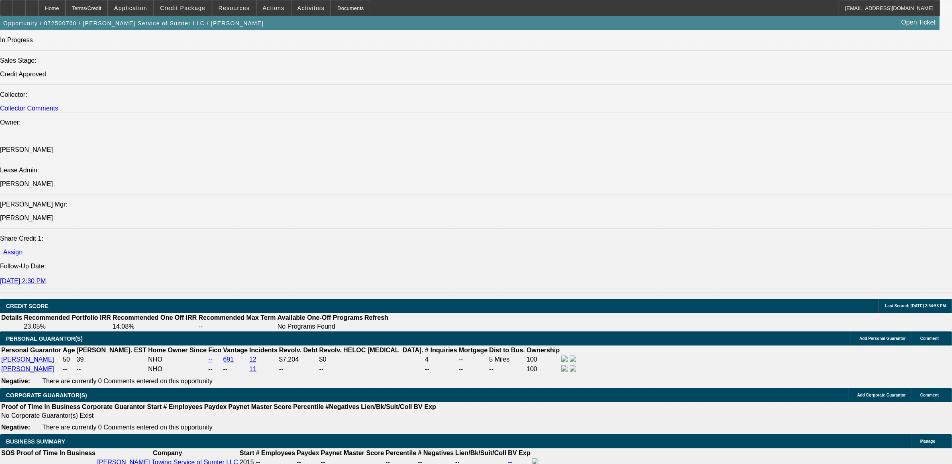
scroll to position [1054, 0]
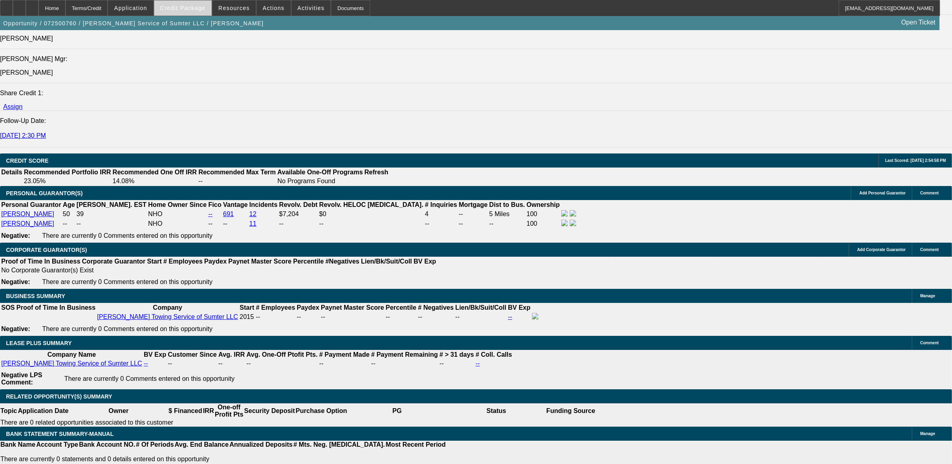
click at [201, 11] on span at bounding box center [182, 7] width 57 height 19
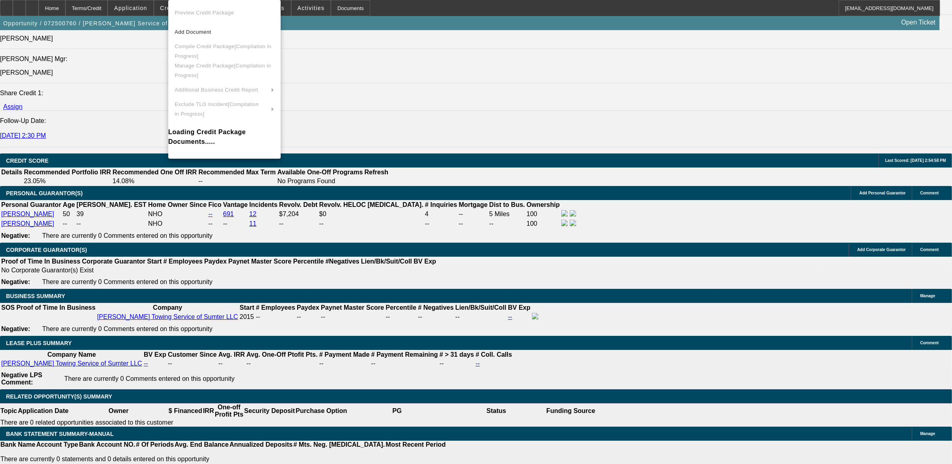
scroll to position [1066, 0]
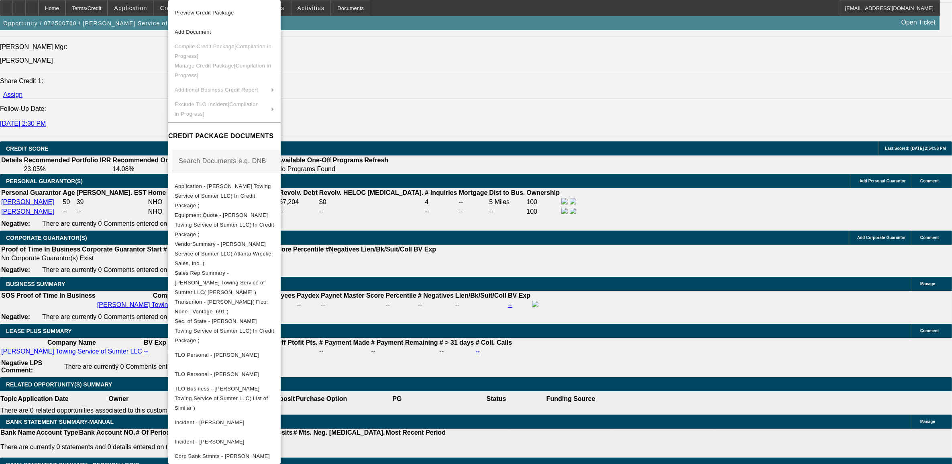
click at [91, 220] on div at bounding box center [476, 232] width 952 height 464
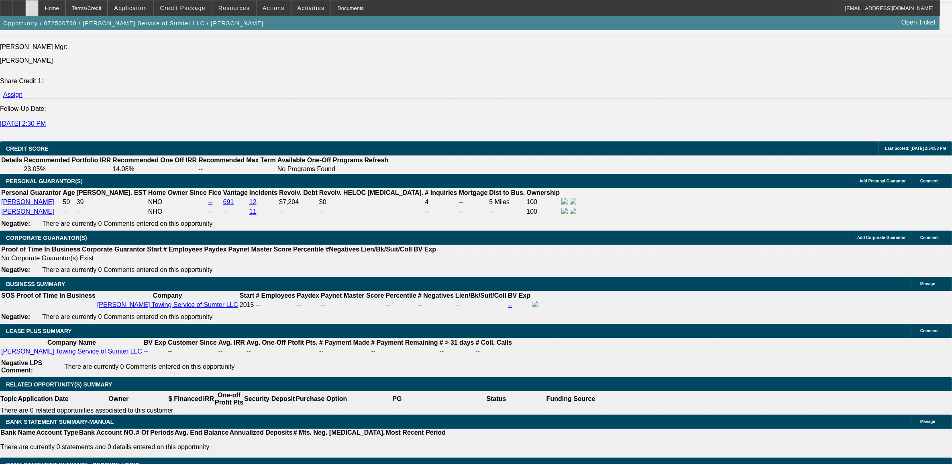
click at [39, 12] on div at bounding box center [32, 8] width 13 height 16
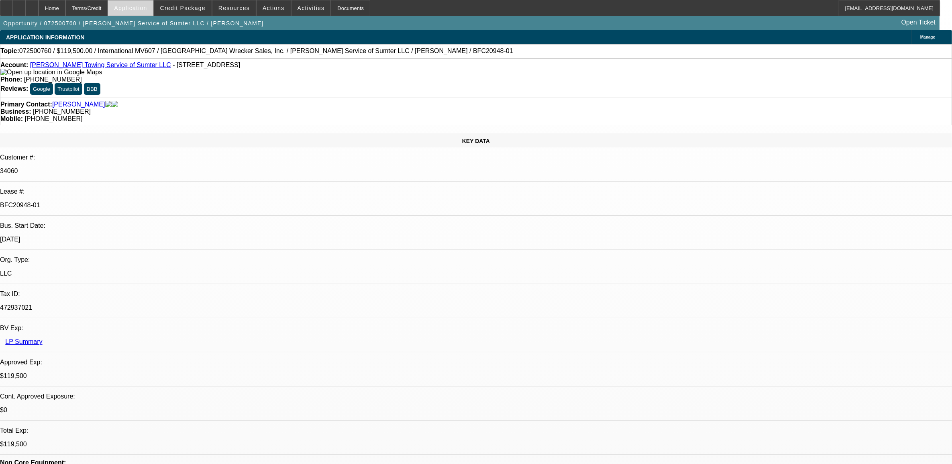
select select "0"
select select "2"
select select "0"
select select "2"
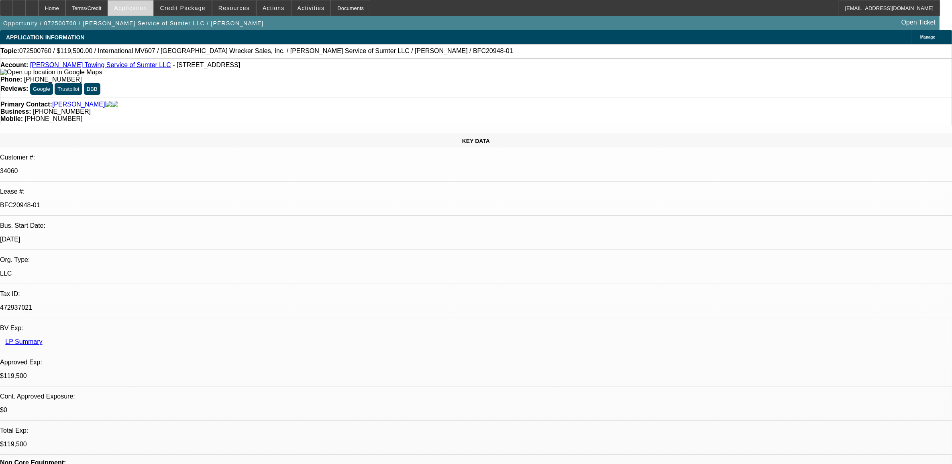
select select "0"
select select "2"
select select "0"
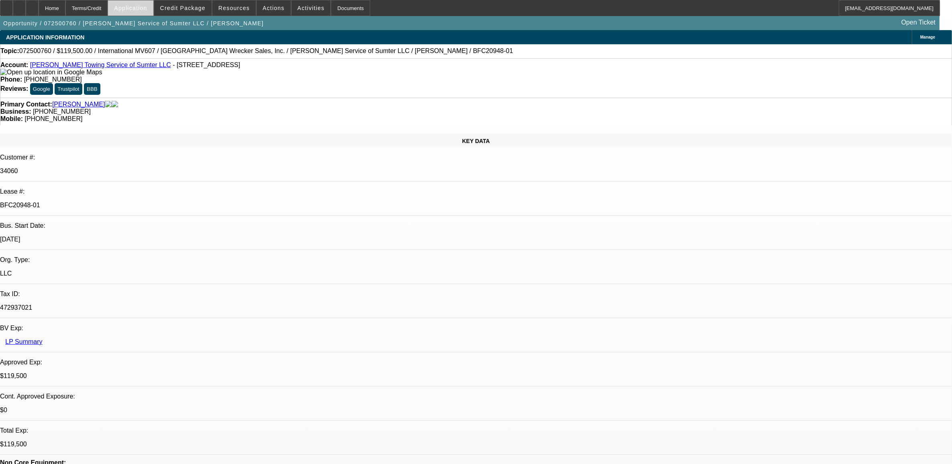
select select "2"
select select "0"
select select "1"
select select "2"
select select "6"
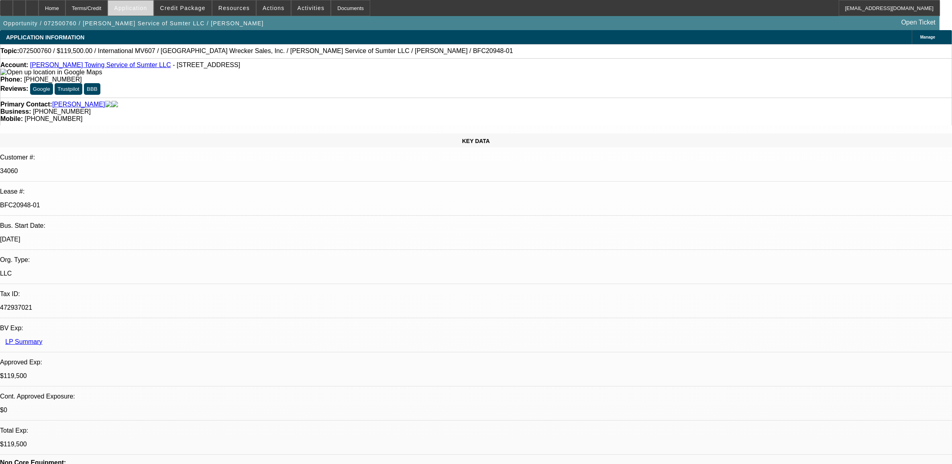
select select "1"
select select "2"
select select "6"
select select "1"
select select "2"
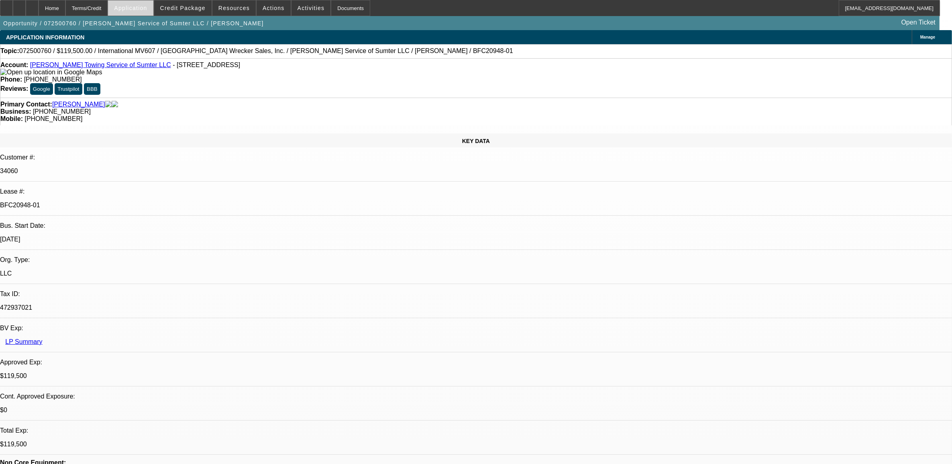
select select "6"
select select "1"
select select "2"
select select "6"
click at [204, 1] on span at bounding box center [182, 7] width 57 height 19
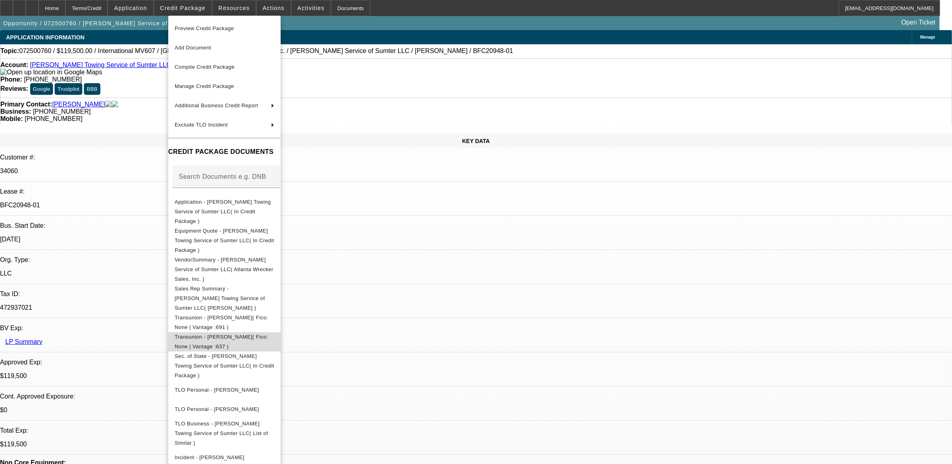
click at [264, 332] on span "Transunion - [PERSON_NAME]( Fico: None | Vantage :637 )" at bounding box center [225, 341] width 100 height 19
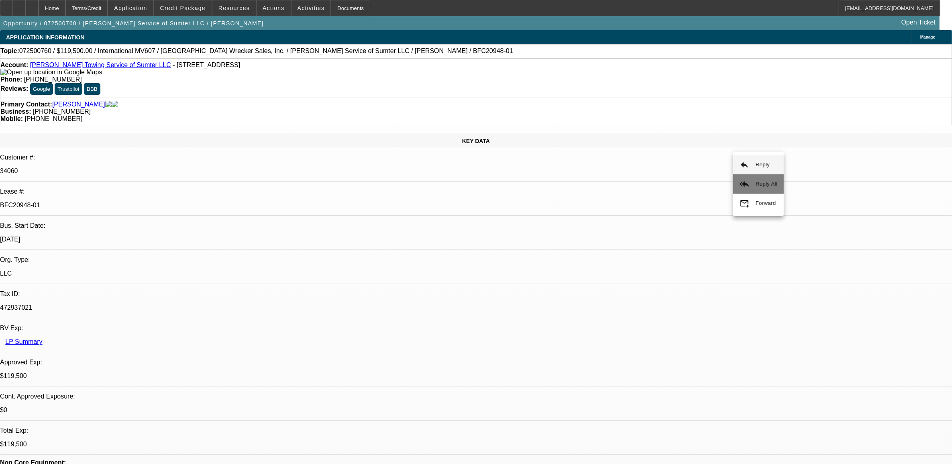
click at [748, 179] on mat-icon "reply_all" at bounding box center [745, 184] width 10 height 10
